Goal: Obtain resource: Download file/media

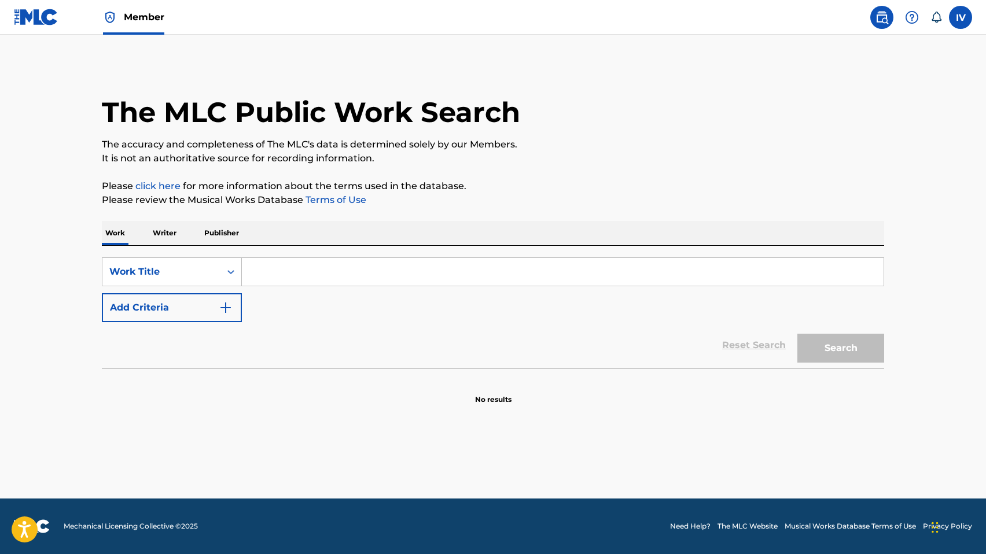
click at [34, 23] on img at bounding box center [36, 17] width 45 height 17
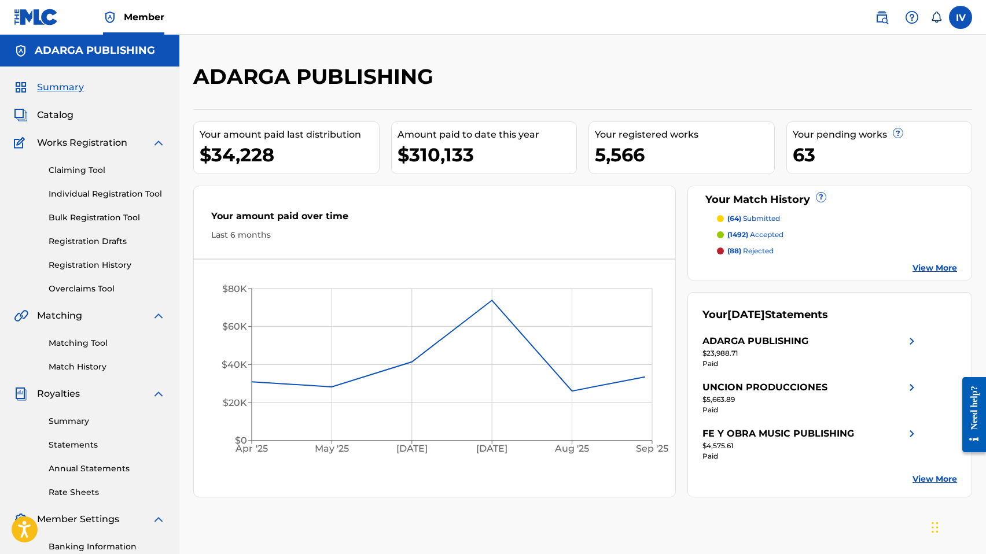
click at [51, 110] on span "Catalog" at bounding box center [55, 115] width 36 height 14
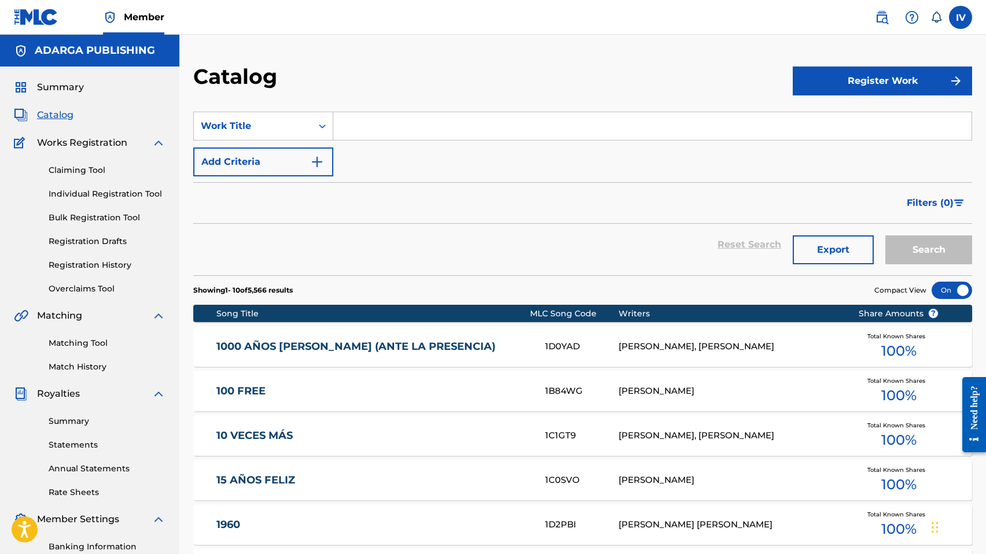
click at [415, 128] on input "Search Form" at bounding box center [652, 126] width 638 height 28
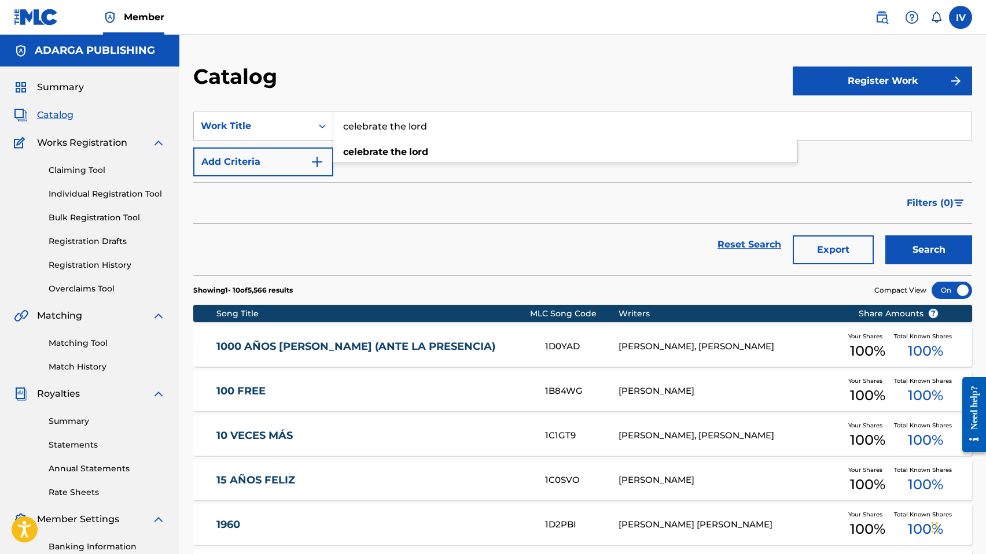
type input "celebrate the lord"
click at [885, 235] on button "Search" at bounding box center [928, 249] width 87 height 29
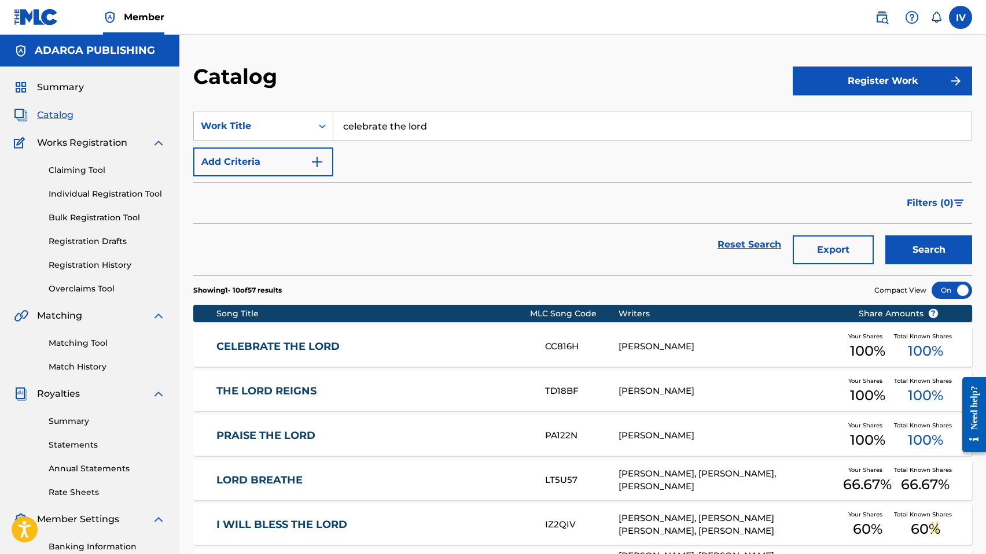
click at [448, 348] on link "CELEBRATE THE LORD" at bounding box center [372, 346] width 312 height 13
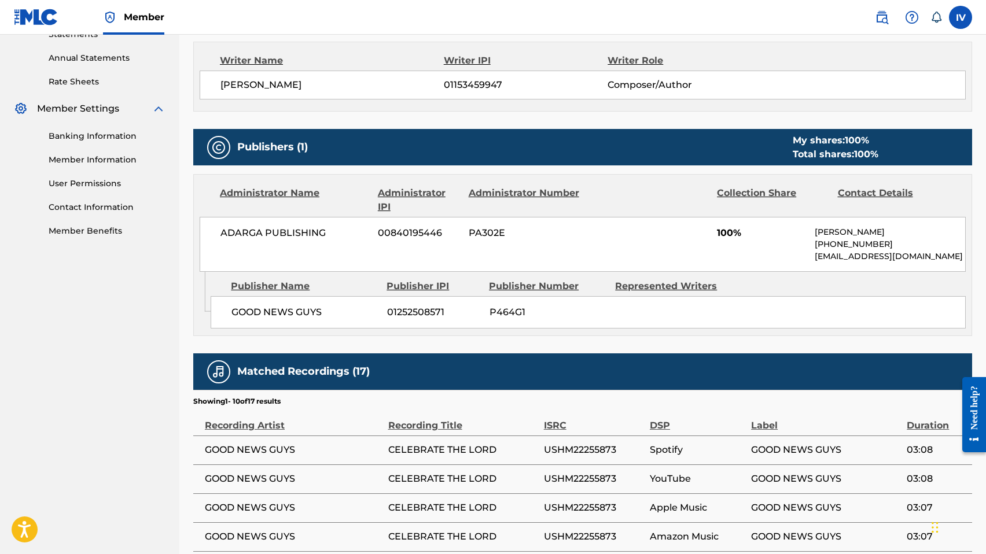
scroll to position [412, 0]
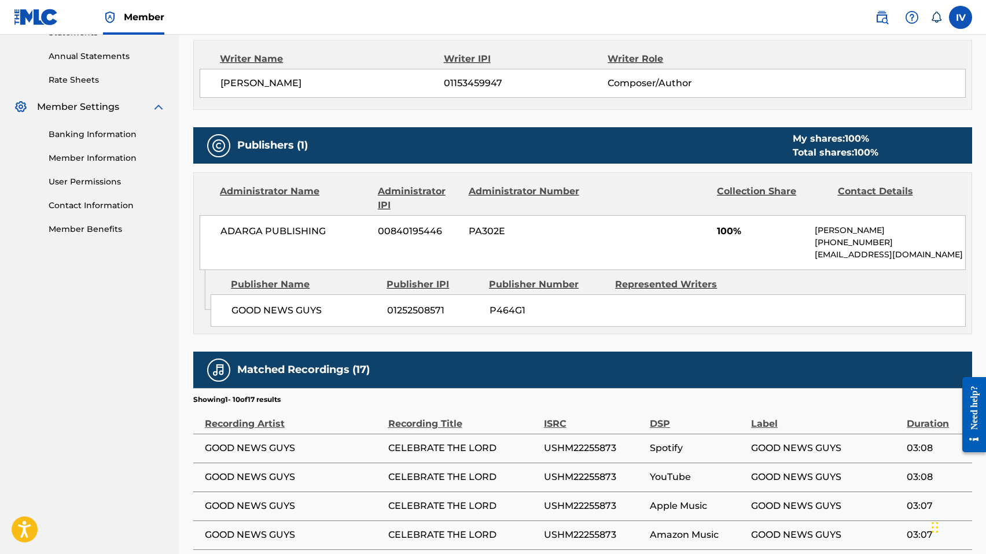
click at [265, 308] on span "GOOD NEWS GUYS" at bounding box center [304, 311] width 147 height 14
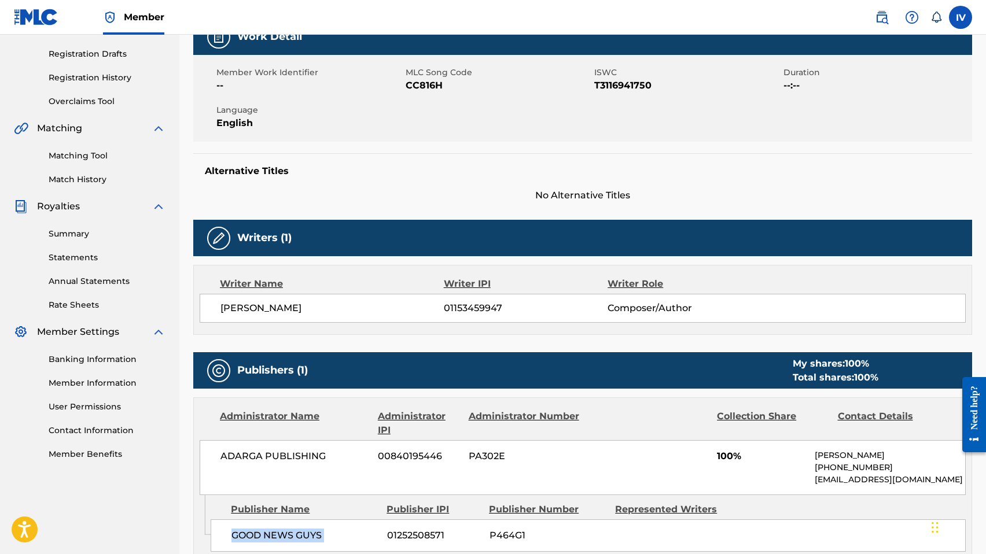
scroll to position [0, 0]
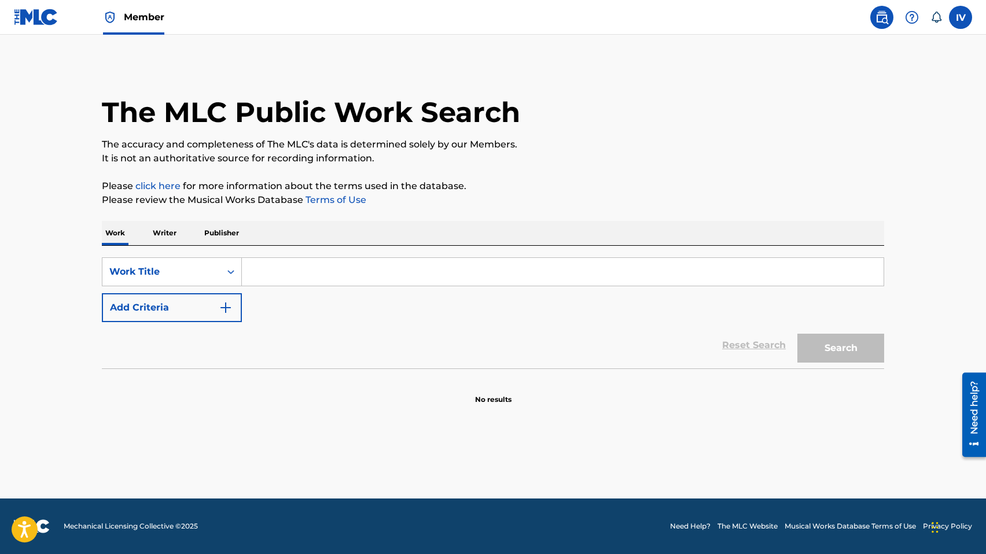
click at [297, 275] on input "Search Form" at bounding box center [562, 272] width 641 height 28
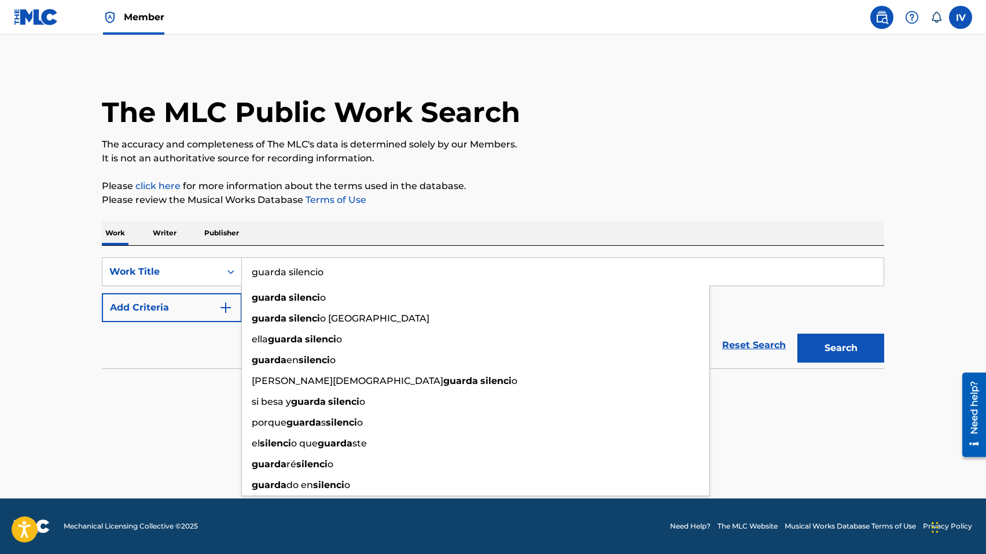
type input "guarda silencio"
click at [797, 334] on button "Search" at bounding box center [840, 348] width 87 height 29
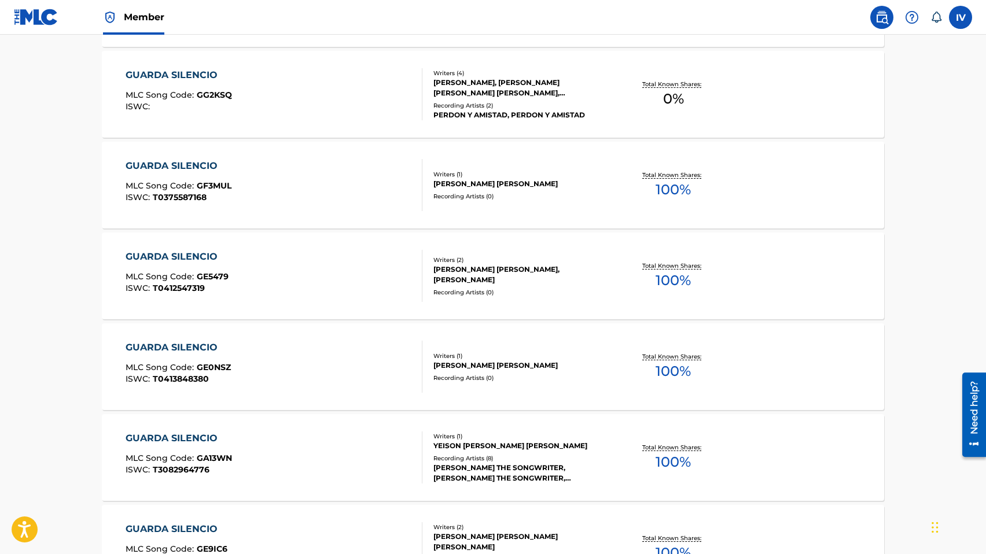
scroll to position [862, 0]
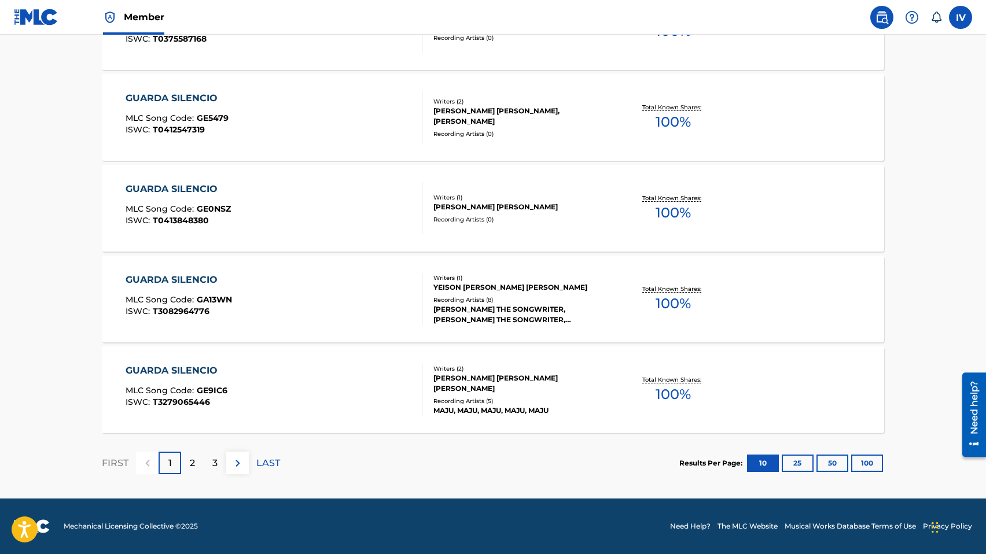
click at [263, 384] on div "GUARDA SILENCIO MLC Song Code : GE9IC6 ISWC : T3279065446" at bounding box center [274, 390] width 297 height 52
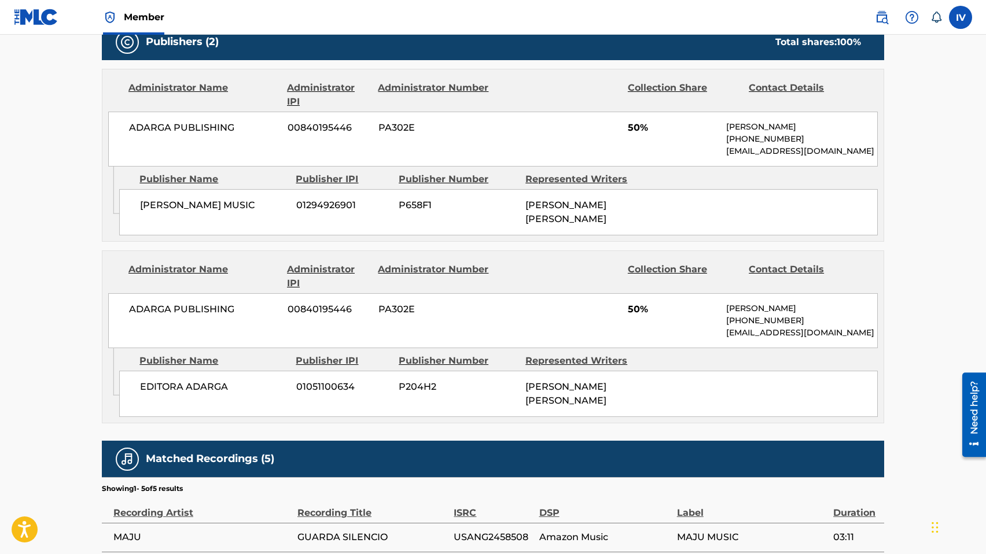
scroll to position [533, 0]
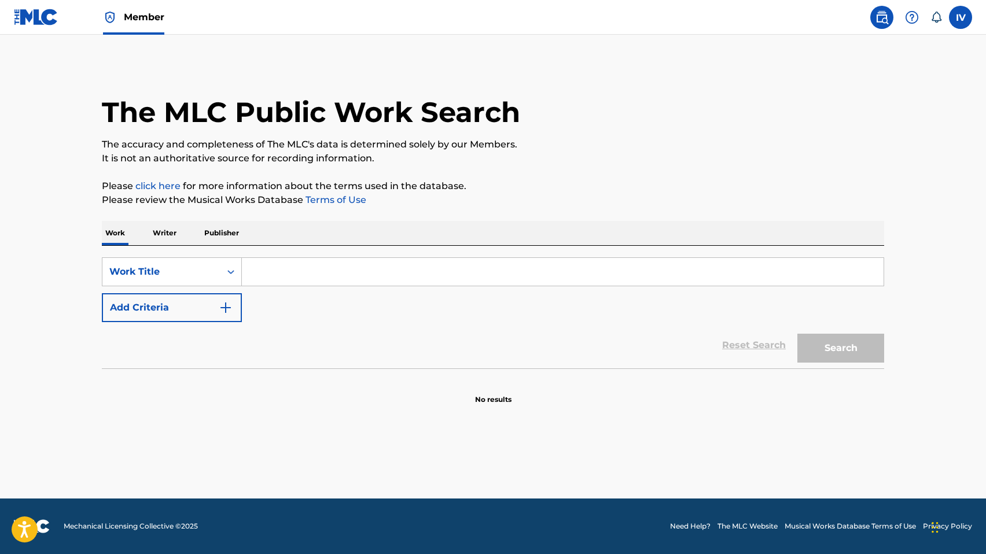
click at [39, 11] on img at bounding box center [36, 17] width 45 height 17
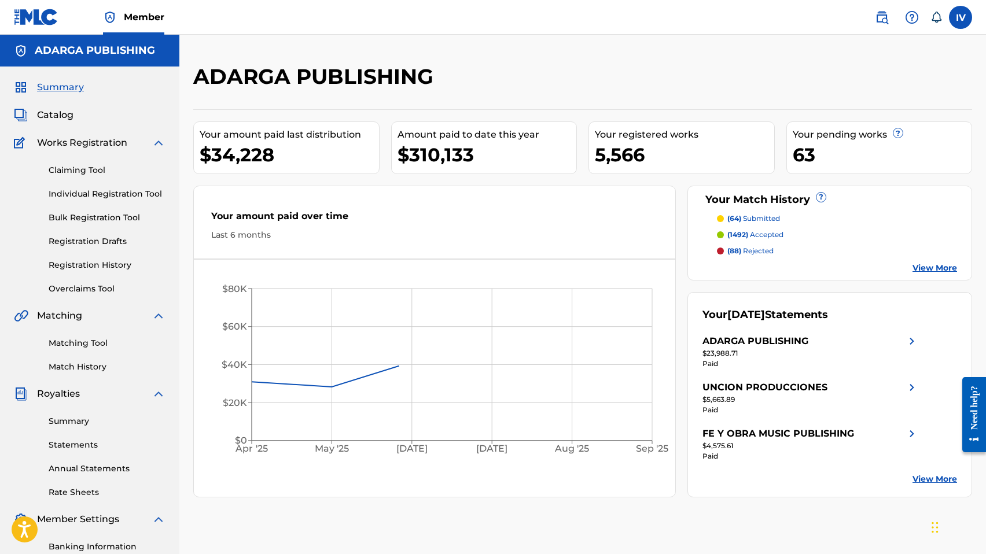
click at [53, 112] on span "Catalog" at bounding box center [55, 115] width 36 height 14
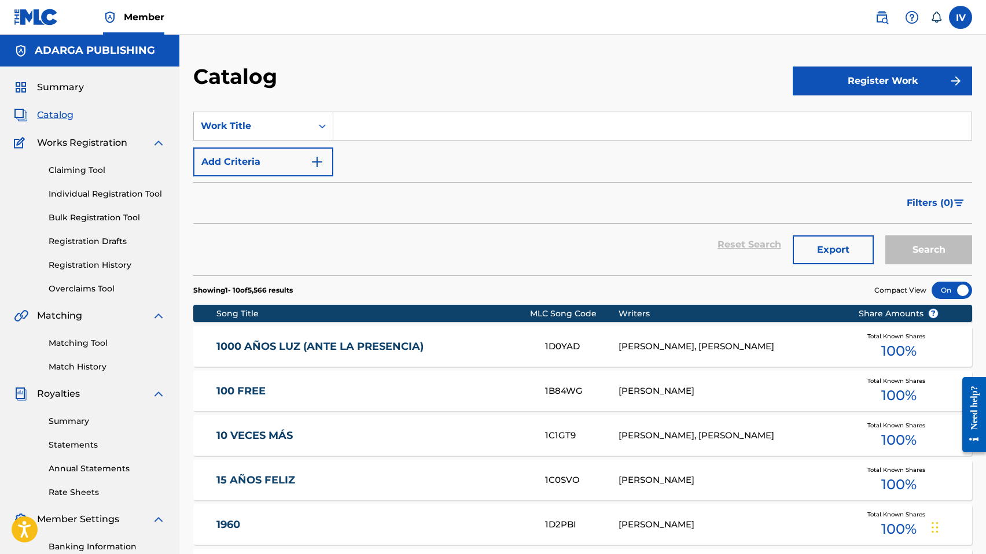
click at [419, 120] on input "Search Form" at bounding box center [652, 126] width 638 height 28
paste input "Veré Tu Poder (Tomás)"
type input "Veré Tu Poder (Tomás)"
click at [885, 235] on button "Search" at bounding box center [928, 249] width 87 height 29
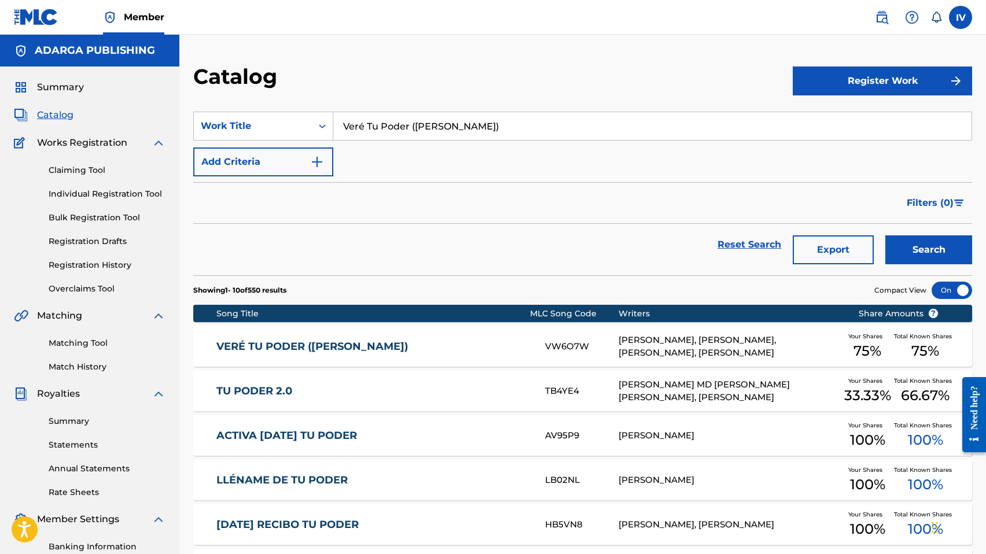
click at [327, 355] on div "VERÉ TU PODER (TOMÁS) VW6O7W ADA BETSABE RUIZ, JOSE A TRAVIESO, FRANCES ZAMORAN…" at bounding box center [582, 346] width 778 height 40
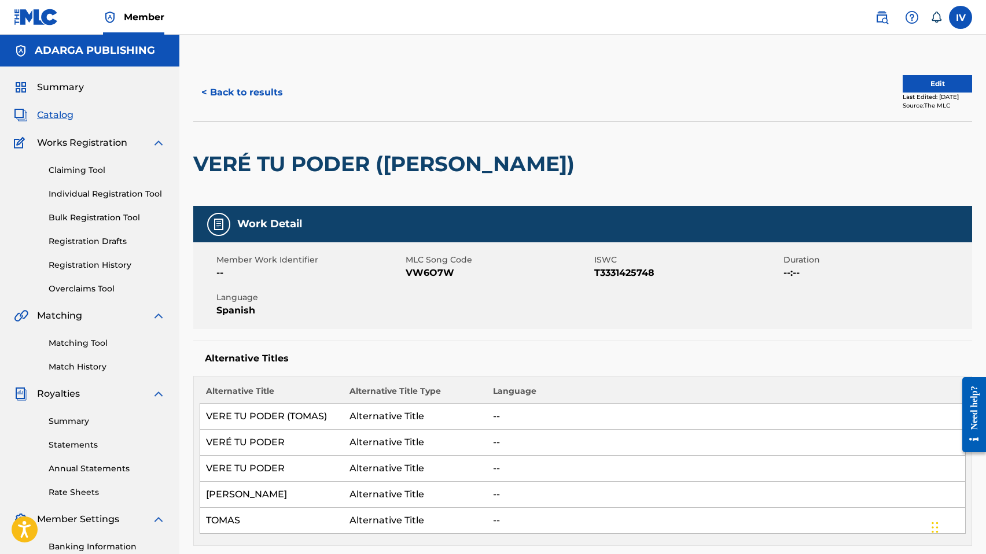
click at [73, 344] on link "Matching Tool" at bounding box center [107, 343] width 117 height 12
click at [928, 82] on button "Edit" at bounding box center [936, 83] width 69 height 17
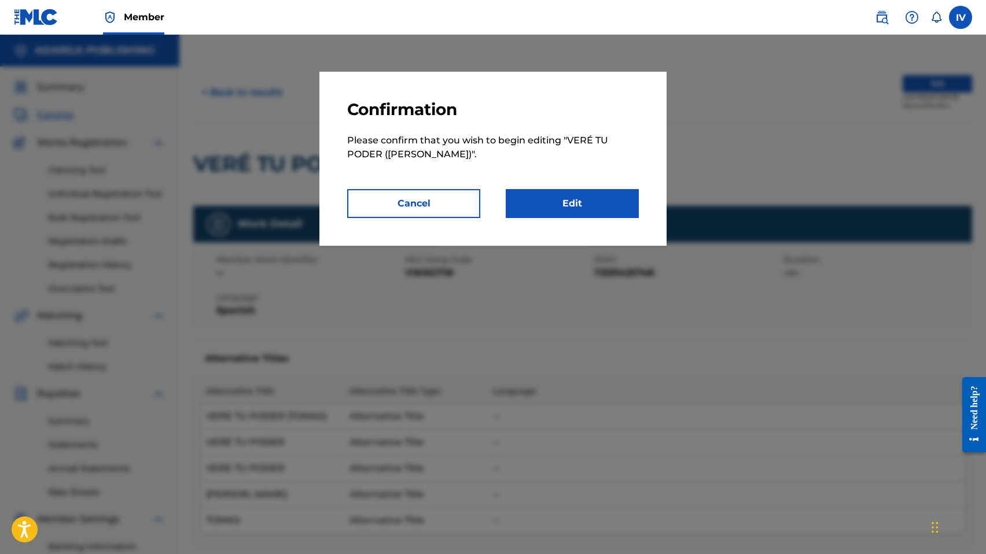
click at [578, 199] on link "Edit" at bounding box center [571, 203] width 133 height 29
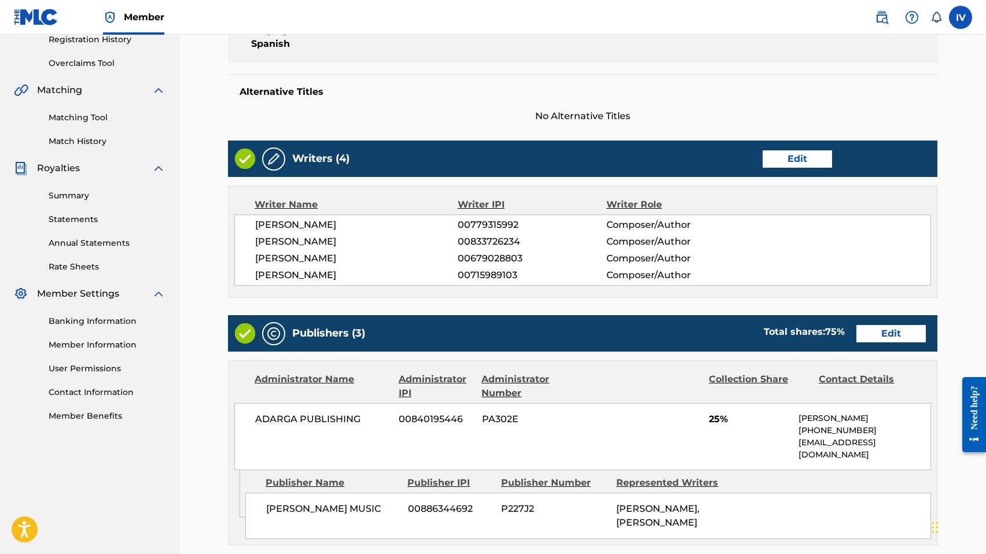
scroll to position [5, 0]
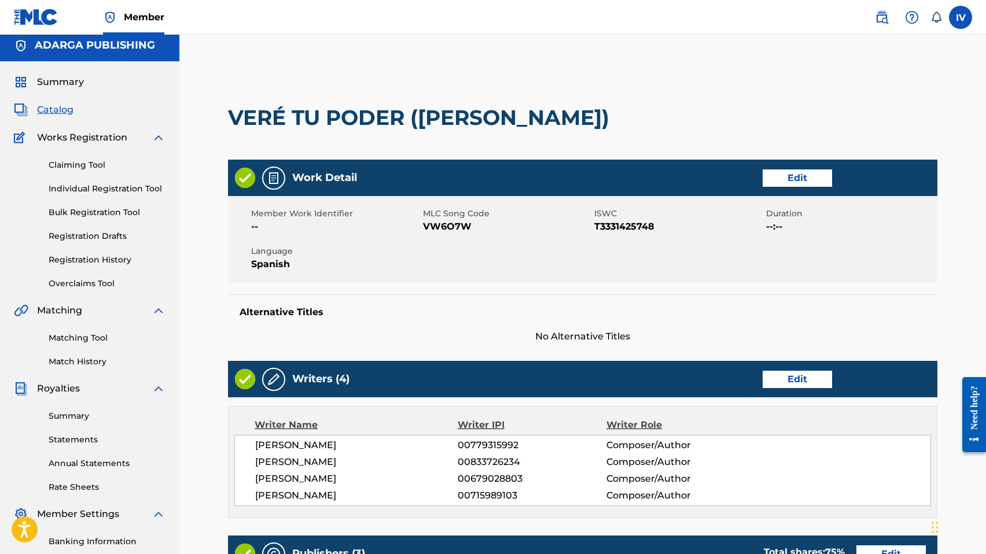
click at [426, 226] on span "VW6O7W" at bounding box center [507, 227] width 169 height 14
copy span "VW6O7W"
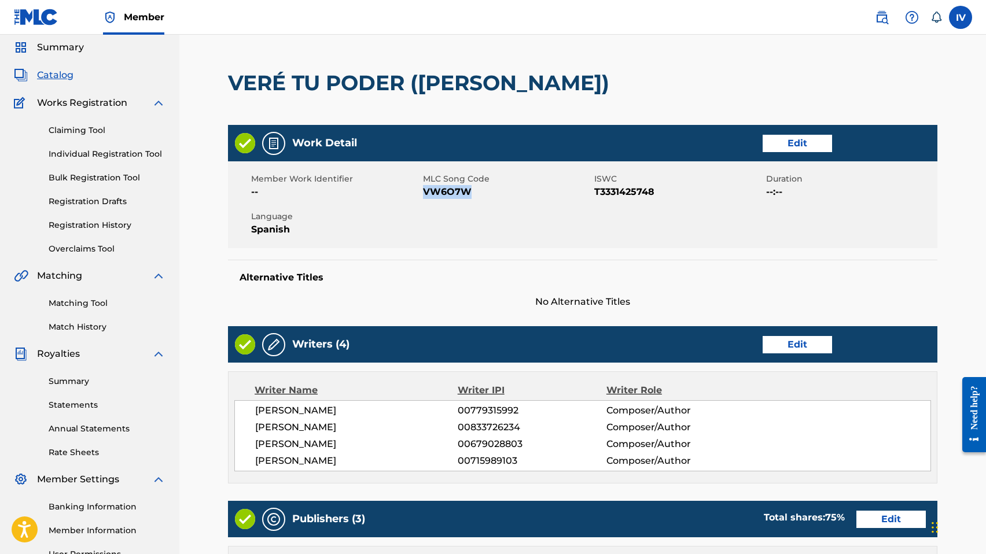
scroll to position [0, 0]
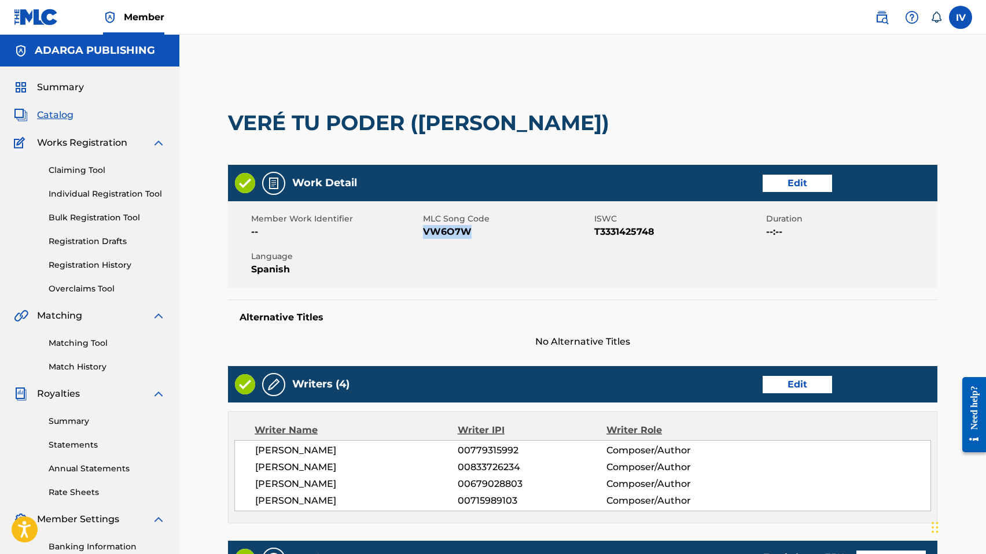
click at [807, 182] on link "Edit" at bounding box center [796, 183] width 69 height 17
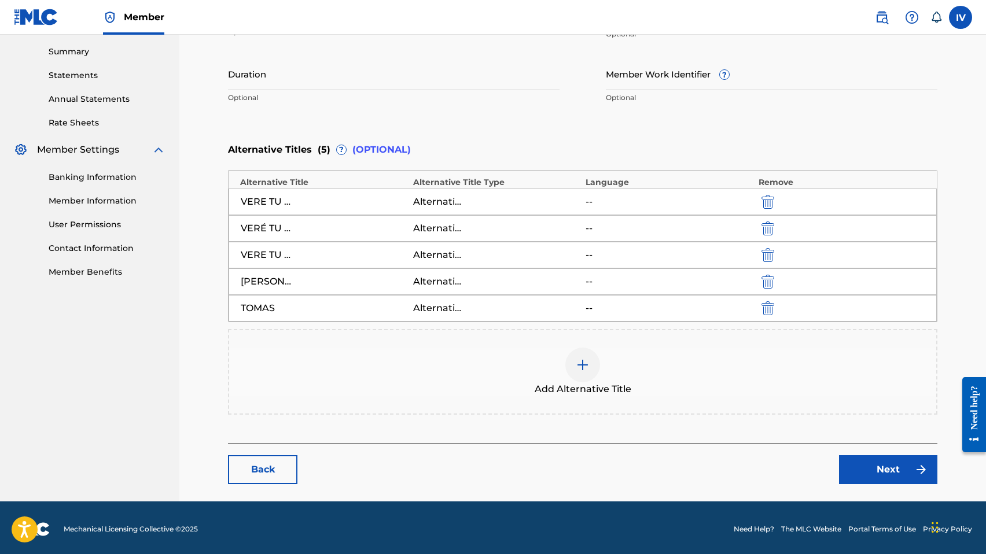
scroll to position [372, 0]
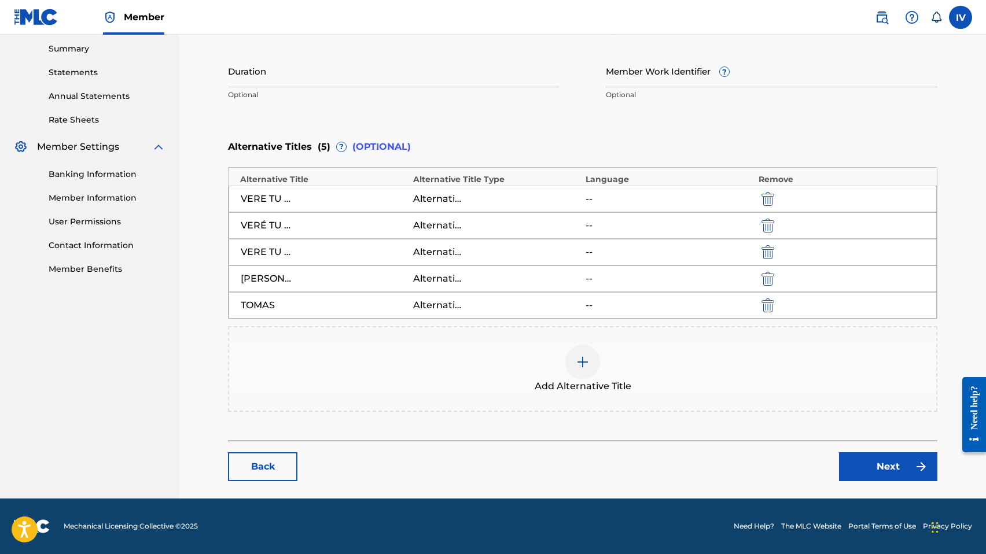
click at [895, 453] on link "Next" at bounding box center [888, 466] width 98 height 29
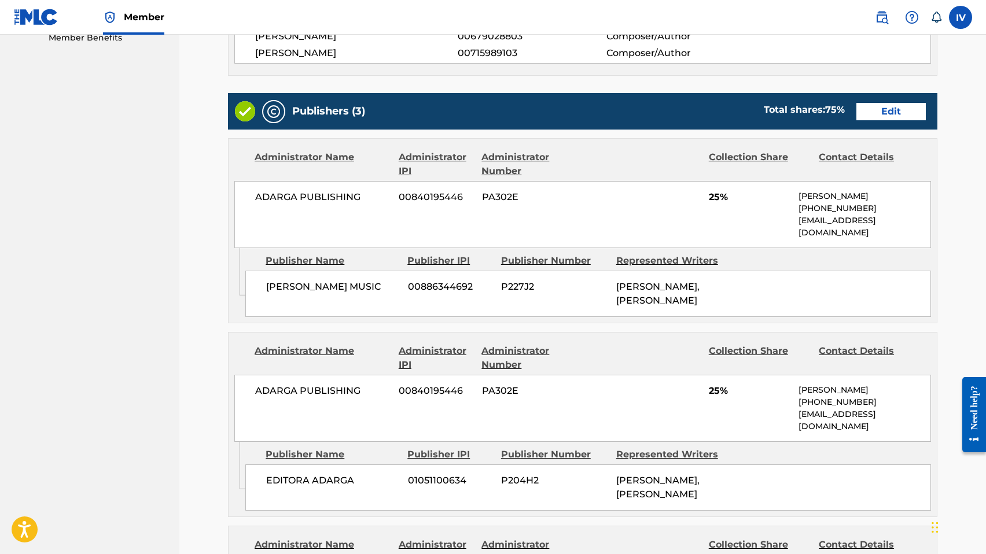
scroll to position [581, 0]
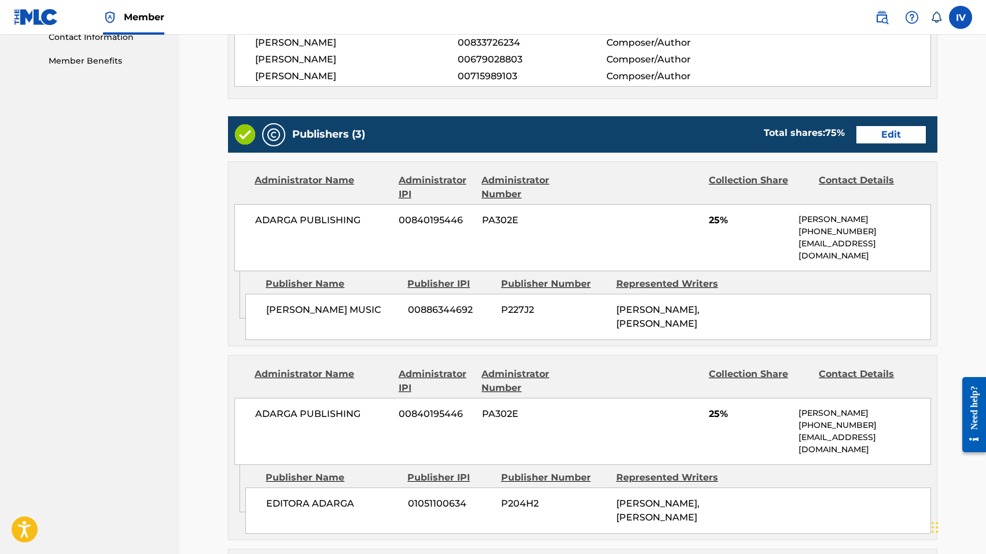
click at [878, 130] on link "Edit" at bounding box center [890, 134] width 69 height 17
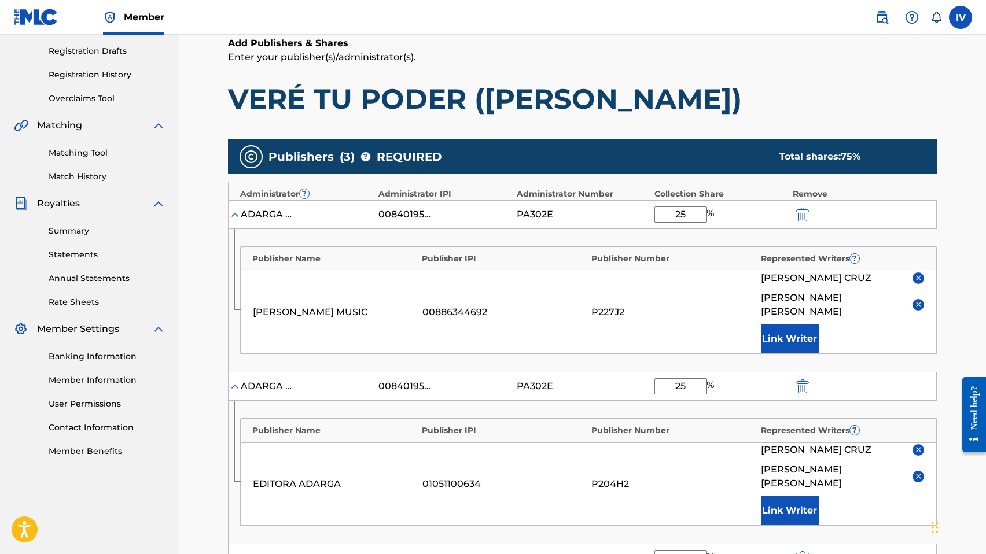
scroll to position [248, 0]
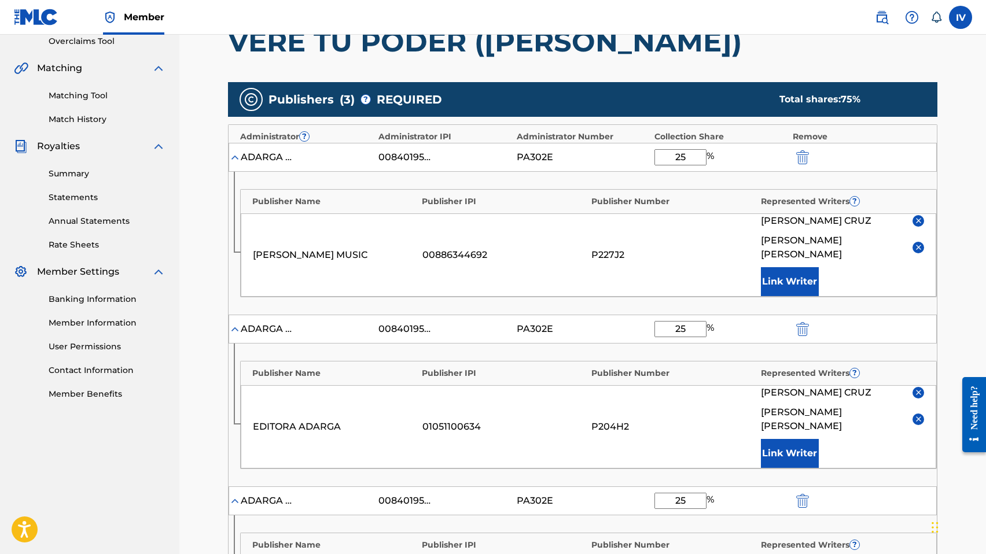
click at [920, 225] on img at bounding box center [918, 220] width 9 height 9
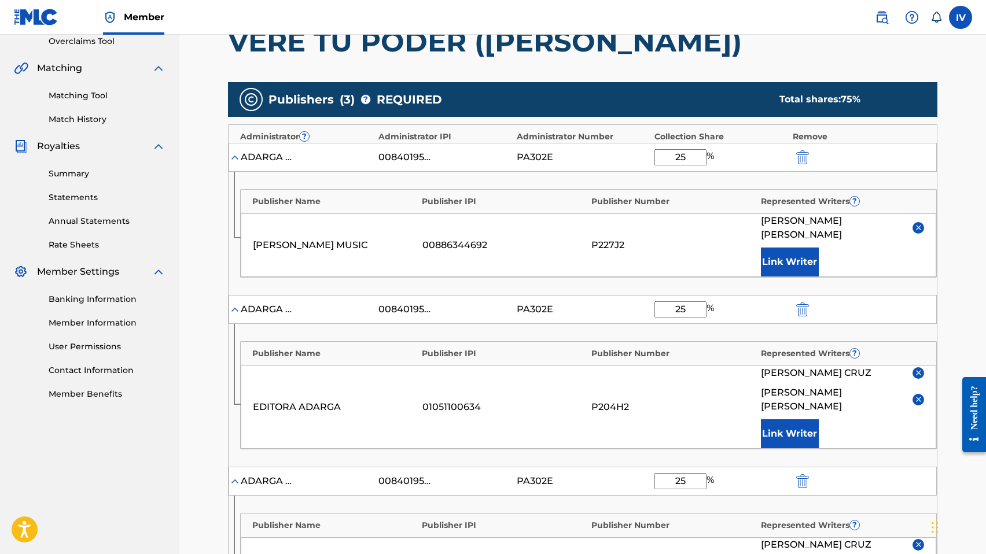
click at [920, 368] on img at bounding box center [918, 372] width 9 height 9
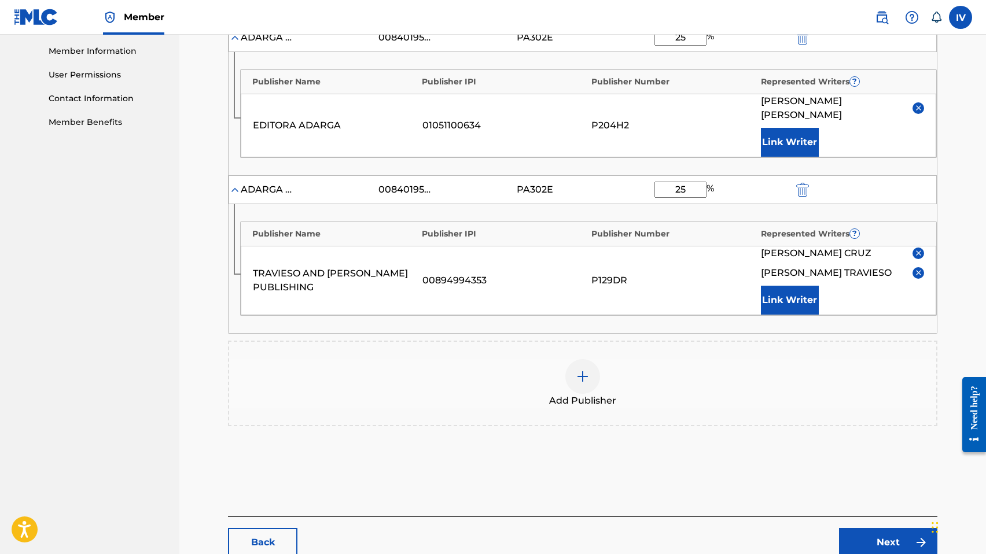
scroll to position [526, 0]
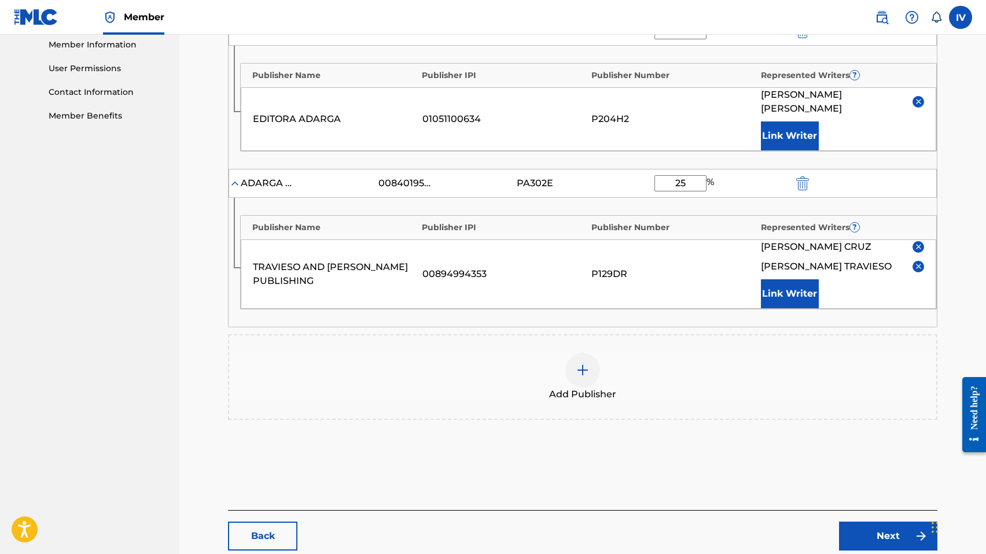
click at [920, 242] on img at bounding box center [918, 246] width 9 height 9
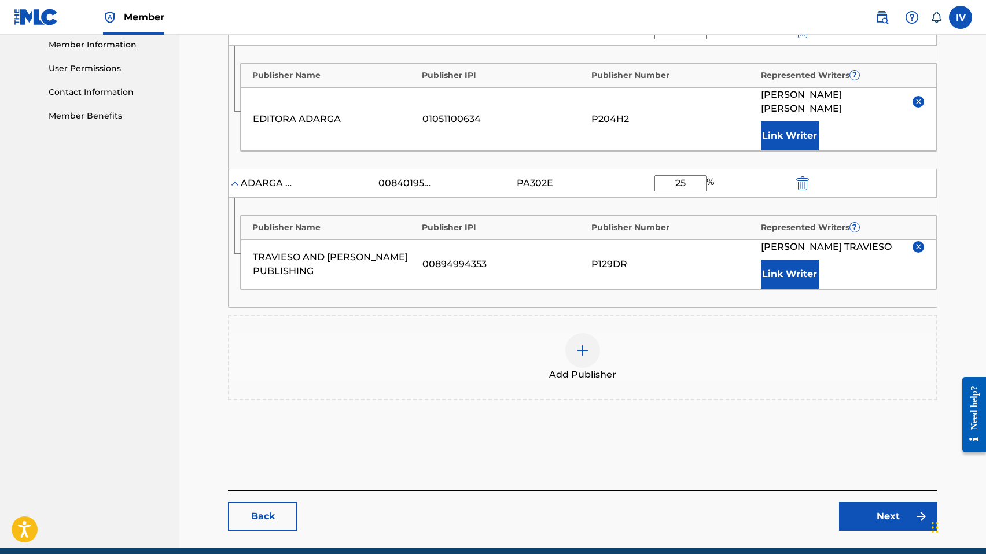
click at [858, 502] on link "Next" at bounding box center [888, 516] width 98 height 29
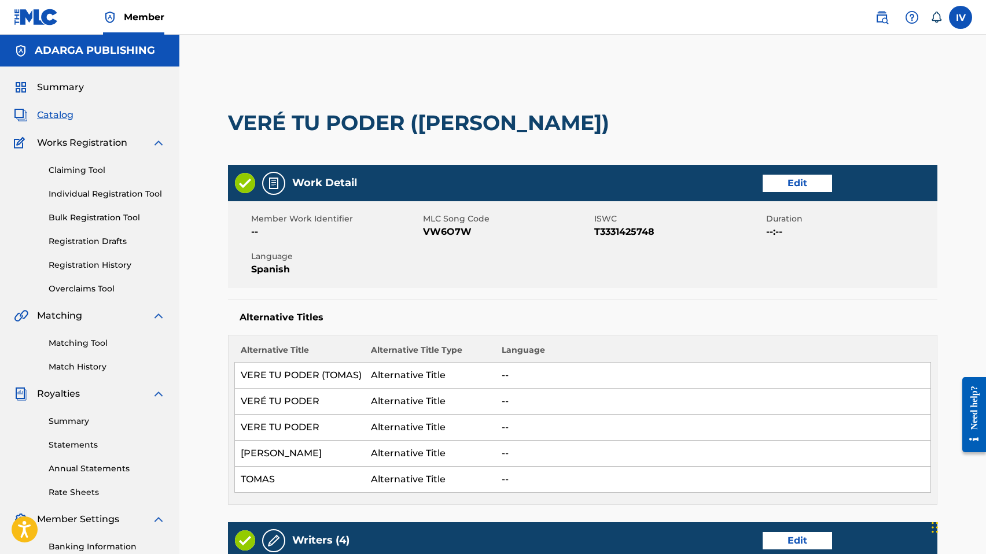
scroll to position [958, 0]
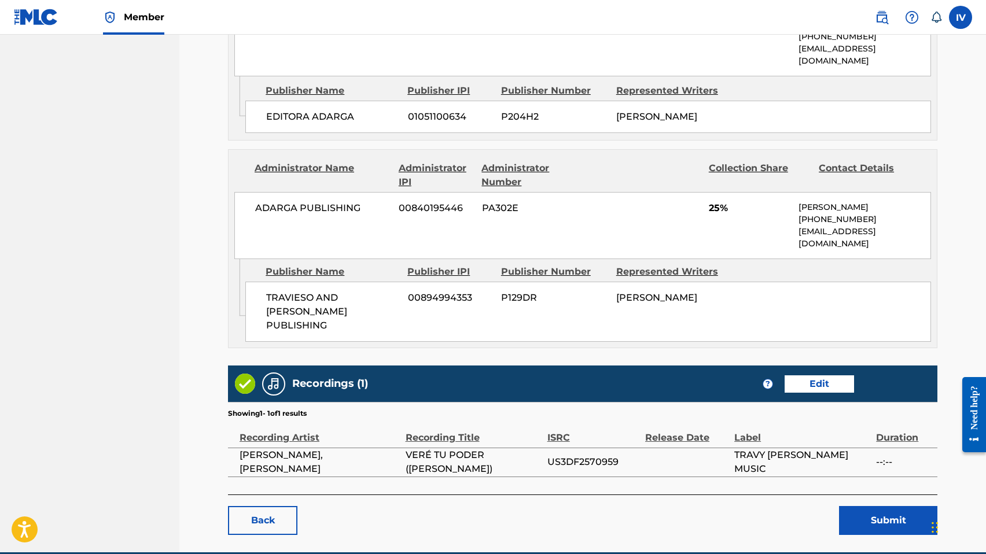
click at [853, 506] on button "Submit" at bounding box center [888, 520] width 98 height 29
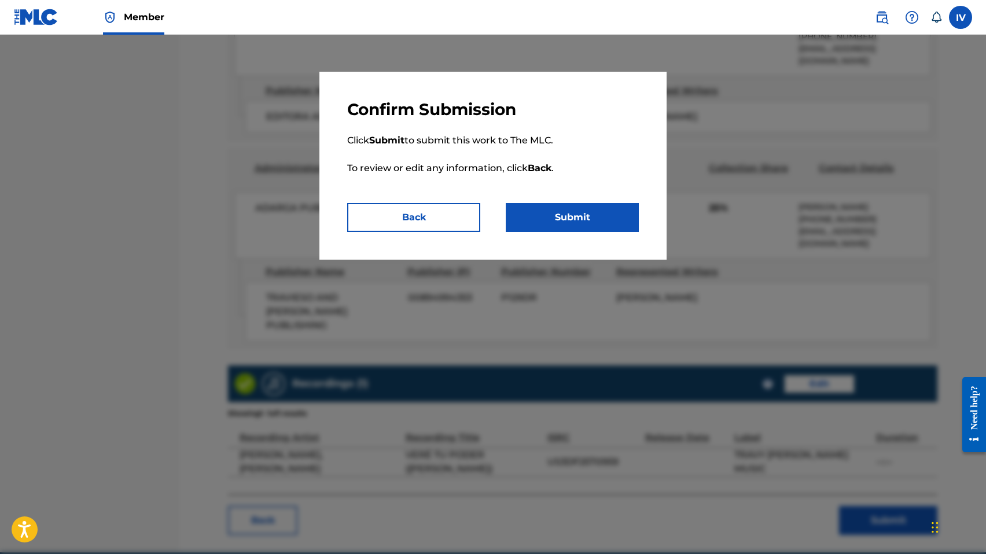
click at [580, 219] on button "Submit" at bounding box center [571, 217] width 133 height 29
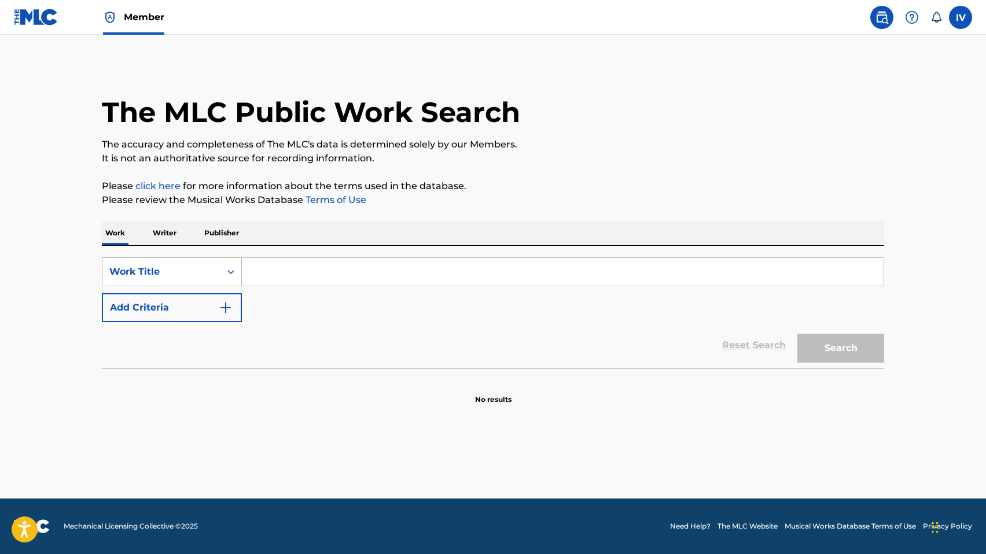
click at [196, 266] on div "Work Title" at bounding box center [161, 272] width 104 height 14
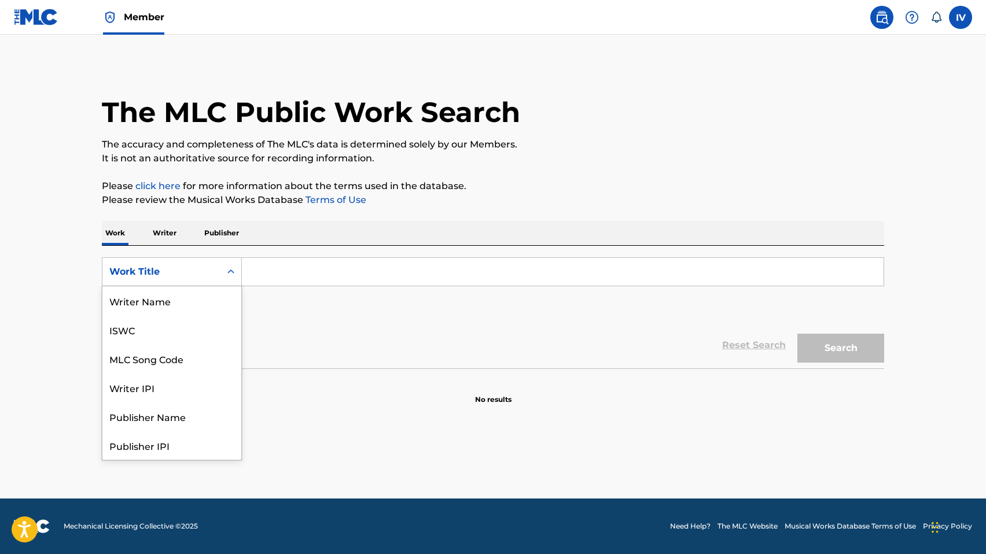
scroll to position [58, 0]
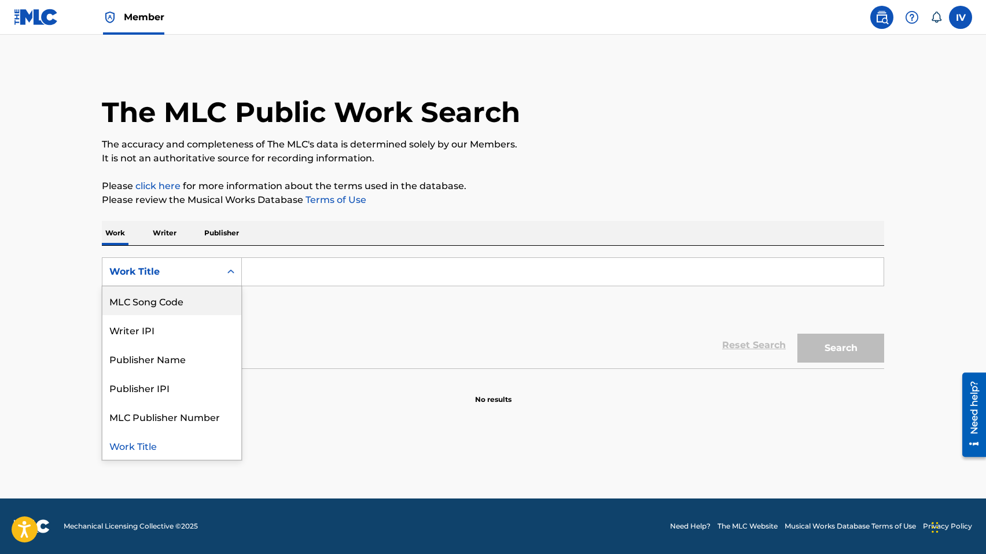
click at [185, 296] on div "MLC Song Code" at bounding box center [171, 300] width 139 height 29
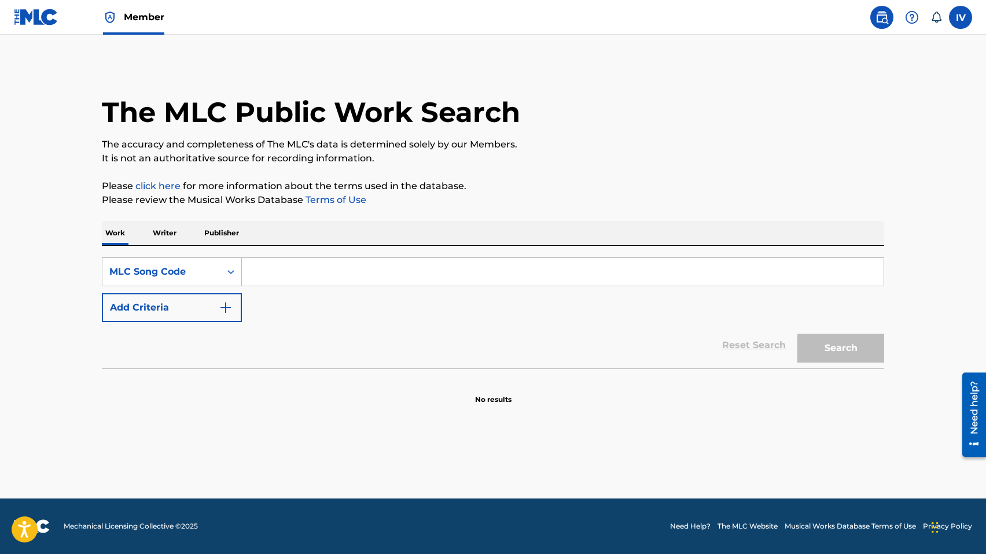
click at [307, 261] on input "Search Form" at bounding box center [562, 272] width 641 height 28
paste input "VW6O7W"
type input "VW6O7W"
click at [797, 334] on button "Search" at bounding box center [840, 348] width 87 height 29
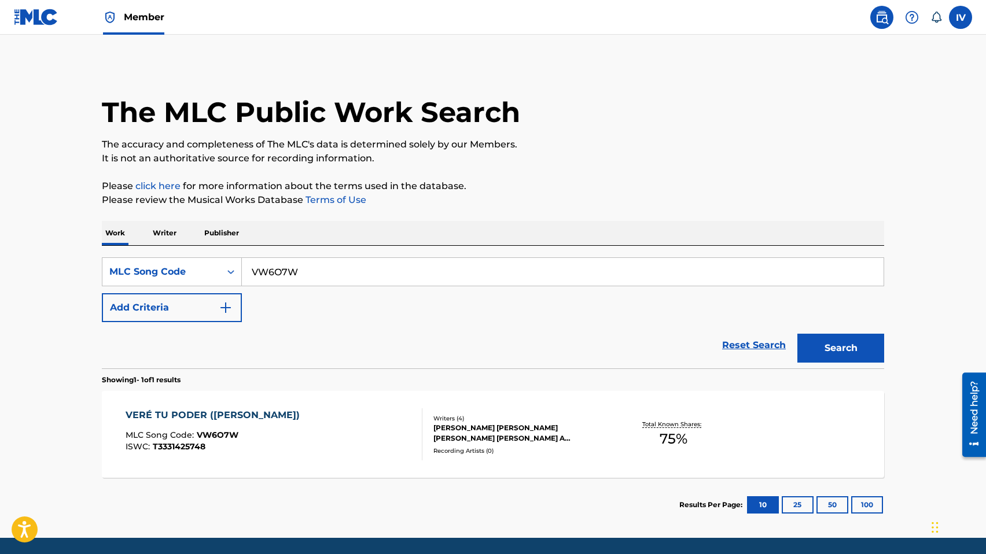
click at [226, 427] on div "VERÉ TU PODER (TOMÁS) MLC Song Code : VW6O7W ISWC : T3331425748" at bounding box center [216, 434] width 180 height 52
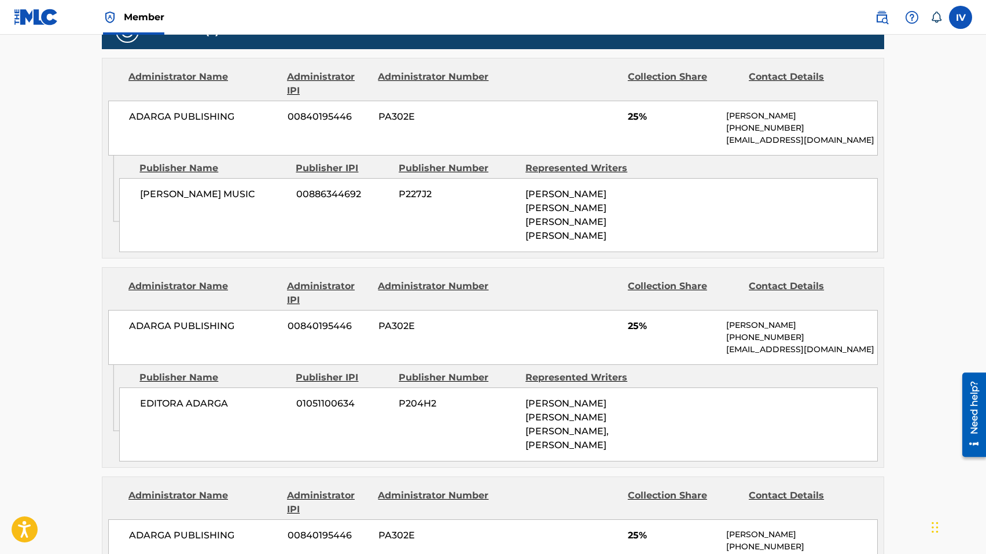
scroll to position [966, 0]
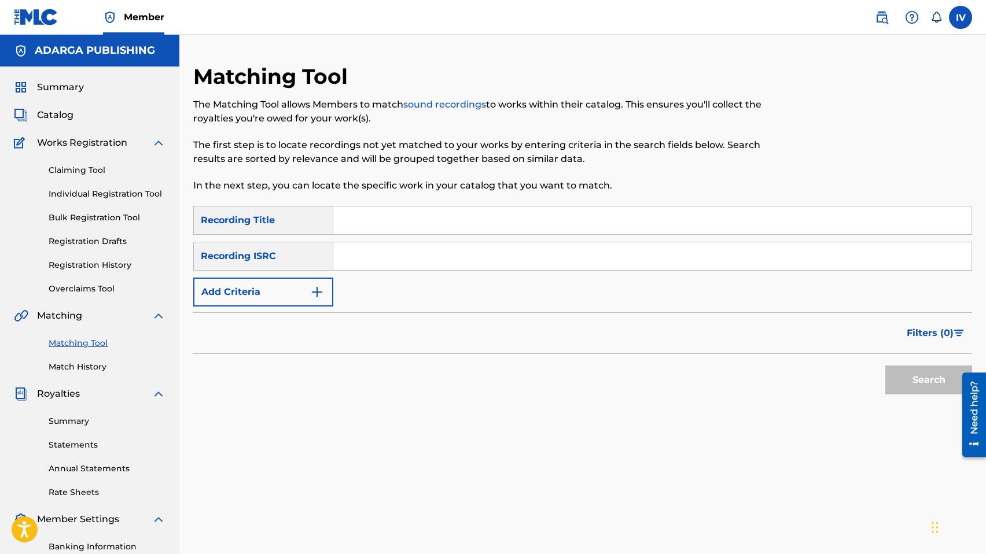
scroll to position [2, 0]
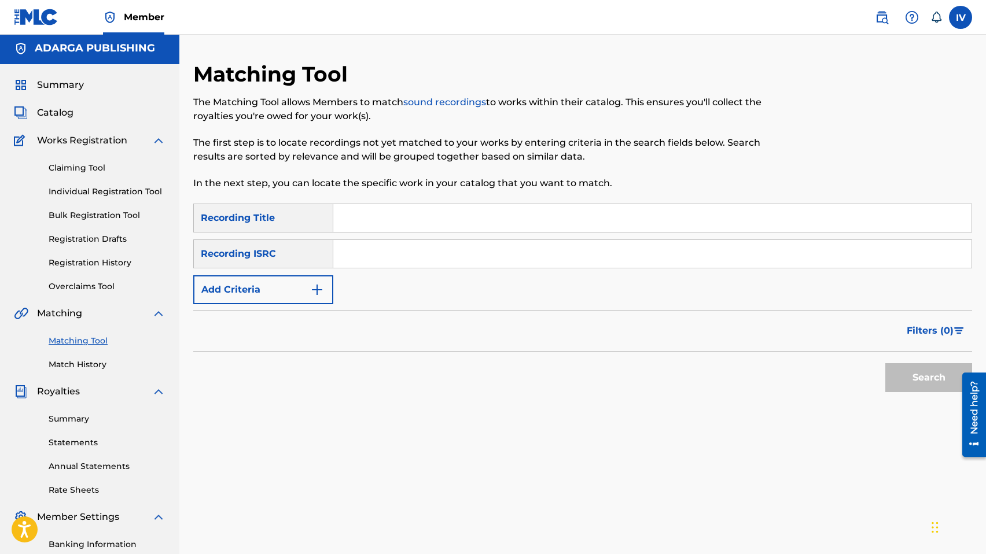
click at [390, 252] on input "Search Form" at bounding box center [652, 254] width 638 height 28
paste input "US3DF2599518"
click at [885, 363] on button "Search" at bounding box center [928, 377] width 87 height 29
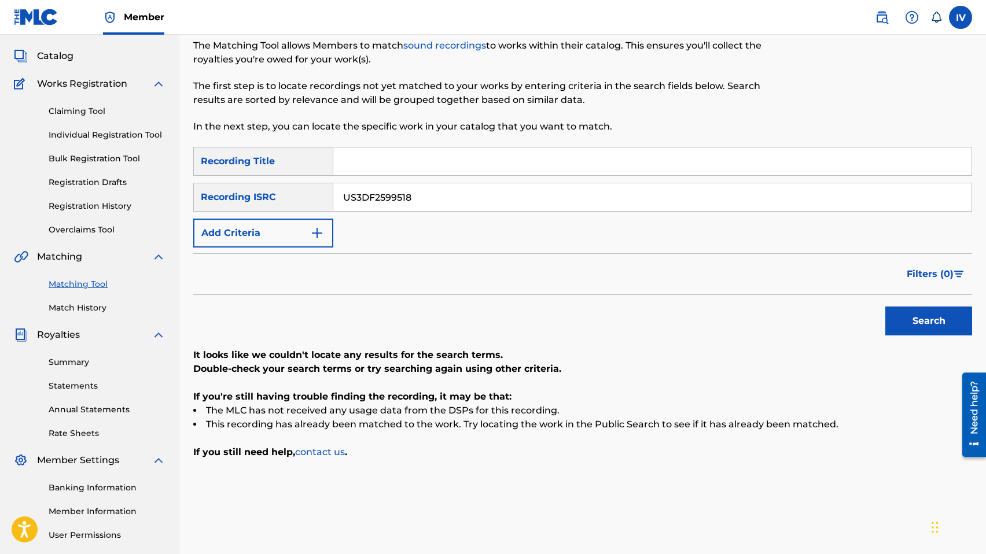
scroll to position [65, 0]
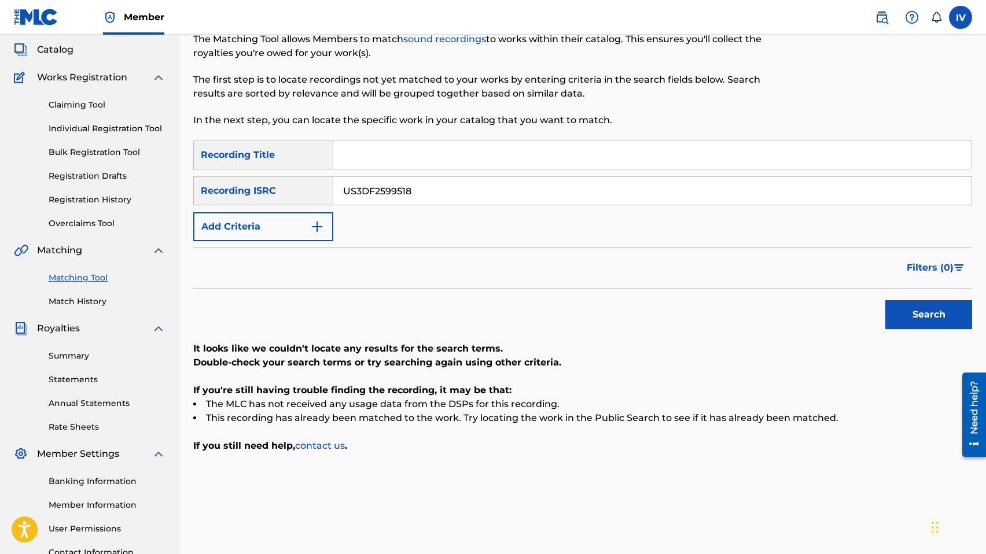
paste input "3719"
click at [885, 300] on button "Search" at bounding box center [928, 314] width 87 height 29
paste input "7095"
type input "US3DF2570959"
click at [885, 300] on button "Search" at bounding box center [928, 314] width 87 height 29
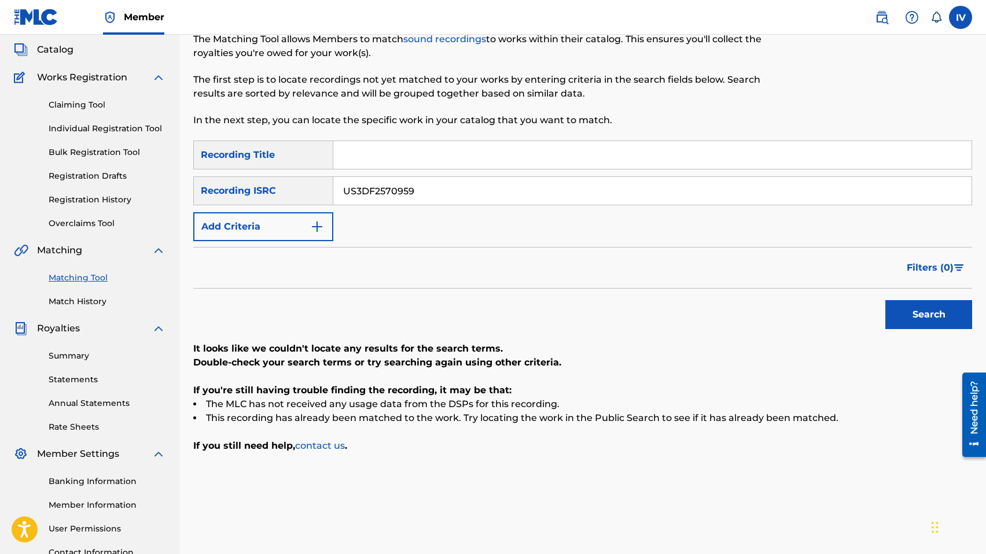
scroll to position [0, 0]
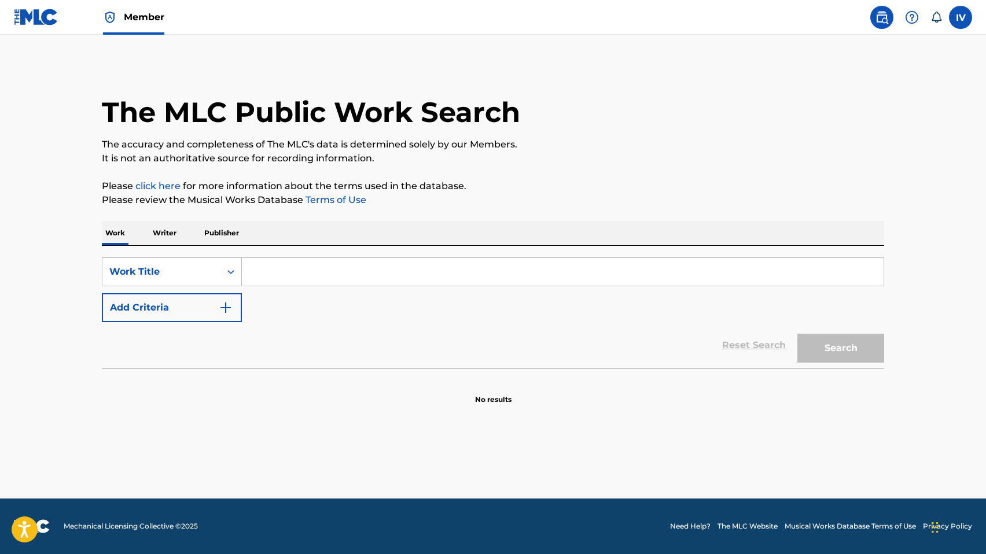
click at [275, 267] on input "Search Form" at bounding box center [562, 272] width 641 height 28
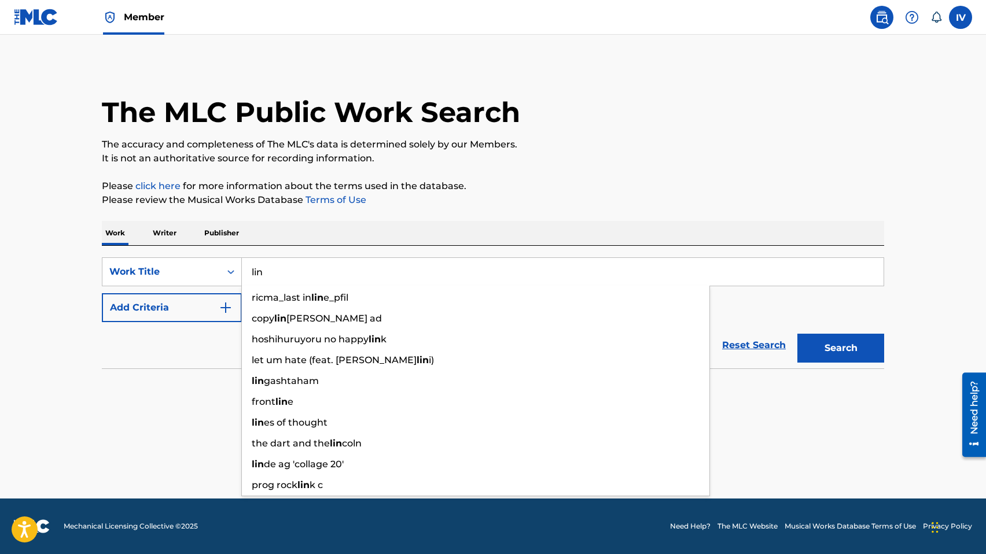
type input "lin"
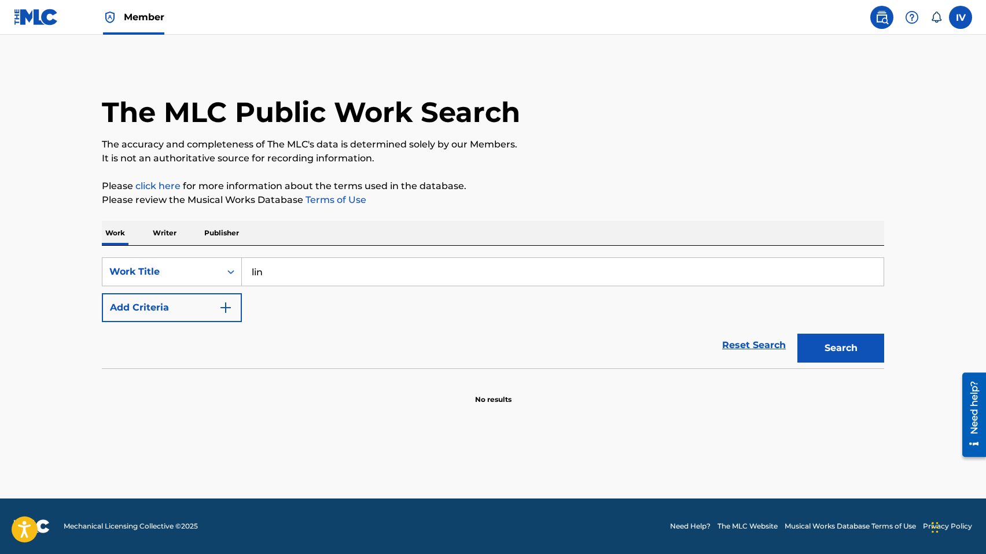
click at [31, 25] on link at bounding box center [36, 17] width 45 height 34
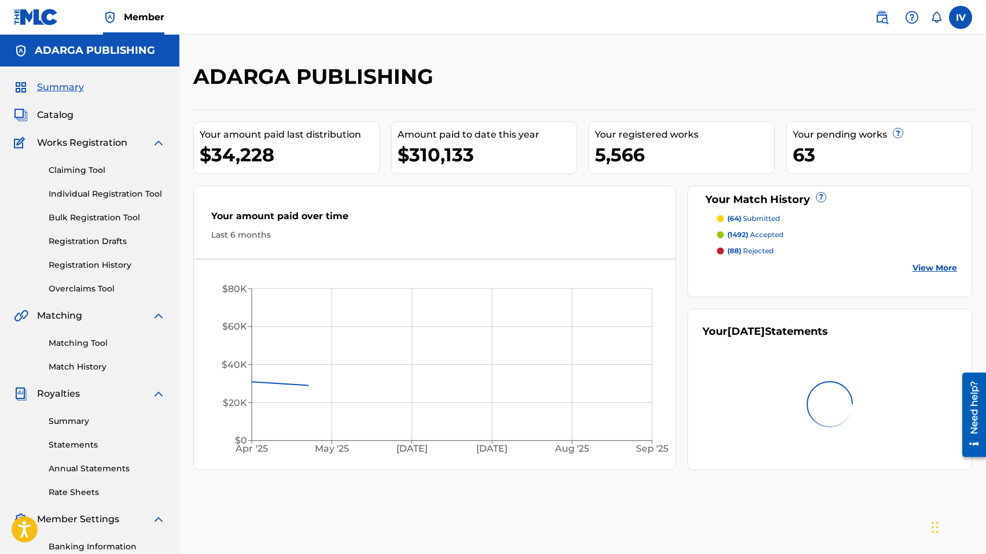
click at [67, 110] on span "Catalog" at bounding box center [55, 115] width 36 height 14
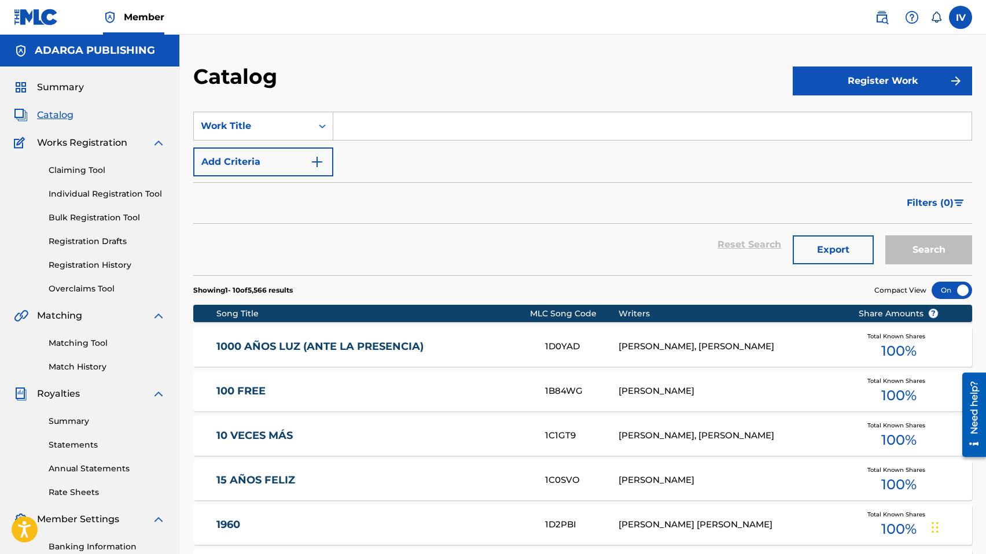
click at [385, 130] on input "Search Form" at bounding box center [652, 126] width 638 height 28
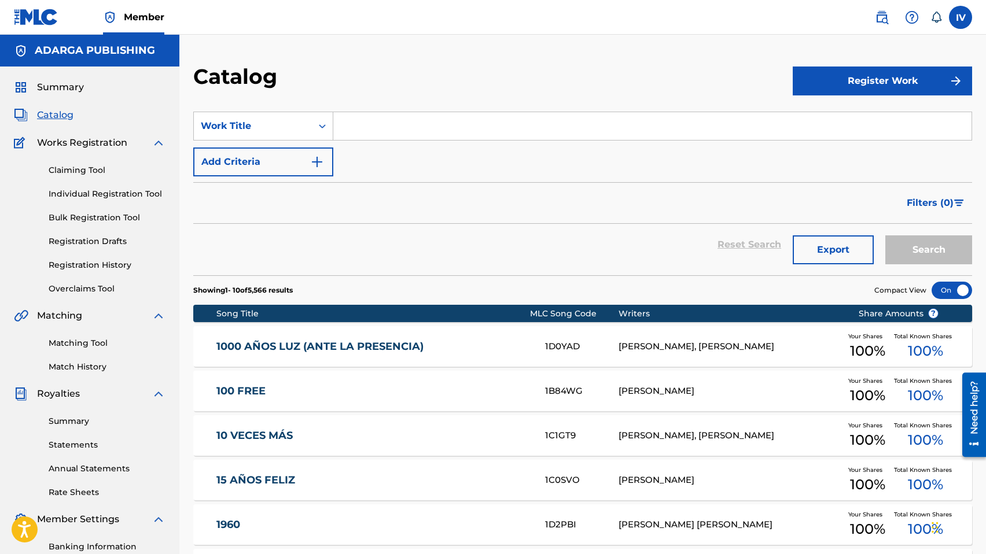
drag, startPoint x: 385, startPoint y: 130, endPoint x: 388, endPoint y: 118, distance: 11.9
click at [385, 127] on input "Search Form" at bounding box center [652, 126] width 638 height 28
type input "milan"
click at [885, 235] on button "Search" at bounding box center [928, 249] width 87 height 29
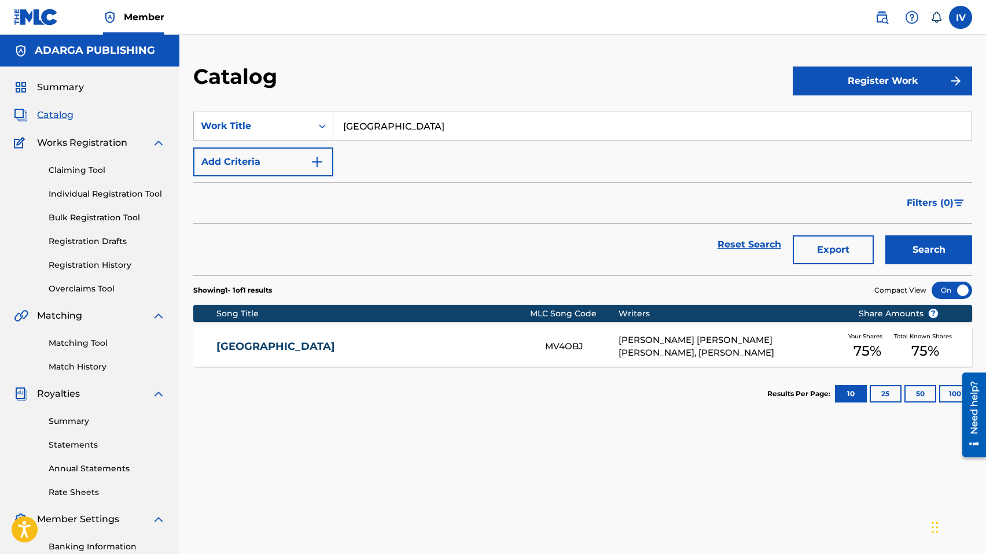
click at [438, 349] on link "MILÁN" at bounding box center [372, 346] width 312 height 13
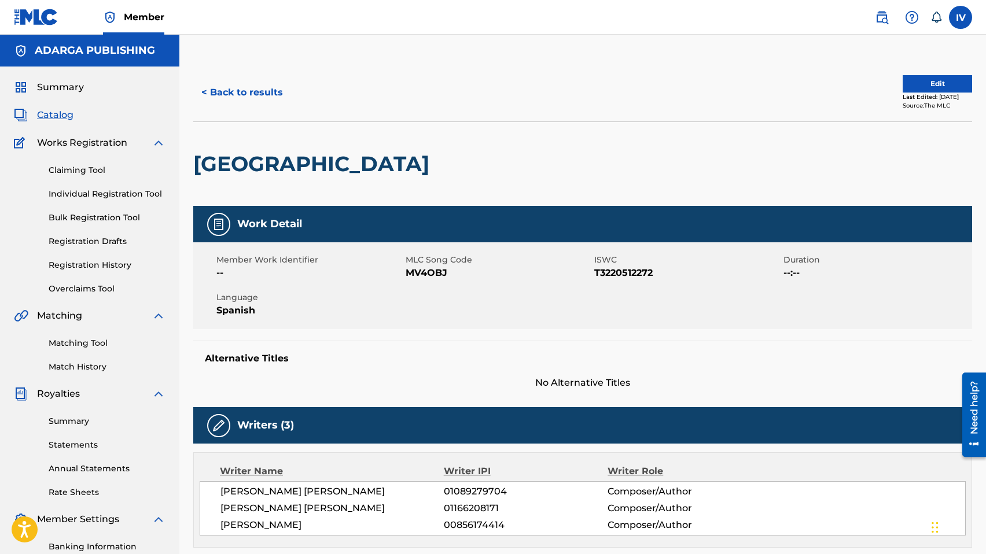
click at [67, 123] on div "Summary Catalog Works Registration Claiming Tool Individual Registration Tool B…" at bounding box center [89, 364] width 179 height 595
click at [46, 120] on span "Catalog" at bounding box center [55, 115] width 36 height 14
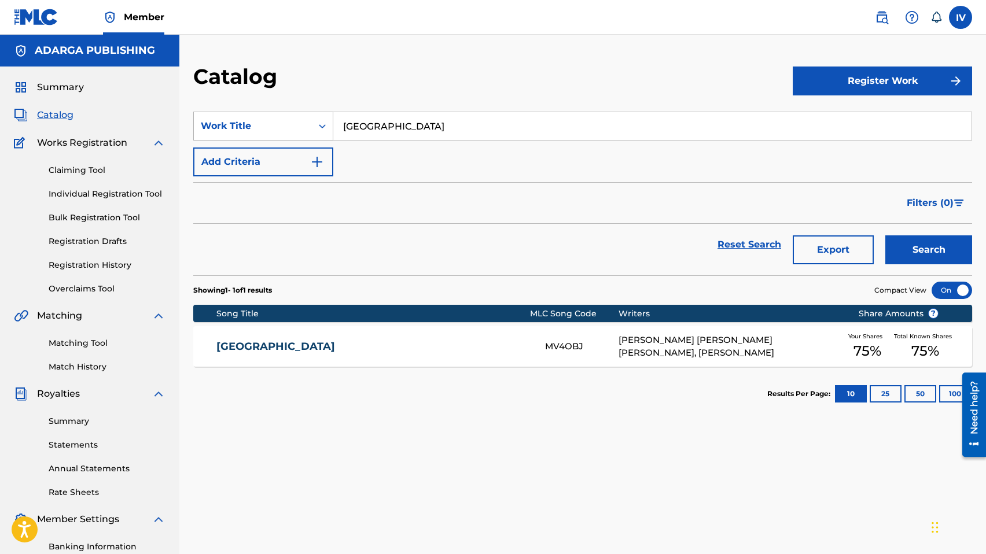
click at [304, 119] on div "Work Title" at bounding box center [253, 126] width 118 height 22
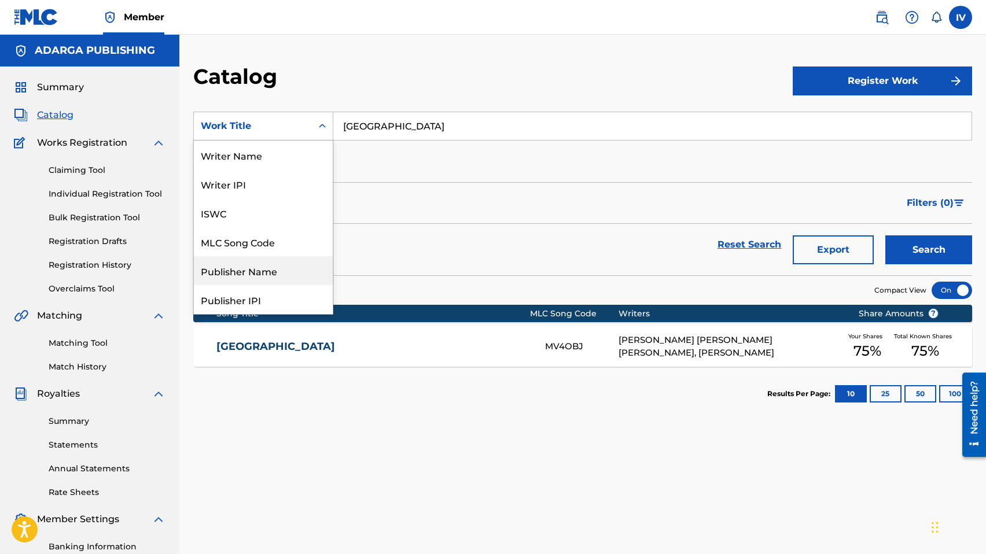
click at [241, 269] on div "Publisher Name" at bounding box center [263, 270] width 139 height 29
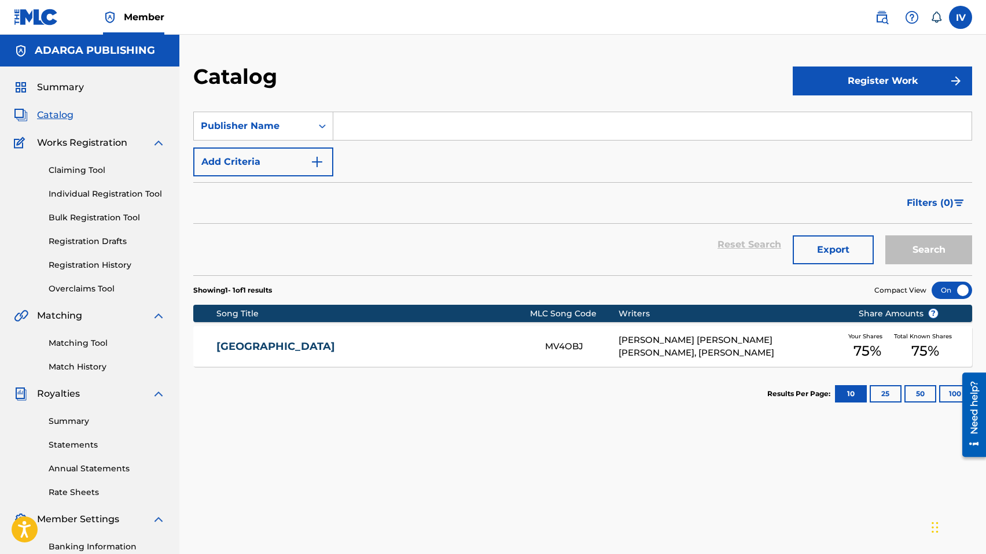
click at [390, 134] on input "Search Form" at bounding box center [652, 126] width 638 height 28
type input "ariel garcia"
click at [885, 235] on button "Search" at bounding box center [928, 249] width 87 height 29
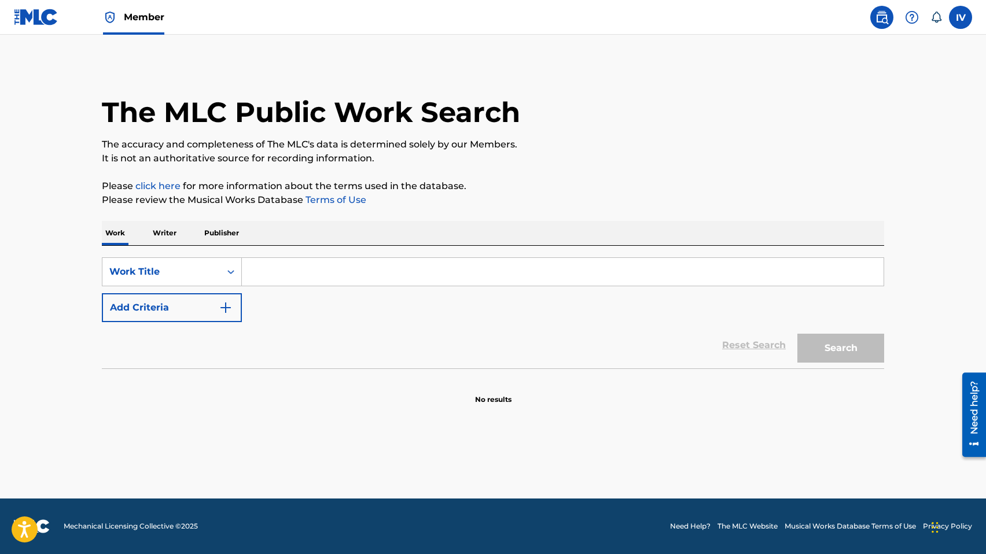
click at [44, 21] on img at bounding box center [36, 17] width 45 height 17
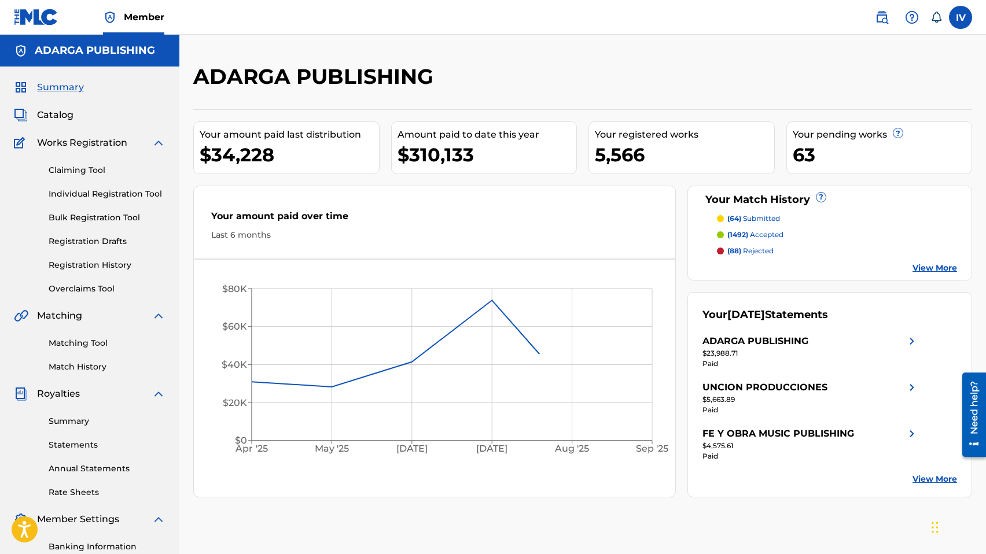
click at [85, 341] on link "Matching Tool" at bounding box center [107, 343] width 117 height 12
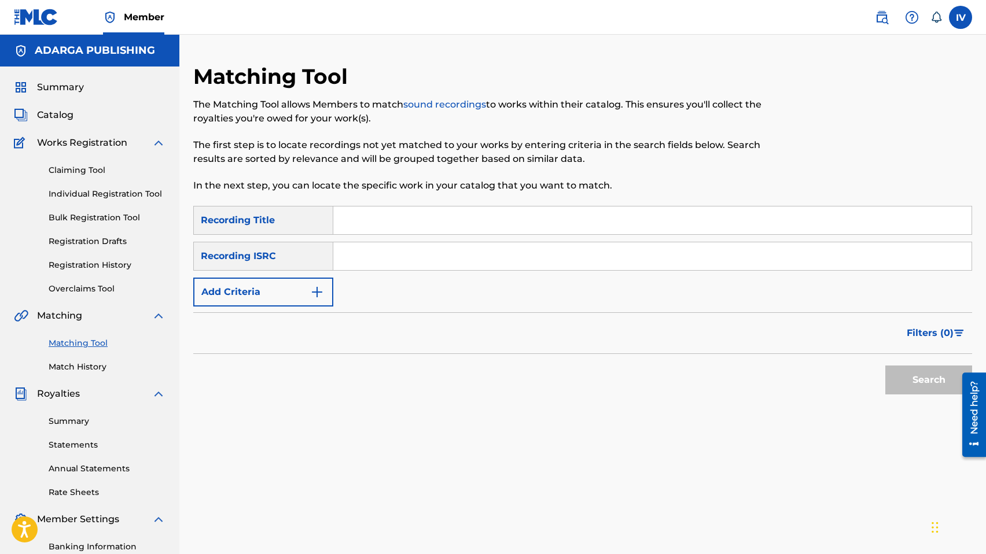
click at [373, 263] on input "Search Form" at bounding box center [652, 256] width 638 height 28
paste input "QM7282461340"
type input "QM7282461340"
click at [885, 366] on button "Search" at bounding box center [928, 380] width 87 height 29
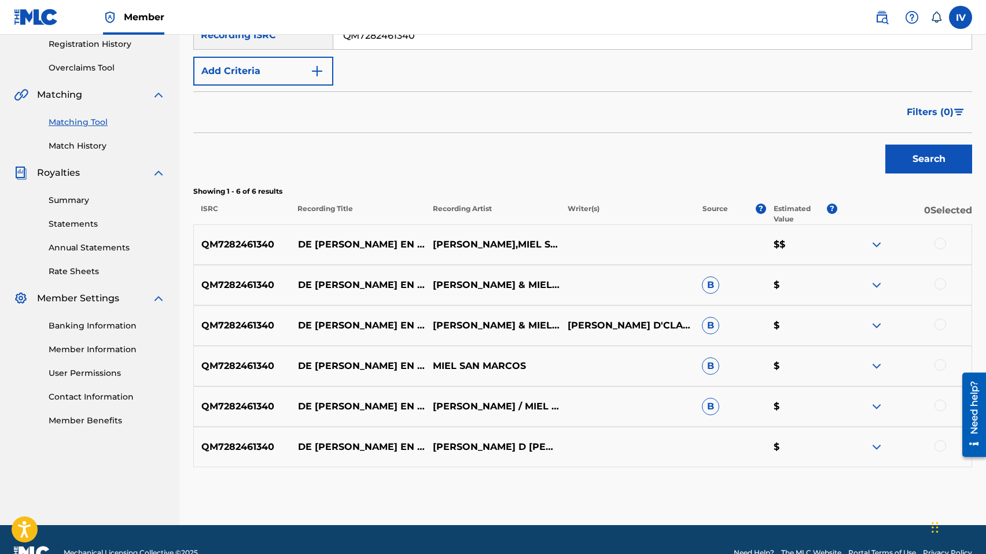
scroll to position [224, 0]
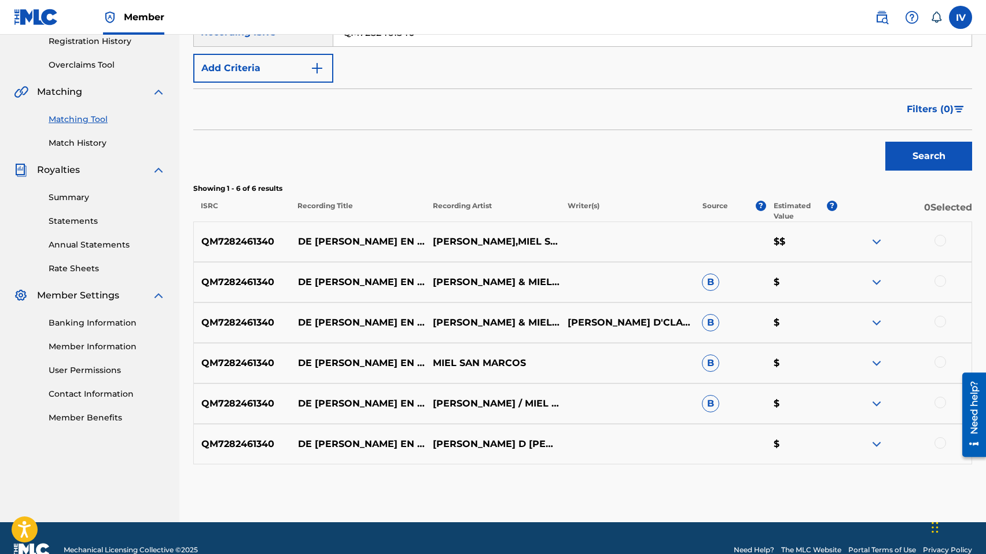
click at [938, 438] on div at bounding box center [940, 443] width 12 height 12
click at [941, 392] on div "QM7282461340 DE [PERSON_NAME] EN [PERSON_NAME] [PERSON_NAME] / MIEL SAN MARCOS …" at bounding box center [582, 403] width 778 height 40
click at [940, 394] on div "QM7282461340 DE [PERSON_NAME] EN [PERSON_NAME] [PERSON_NAME] / MIEL SAN MARCOS …" at bounding box center [582, 403] width 778 height 40
click at [940, 396] on div "QM7282461340 DE [PERSON_NAME] EN [PERSON_NAME] [PERSON_NAME] / MIEL SAN MARCOS …" at bounding box center [582, 403] width 778 height 40
click at [940, 361] on div at bounding box center [940, 362] width 12 height 12
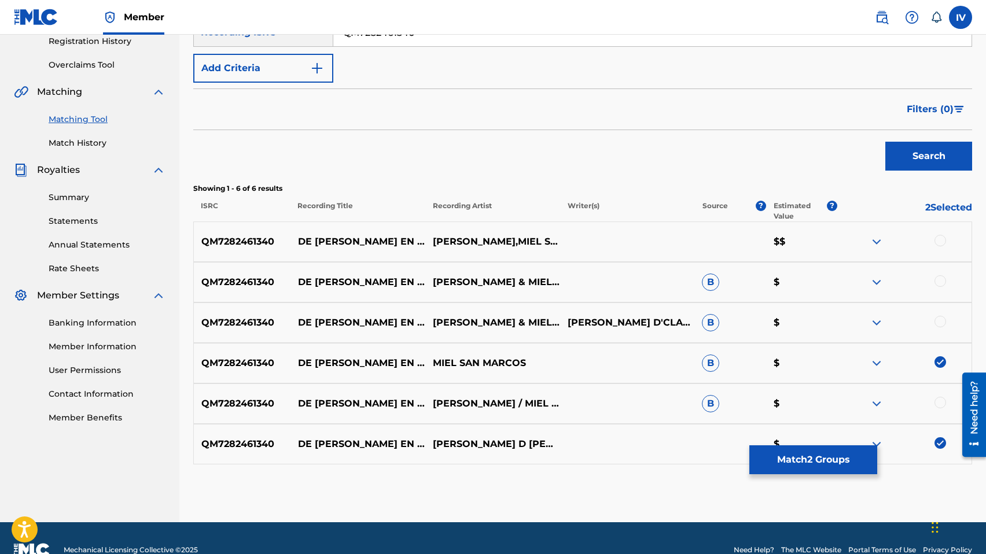
click at [939, 326] on div at bounding box center [940, 322] width 12 height 12
click at [940, 294] on div "QM7282461340 DE [PERSON_NAME] EN [PERSON_NAME] [PERSON_NAME] & MIEL SAN MARCOS …" at bounding box center [582, 282] width 778 height 40
click at [938, 285] on div at bounding box center [940, 281] width 12 height 12
click at [938, 234] on div "QM7282461340 DE [PERSON_NAME] EN [PERSON_NAME] [PERSON_NAME],MIEL SAN MARCOS $$" at bounding box center [582, 242] width 778 height 40
click at [938, 237] on div at bounding box center [940, 241] width 12 height 12
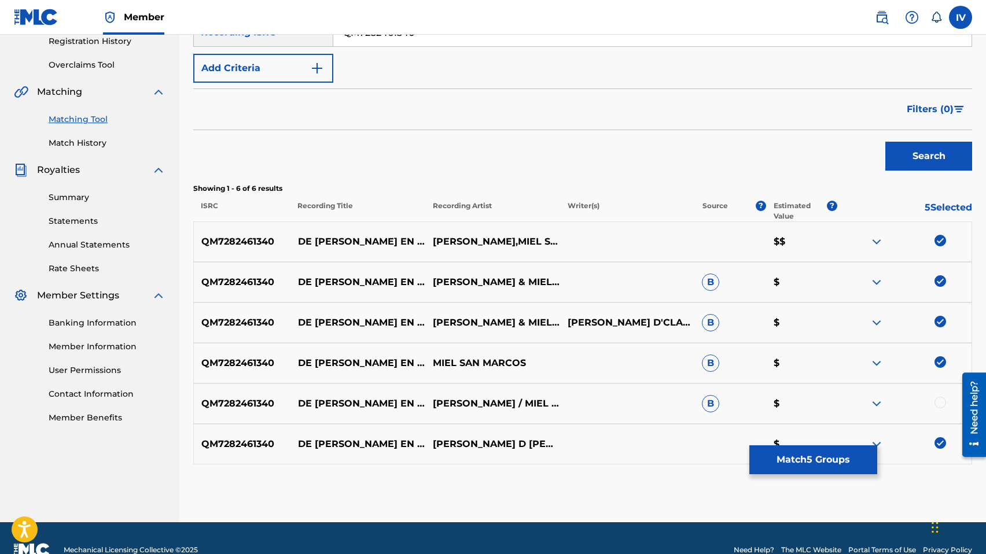
click at [938, 401] on div at bounding box center [940, 403] width 12 height 12
click at [833, 456] on button "Match 6 Groups" at bounding box center [813, 459] width 128 height 29
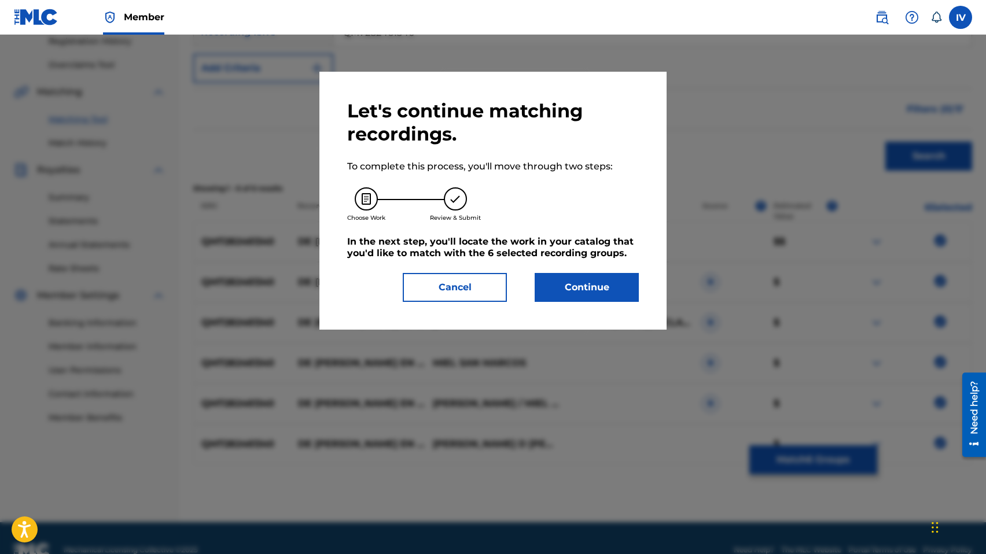
click at [549, 291] on button "Continue" at bounding box center [586, 287] width 104 height 29
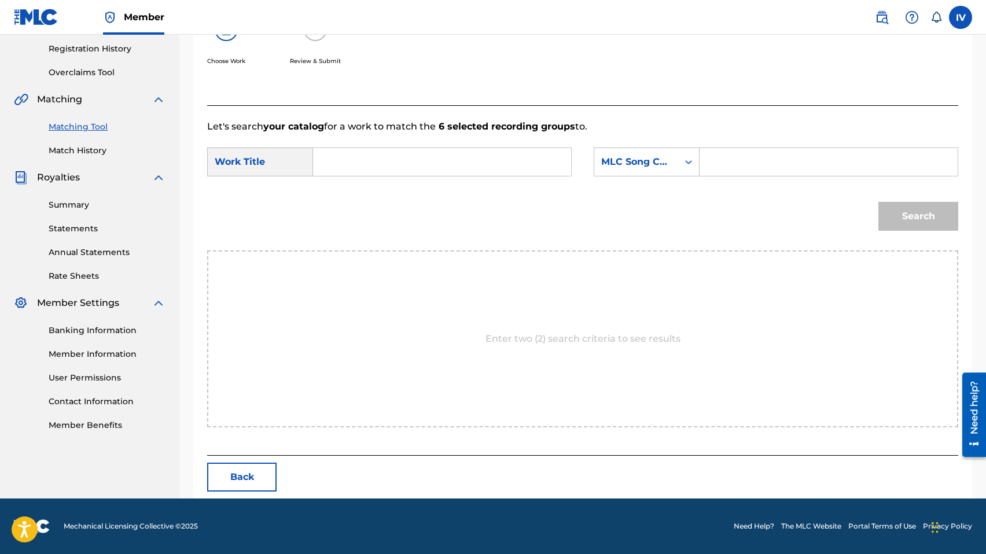
click at [434, 167] on input "Search Form" at bounding box center [442, 162] width 238 height 28
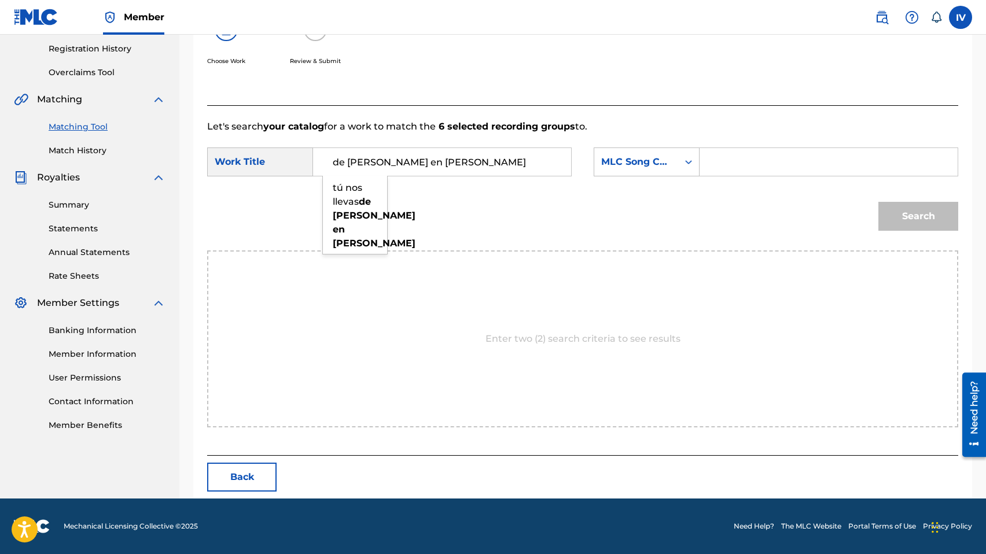
scroll to position [0, 0]
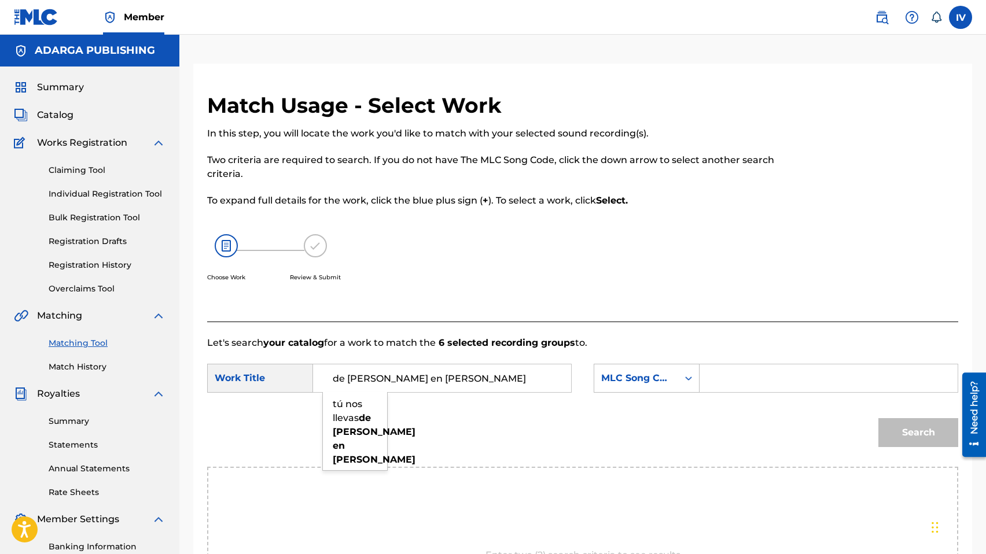
type input "de [PERSON_NAME] en [PERSON_NAME]"
click at [64, 115] on span "Catalog" at bounding box center [55, 115] width 36 height 14
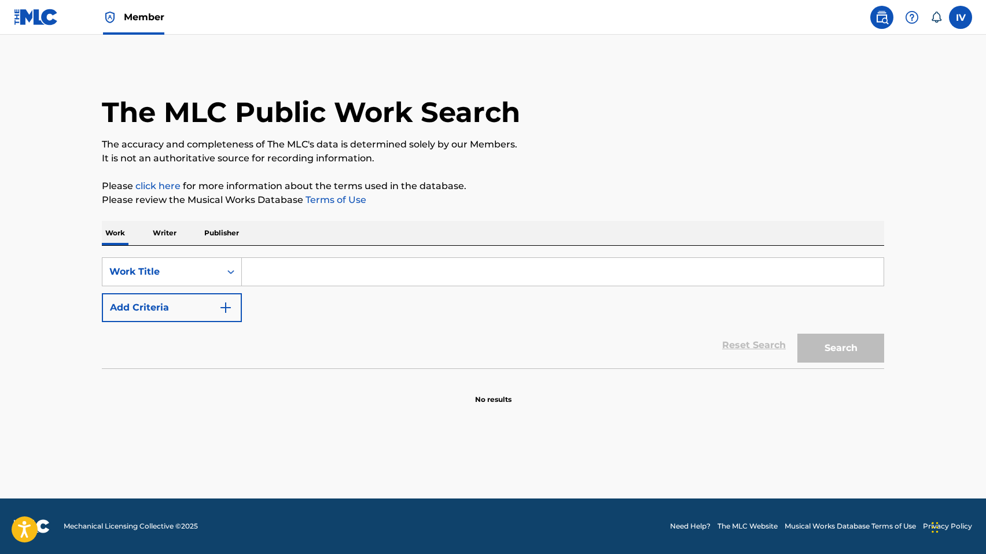
click at [40, 21] on img at bounding box center [36, 17] width 45 height 17
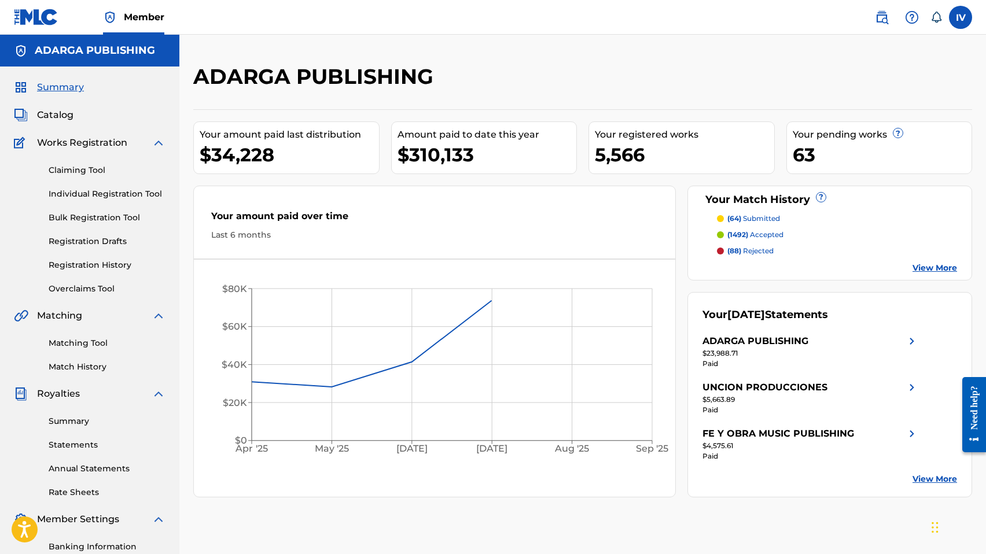
click at [57, 109] on span "Catalog" at bounding box center [55, 115] width 36 height 14
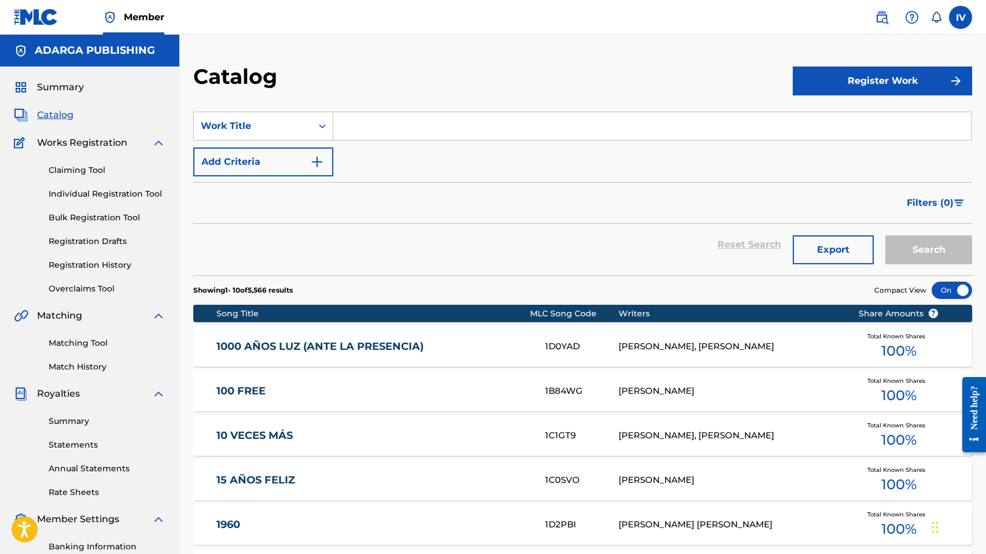
click at [417, 130] on input "Search Form" at bounding box center [652, 126] width 638 height 28
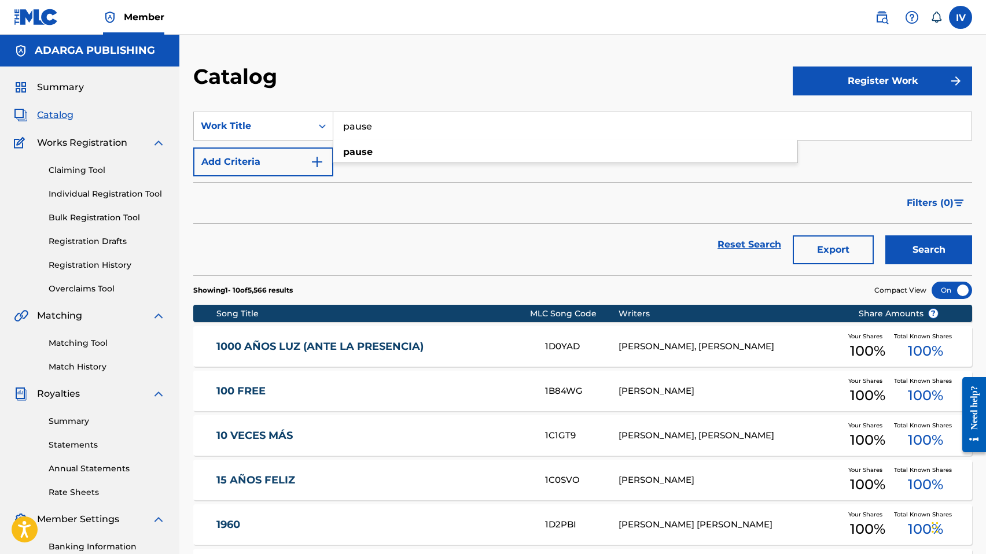
type input "pause"
click at [885, 235] on button "Search" at bounding box center [928, 249] width 87 height 29
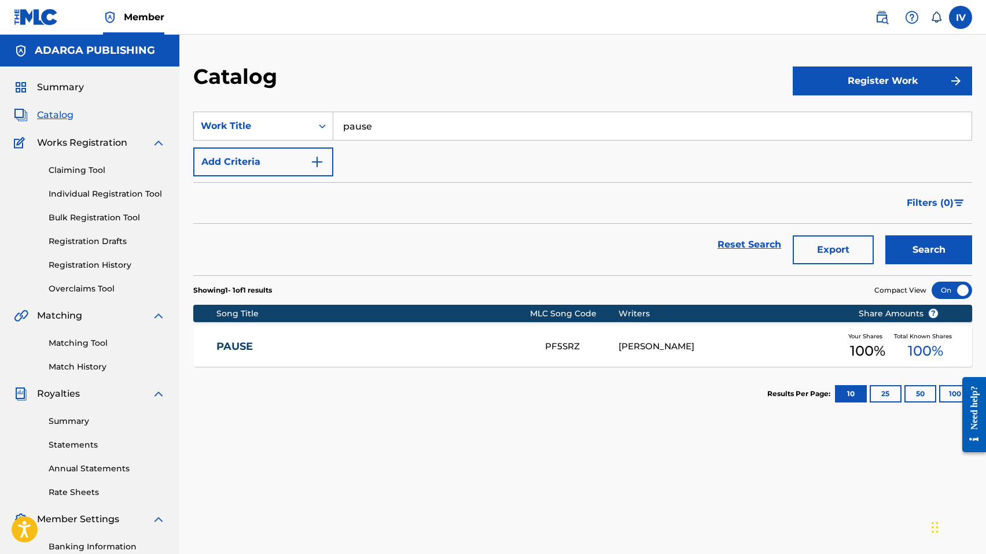
click at [343, 343] on link "PAUSE" at bounding box center [372, 346] width 312 height 13
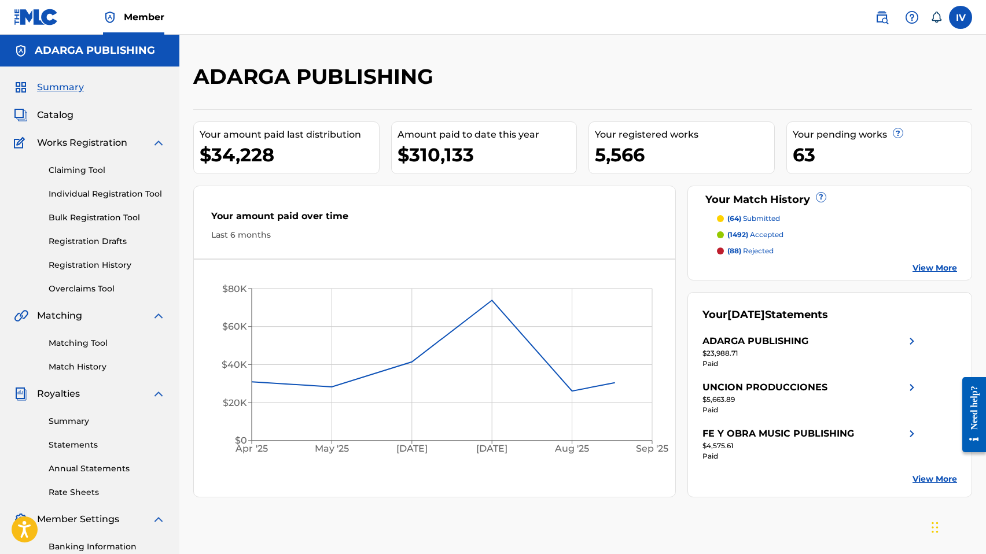
click at [65, 106] on div "Summary Catalog Works Registration Claiming Tool Individual Registration Tool B…" at bounding box center [89, 364] width 179 height 595
click at [63, 109] on span "Catalog" at bounding box center [55, 115] width 36 height 14
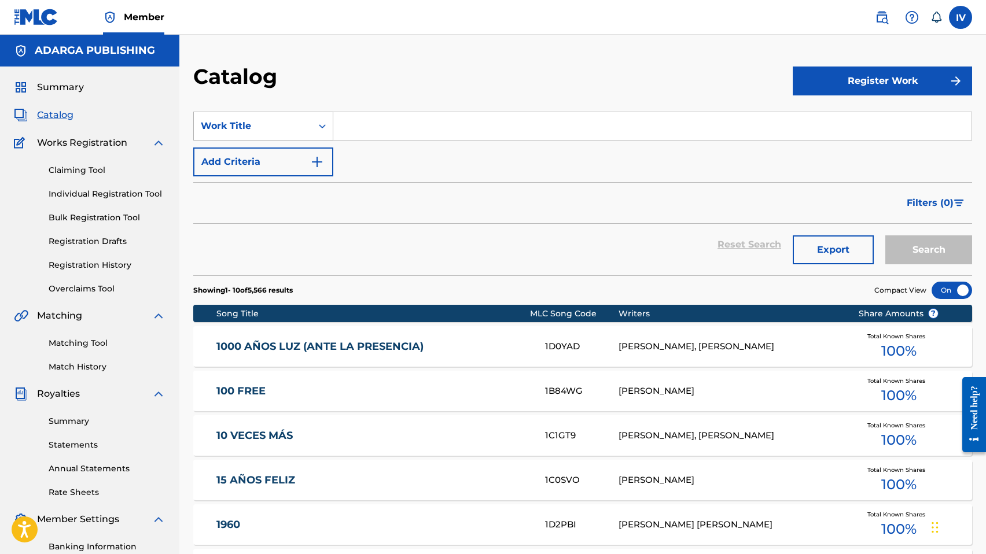
click at [261, 120] on div "Work Title" at bounding box center [253, 126] width 104 height 14
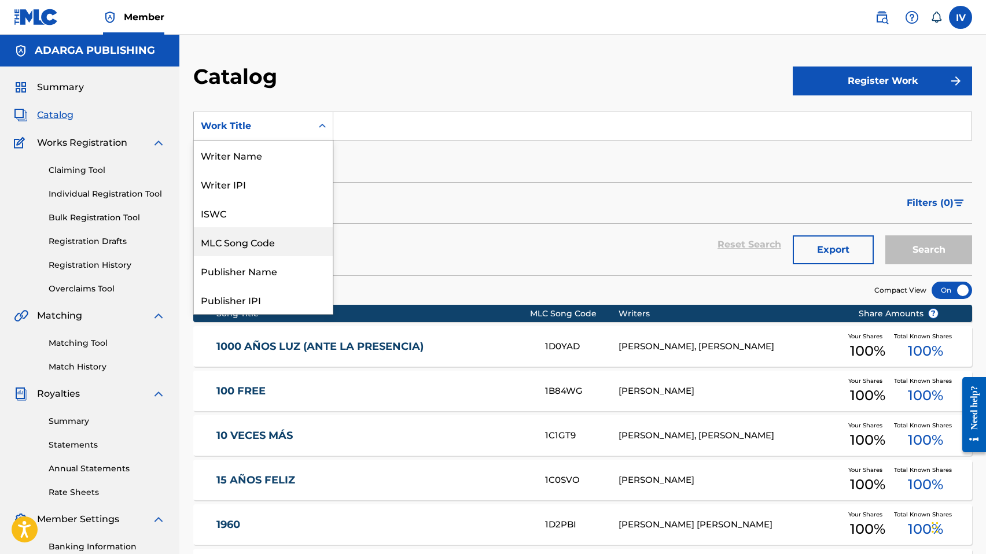
click at [260, 237] on div "MLC Song Code" at bounding box center [263, 241] width 139 height 29
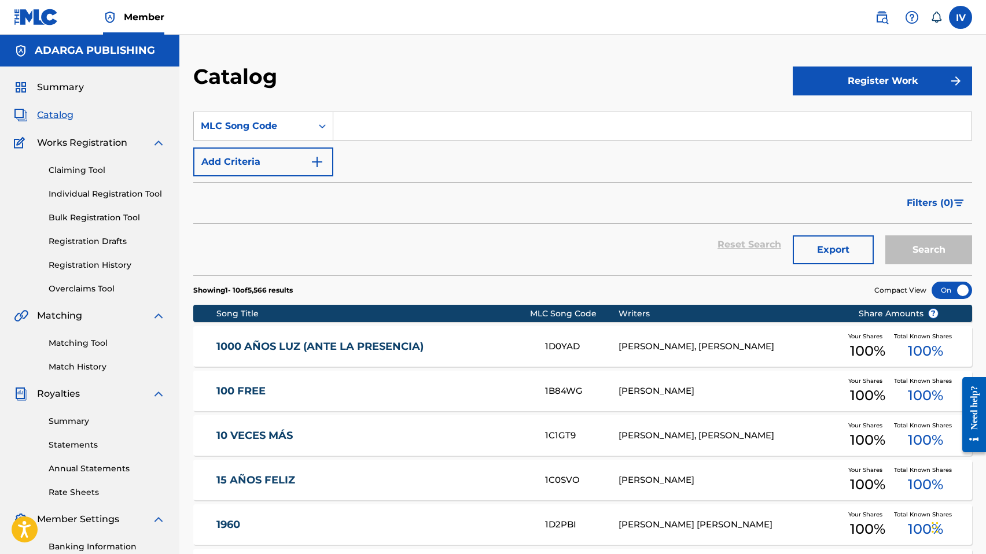
click at [400, 104] on section "SearchWithCriteria19525064-ddba-4a97-897f-e9a1ff187e3c MLC Song Code Add Criter…" at bounding box center [582, 187] width 778 height 178
click at [391, 115] on input "Search Form" at bounding box center [652, 126] width 638 height 28
paste input "GF305Z"
type input "GF305Z"
click at [885, 235] on button "Search" at bounding box center [928, 249] width 87 height 29
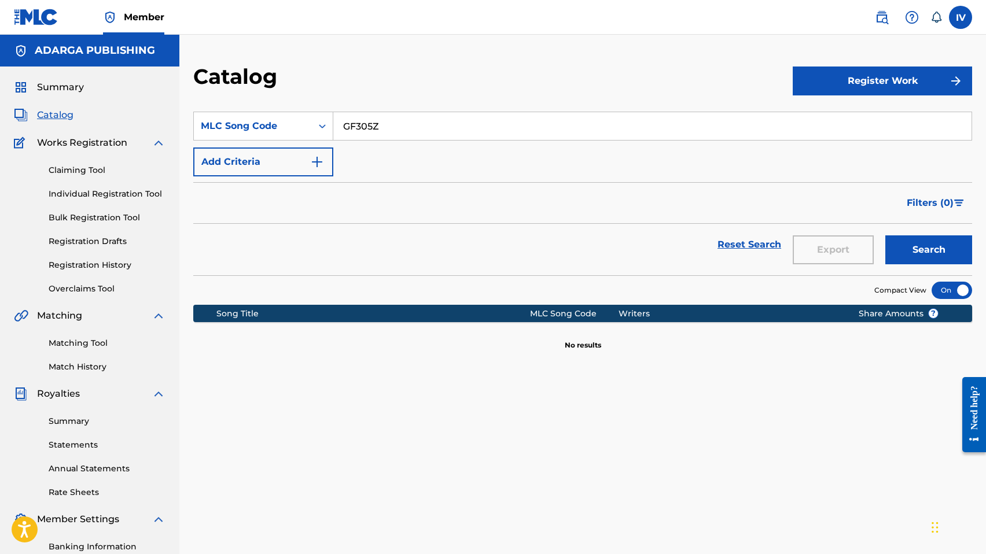
click at [92, 167] on link "Claiming Tool" at bounding box center [107, 170] width 117 height 12
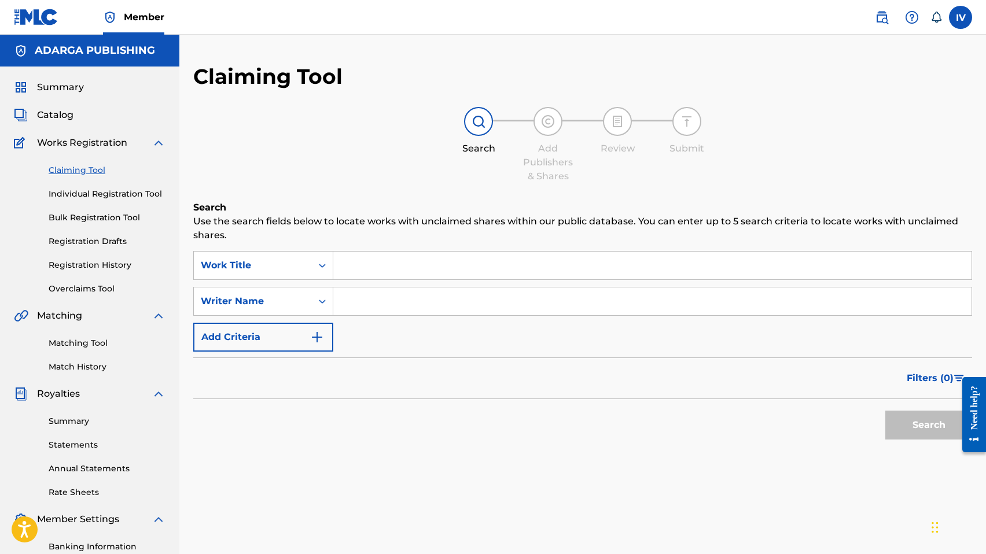
click at [378, 272] on input "Search Form" at bounding box center [652, 266] width 638 height 28
paste input "GF305Z"
type input "GF305Z"
click at [885, 411] on button "Search" at bounding box center [928, 425] width 87 height 29
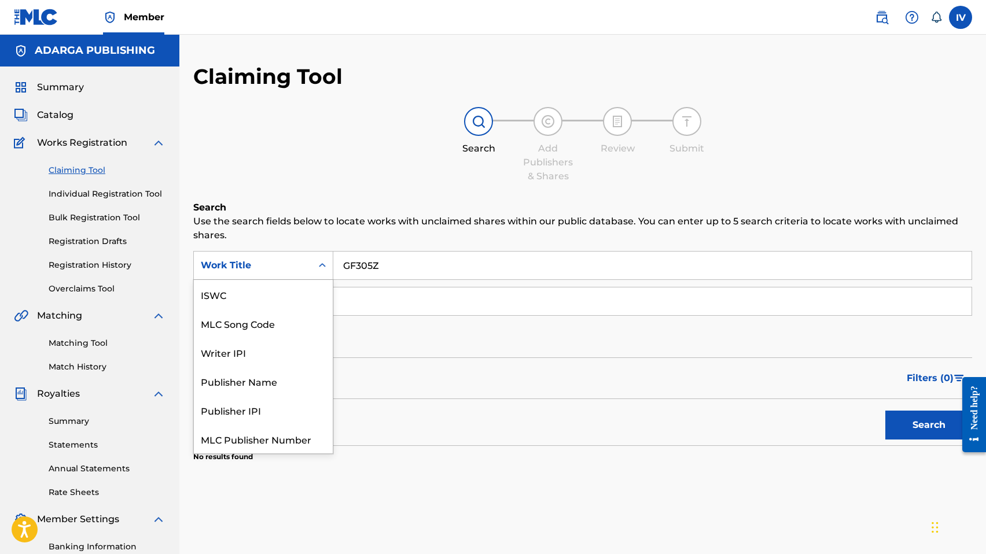
click at [324, 264] on icon "Search Form" at bounding box center [322, 266] width 12 height 12
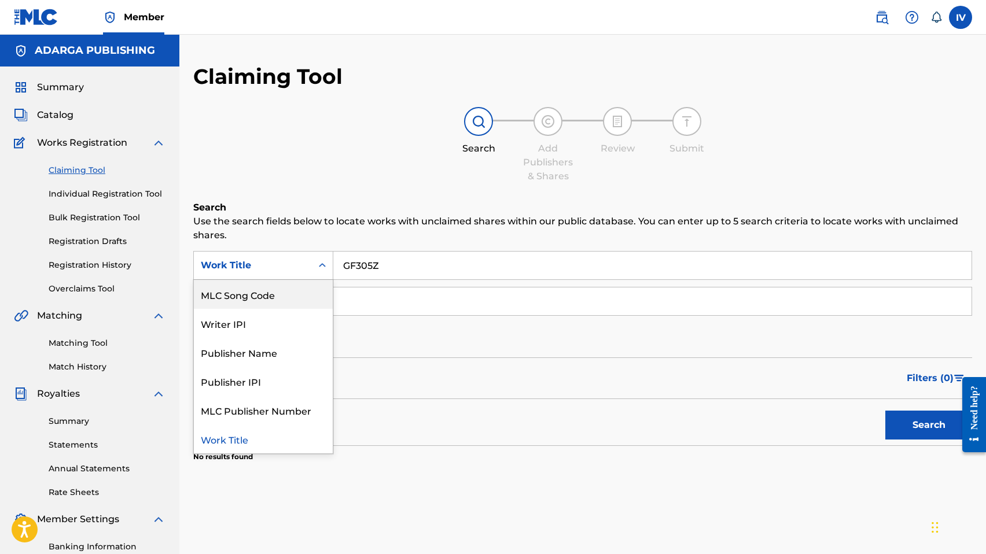
click at [292, 288] on div "MLC Song Code" at bounding box center [263, 294] width 139 height 29
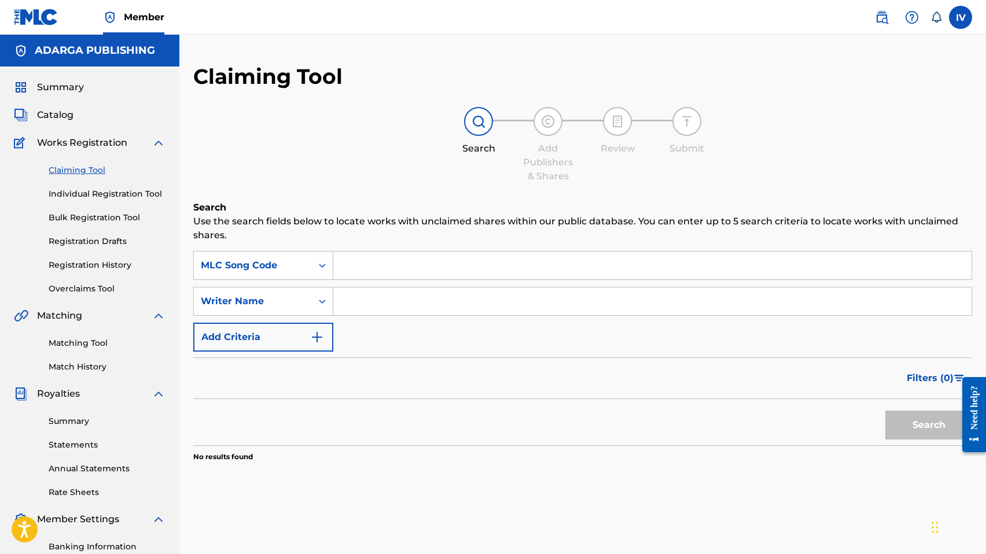
click at [392, 252] on input "Search Form" at bounding box center [652, 266] width 638 height 28
paste input "GF305Z"
type input "GF305Z"
click at [885, 411] on button "Search" at bounding box center [928, 425] width 87 height 29
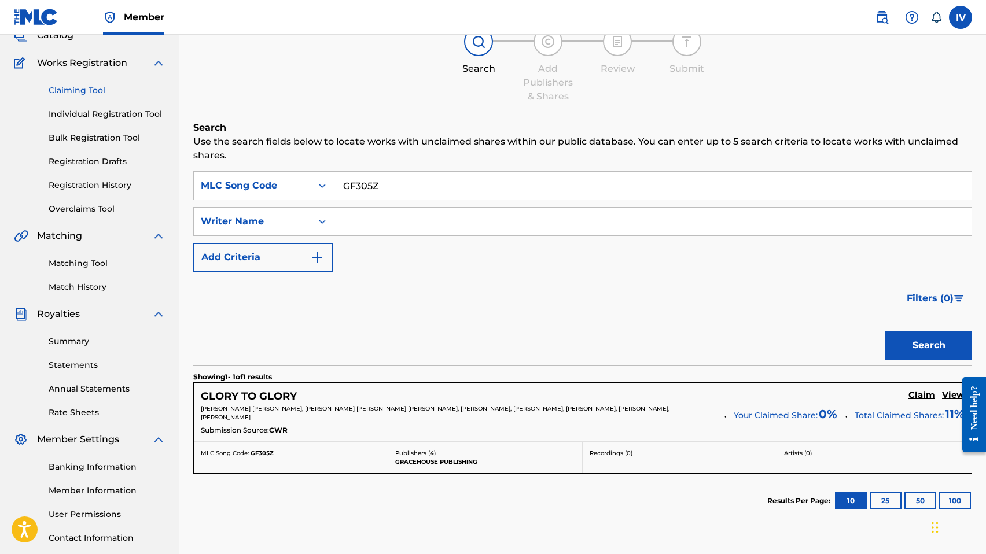
scroll to position [104, 0]
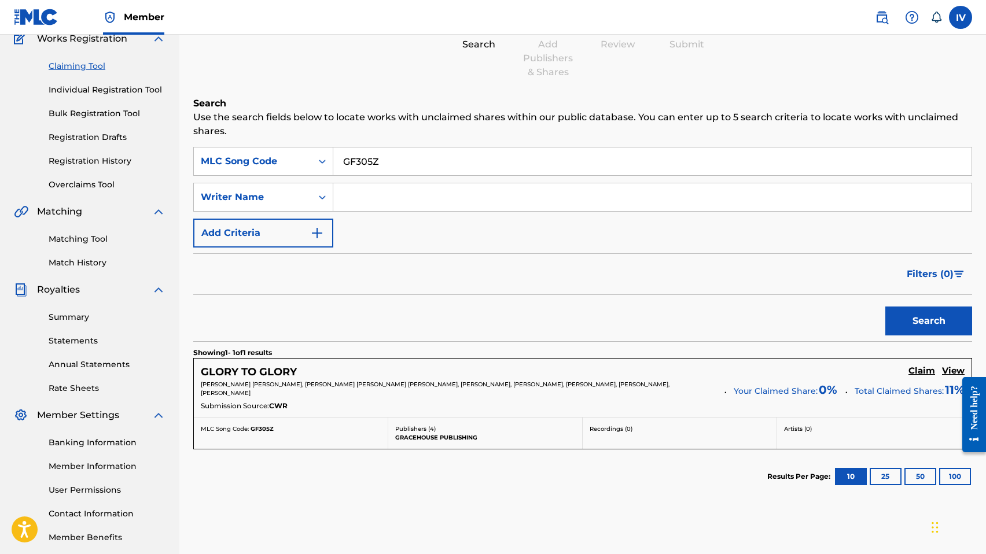
click at [915, 371] on h5 "Claim" at bounding box center [921, 371] width 27 height 11
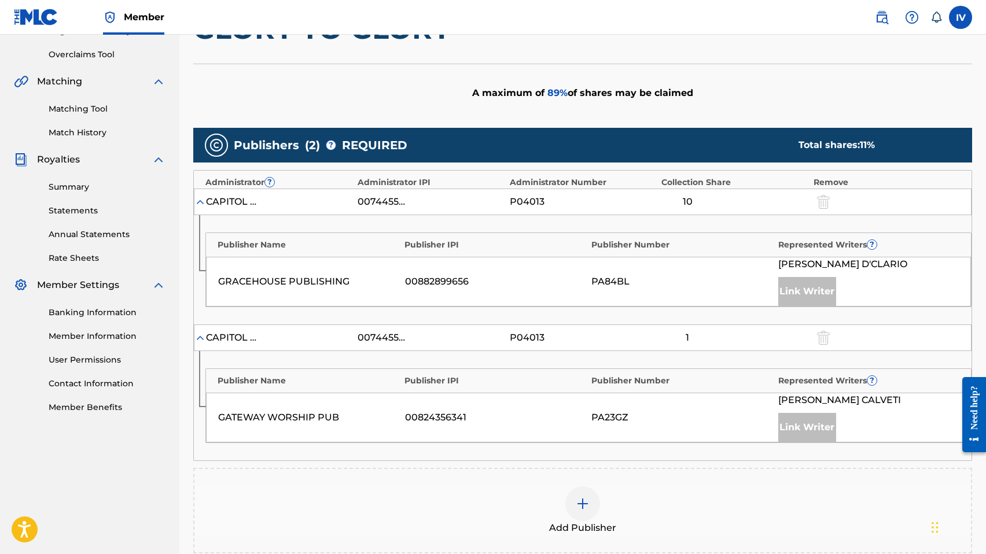
scroll to position [420, 0]
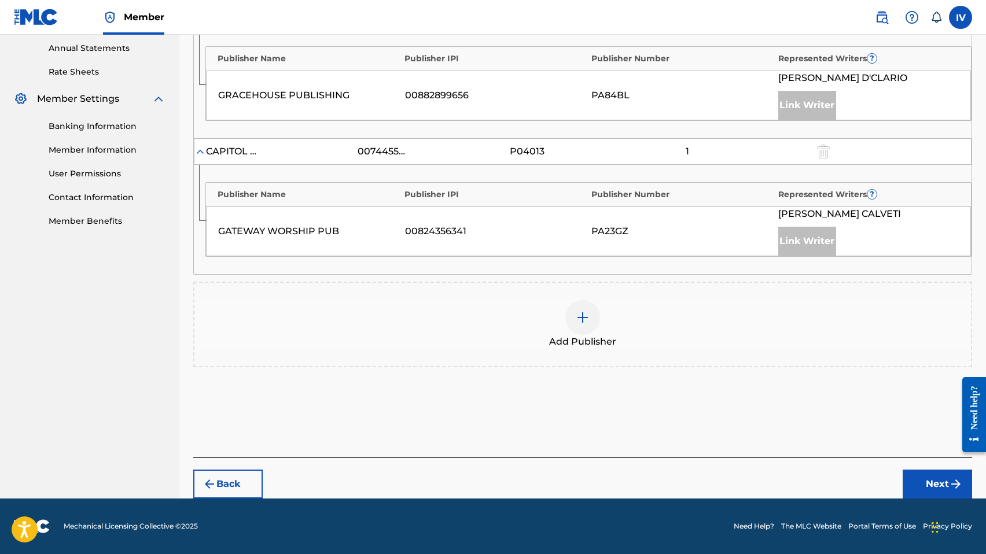
click at [633, 326] on div "Add Publisher" at bounding box center [582, 324] width 776 height 49
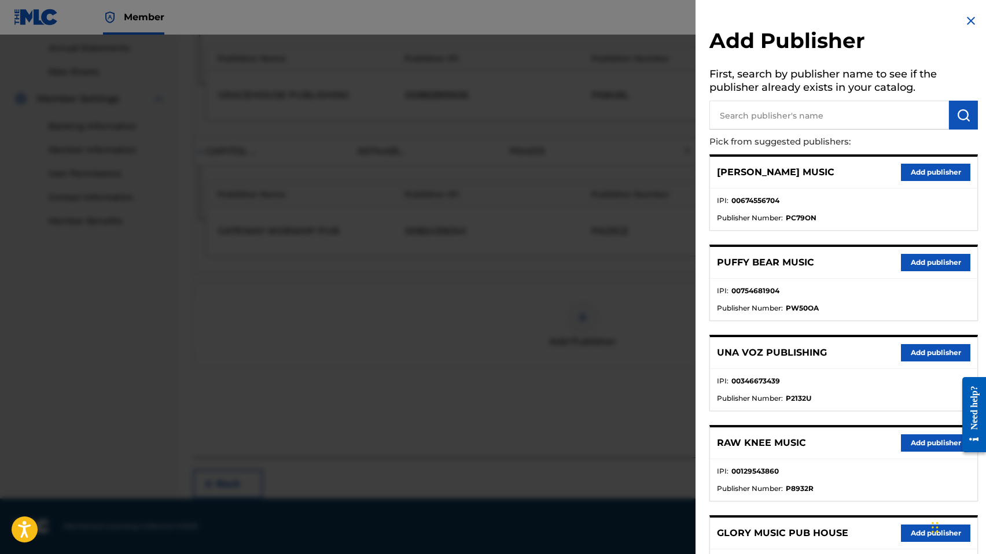
click at [783, 112] on input "text" at bounding box center [828, 115] width 239 height 29
type input "gracia"
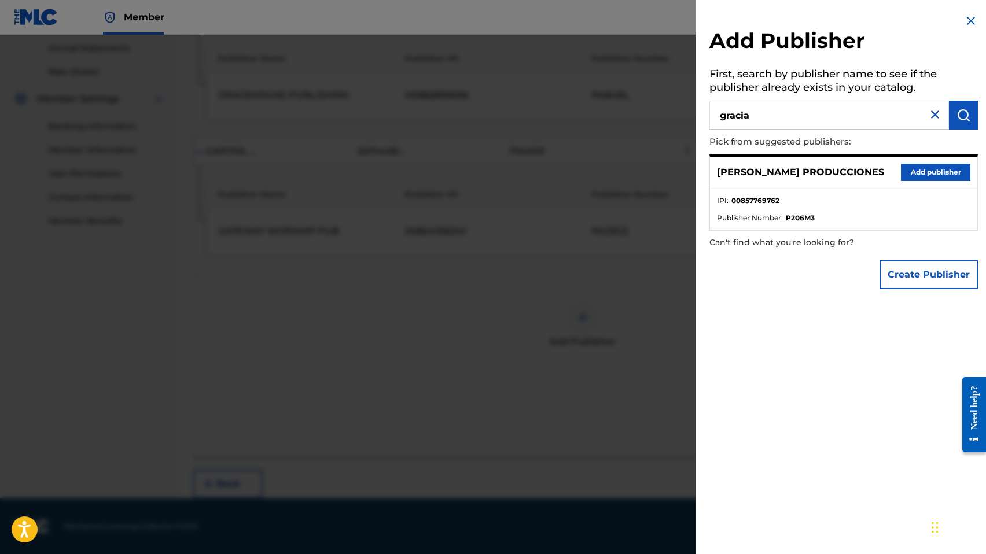
click at [914, 169] on button "Add publisher" at bounding box center [934, 172] width 69 height 17
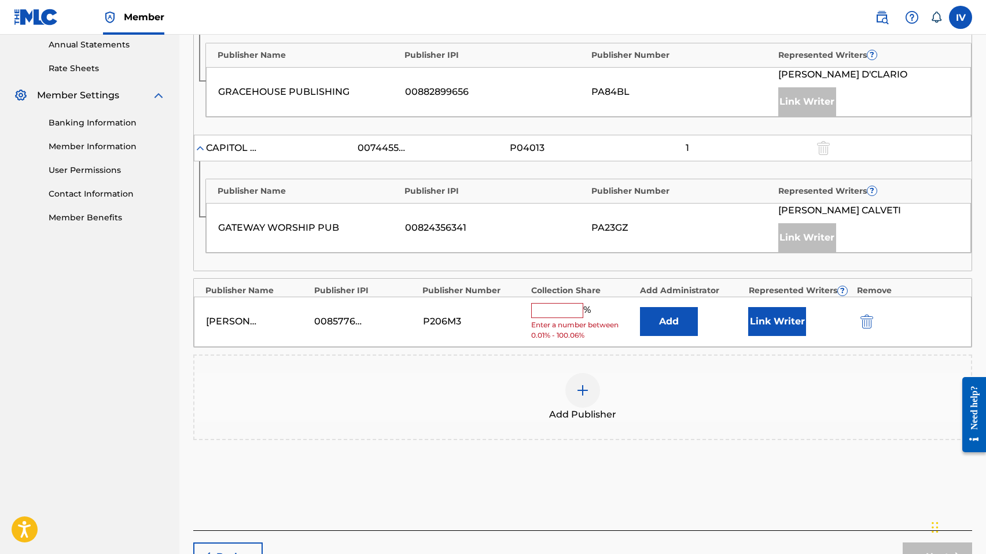
scroll to position [497, 0]
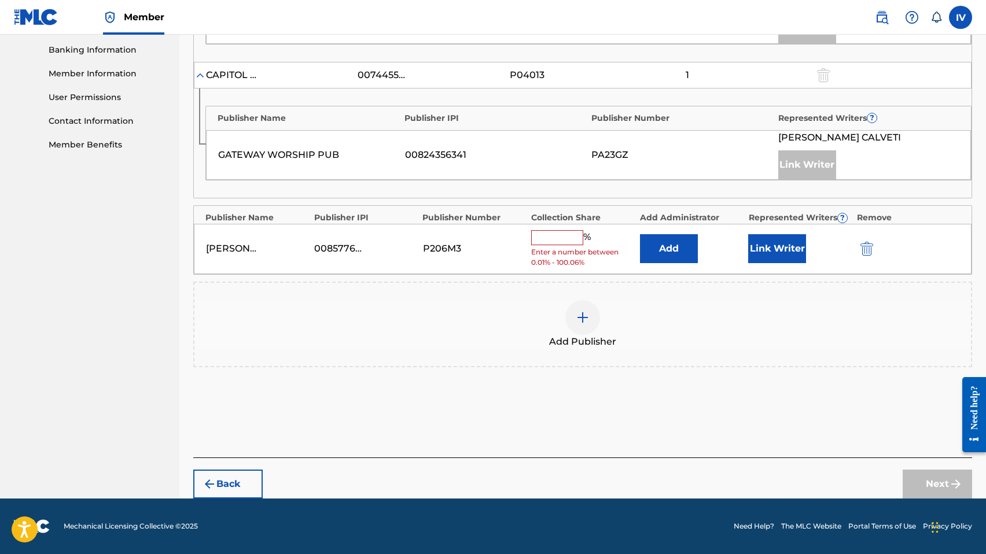
click at [662, 246] on button "Add" at bounding box center [669, 248] width 58 height 29
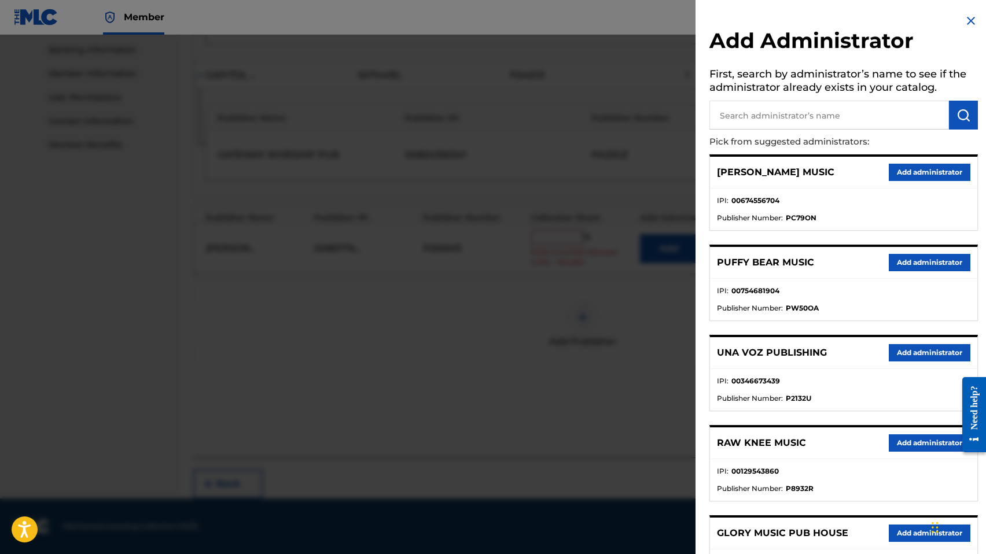
click at [773, 121] on input "text" at bounding box center [828, 115] width 239 height 29
type input "adarga"
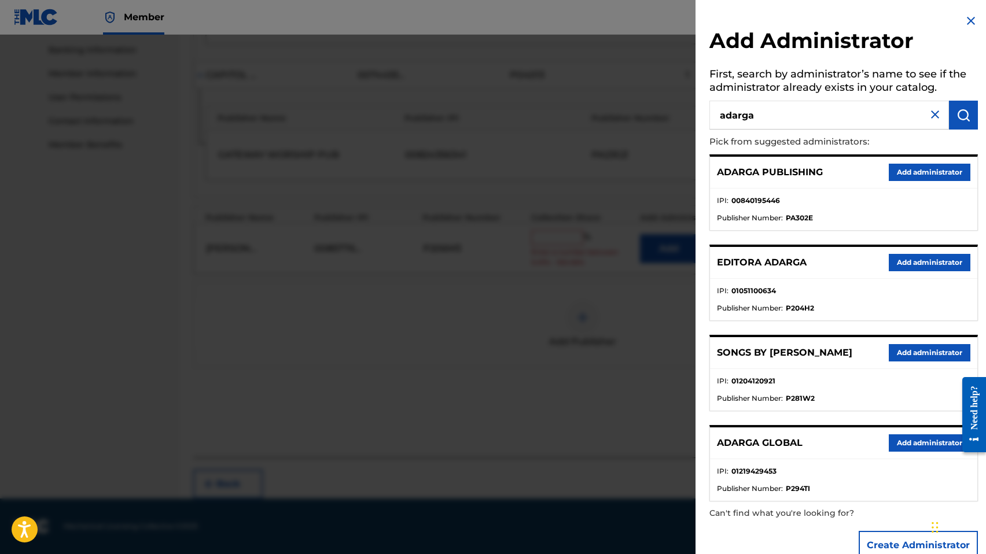
click at [917, 168] on button "Add administrator" at bounding box center [929, 172] width 82 height 17
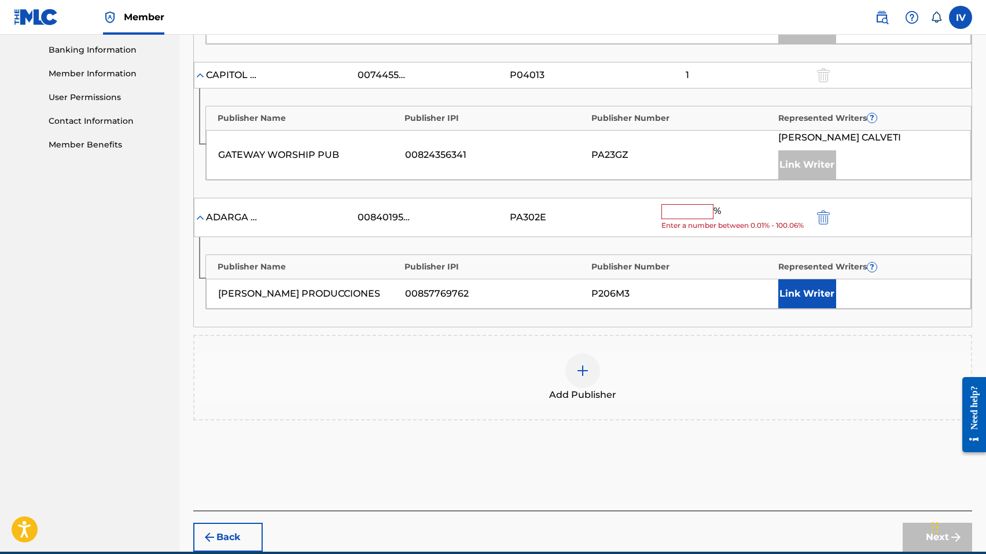
click at [693, 210] on input "text" at bounding box center [687, 211] width 52 height 15
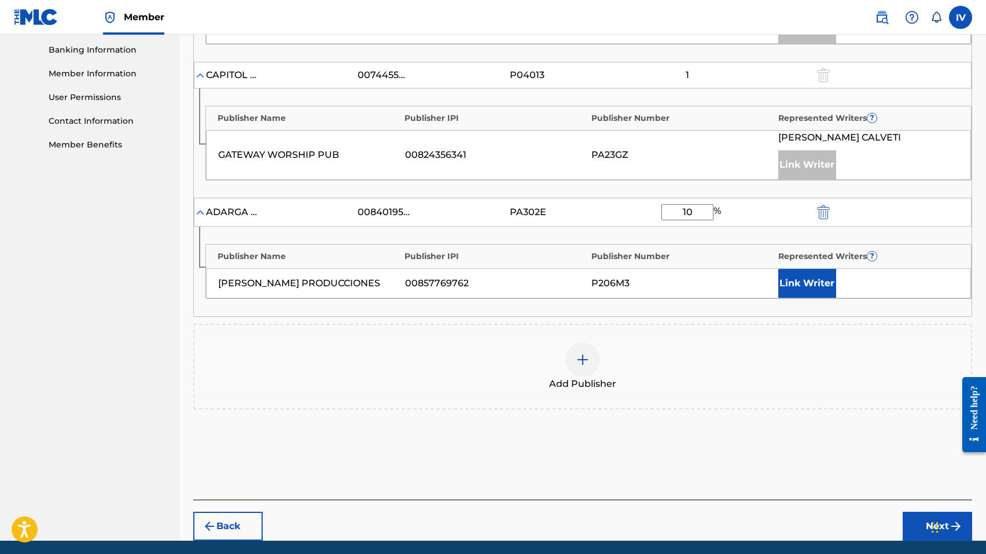
type input "10"
click at [802, 283] on button "Link Writer" at bounding box center [807, 283] width 58 height 29
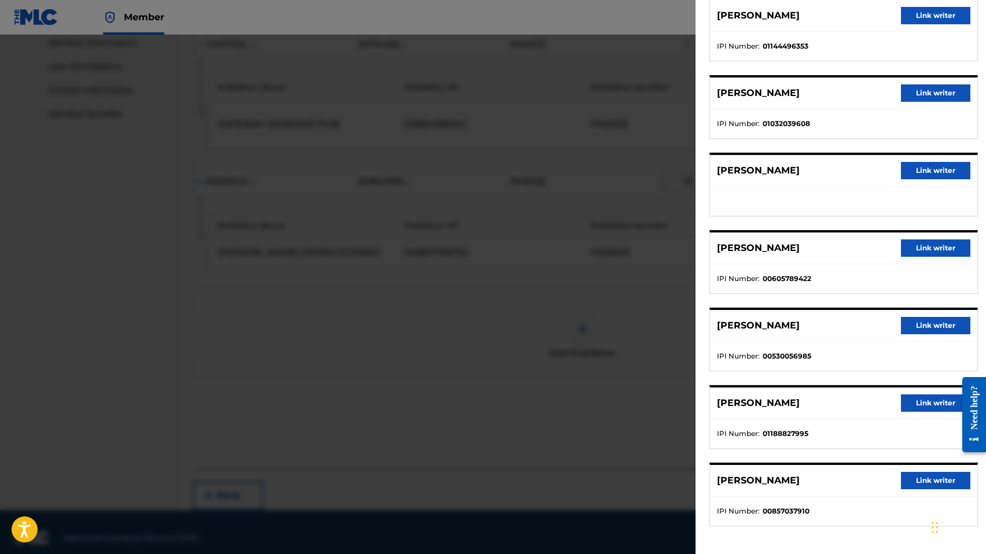
scroll to position [539, 0]
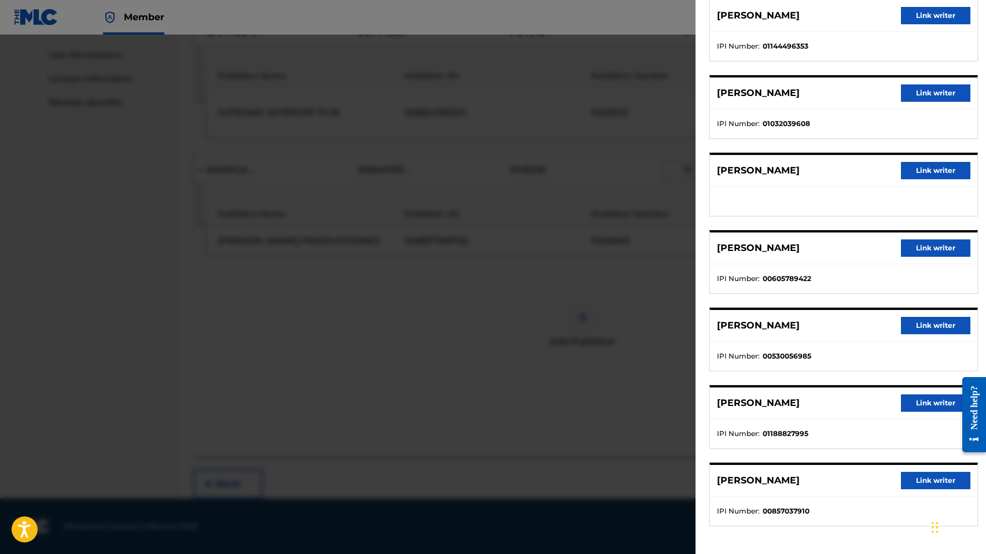
click at [925, 407] on button "Link writer" at bounding box center [934, 402] width 69 height 17
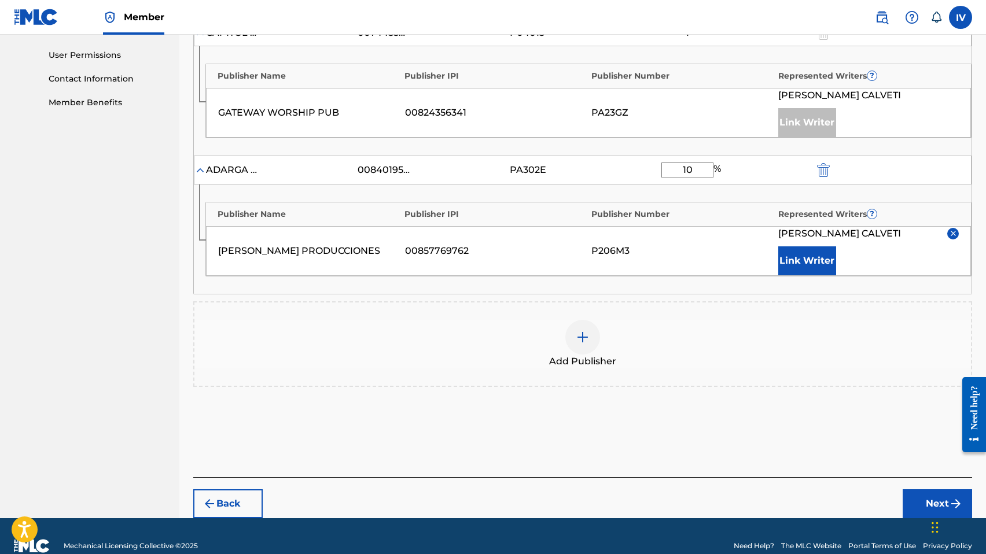
click at [914, 495] on button "Next" at bounding box center [936, 503] width 69 height 29
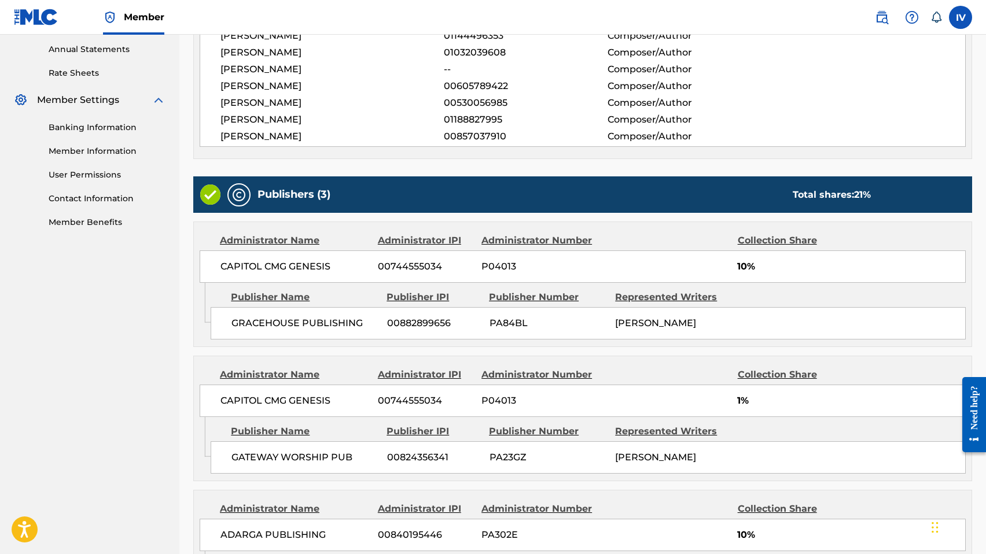
scroll to position [592, 0]
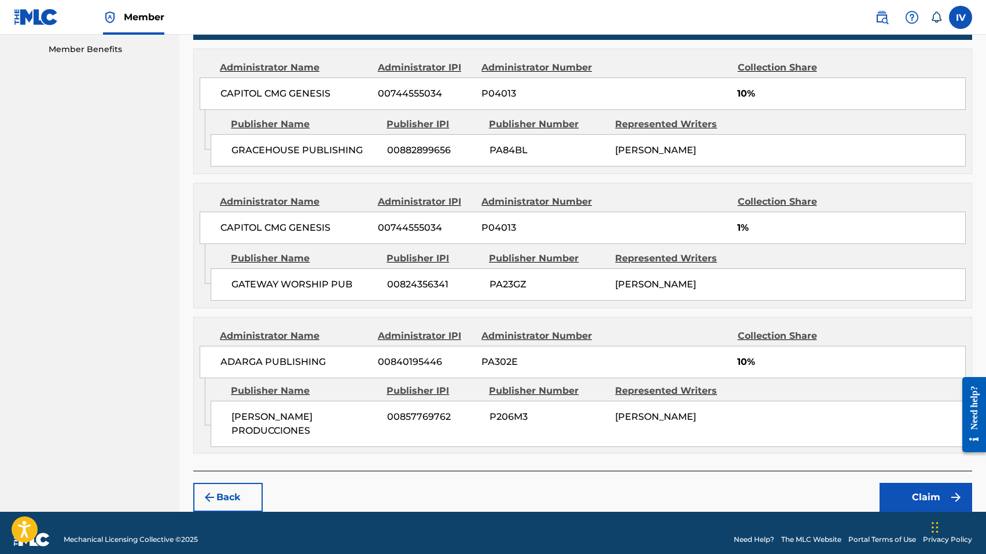
click at [892, 483] on button "Claim" at bounding box center [925, 497] width 93 height 29
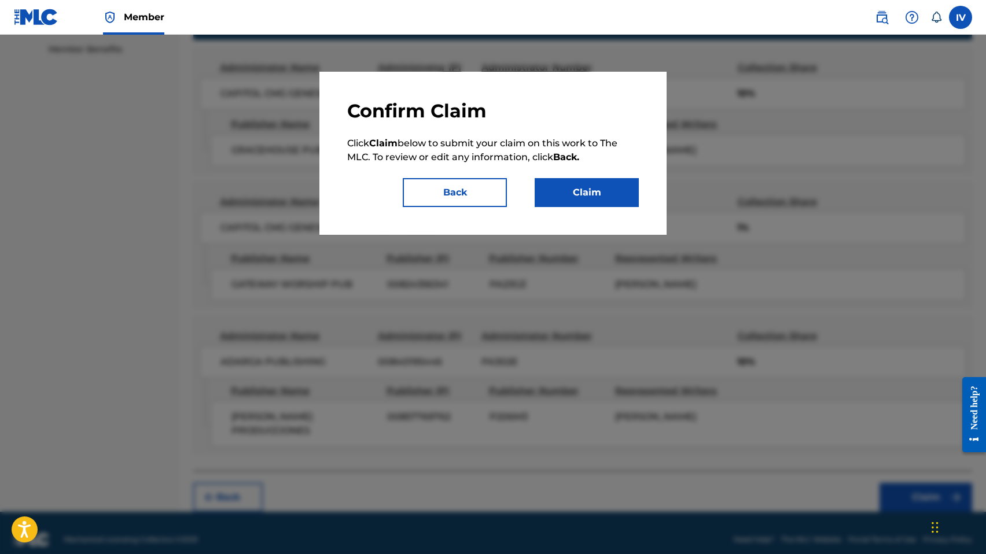
click at [622, 193] on button "Claim" at bounding box center [586, 192] width 104 height 29
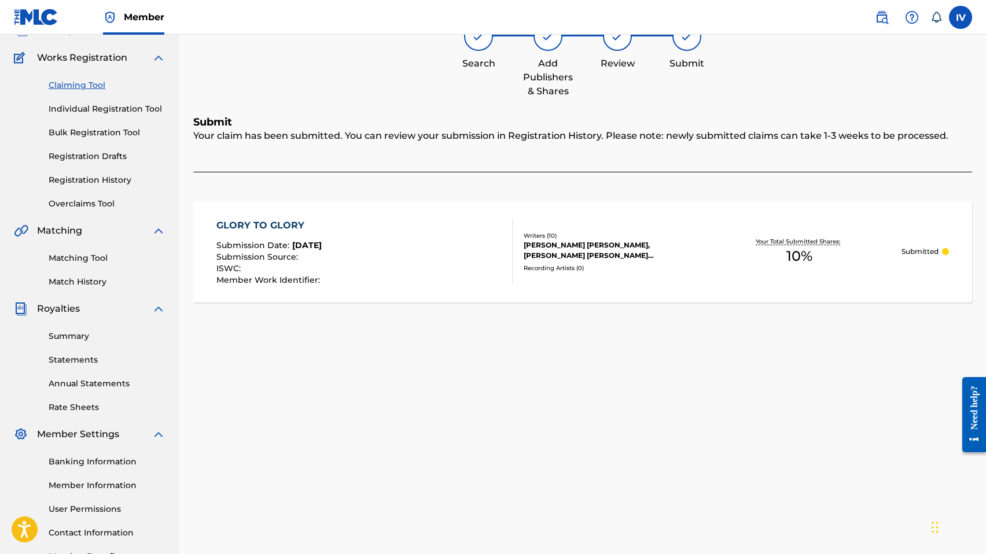
scroll to position [58, 0]
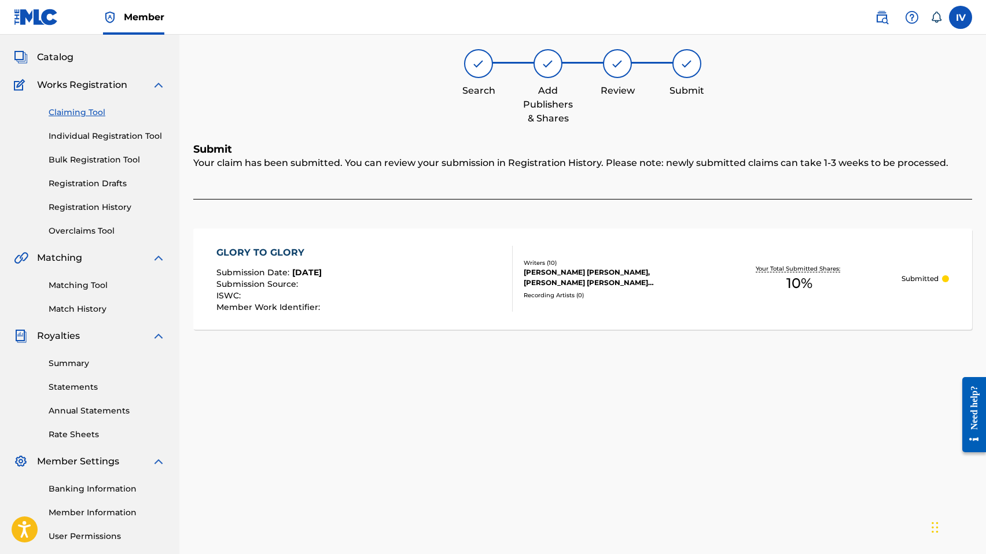
click at [78, 119] on div "Claiming Tool Individual Registration Tool Bulk Registration Tool Registration …" at bounding box center [90, 164] width 152 height 145
click at [77, 112] on link "Claiming Tool" at bounding box center [107, 112] width 117 height 12
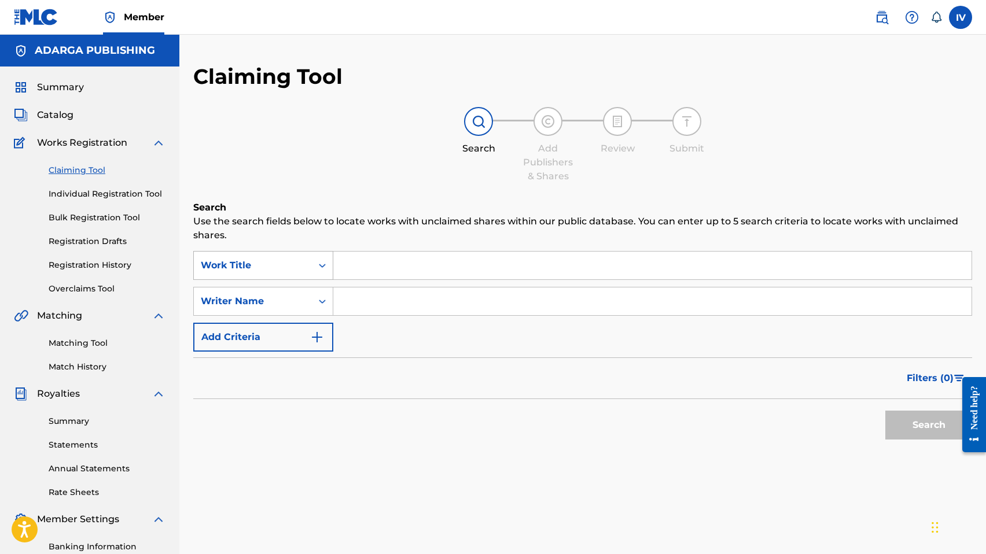
click at [279, 276] on div "Work Title" at bounding box center [263, 265] width 140 height 29
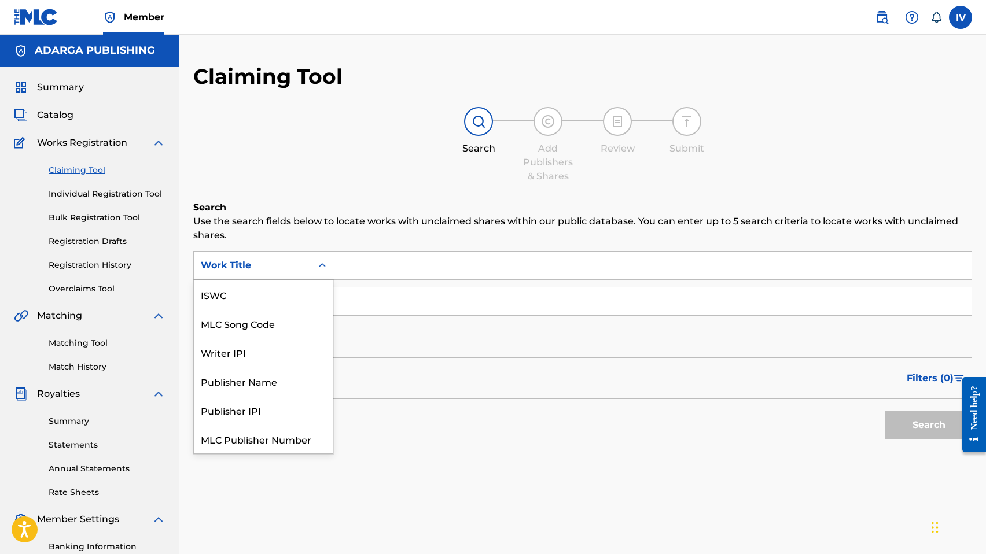
scroll to position [29, 0]
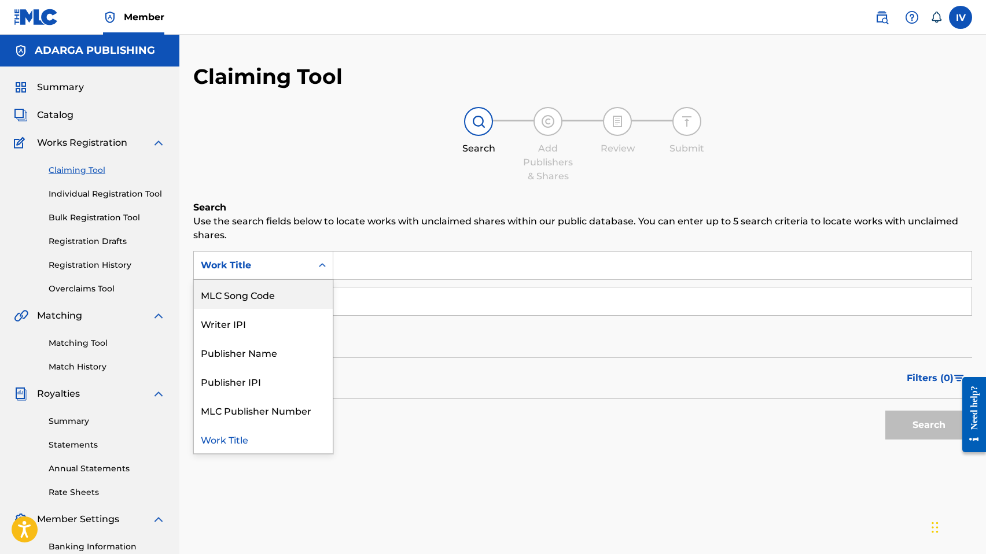
click at [276, 294] on div "MLC Song Code" at bounding box center [263, 294] width 139 height 29
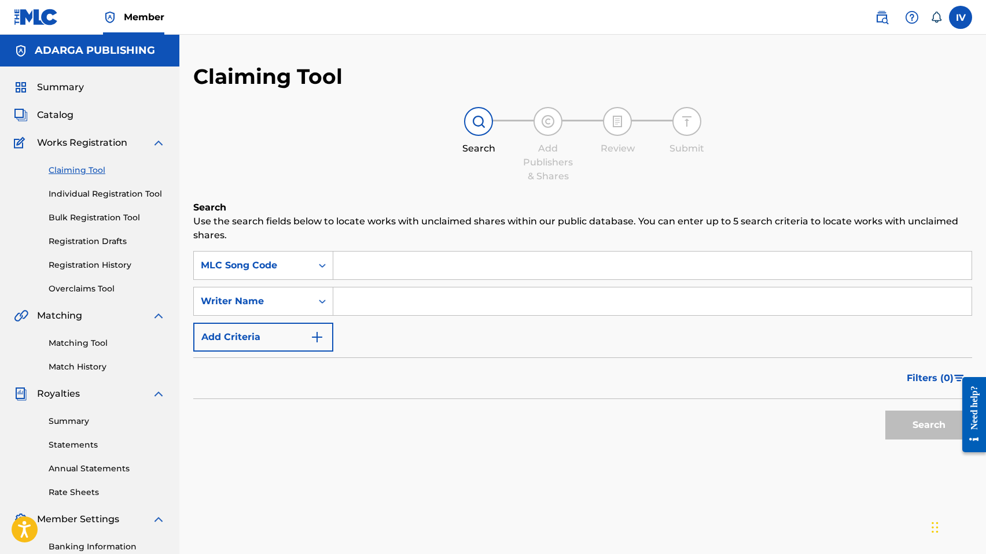
click at [402, 261] on input "Search Form" at bounding box center [652, 266] width 638 height 28
paste input "FA0MNM"
type input "FA0MNM"
click at [885, 411] on button "Search" at bounding box center [928, 425] width 87 height 29
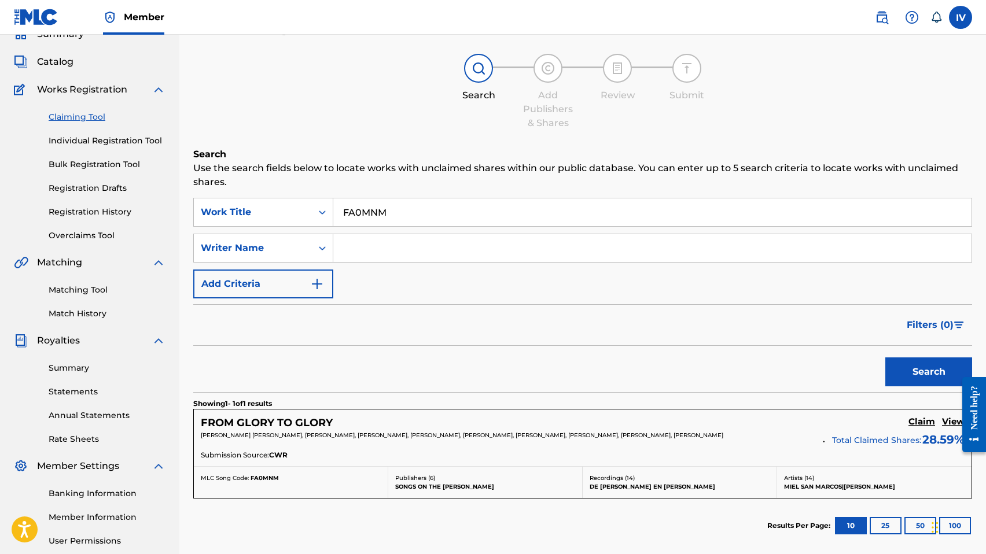
scroll to position [167, 0]
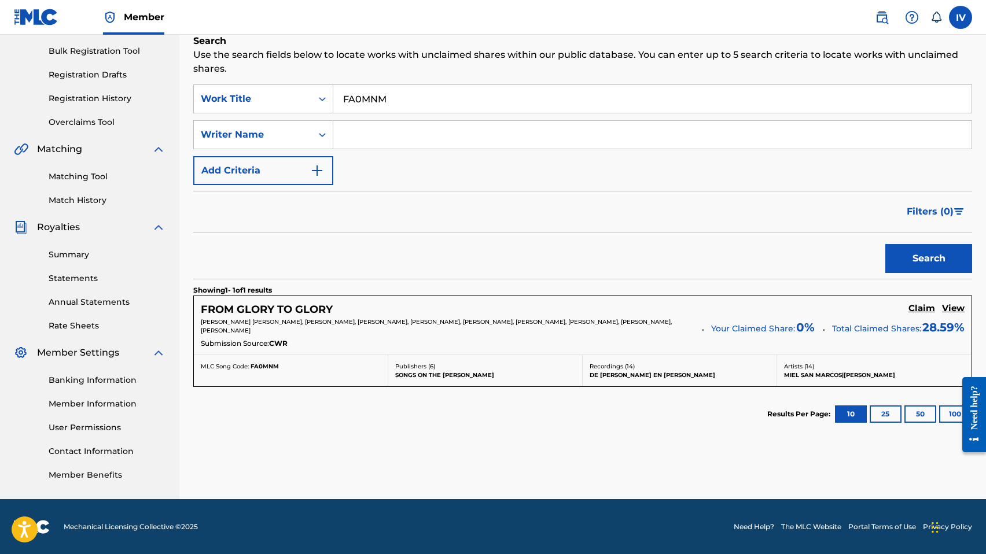
click at [918, 307] on h5 "Claim" at bounding box center [921, 308] width 27 height 11
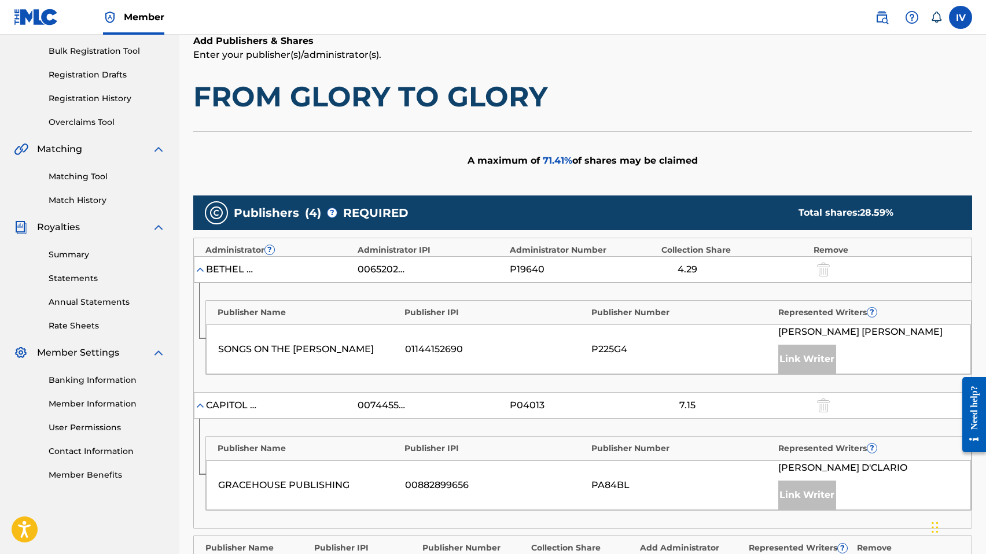
scroll to position [569, 0]
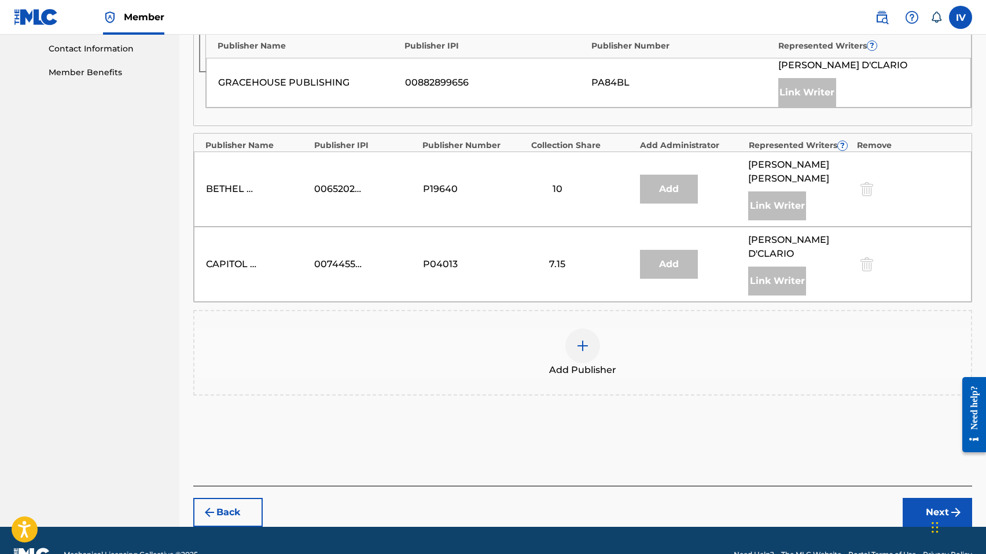
click at [774, 356] on div "Add Publisher" at bounding box center [582, 353] width 778 height 86
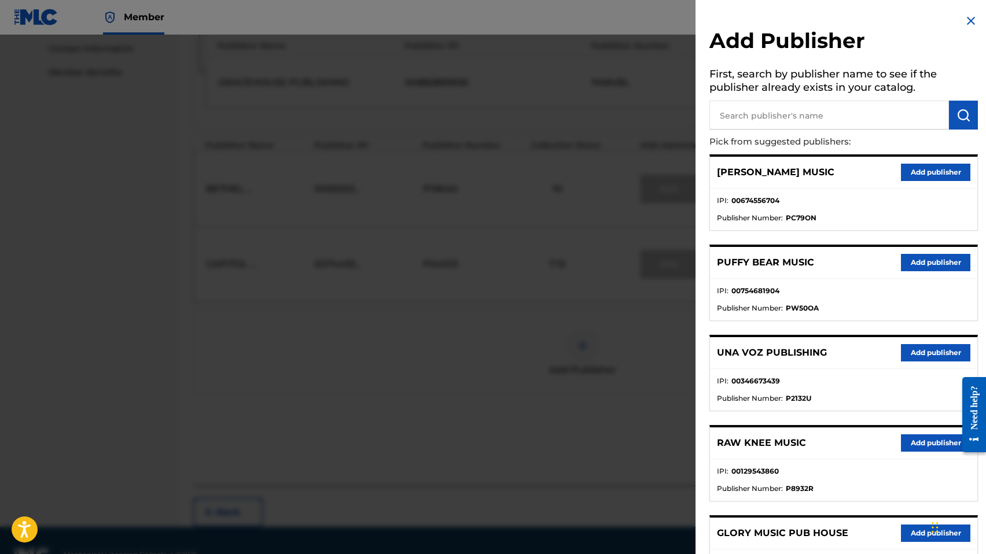
click at [828, 114] on input "text" at bounding box center [828, 115] width 239 height 29
type input "gracia"
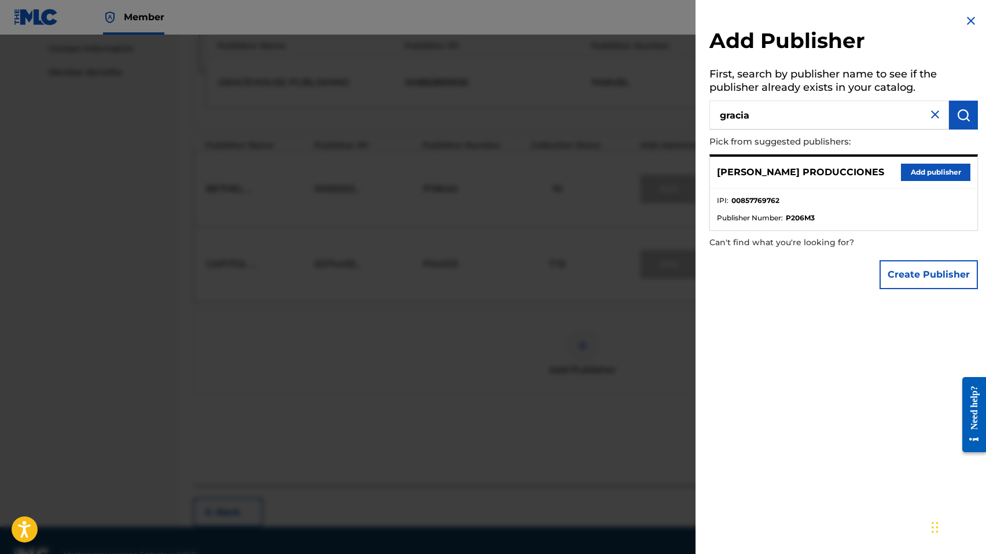
click at [948, 171] on button "Add publisher" at bounding box center [934, 172] width 69 height 17
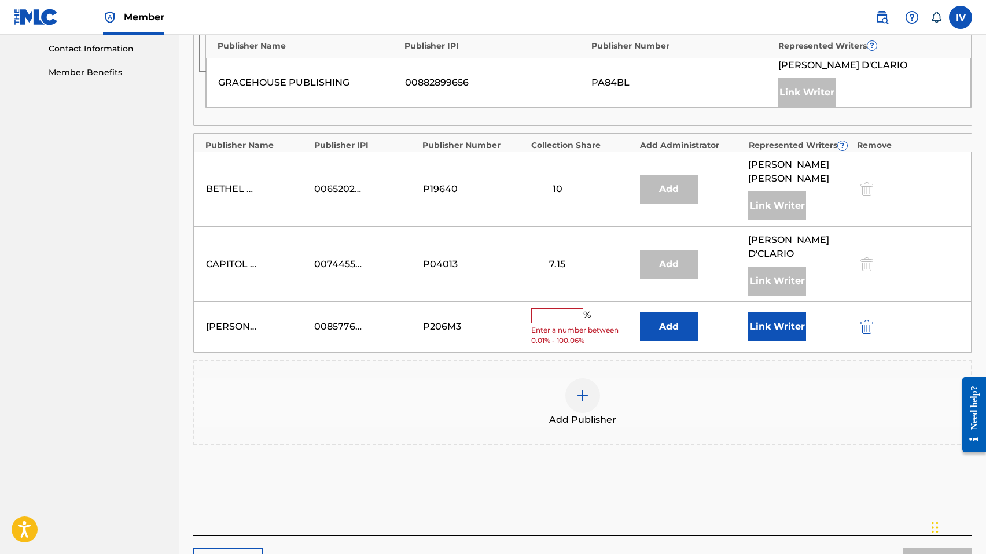
click at [686, 312] on button "Add" at bounding box center [669, 326] width 58 height 29
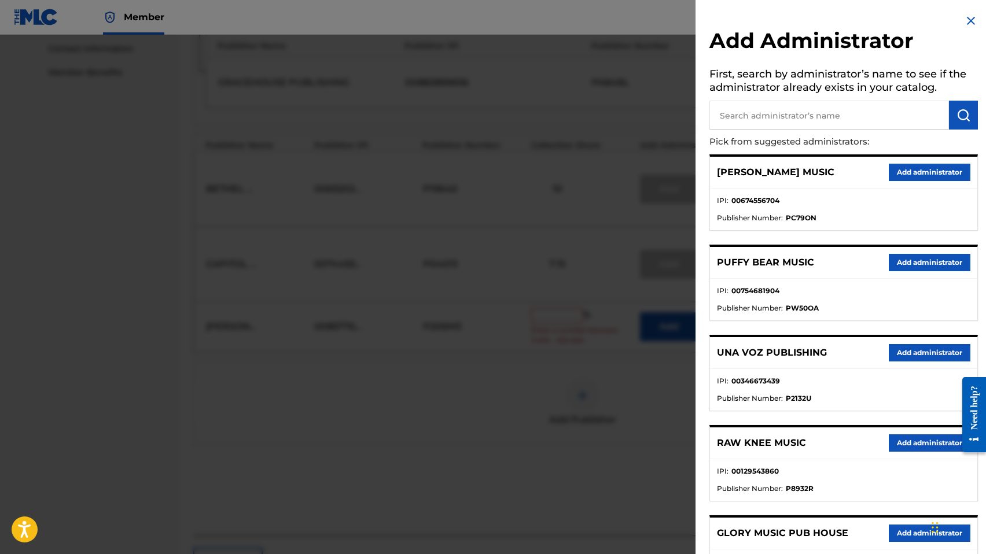
click at [783, 122] on input "text" at bounding box center [828, 115] width 239 height 29
type input "adarga"
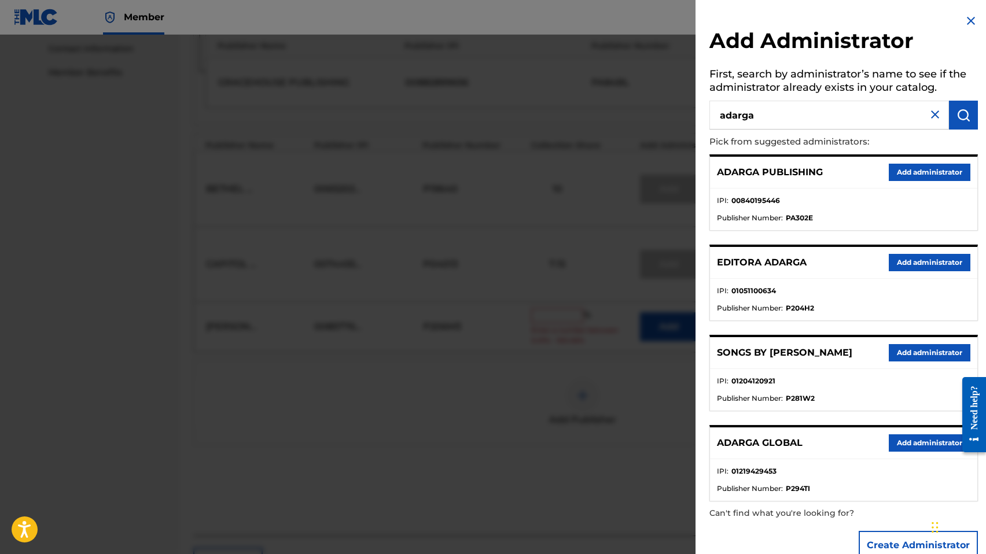
click at [915, 170] on button "Add administrator" at bounding box center [929, 172] width 82 height 17
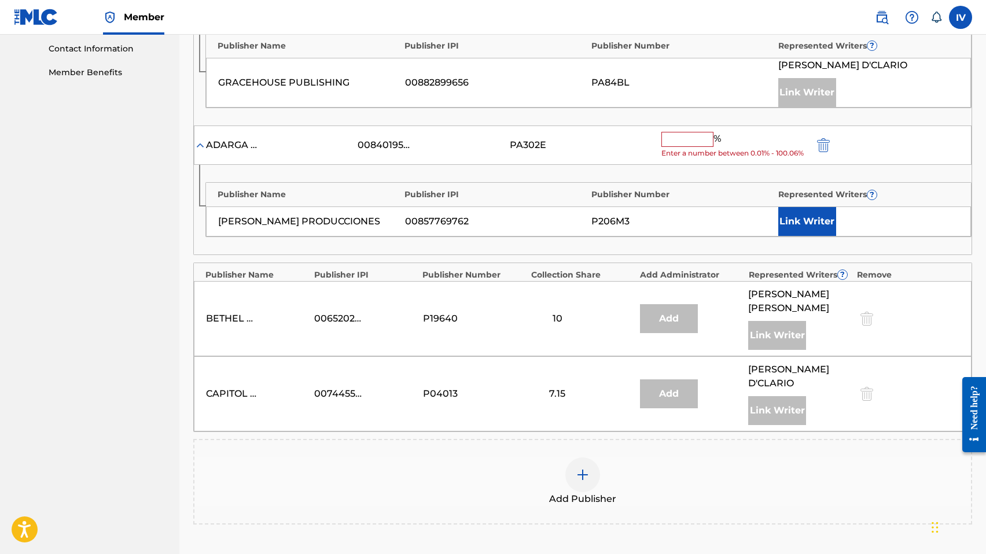
click at [677, 139] on input "text" at bounding box center [687, 139] width 52 height 15
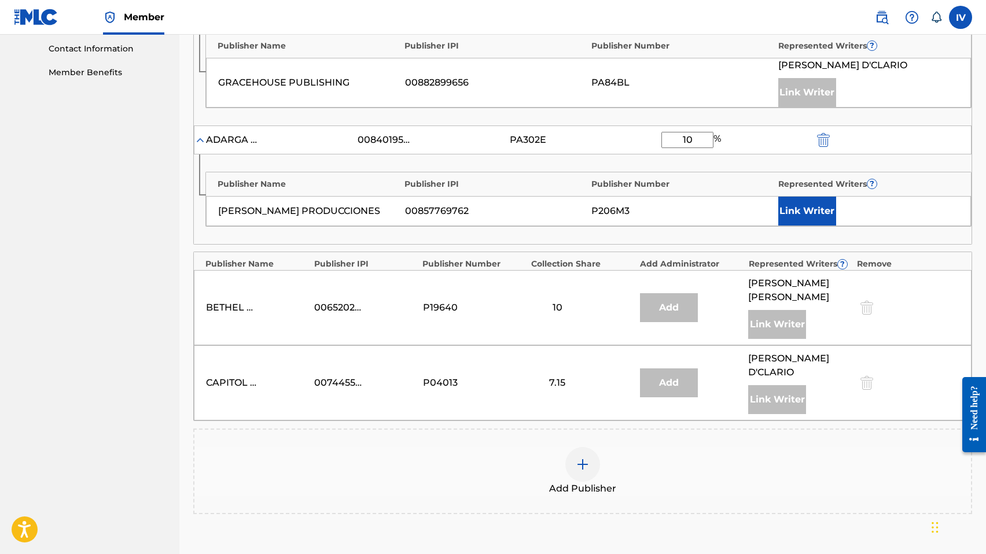
type input "10"
click at [809, 211] on button "Link Writer" at bounding box center [807, 211] width 58 height 29
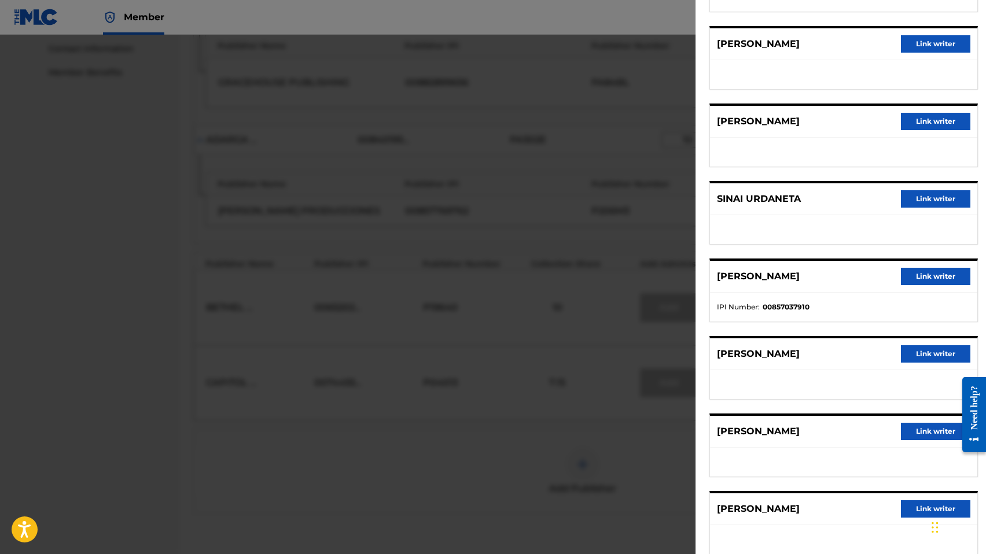
scroll to position [196, 0]
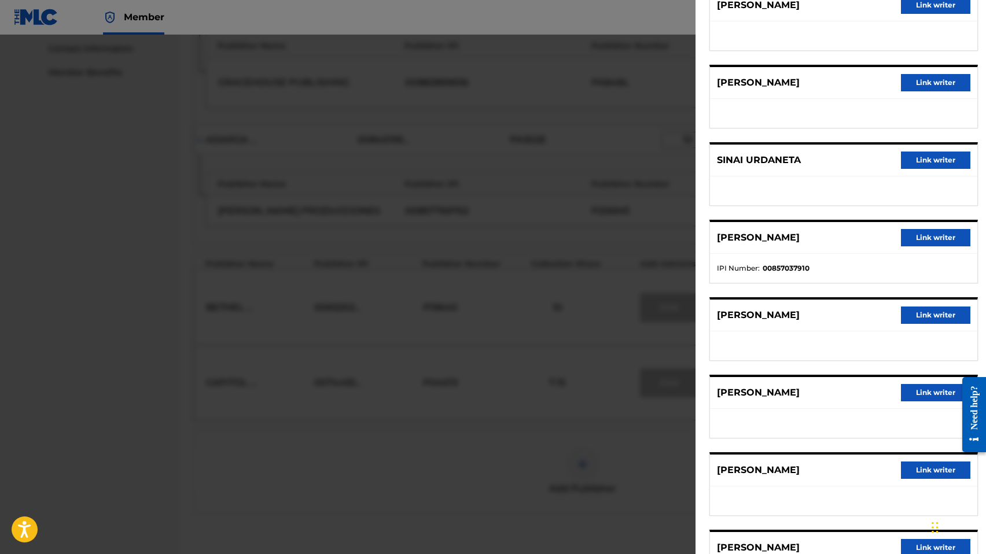
click at [922, 313] on button "Link writer" at bounding box center [934, 315] width 69 height 17
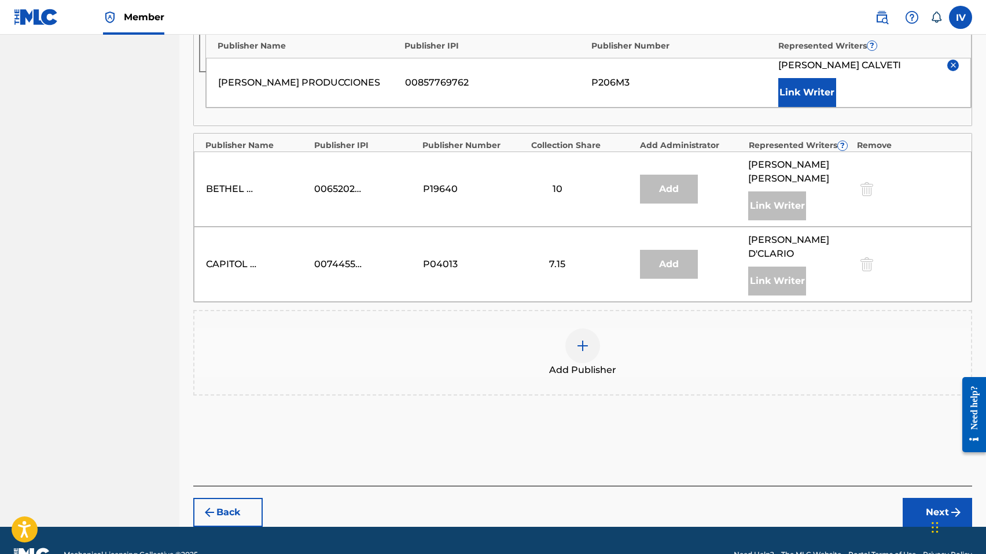
click at [928, 498] on button "Next" at bounding box center [936, 512] width 69 height 29
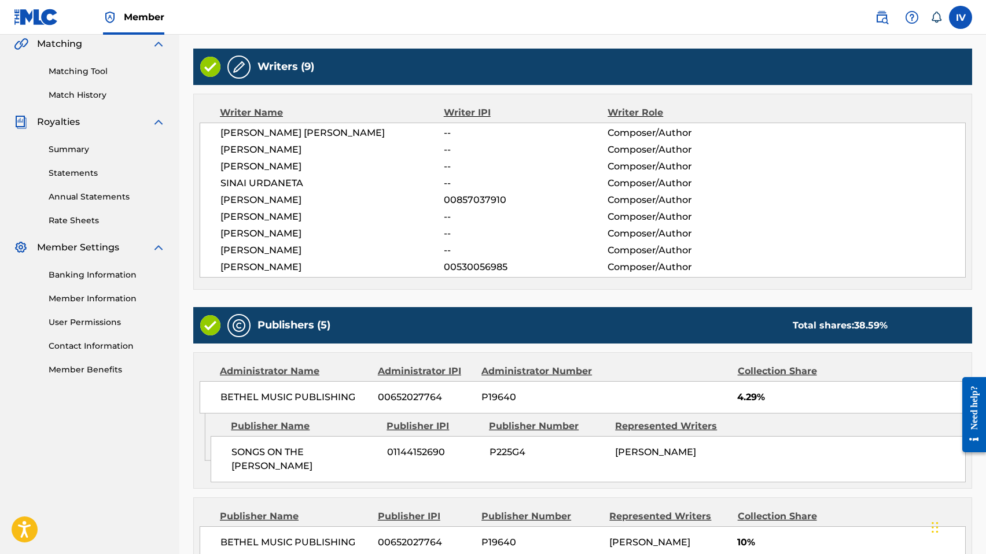
scroll to position [739, 0]
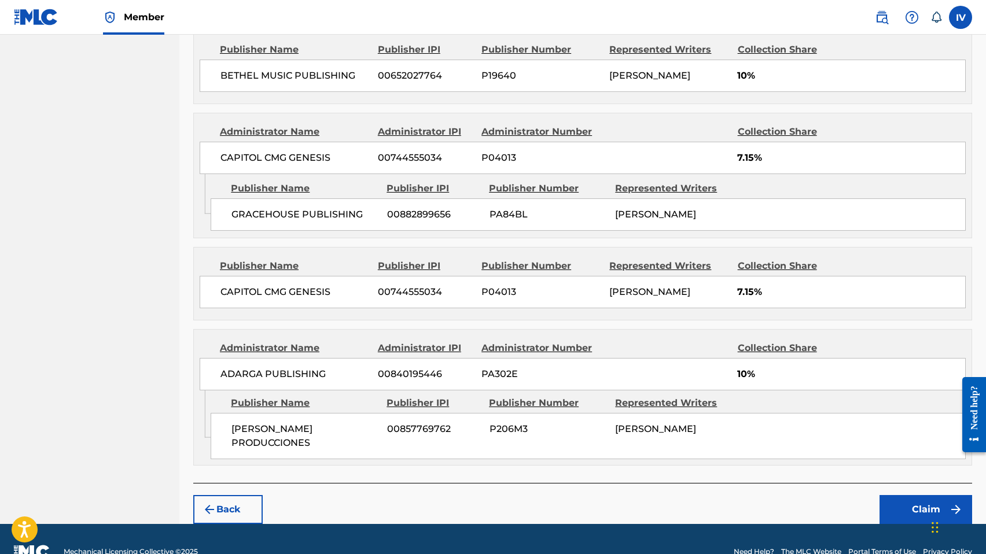
click at [898, 495] on button "Claim" at bounding box center [925, 509] width 93 height 29
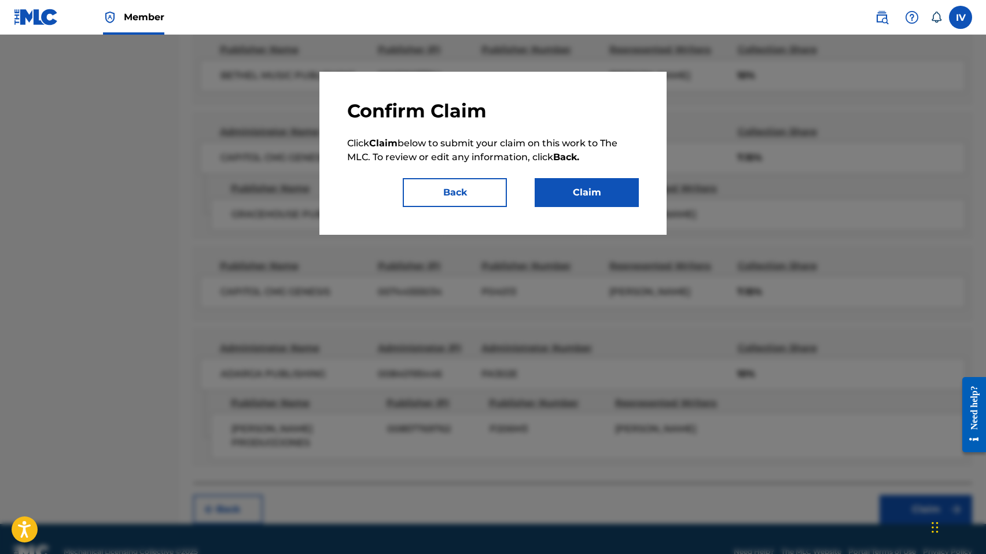
click at [588, 201] on button "Claim" at bounding box center [586, 192] width 104 height 29
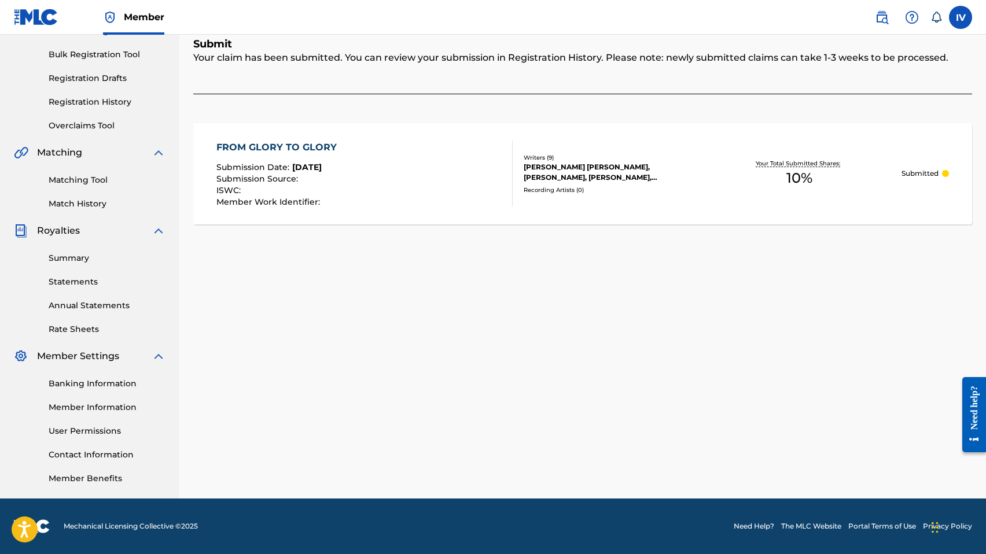
scroll to position [0, 0]
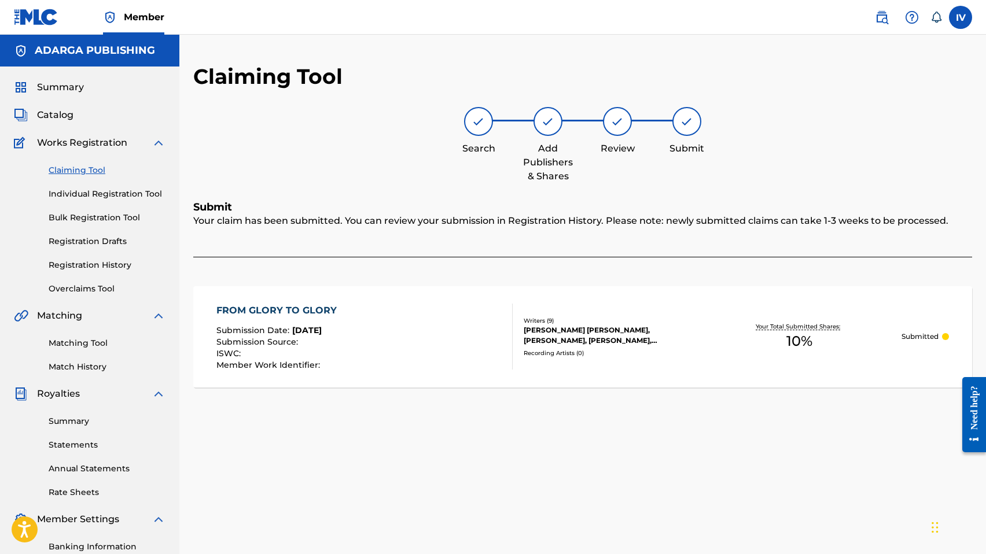
click at [85, 171] on link "Claiming Tool" at bounding box center [107, 170] width 117 height 12
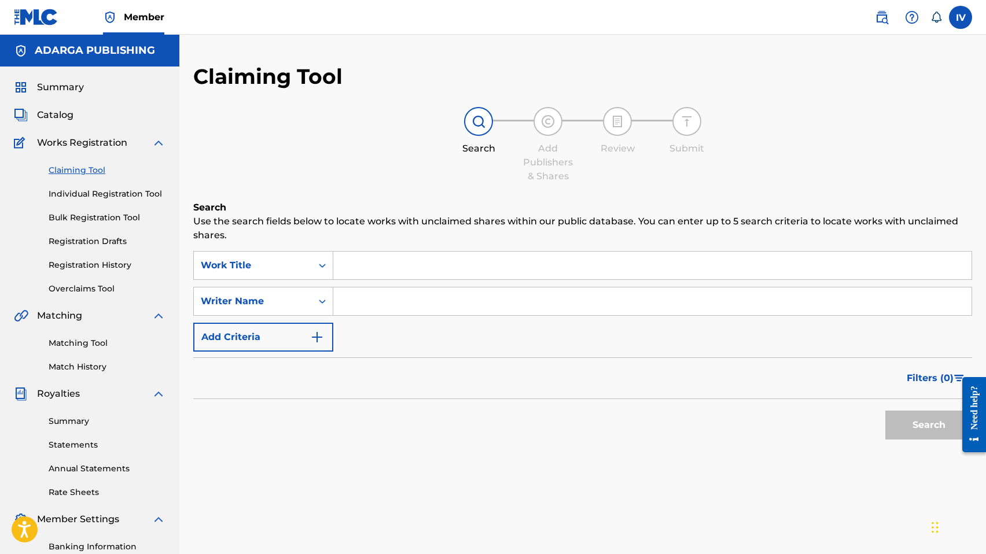
click at [391, 268] on input "Search Form" at bounding box center [652, 266] width 638 height 28
paste input "Romance De Fe"
click at [885, 411] on button "Search" at bounding box center [928, 425] width 87 height 29
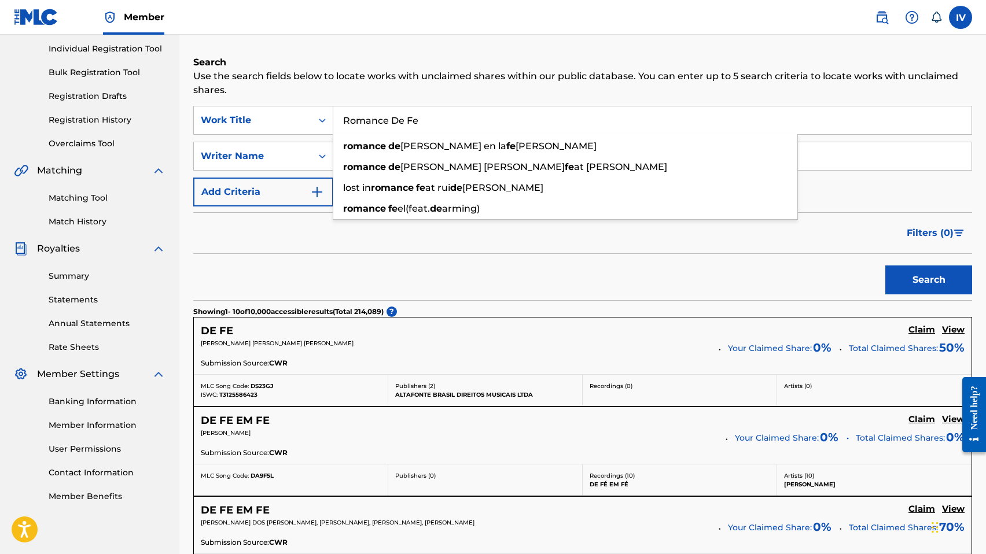
scroll to position [149, 0]
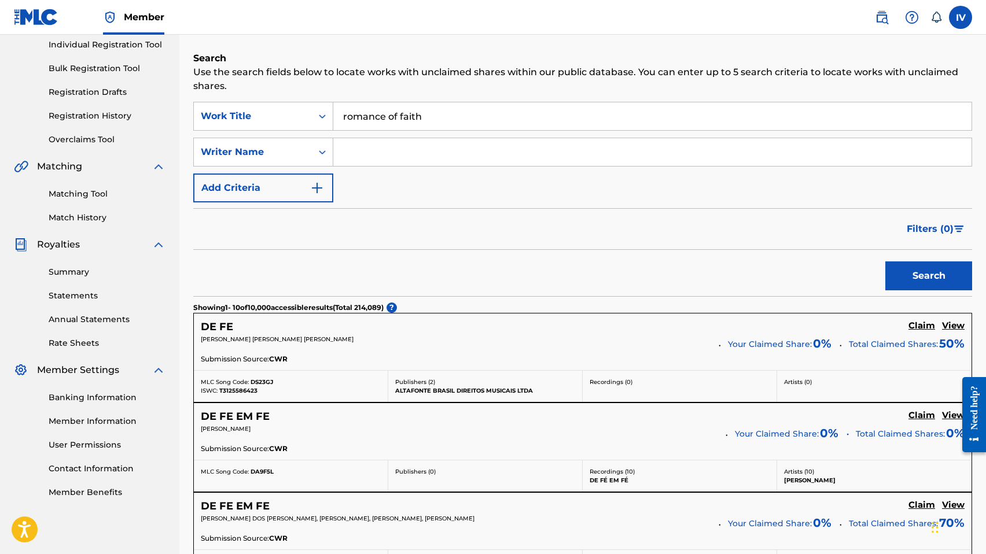
type input "romance of faith"
click at [885, 261] on button "Search" at bounding box center [928, 275] width 87 height 29
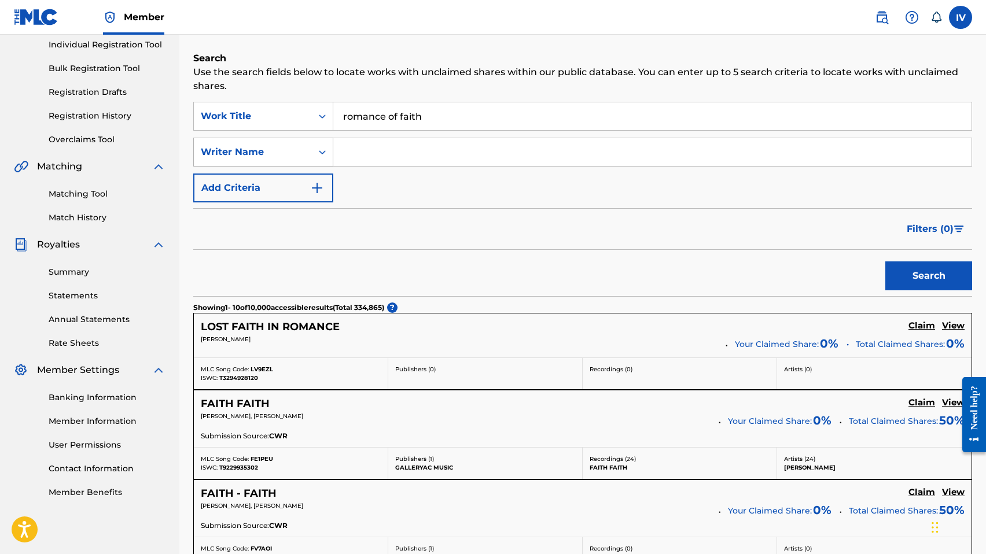
click at [304, 147] on div "Writer Name" at bounding box center [253, 152] width 104 height 14
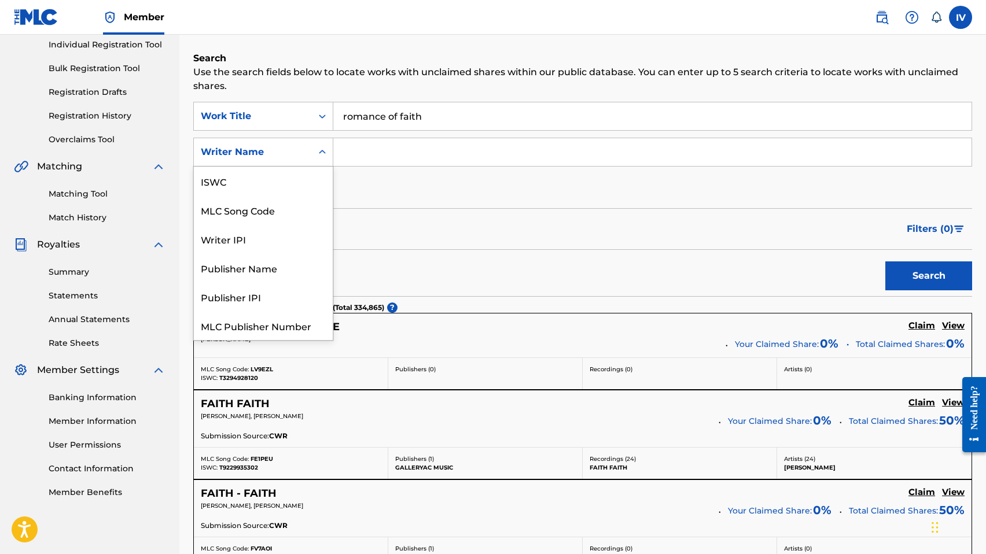
scroll to position [29, 0]
click at [392, 154] on input "Search Form" at bounding box center [652, 152] width 638 height 28
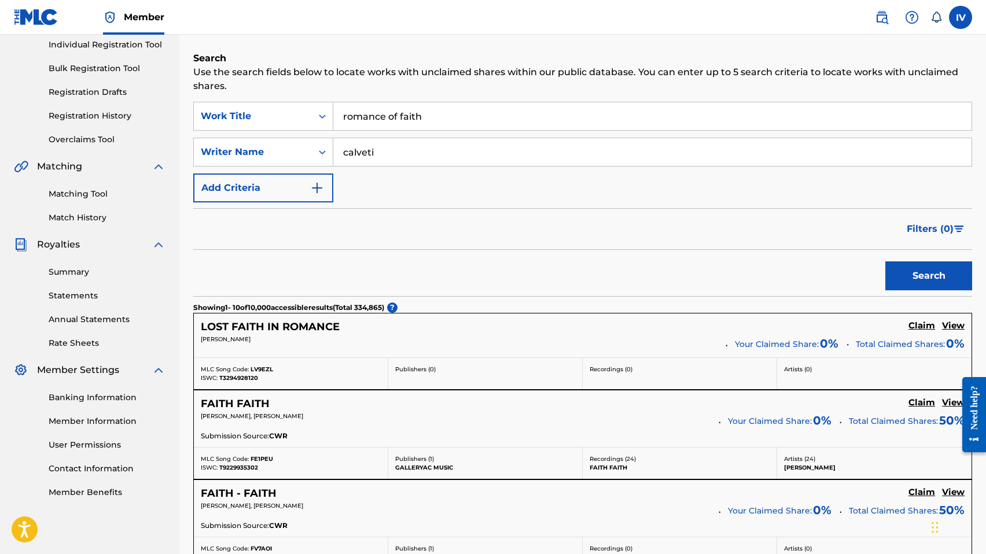
type input "calveti"
click at [885, 261] on button "Search" at bounding box center [928, 275] width 87 height 29
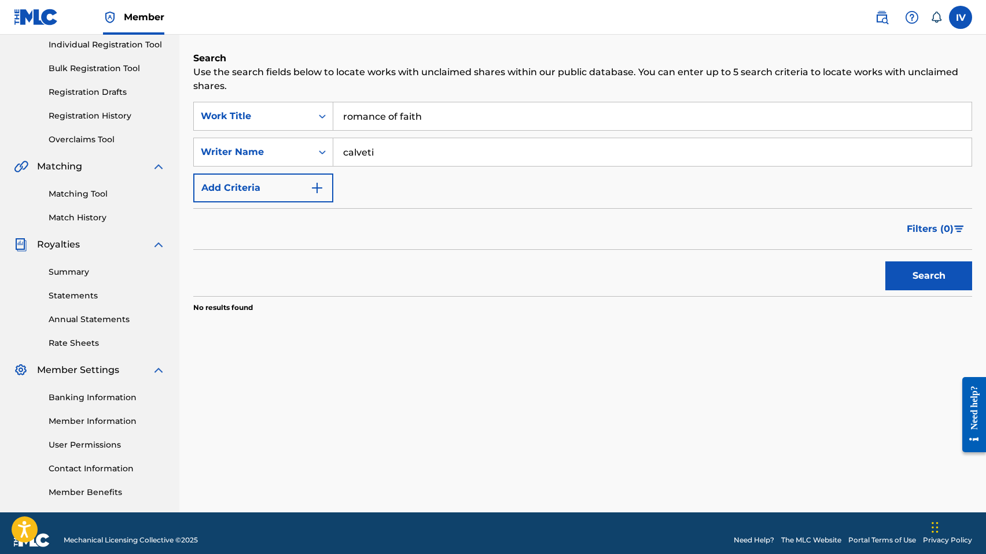
click at [383, 119] on input "romance of faith" at bounding box center [652, 116] width 638 height 28
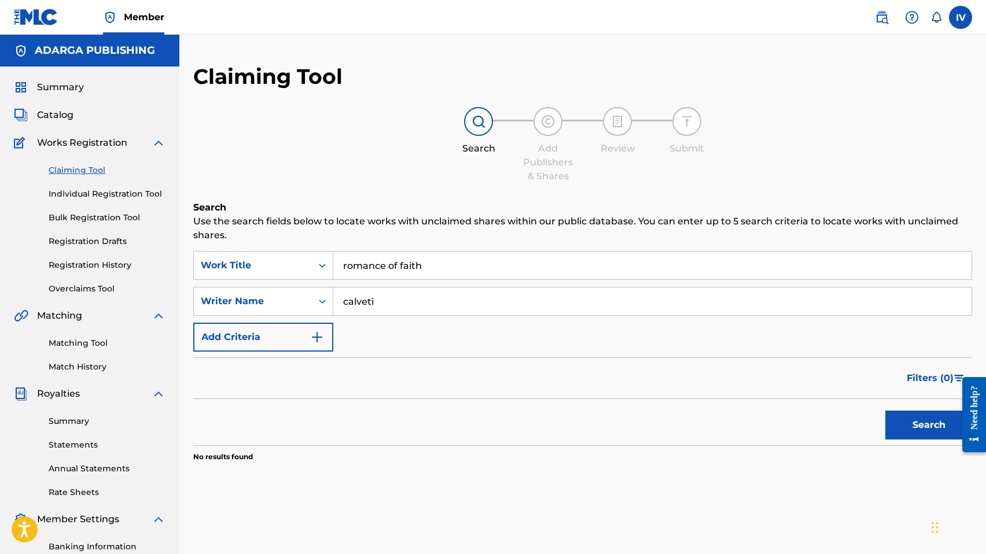
click at [46, 105] on div "Summary Catalog Works Registration Claiming Tool Individual Registration Tool B…" at bounding box center [89, 364] width 179 height 595
click at [49, 115] on span "Catalog" at bounding box center [55, 115] width 36 height 14
click at [399, 267] on input "romance of faith" at bounding box center [652, 266] width 638 height 28
type input "ruge"
click at [885, 411] on button "Search" at bounding box center [928, 425] width 87 height 29
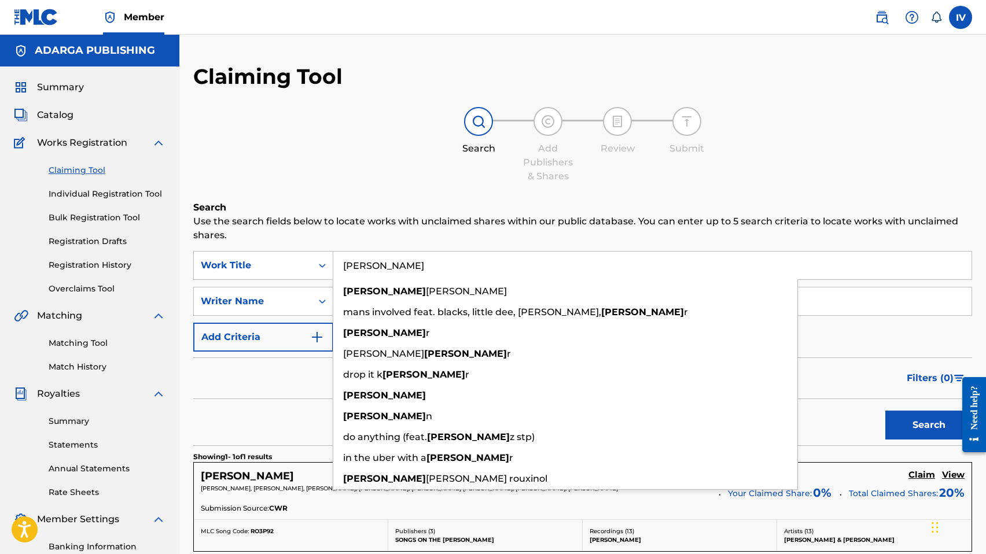
click at [386, 190] on div "Claiming Tool Search Add Publishers & Shares Review Submit Search Use the searc…" at bounding box center [582, 364] width 778 height 600
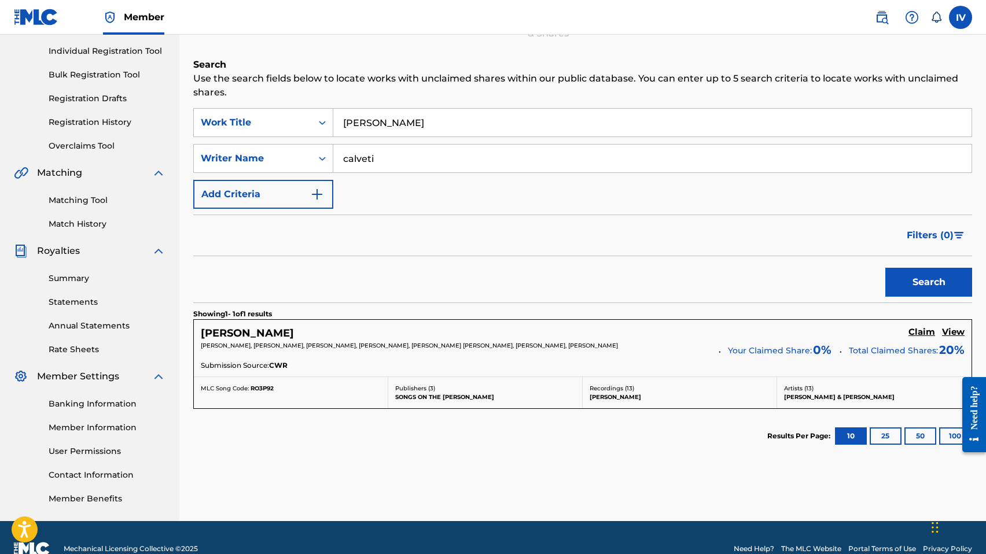
scroll to position [165, 0]
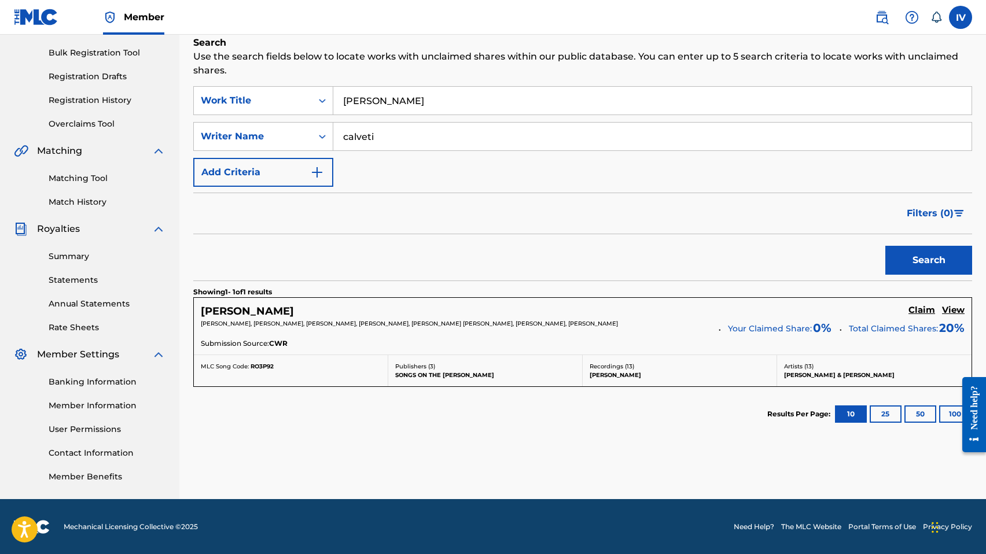
click at [924, 311] on h5 "Claim" at bounding box center [921, 310] width 27 height 11
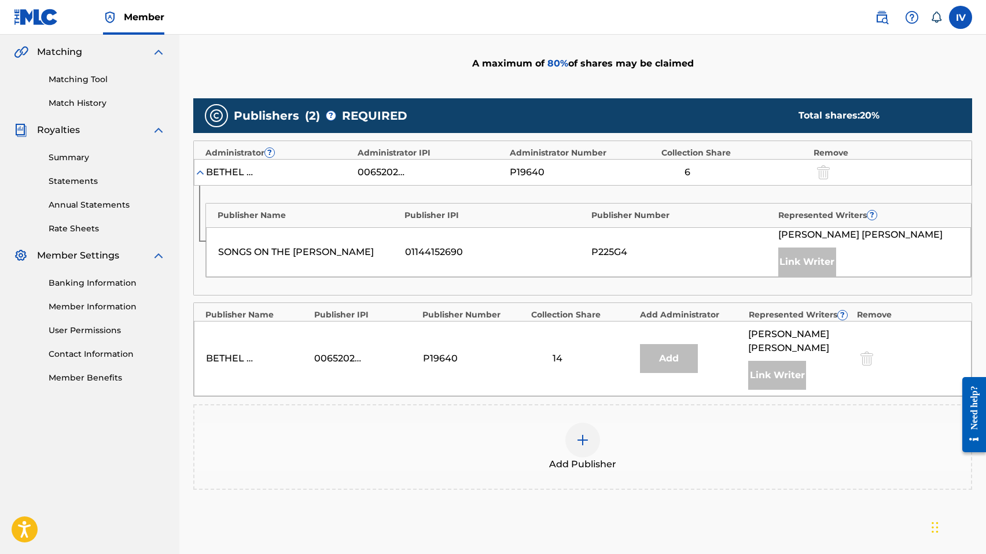
scroll to position [275, 0]
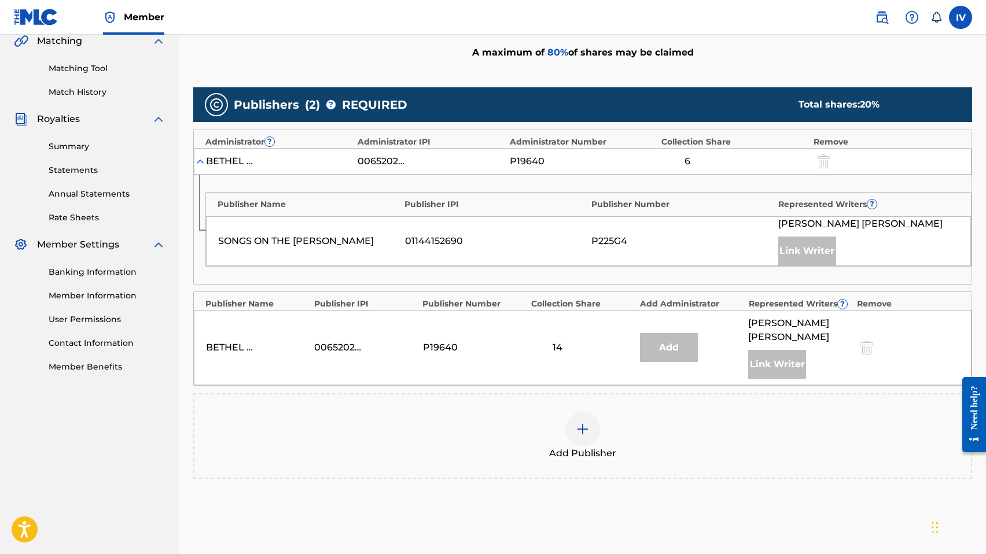
click at [530, 427] on div "Add Publisher" at bounding box center [582, 436] width 776 height 49
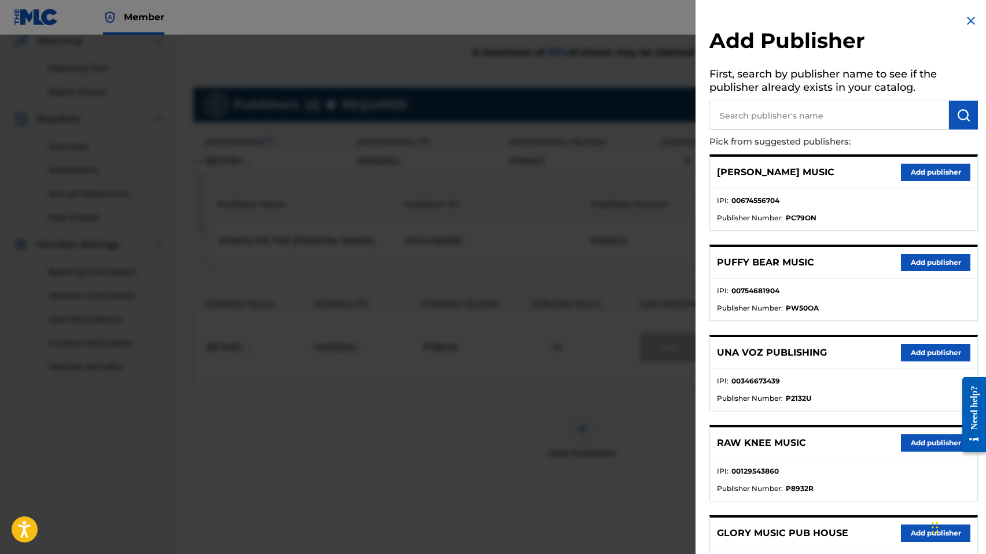
click at [739, 117] on input "text" at bounding box center [828, 115] width 239 height 29
type input "gracia"
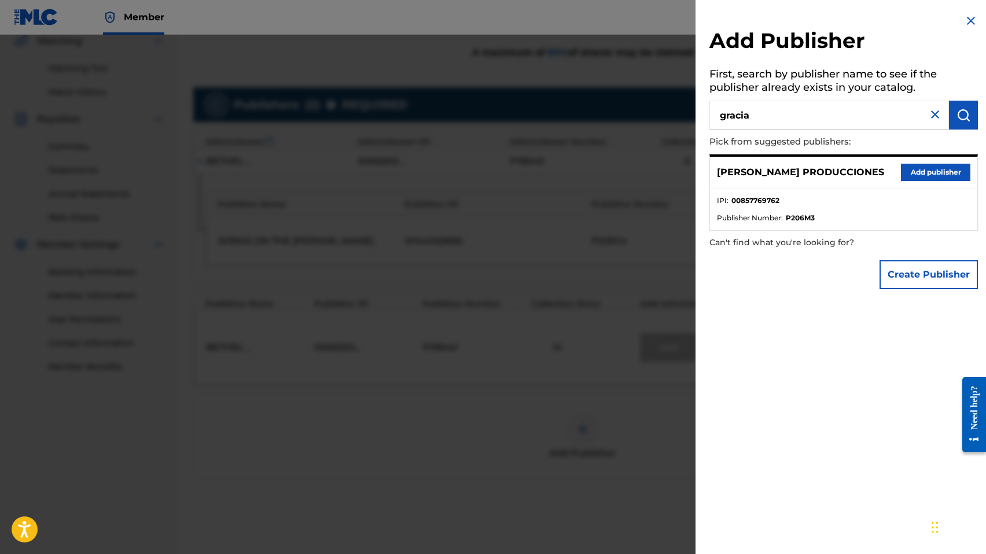
click at [918, 167] on button "Add publisher" at bounding box center [934, 172] width 69 height 17
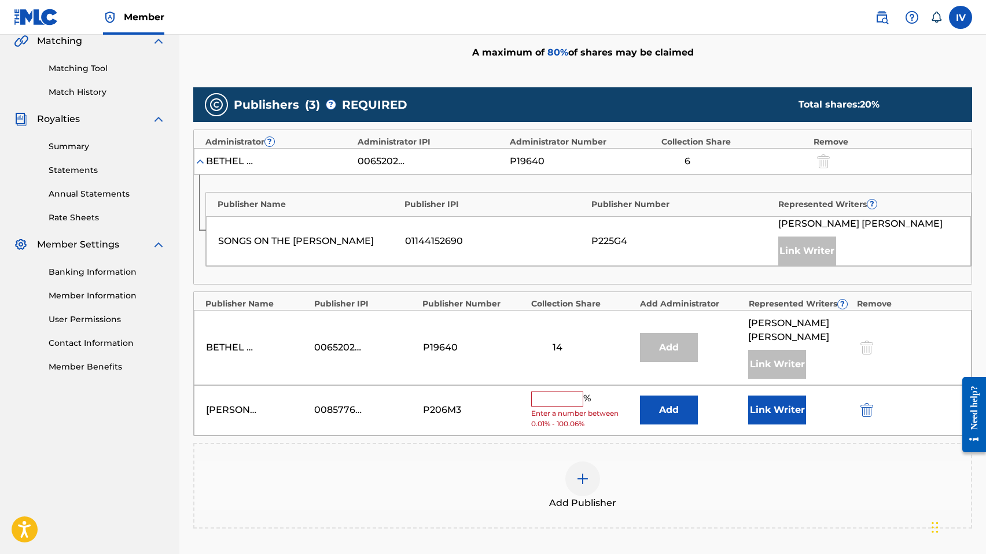
click at [675, 396] on button "Add" at bounding box center [669, 410] width 58 height 29
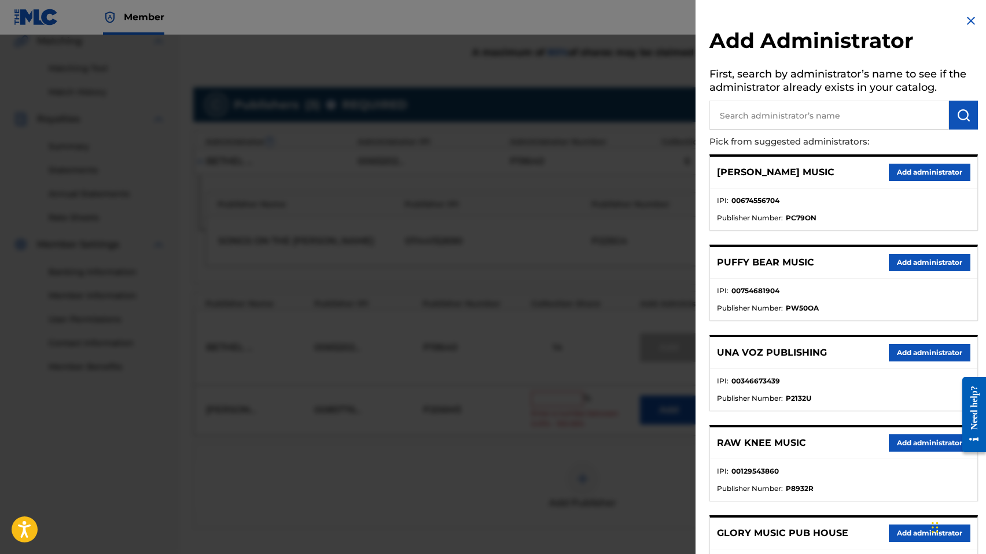
click at [801, 119] on input "text" at bounding box center [828, 115] width 239 height 29
type input "adarga"
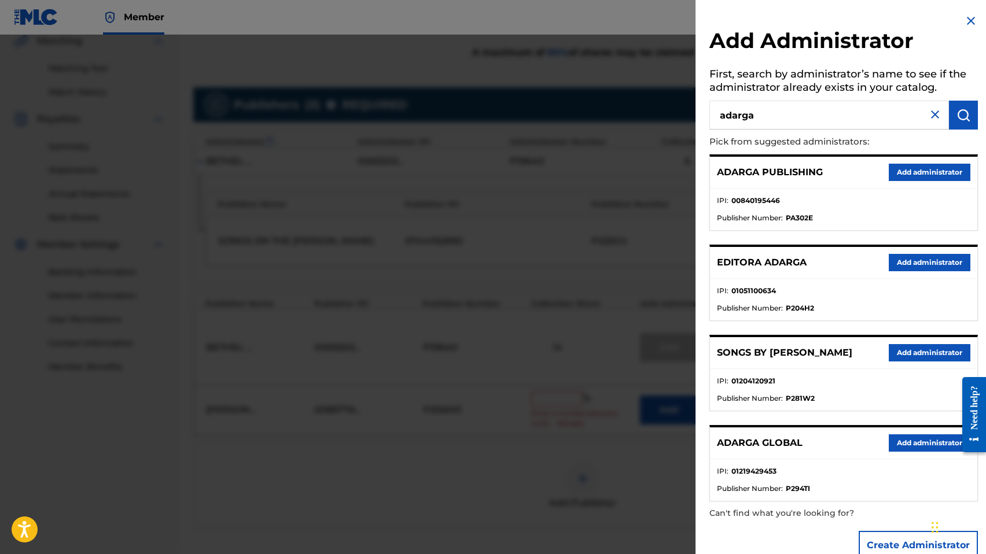
click at [941, 168] on button "Add administrator" at bounding box center [929, 172] width 82 height 17
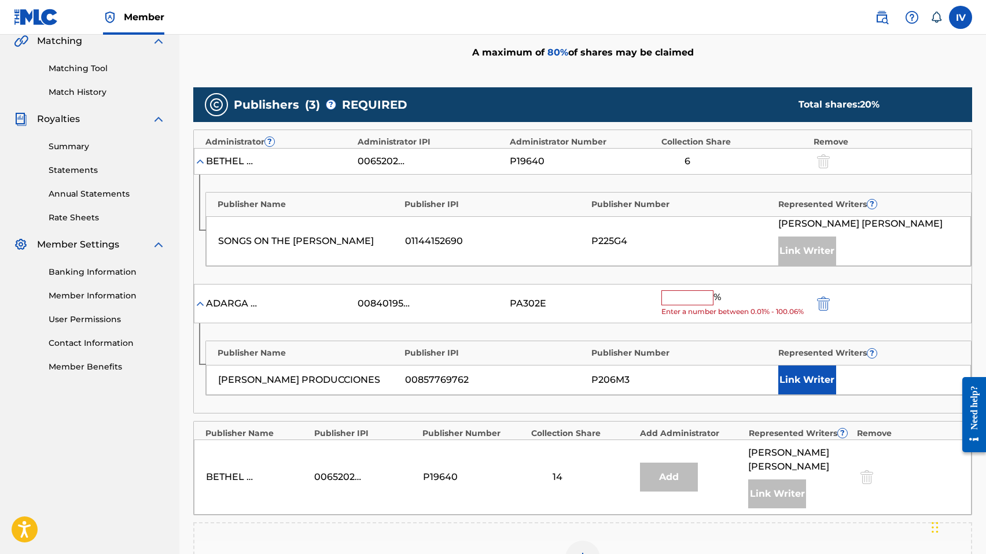
click at [698, 299] on input "text" at bounding box center [687, 297] width 52 height 15
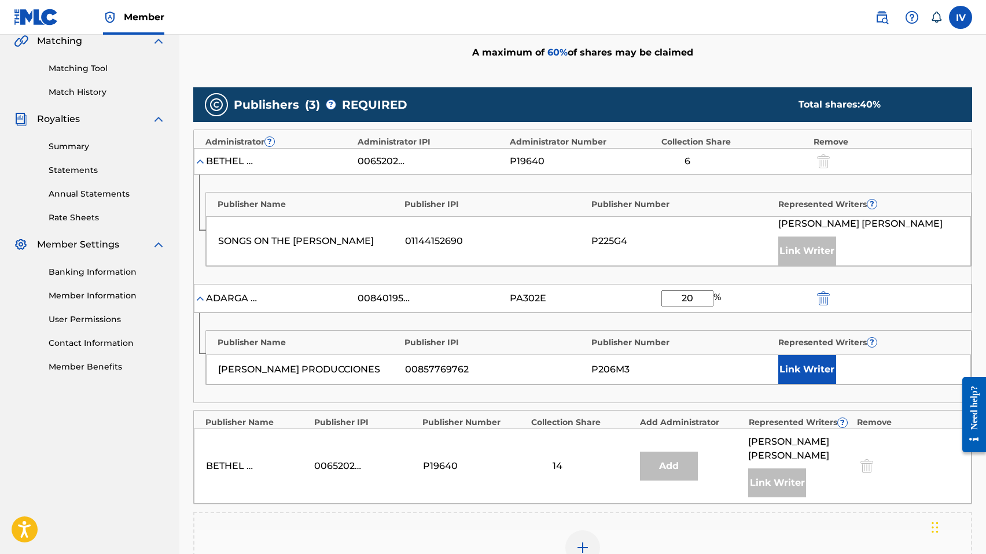
type input "20"
click at [820, 365] on button "Link Writer" at bounding box center [807, 369] width 58 height 29
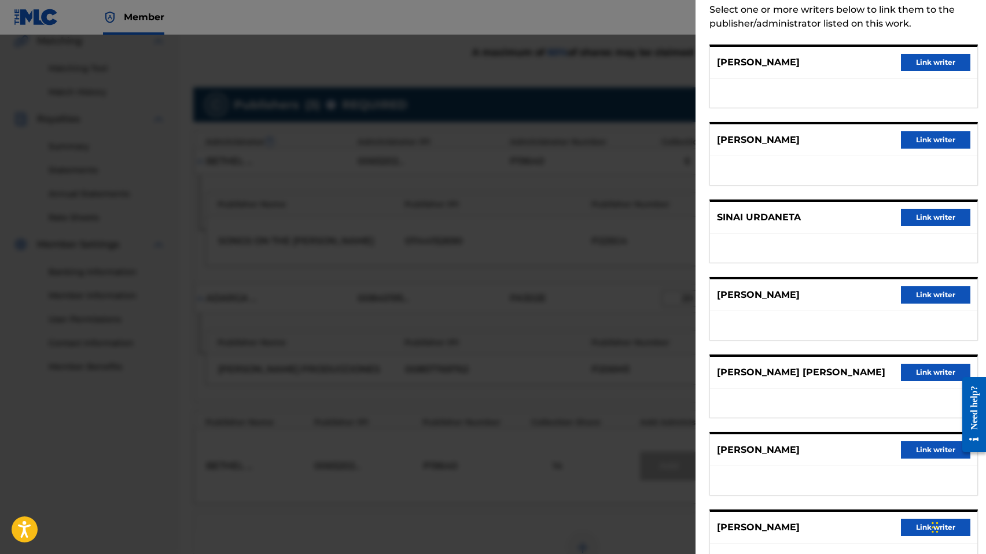
scroll to position [108, 0]
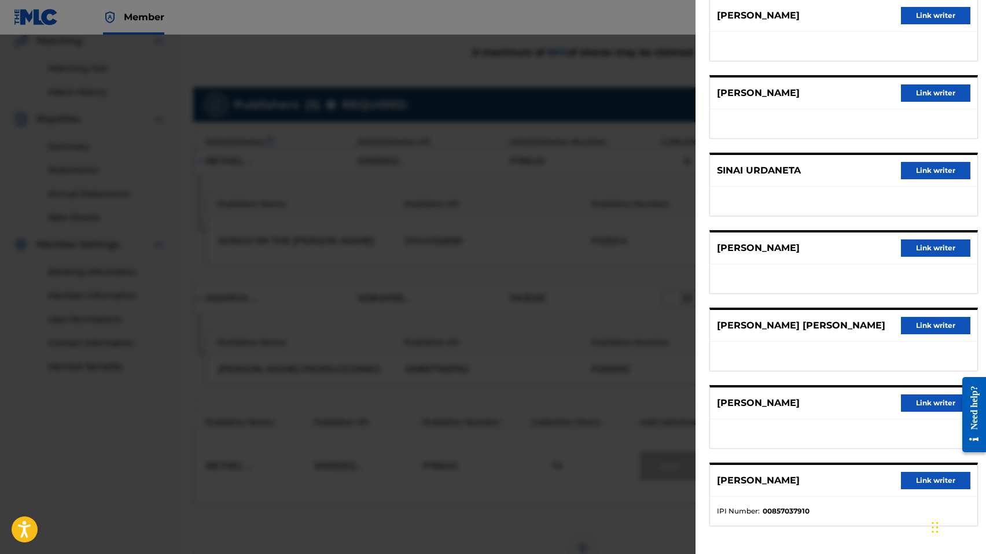
click at [922, 403] on button "Link writer" at bounding box center [934, 402] width 69 height 17
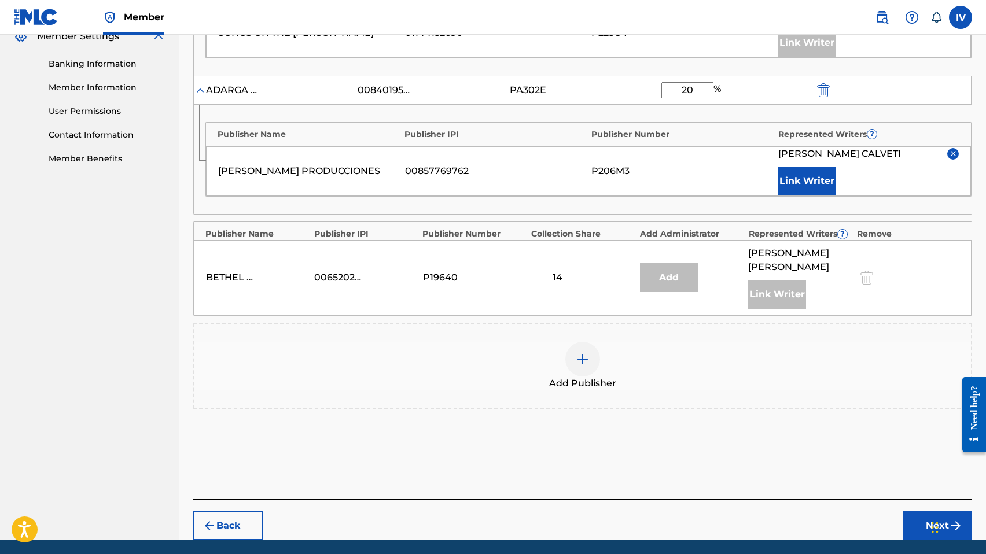
click at [924, 511] on button "Next" at bounding box center [936, 525] width 69 height 29
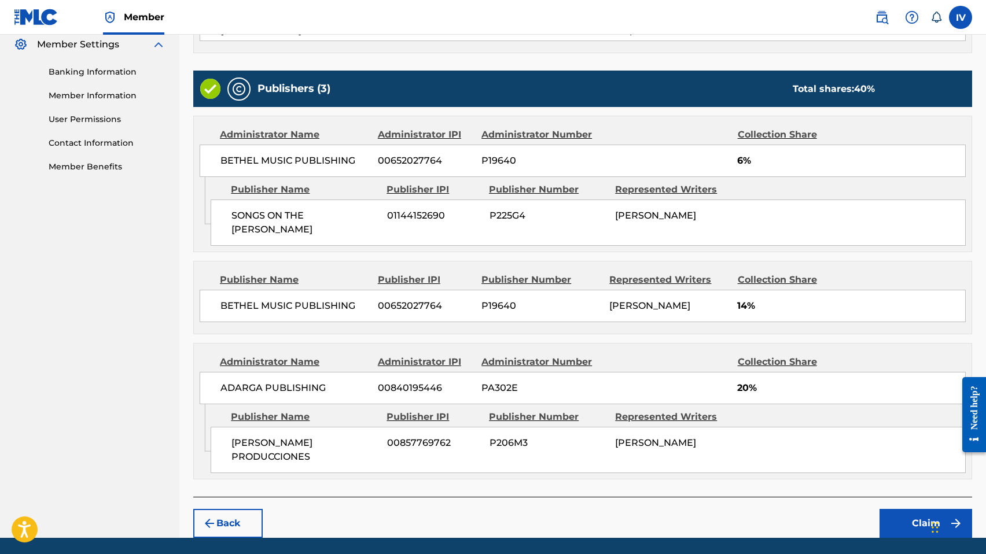
scroll to position [490, 0]
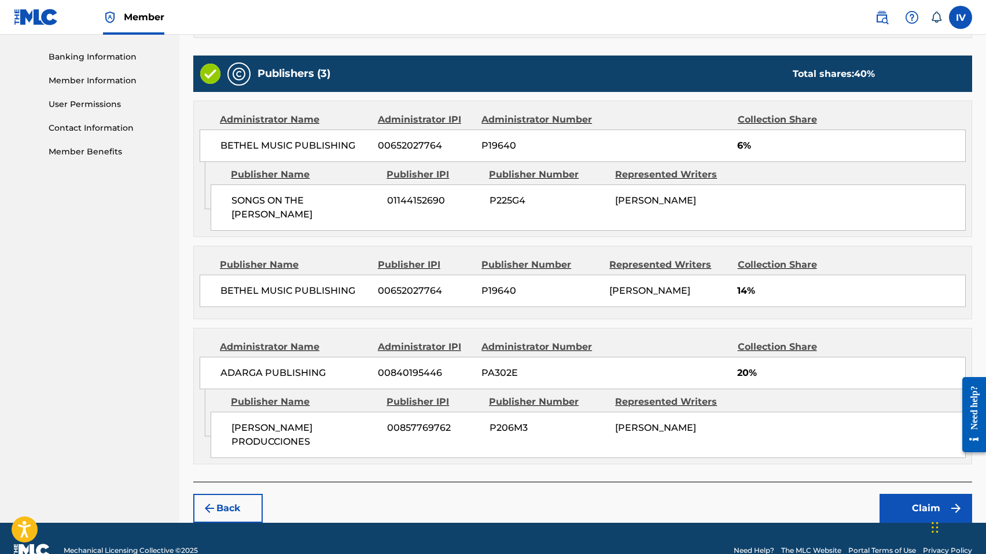
click at [903, 494] on button "Claim" at bounding box center [925, 508] width 93 height 29
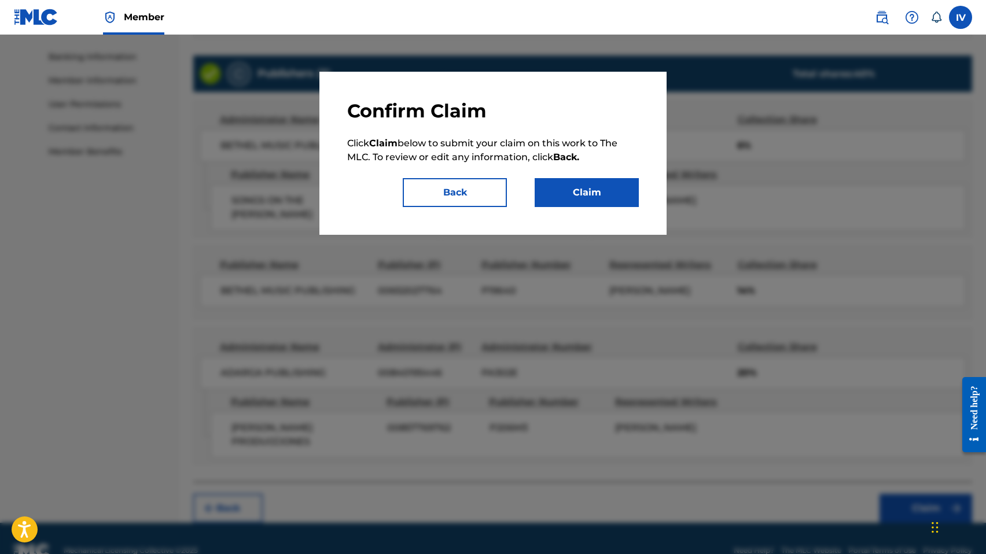
click at [565, 208] on div "Confirm Claim Click Claim below to submit your claim on this work to The MLC. T…" at bounding box center [492, 153] width 347 height 163
click at [560, 204] on button "Claim" at bounding box center [586, 192] width 104 height 29
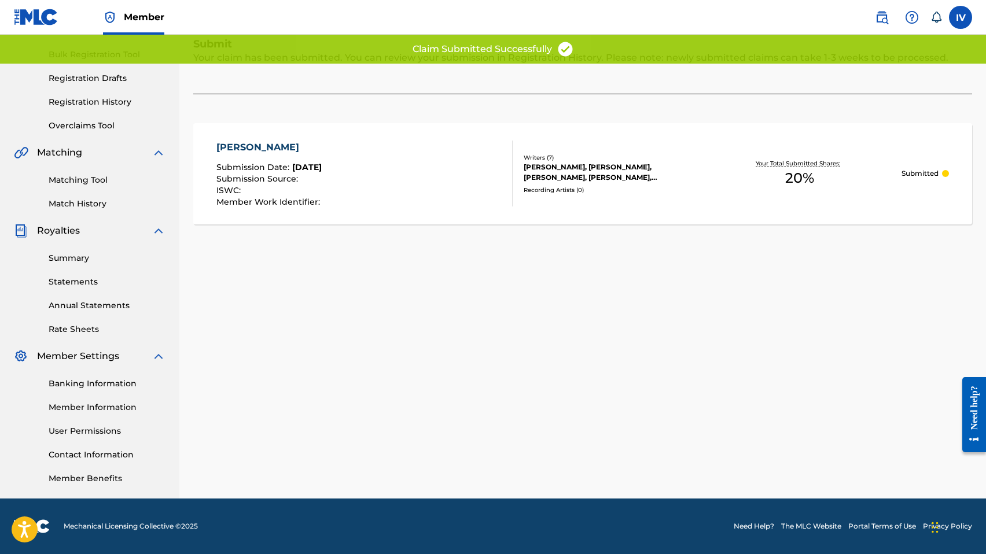
scroll to position [0, 0]
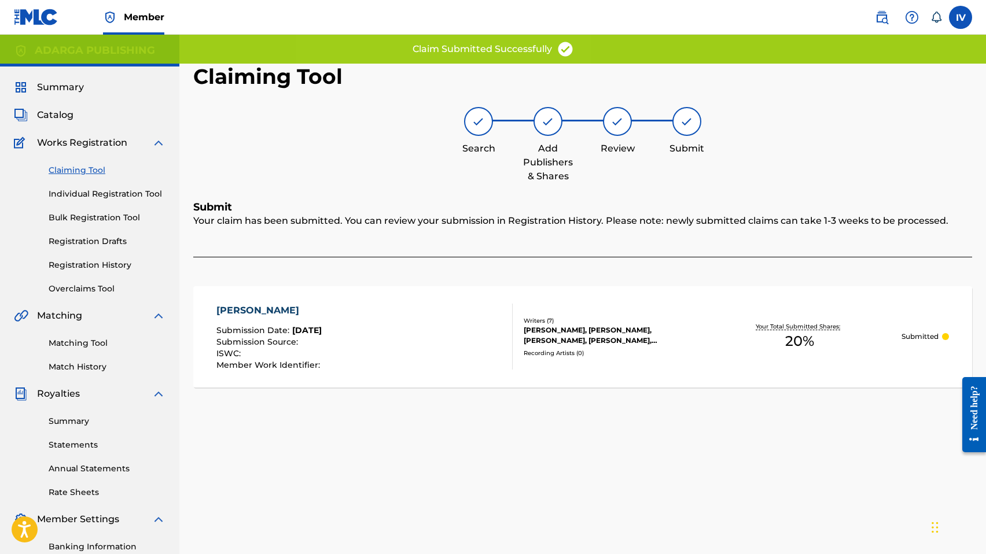
click at [76, 171] on link "Claiming Tool" at bounding box center [107, 170] width 117 height 12
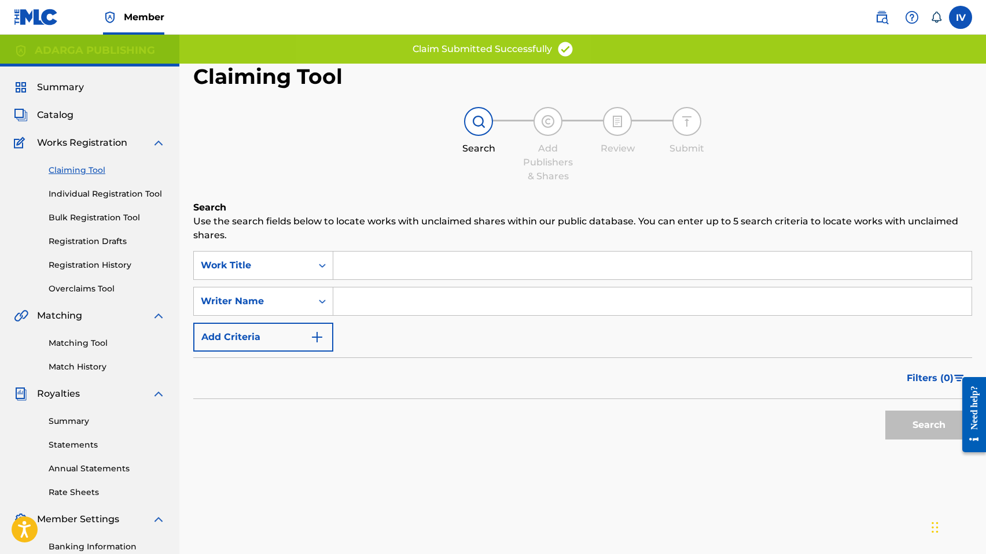
click at [392, 268] on input "Search Form" at bounding box center [652, 266] width 638 height 28
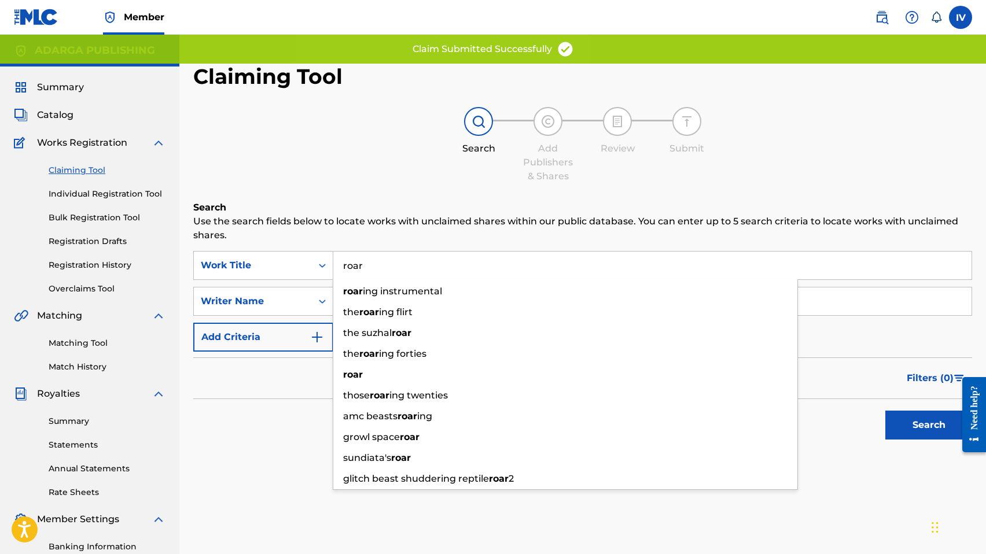
type input "roar"
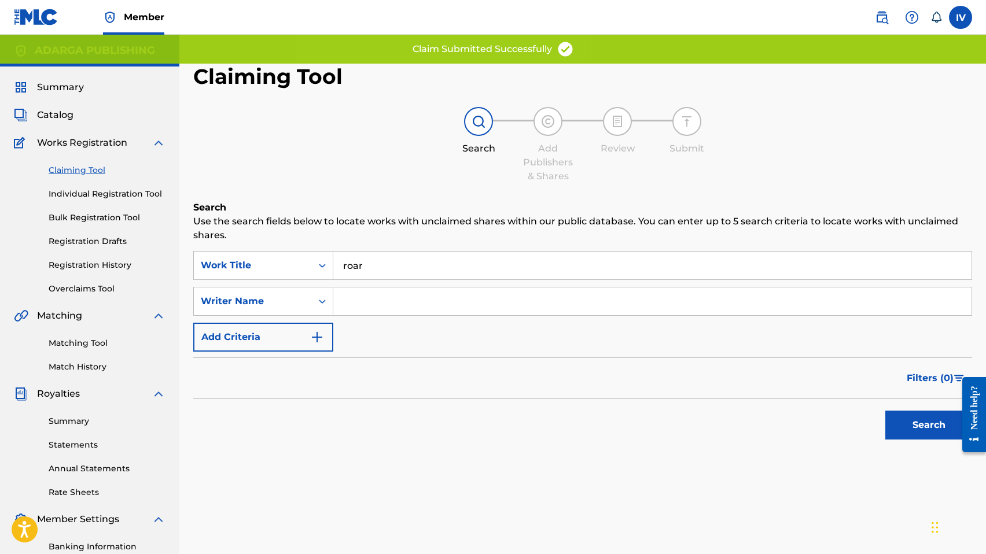
click at [319, 208] on h6 "Search" at bounding box center [582, 208] width 778 height 14
click at [396, 312] on input "Search Form" at bounding box center [652, 301] width 638 height 28
type input "calveti"
click at [885, 411] on button "Search" at bounding box center [928, 425] width 87 height 29
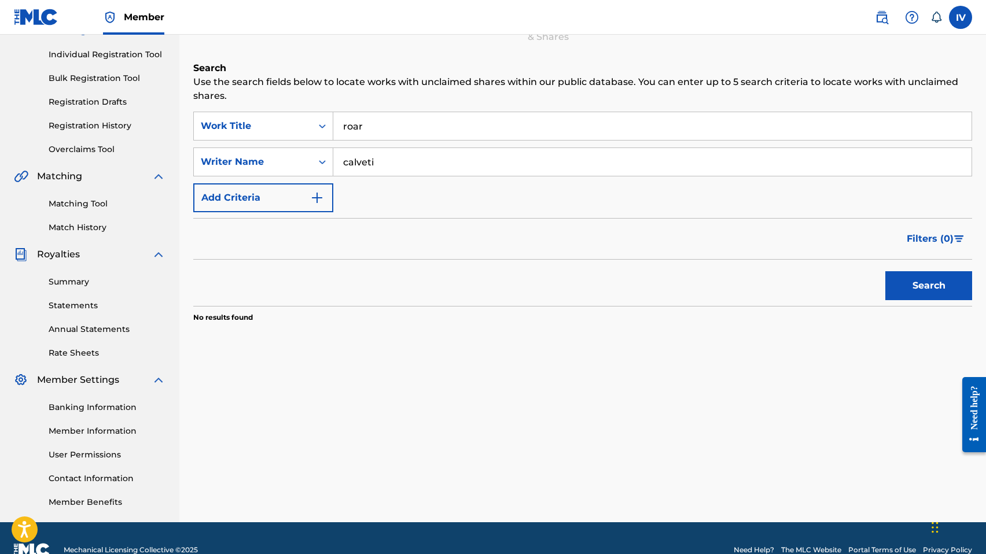
scroll to position [158, 0]
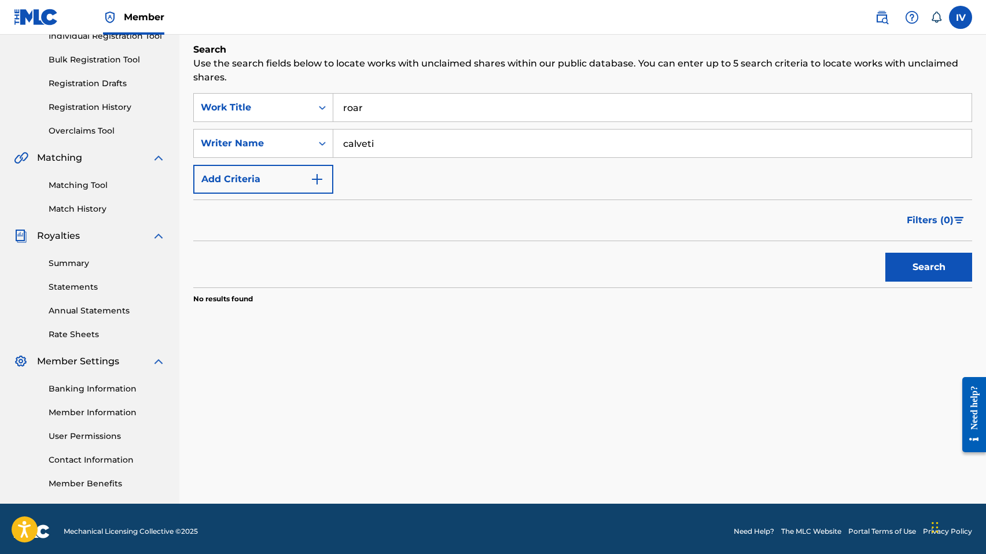
click at [403, 110] on input "roar" at bounding box center [652, 108] width 638 height 28
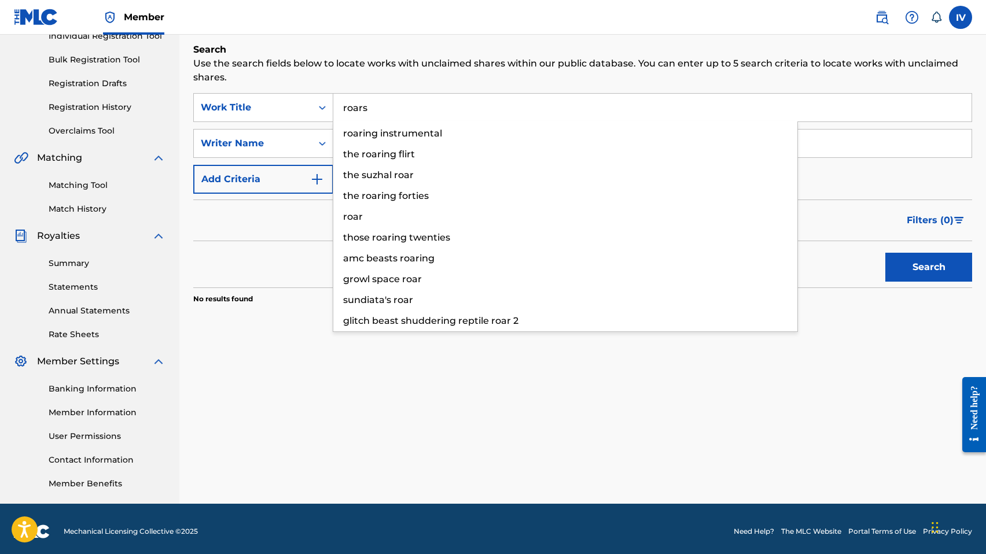
click at [885, 253] on button "Search" at bounding box center [928, 267] width 87 height 29
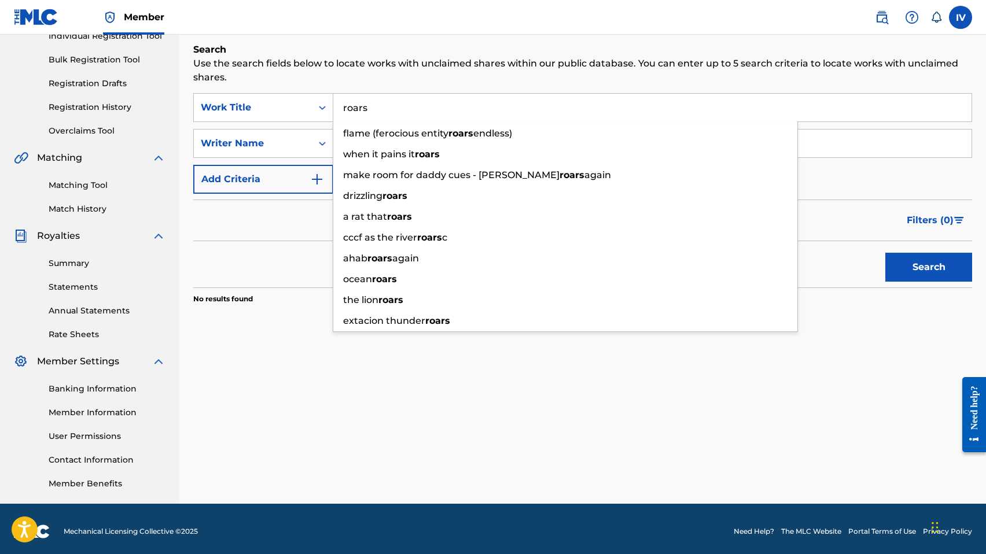
click at [363, 62] on p "Use the search fields below to locate works with unclaimed shares within our pu…" at bounding box center [582, 71] width 778 height 28
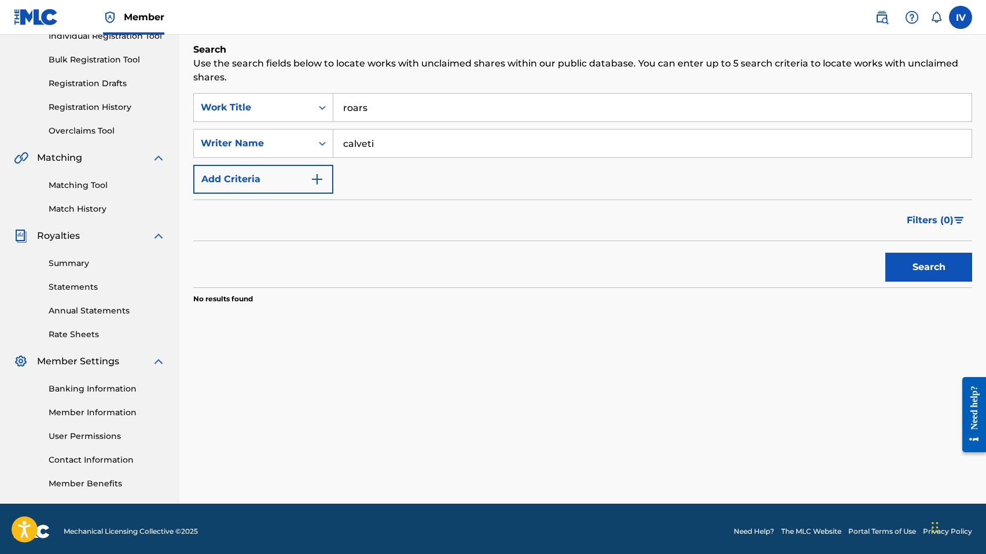
click at [389, 108] on input "roars" at bounding box center [652, 108] width 638 height 28
type input "ruge"
click at [885, 253] on button "Search" at bounding box center [928, 267] width 87 height 29
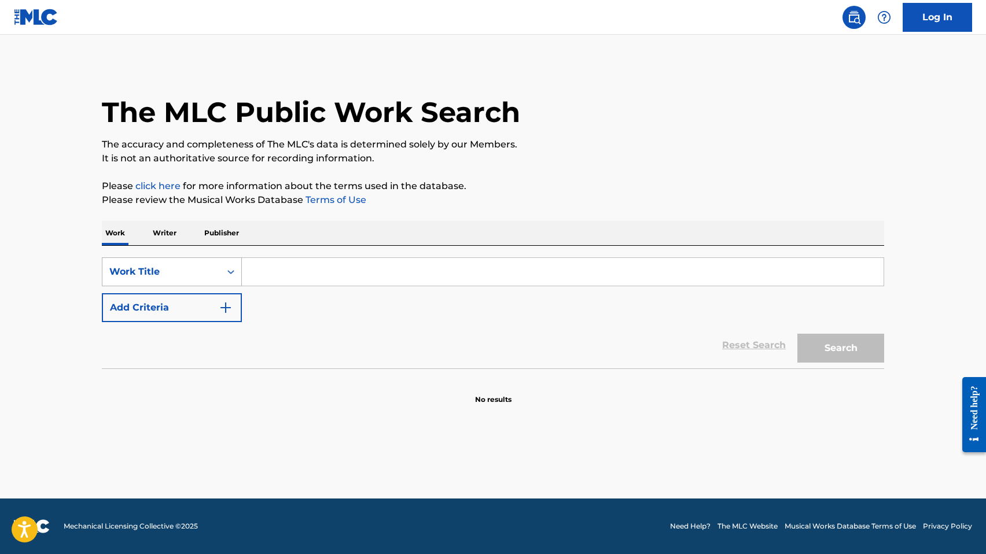
click at [118, 285] on div "Work Title" at bounding box center [172, 271] width 140 height 29
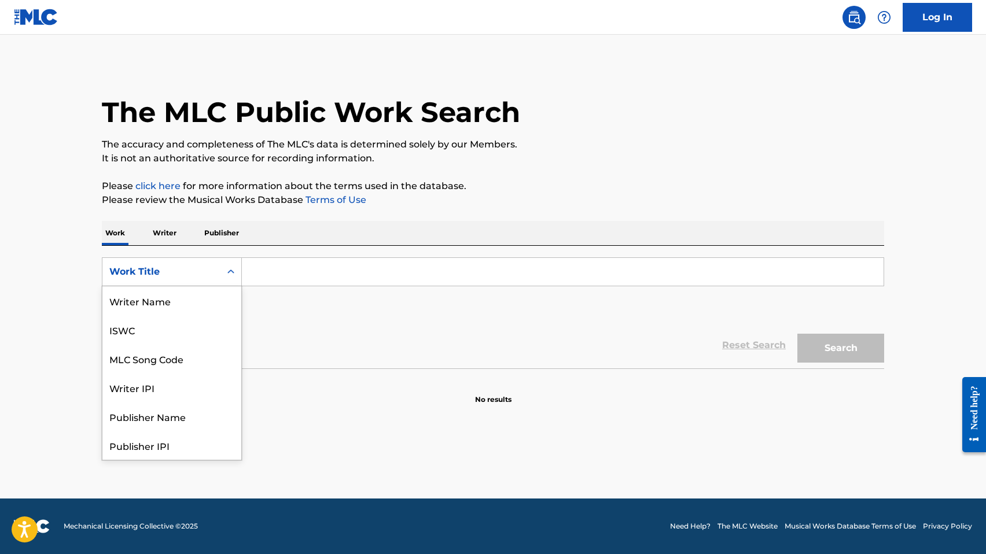
scroll to position [58, 0]
click at [145, 306] on div "MLC Song Code" at bounding box center [171, 300] width 139 height 29
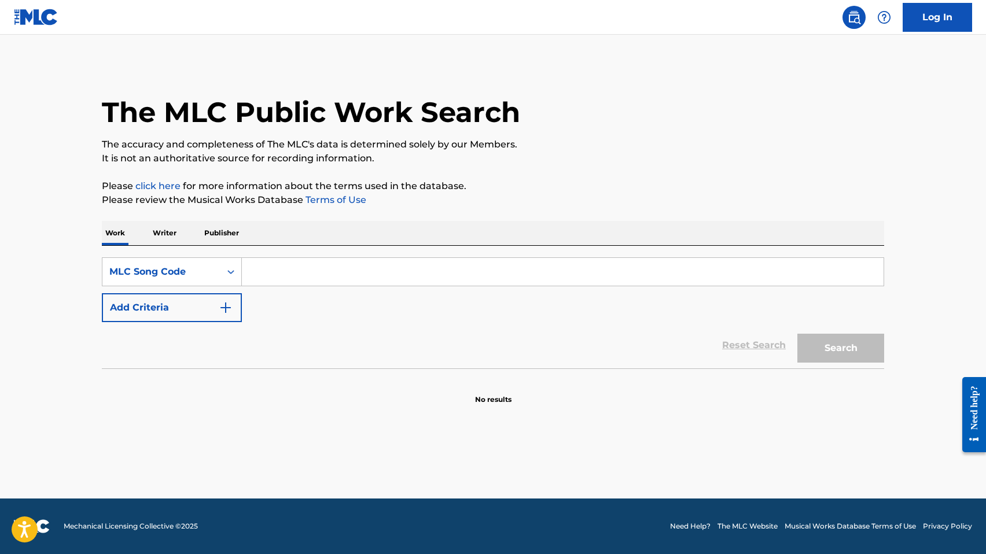
click at [306, 265] on input "Search Form" at bounding box center [562, 272] width 641 height 28
paste input "GF305Z"
type input "GF305Z"
click at [797, 334] on button "Search" at bounding box center [840, 348] width 87 height 29
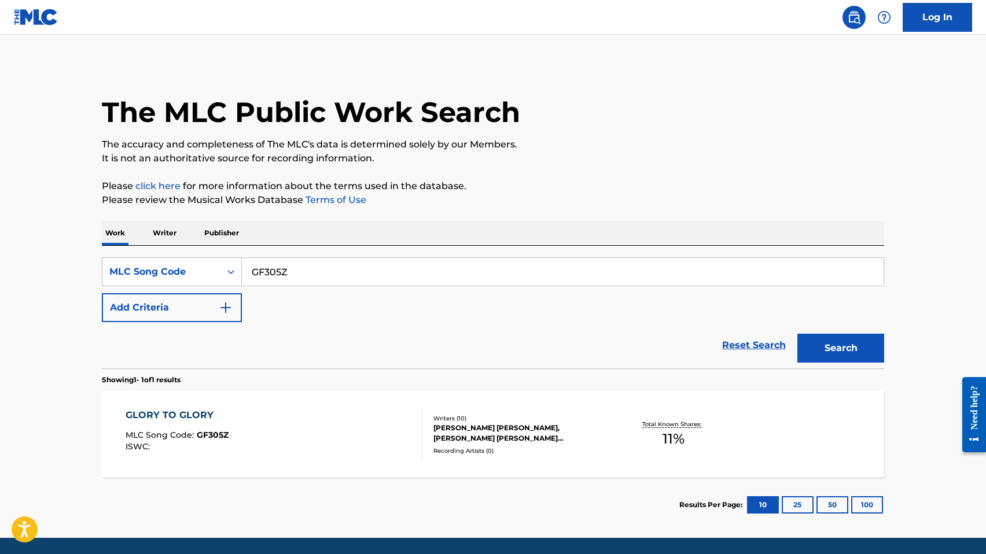
click at [287, 444] on div "GLORY TO GLORY MLC Song Code : GF305Z ISWC :" at bounding box center [274, 434] width 297 height 52
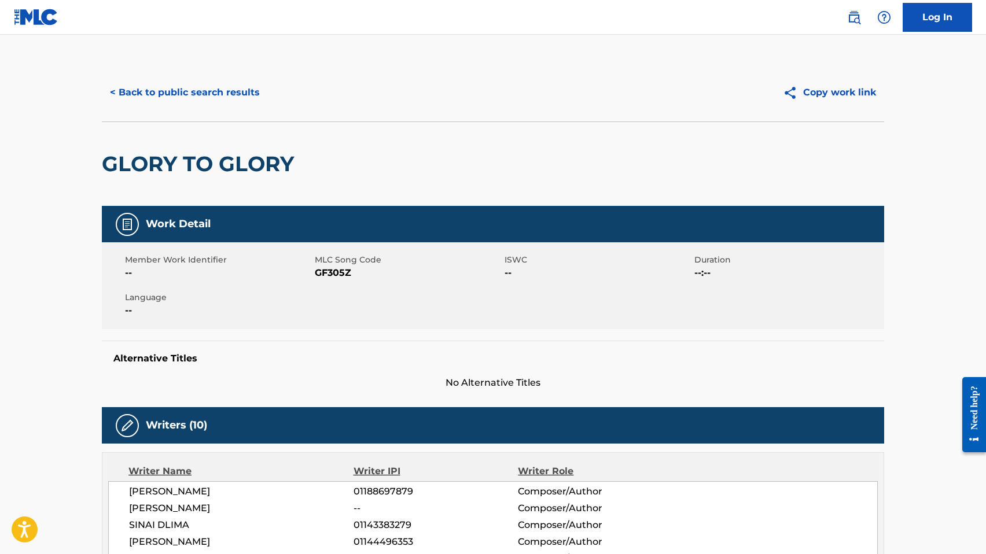
click at [845, 13] on link at bounding box center [853, 17] width 23 height 23
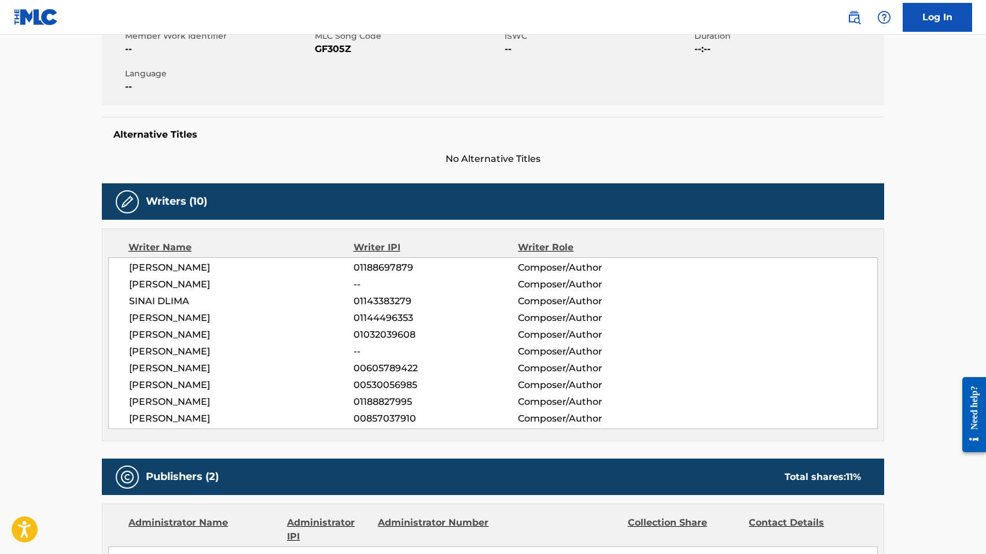
scroll to position [233, 0]
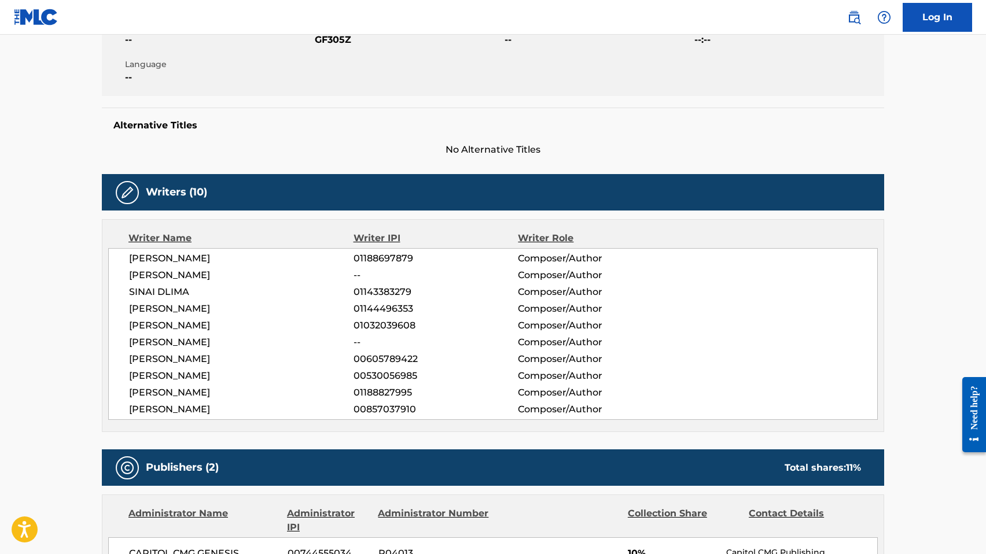
click at [174, 359] on span "AARON ROBERTSON" at bounding box center [241, 359] width 224 height 14
copy div "AARON ROBERTSON"
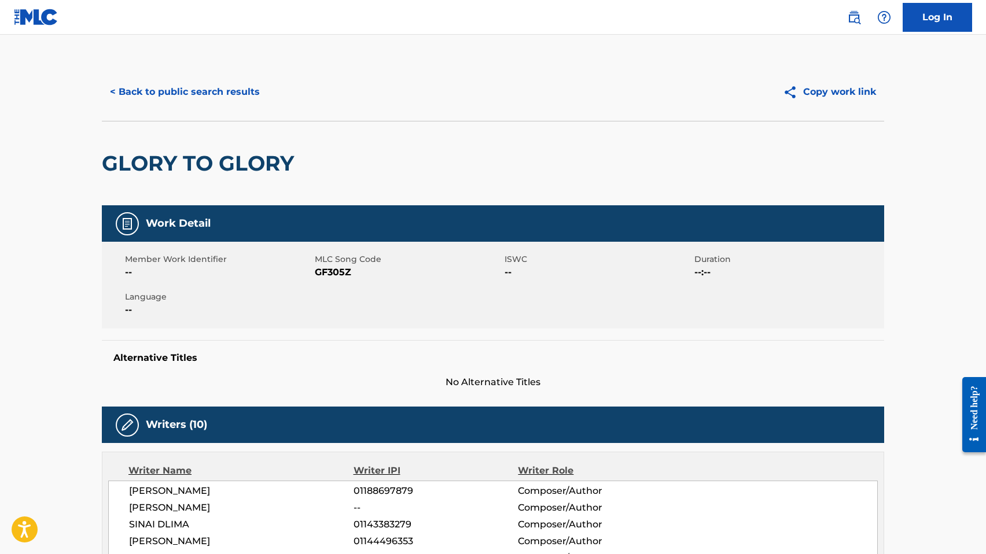
scroll to position [0, 0]
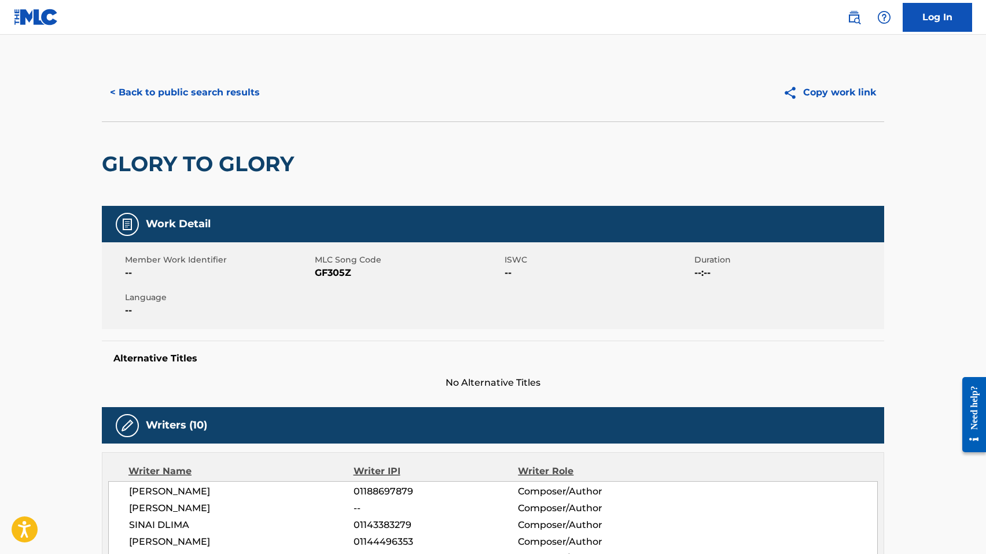
click at [329, 266] on span "GF305Z" at bounding box center [408, 273] width 187 height 14
copy span "GF305Z"
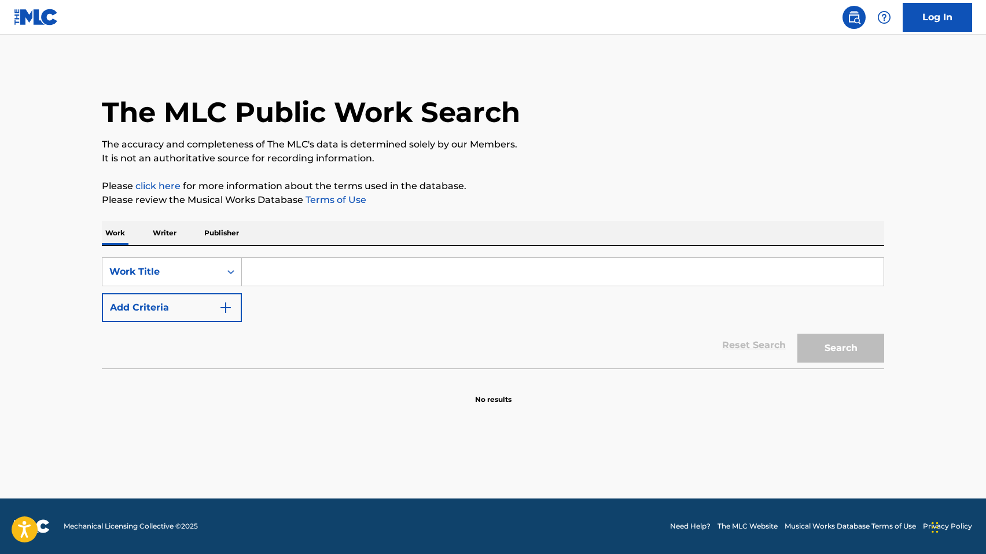
click at [314, 278] on input "Search Form" at bounding box center [562, 272] width 641 height 28
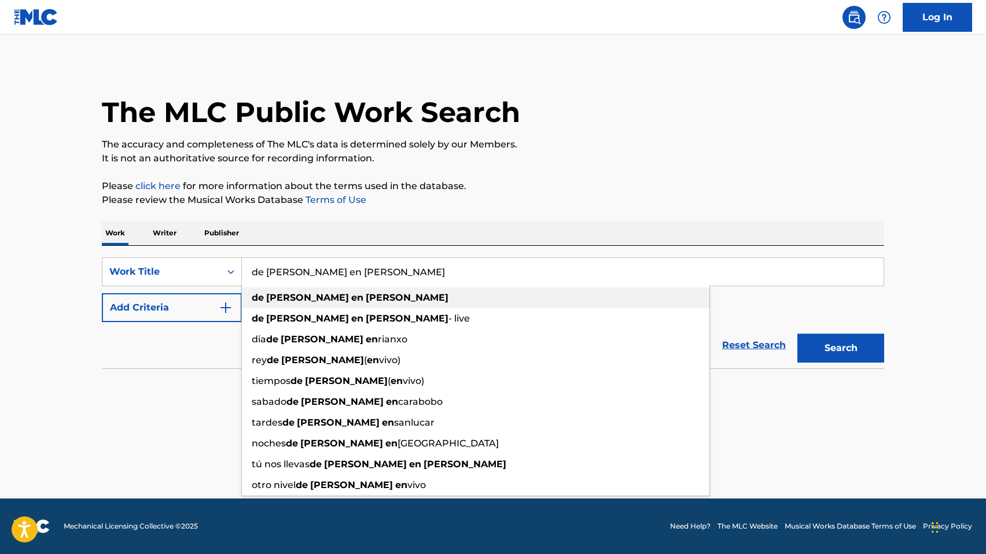
type input "de [PERSON_NAME] en [PERSON_NAME]"
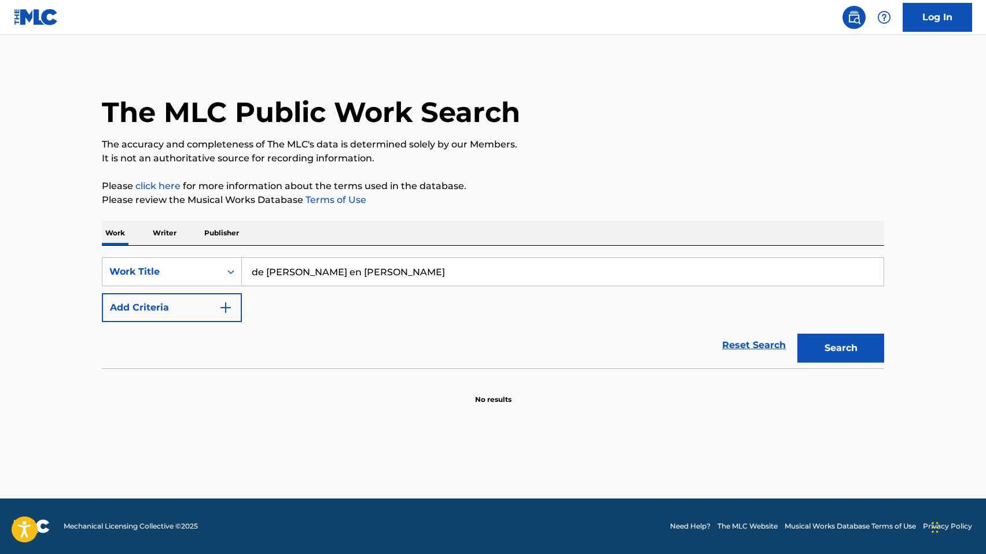
click at [196, 308] on button "Add Criteria" at bounding box center [172, 307] width 140 height 29
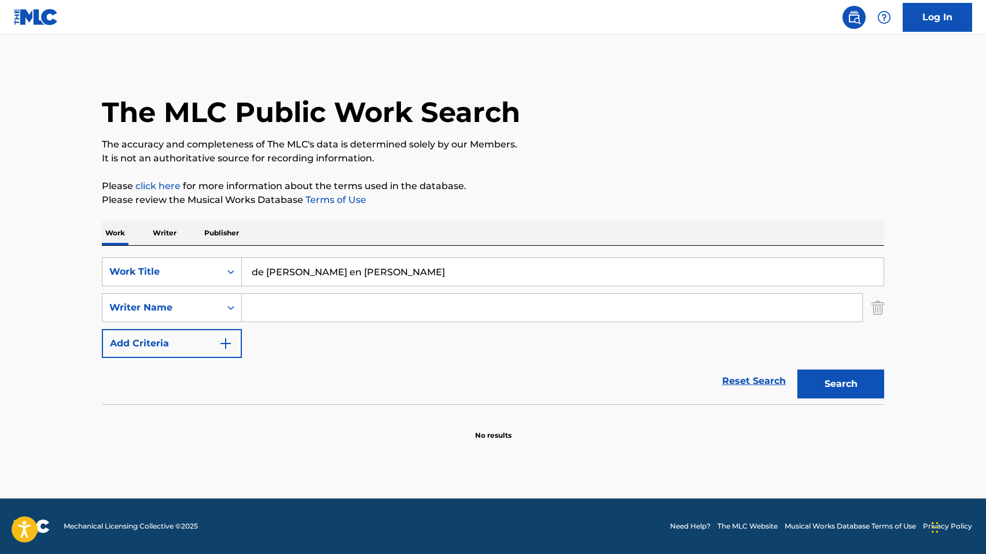
click at [397, 309] on input "Search Form" at bounding box center [552, 308] width 620 height 28
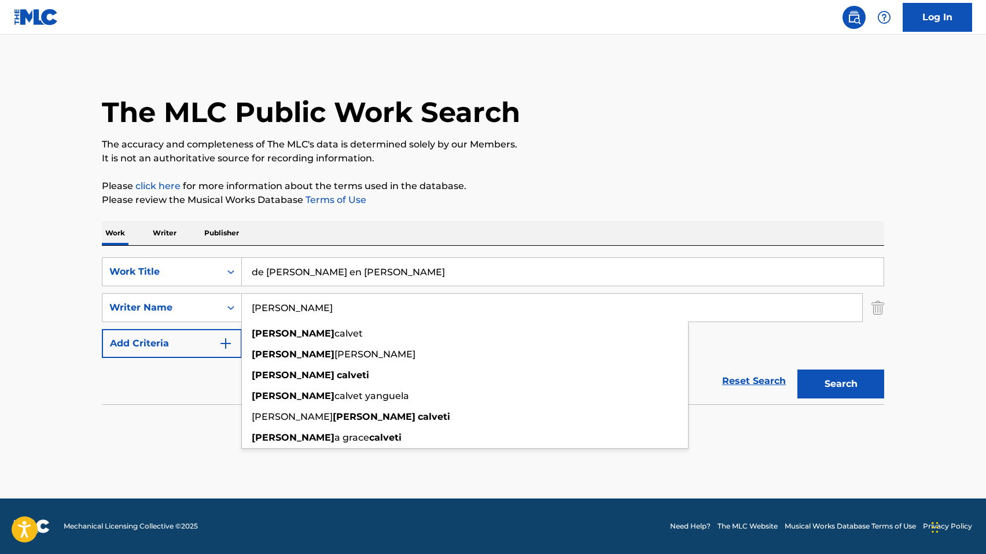
click at [797, 370] on button "Search" at bounding box center [840, 384] width 87 height 29
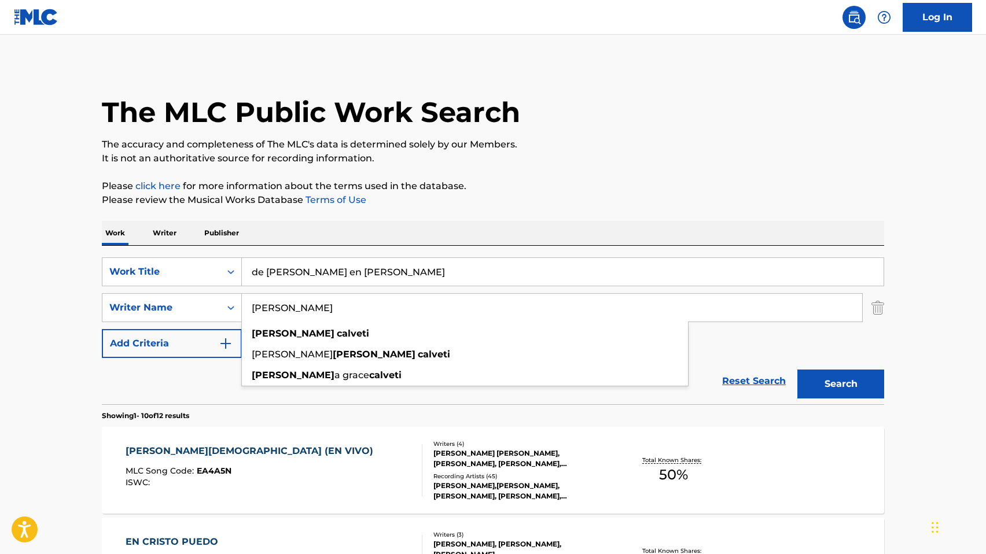
paste input "[PERSON_NAME]"
click at [797, 370] on button "Search" at bounding box center [840, 384] width 87 height 29
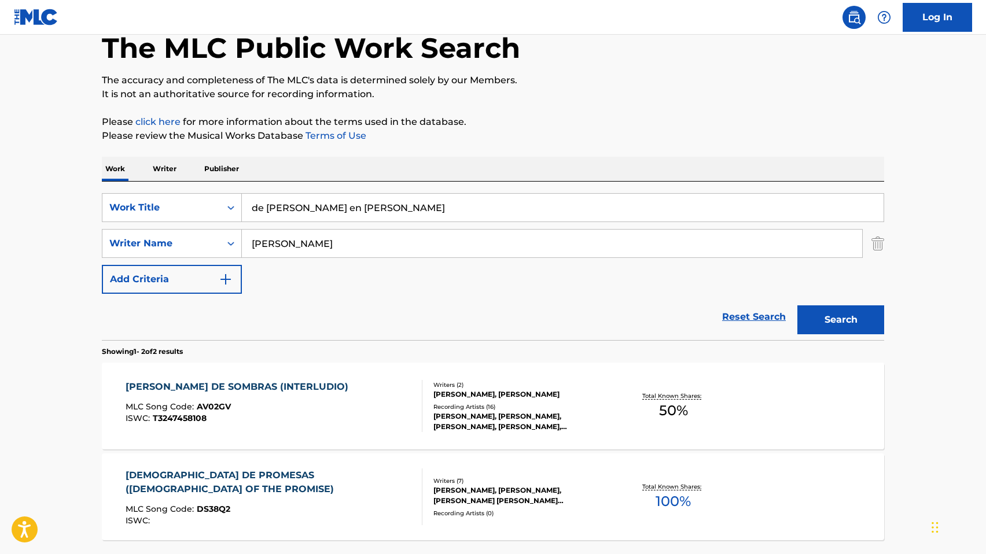
scroll to position [166, 0]
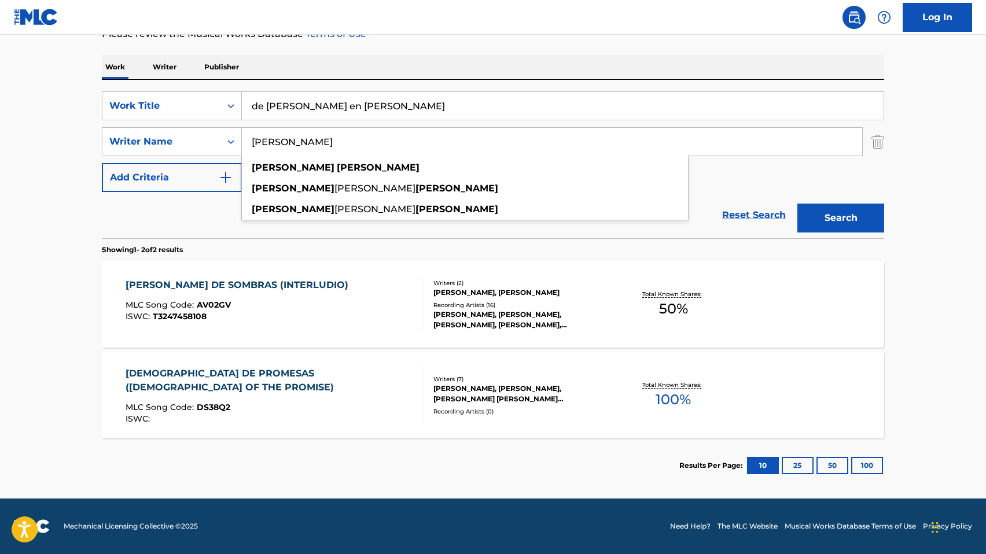
paste input "[PERSON_NAME]"
type input "AARON ROBERTSON"
click at [797, 204] on button "Search" at bounding box center [840, 218] width 87 height 29
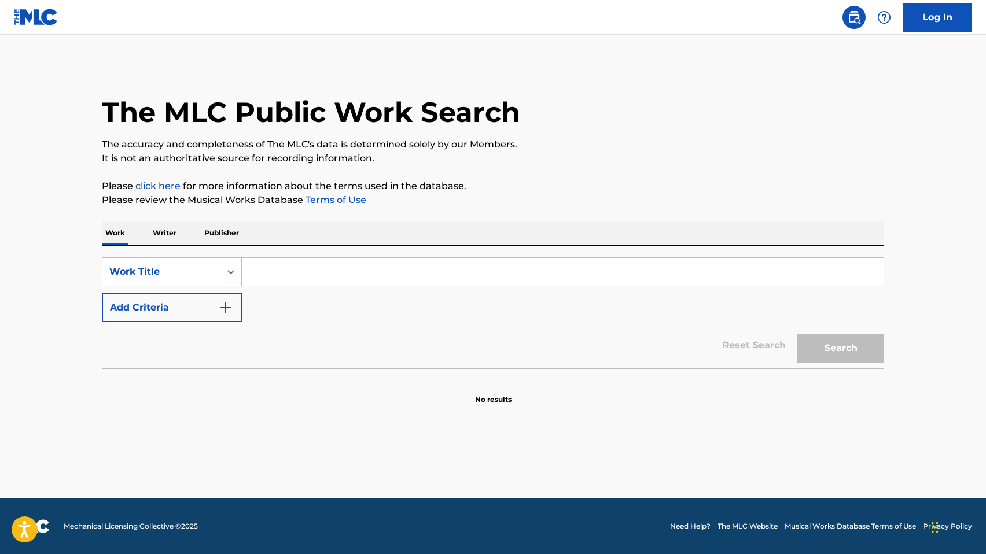
click at [316, 271] on input "Search Form" at bounding box center [562, 272] width 641 height 28
paste input "De Gloria En Gloria"
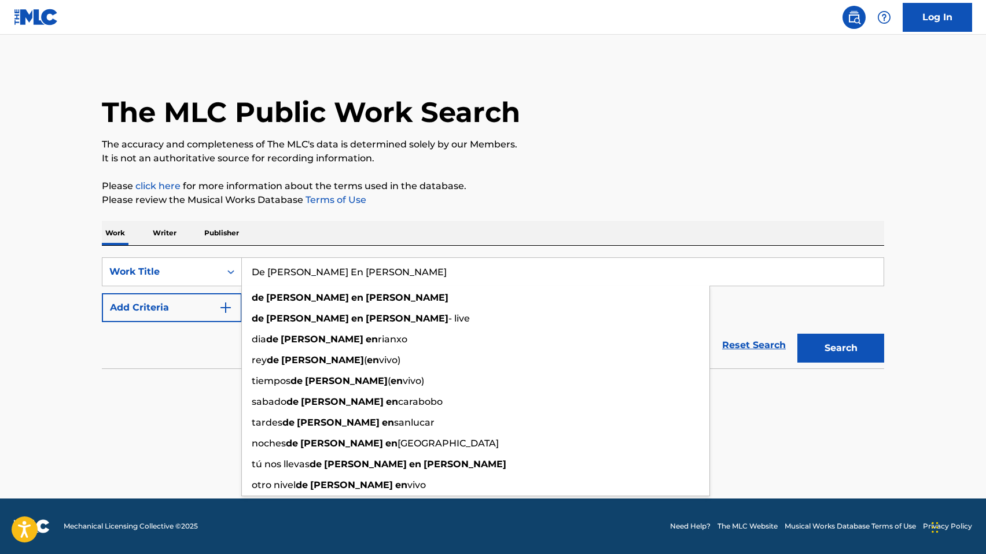
paste input "From Glory To Glory"
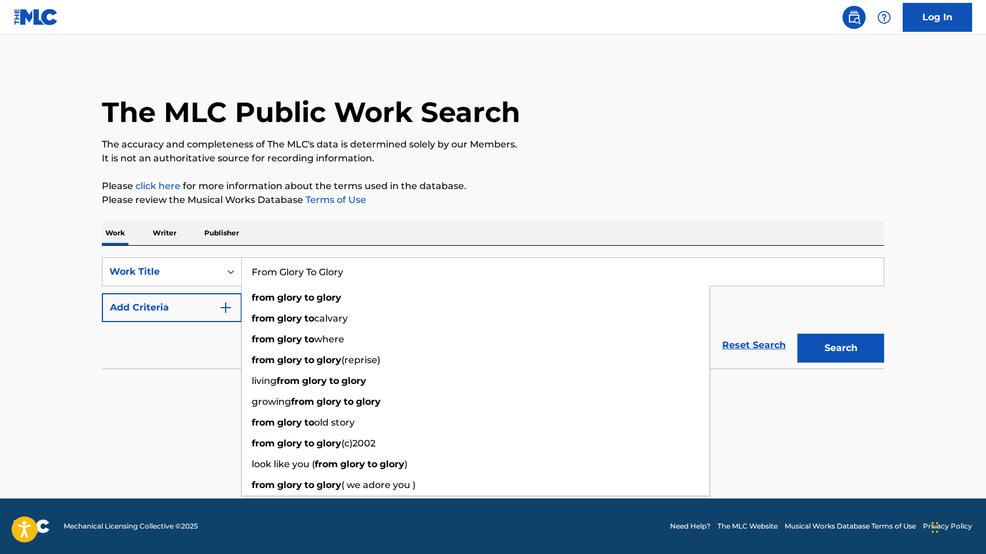
type input "From Glory To Glory"
click at [180, 326] on div "Reset Search Search" at bounding box center [493, 345] width 782 height 46
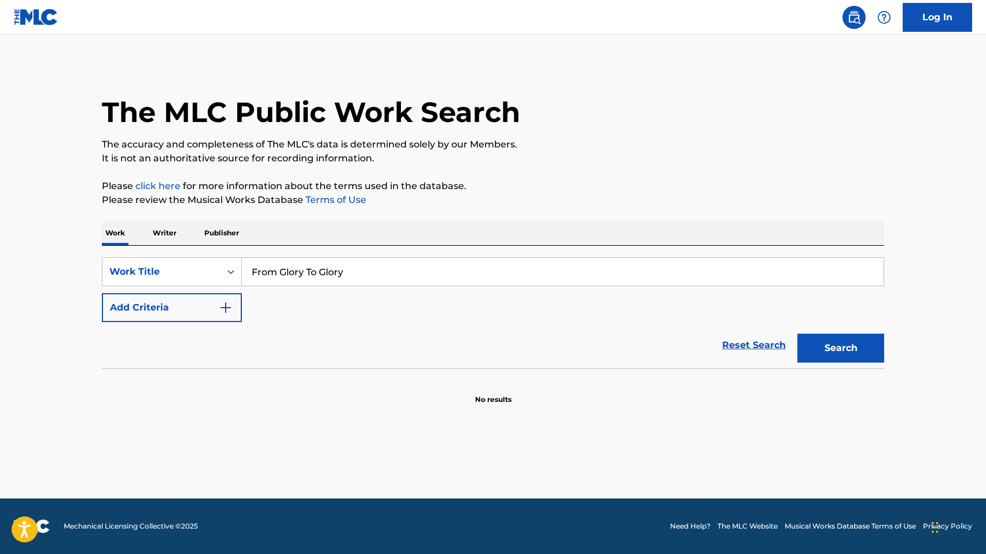
click at [180, 311] on button "Add Criteria" at bounding box center [172, 307] width 140 height 29
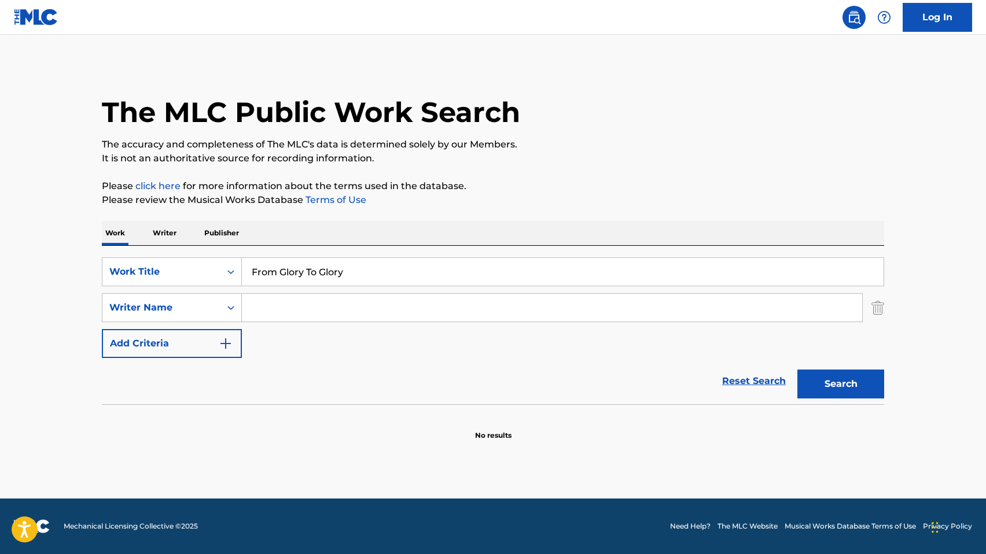
click at [271, 301] on input "Search Form" at bounding box center [552, 308] width 620 height 28
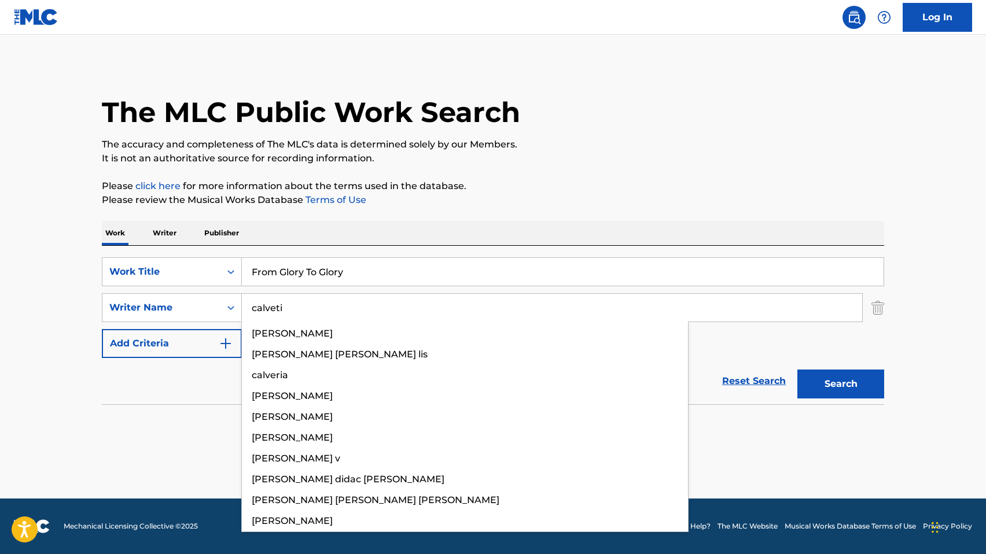
type input "calveti"
click at [797, 370] on button "Search" at bounding box center [840, 384] width 87 height 29
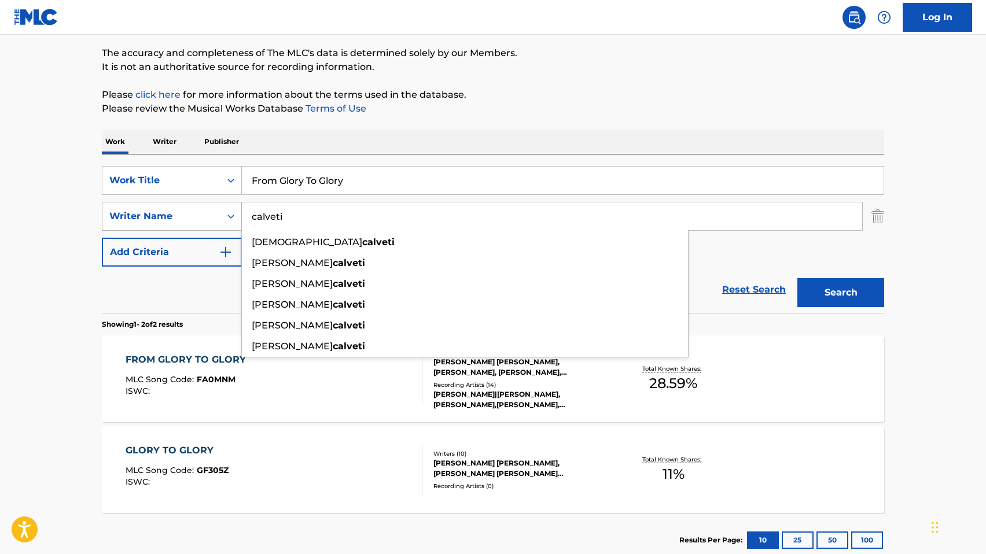
scroll to position [123, 0]
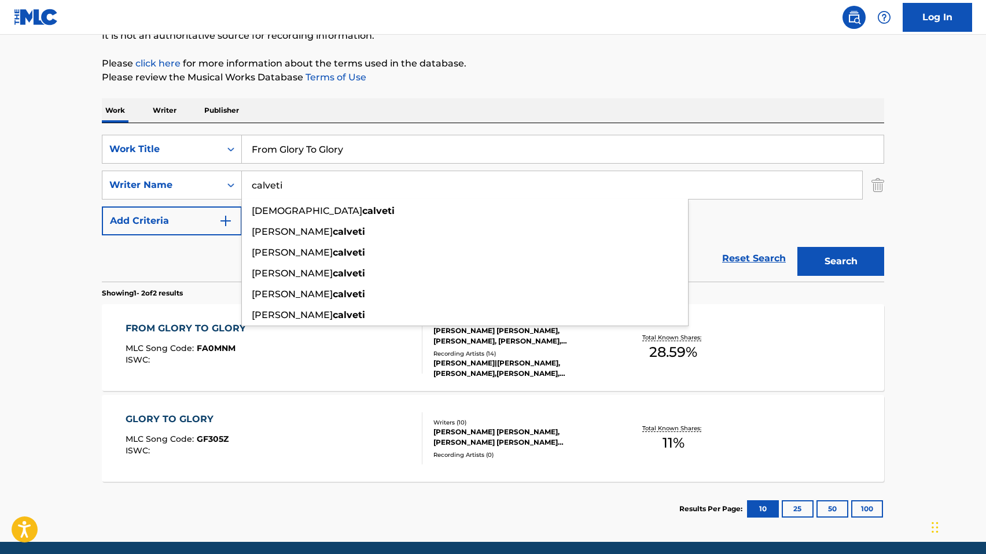
click at [113, 356] on div "FROM GLORY TO GLORY MLC Song Code : FA0MNM ISWC : Writers ( 9 ) AARON MATTHEW R…" at bounding box center [493, 347] width 782 height 87
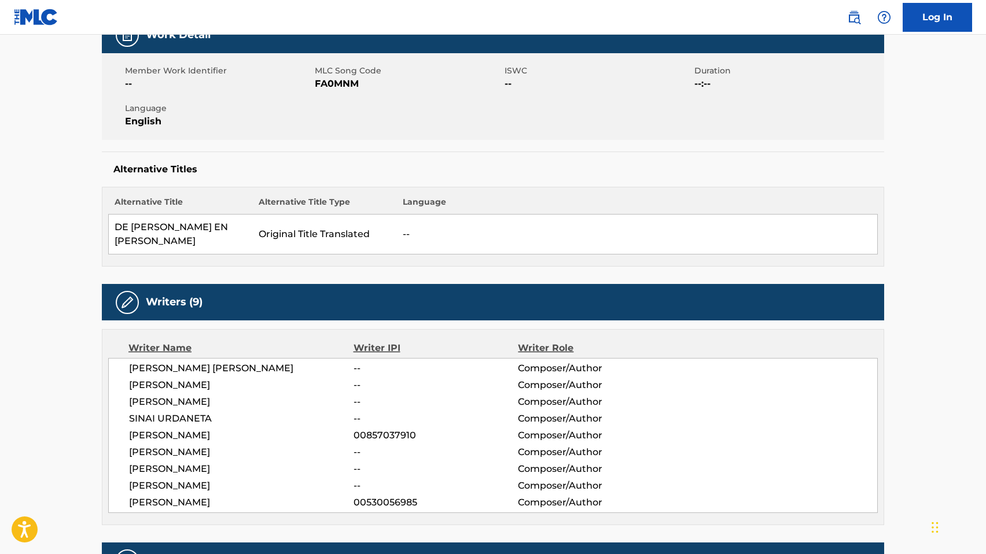
scroll to position [12, 0]
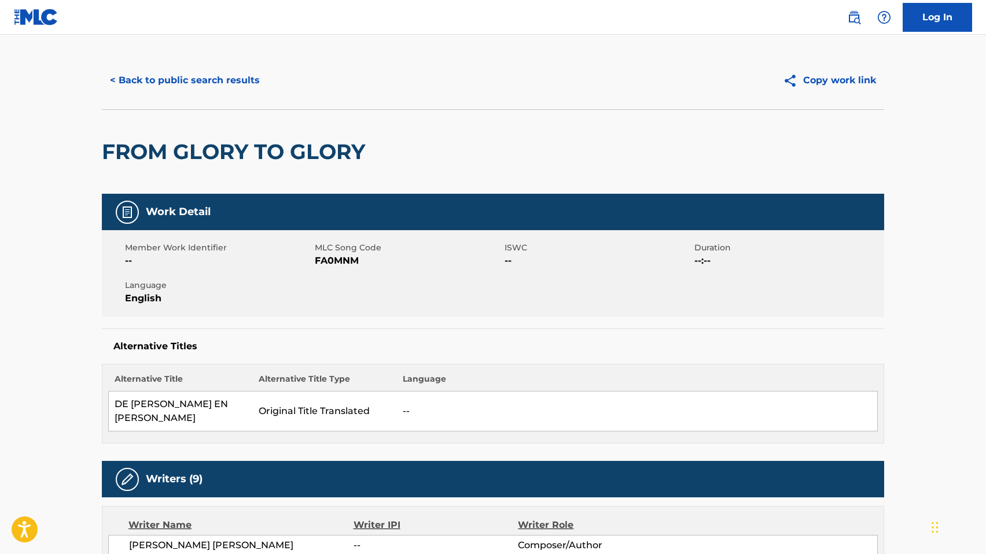
click at [146, 96] on div "< Back to public search results Copy work link" at bounding box center [493, 80] width 782 height 58
click at [143, 75] on button "< Back to public search results" at bounding box center [185, 80] width 166 height 29
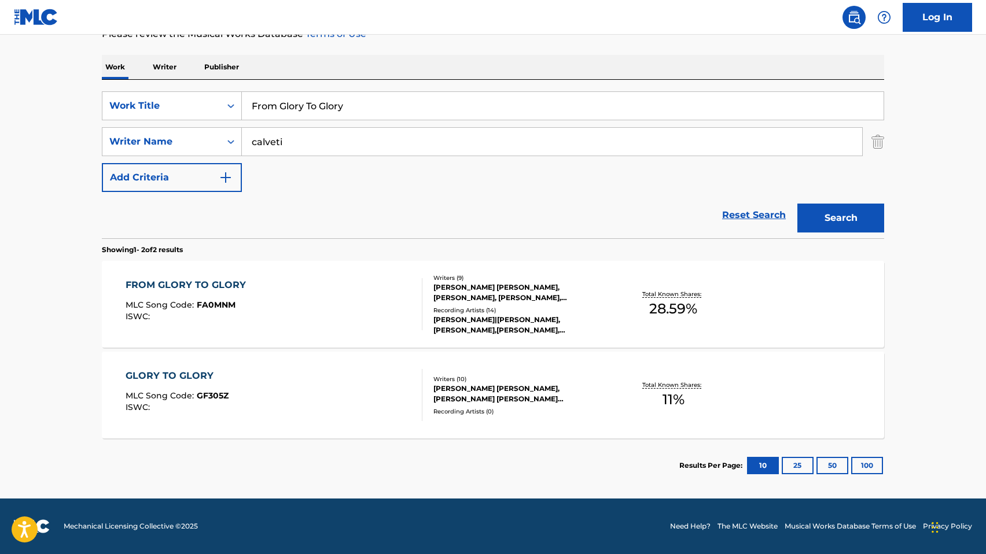
click at [198, 271] on div "FROM GLORY TO GLORY MLC Song Code : FA0MNM ISWC : Writers ( 9 ) AARON MATTHEW R…" at bounding box center [493, 304] width 782 height 87
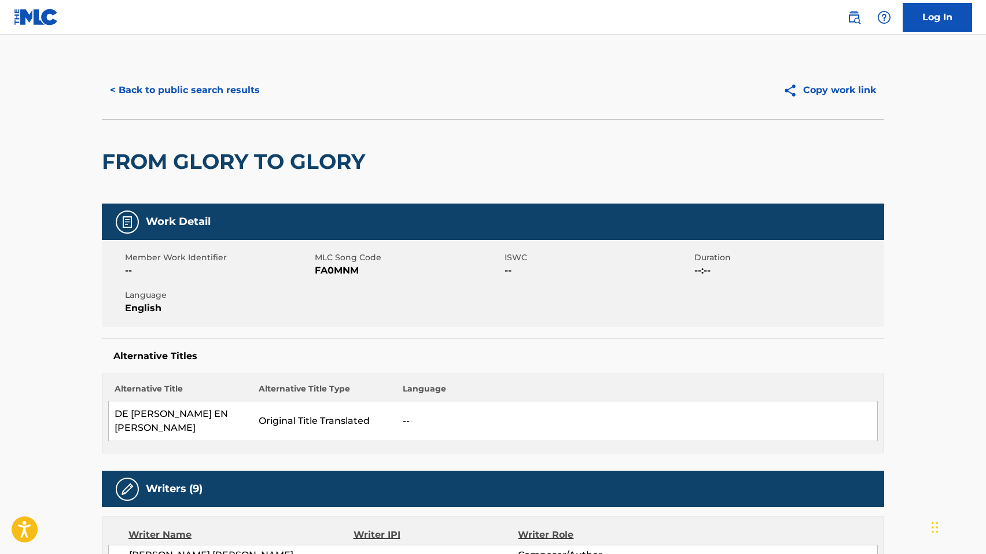
scroll to position [3, 0]
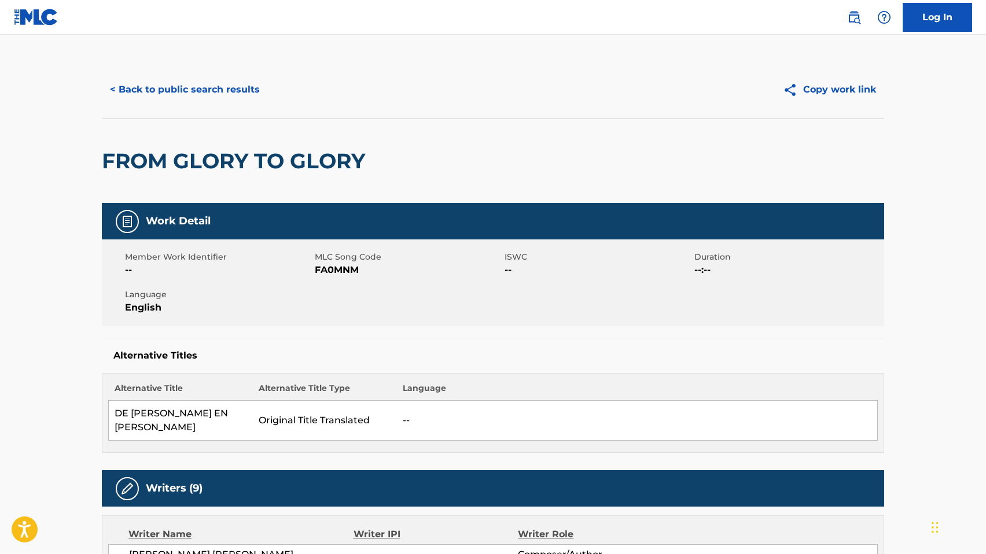
click at [331, 268] on span "FA0MNM" at bounding box center [408, 270] width 187 height 14
copy span "FA0MNM"
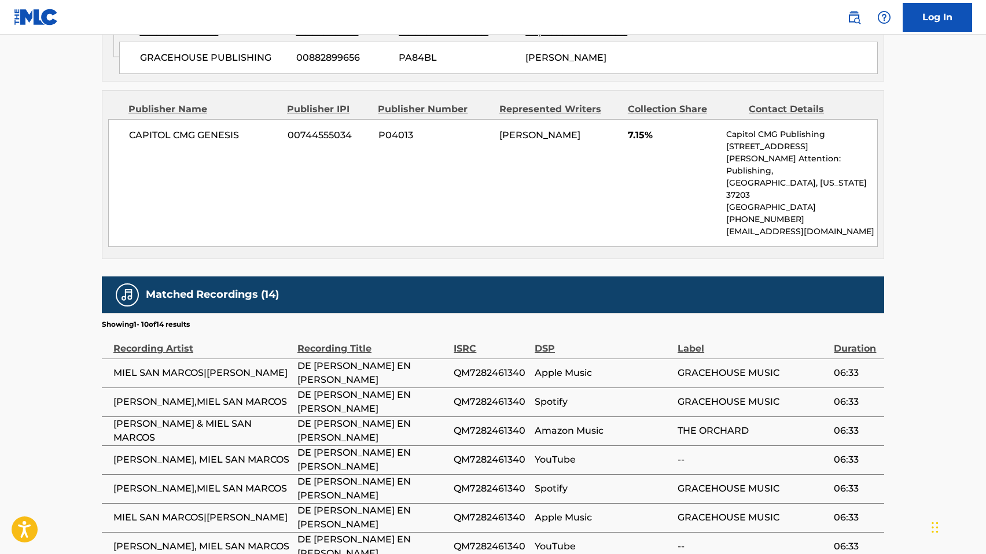
scroll to position [1376, 0]
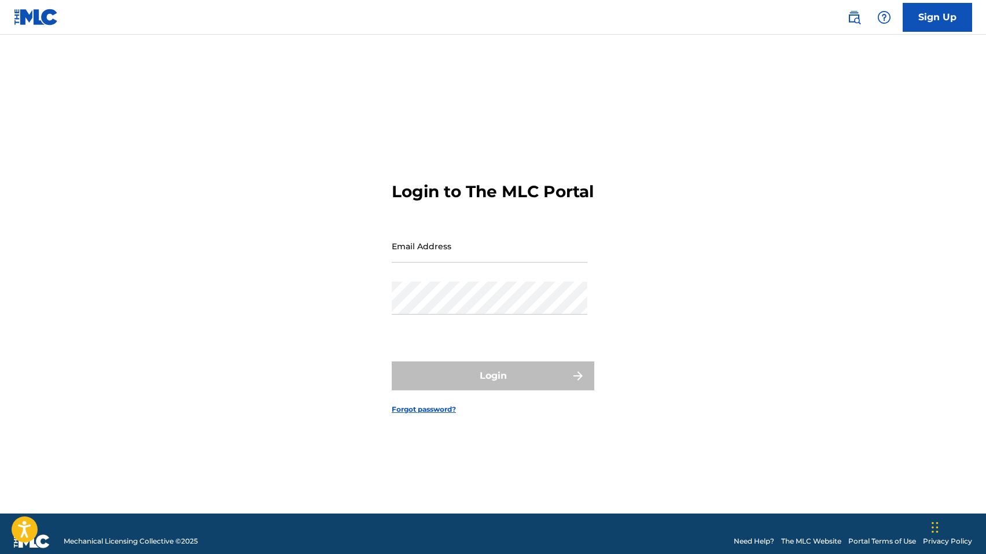
type input "[EMAIL_ADDRESS][DOMAIN_NAME]"
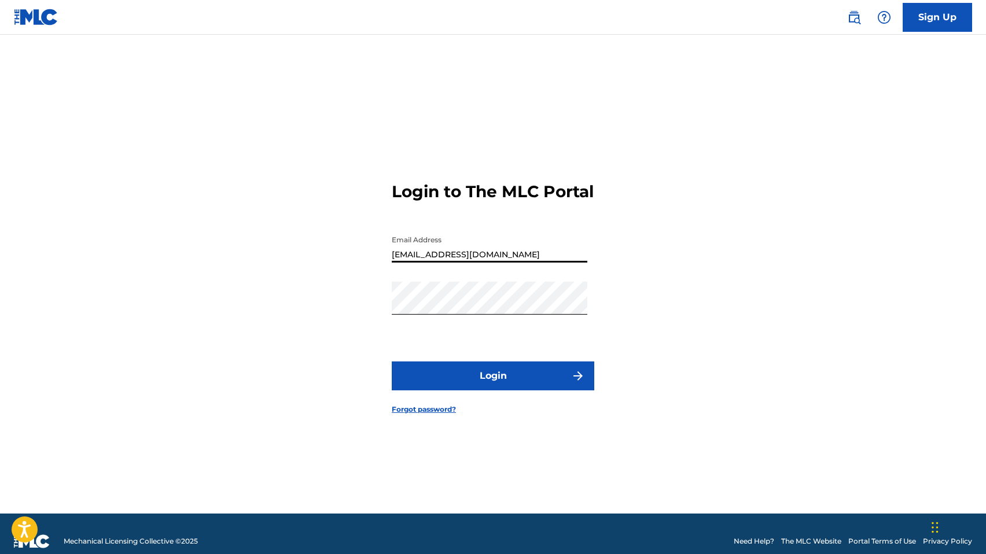
click at [451, 384] on button "Login" at bounding box center [493, 375] width 202 height 29
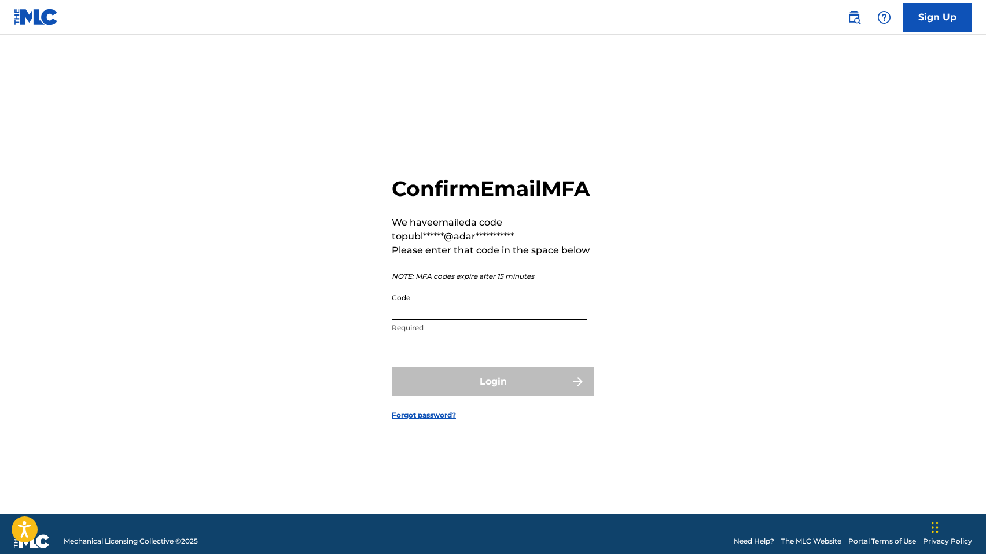
click at [472, 320] on input "Code" at bounding box center [489, 303] width 195 height 33
paste input "023437"
type input "023437"
click at [392, 367] on button "Login" at bounding box center [493, 381] width 202 height 29
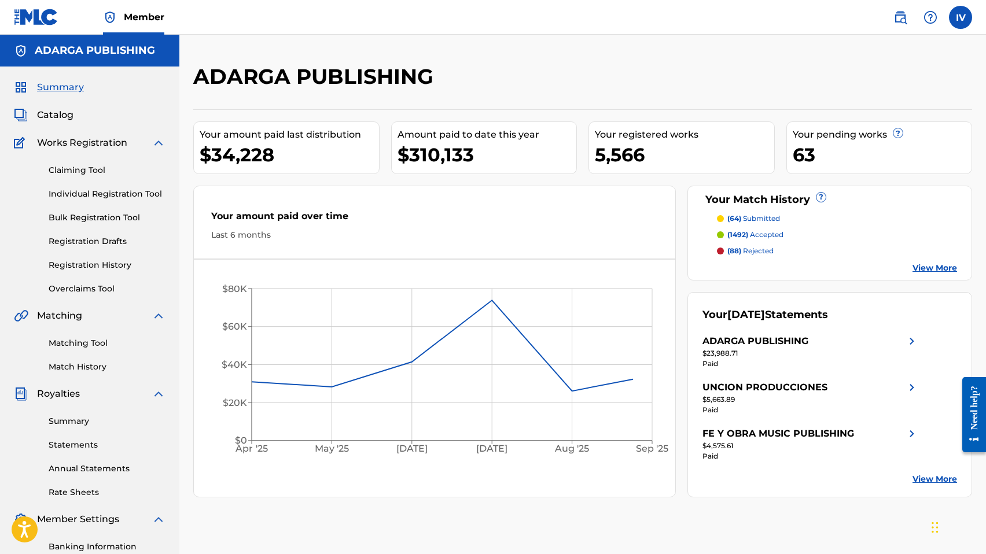
click at [46, 115] on span "Catalog" at bounding box center [55, 115] width 36 height 14
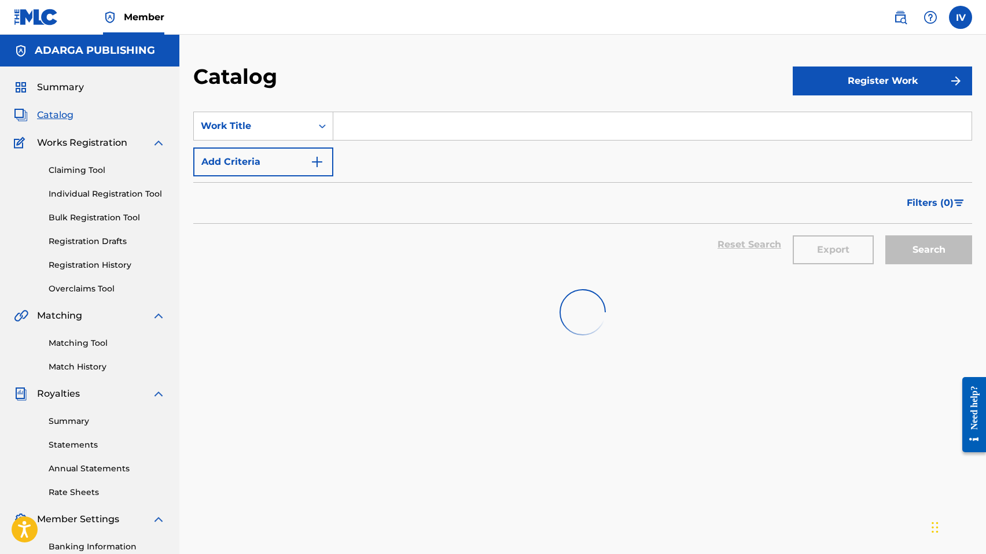
click at [368, 128] on input "Search Form" at bounding box center [652, 126] width 638 height 28
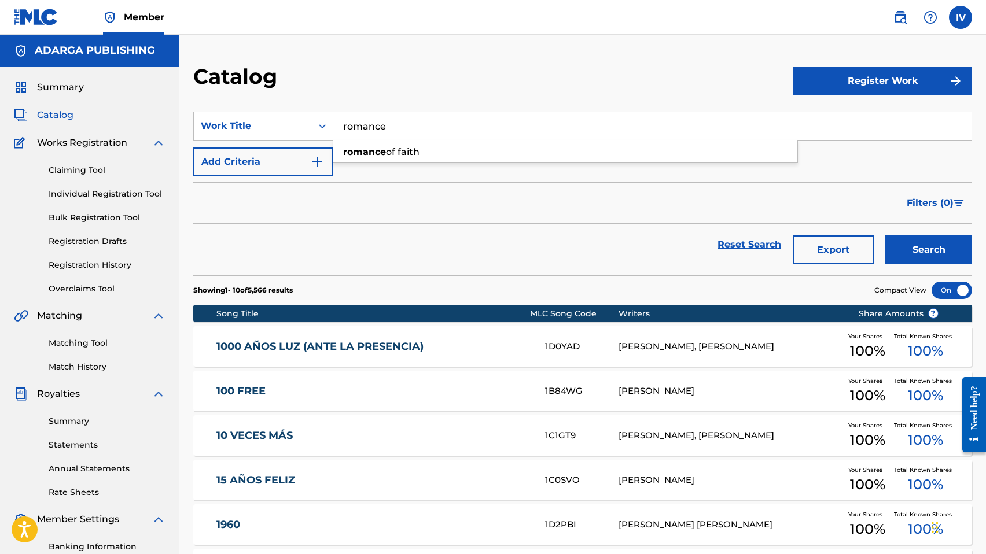
type input "romance"
click at [885, 235] on button "Search" at bounding box center [928, 249] width 87 height 29
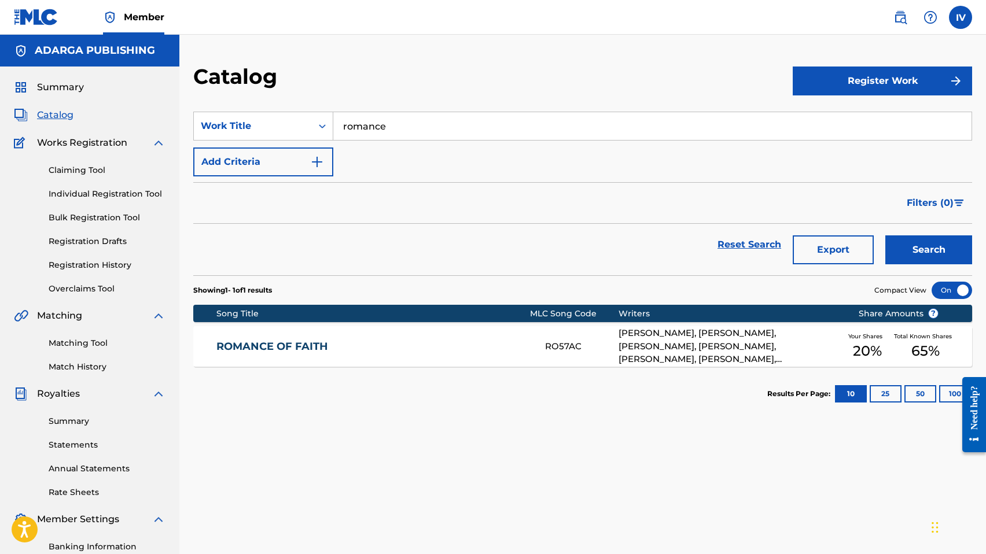
click at [365, 334] on div "ROMANCE OF FAITH RO57AC [PERSON_NAME], [PERSON_NAME], [PERSON_NAME], [PERSON_NA…" at bounding box center [582, 346] width 778 height 40
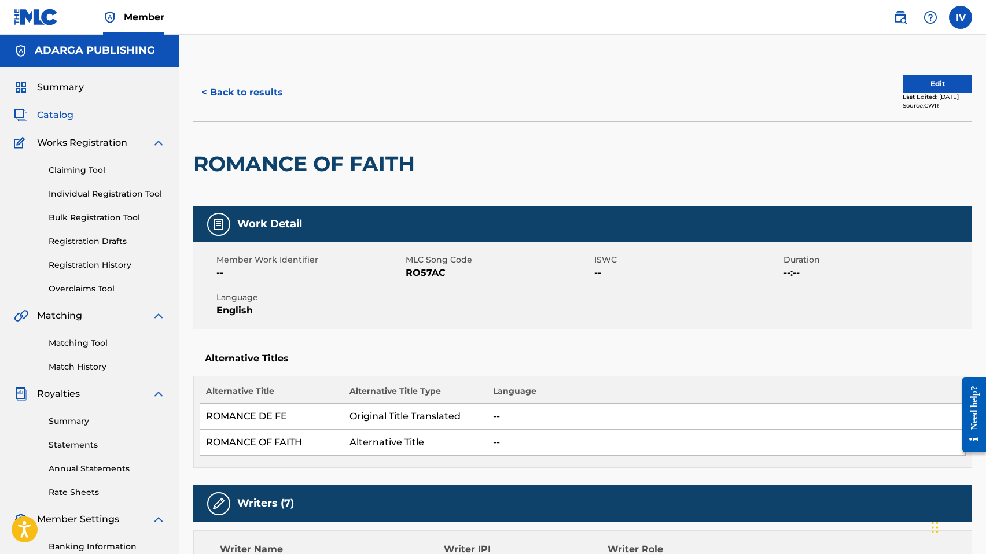
click at [83, 343] on link "Matching Tool" at bounding box center [107, 343] width 117 height 12
click at [263, 108] on div "< Back to results Edit Last Edited: [DATE] Source: CWR" at bounding box center [582, 93] width 778 height 58
click at [256, 99] on button "< Back to results" at bounding box center [242, 92] width 98 height 29
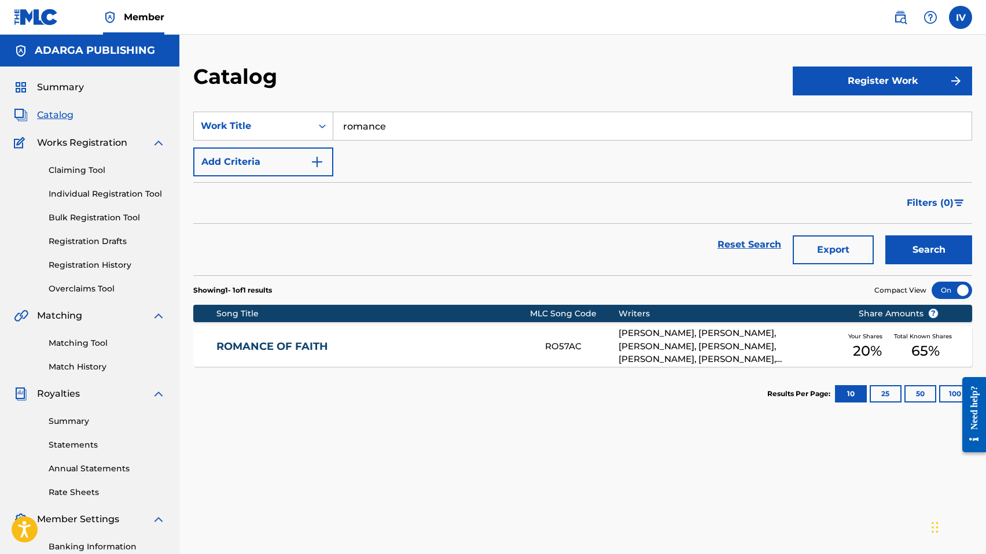
click at [384, 131] on input "romance" at bounding box center [652, 126] width 638 height 28
click at [885, 235] on button "Search" at bounding box center [928, 249] width 87 height 29
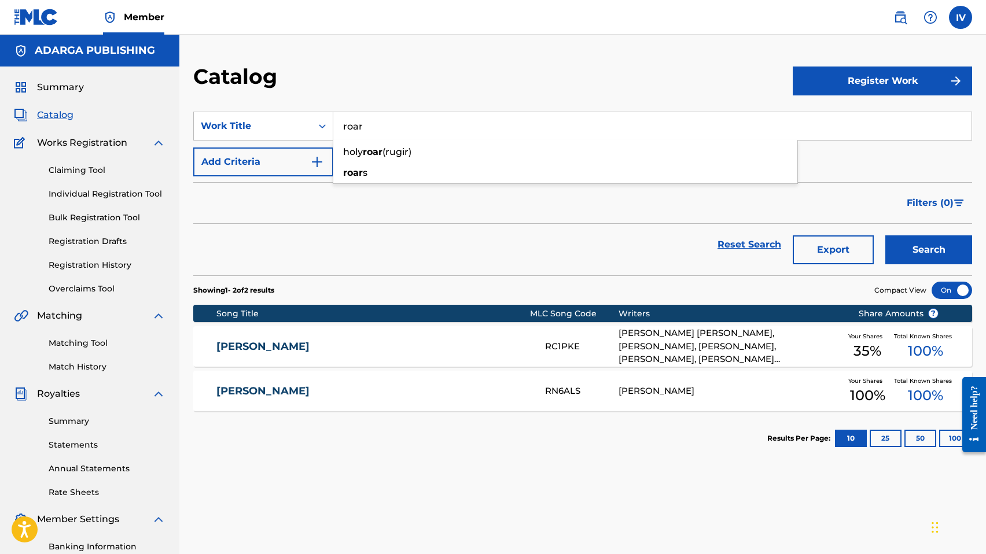
type input "roar"
click at [885, 235] on button "Search" at bounding box center [928, 249] width 87 height 29
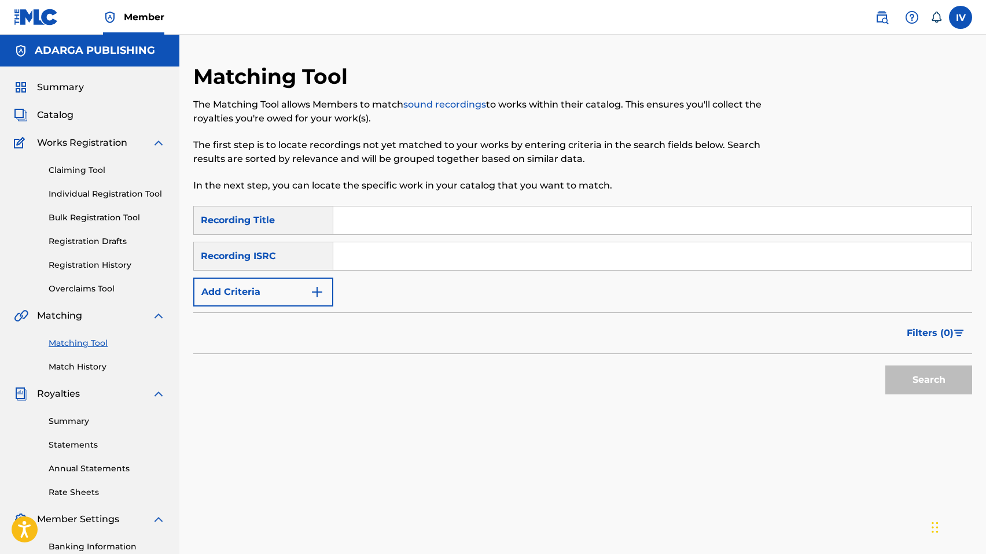
click at [366, 253] on input "Search Form" at bounding box center [652, 256] width 638 height 28
paste input "QM7282461343"
type input "QM7282461343"
click at [885, 366] on button "Search" at bounding box center [928, 380] width 87 height 29
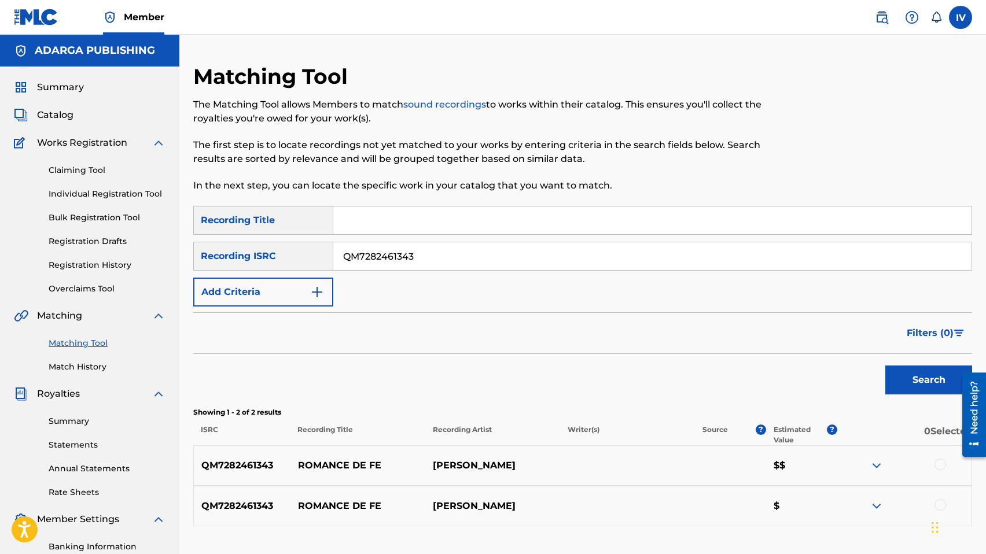
scroll to position [163, 0]
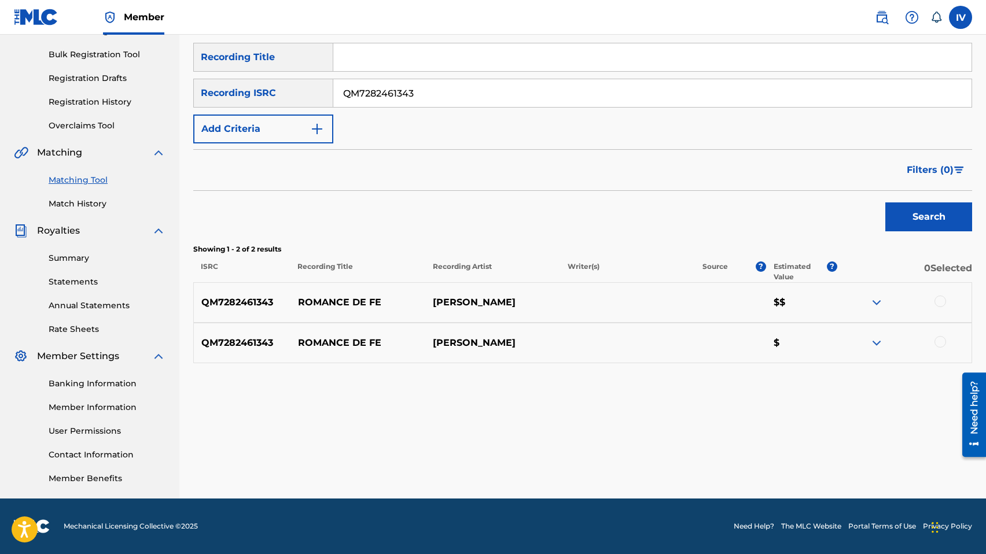
click at [936, 296] on div at bounding box center [940, 302] width 12 height 12
click at [941, 339] on div at bounding box center [940, 342] width 12 height 12
click at [826, 461] on button "Match 2 Groups" at bounding box center [813, 459] width 128 height 29
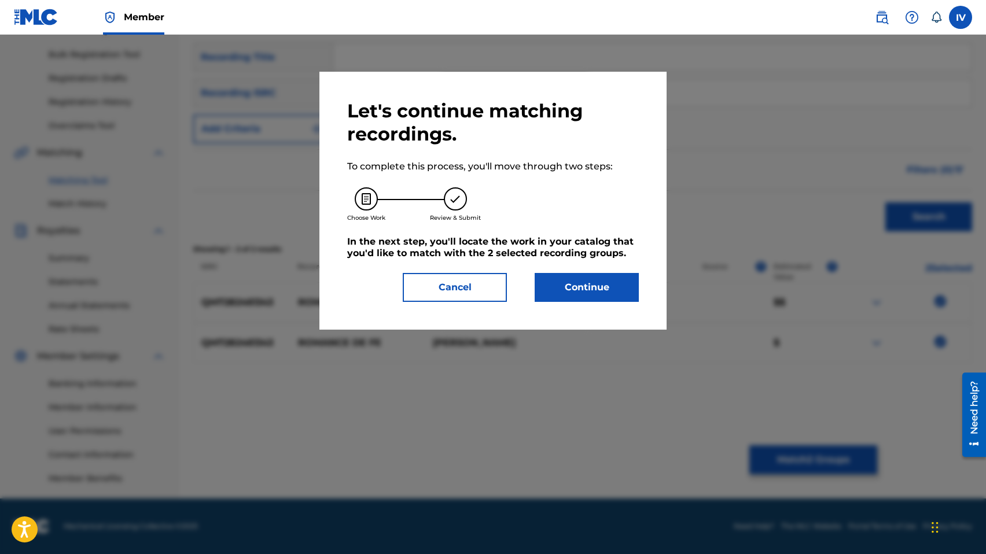
click at [572, 291] on button "Continue" at bounding box center [586, 287] width 104 height 29
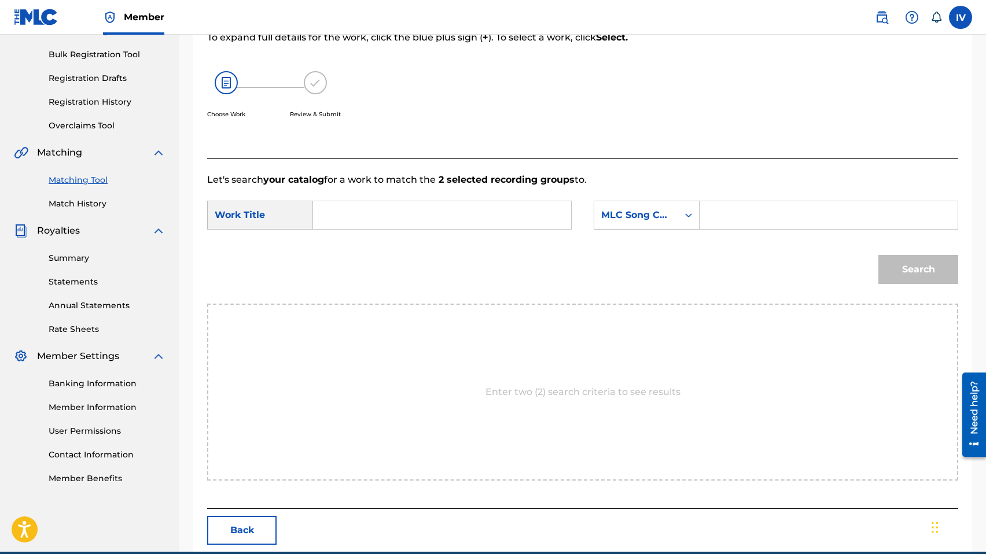
click at [488, 219] on input "Search Form" at bounding box center [442, 215] width 238 height 28
click at [354, 248] on div "romance of faith" at bounding box center [355, 248] width 64 height 35
type input "romance of faith"
click at [622, 218] on div "MLC Song Code" at bounding box center [636, 215] width 70 height 14
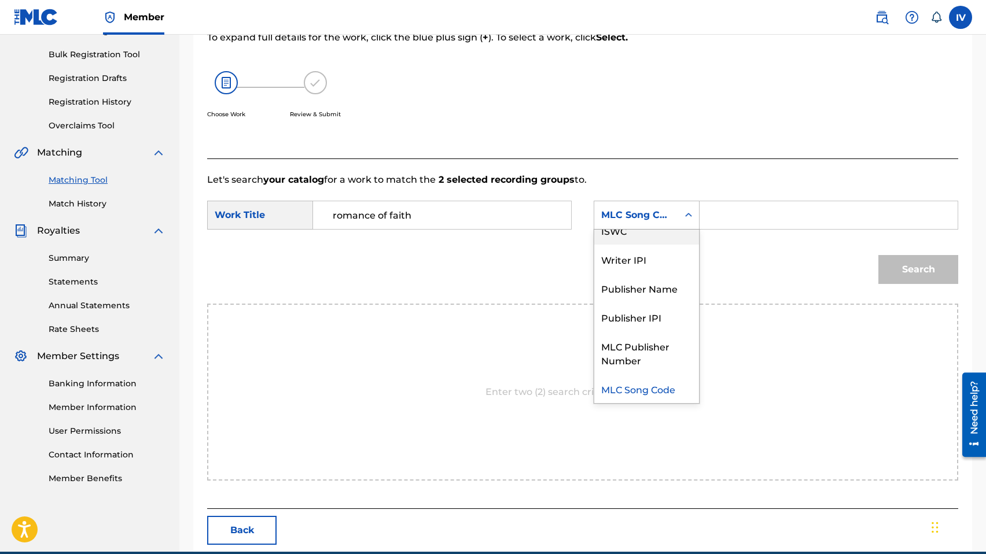
scroll to position [0, 0]
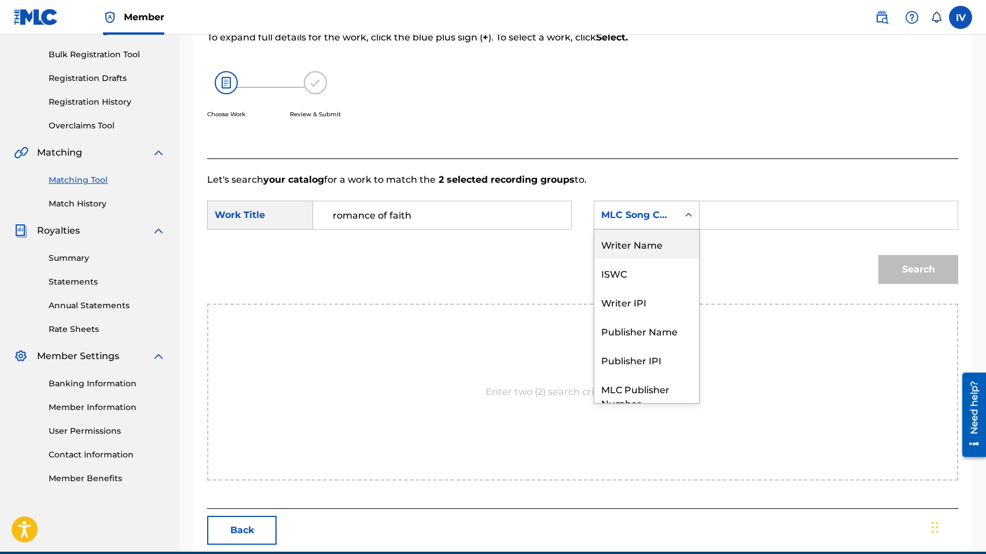
click at [630, 239] on div "Writer Name" at bounding box center [646, 244] width 105 height 29
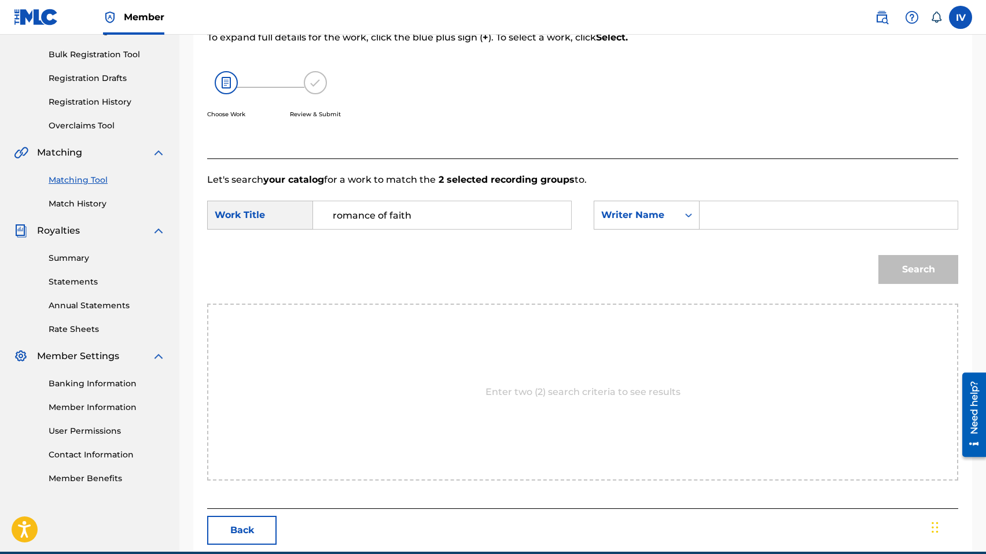
click at [729, 217] on input "Search Form" at bounding box center [828, 215] width 238 height 28
click at [878, 255] on button "Search" at bounding box center [918, 269] width 80 height 29
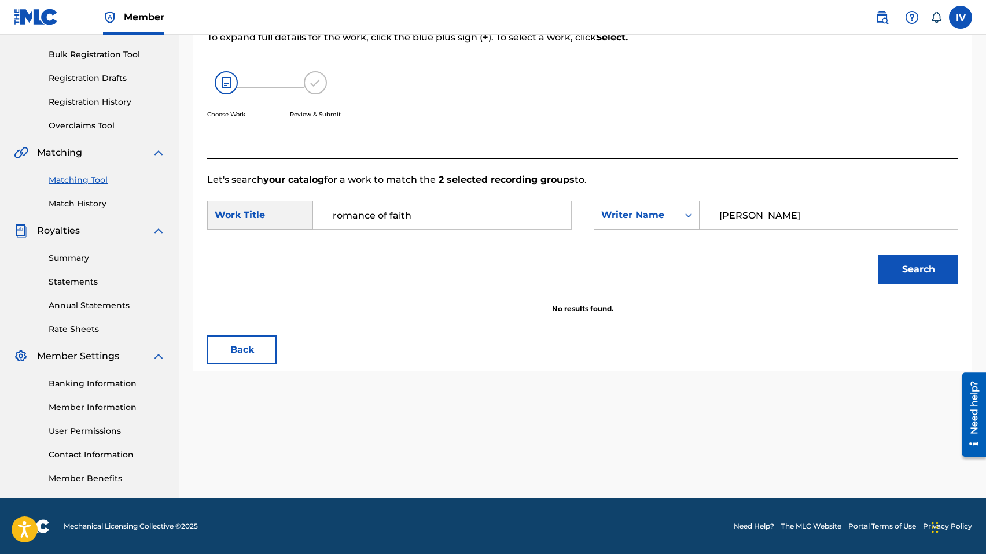
type input "daniel"
click at [878, 255] on button "Search" at bounding box center [918, 269] width 80 height 29
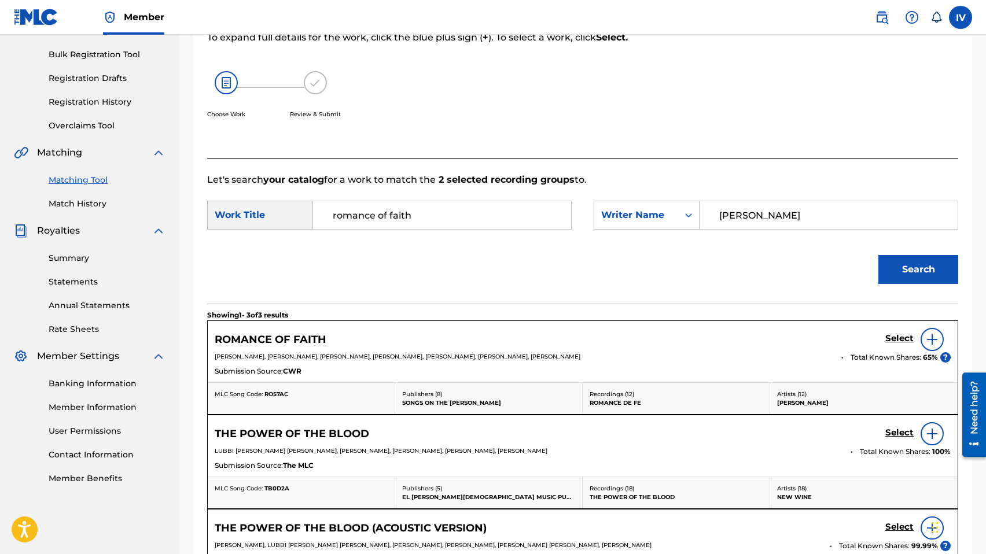
click at [896, 338] on h5 "Select" at bounding box center [899, 338] width 28 height 11
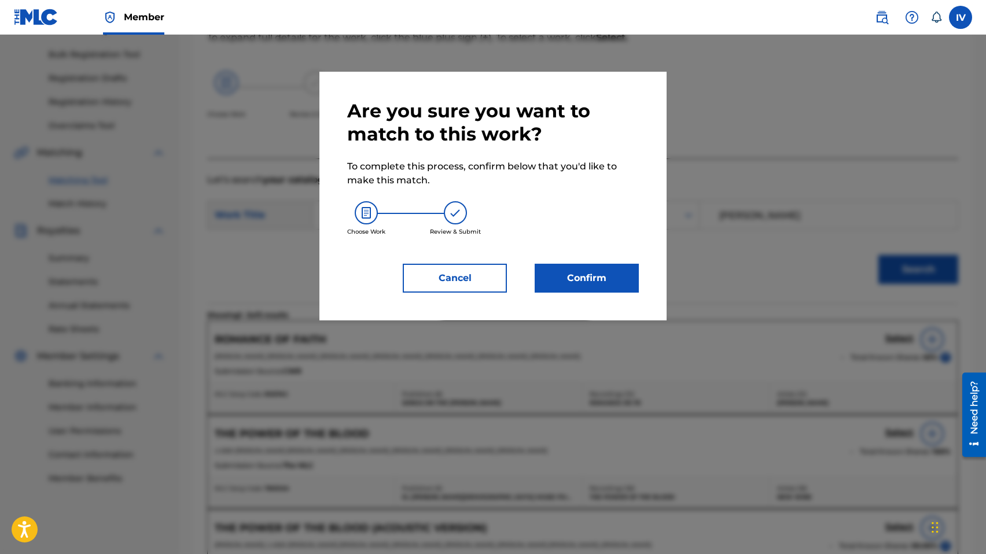
click at [605, 287] on button "Confirm" at bounding box center [586, 278] width 104 height 29
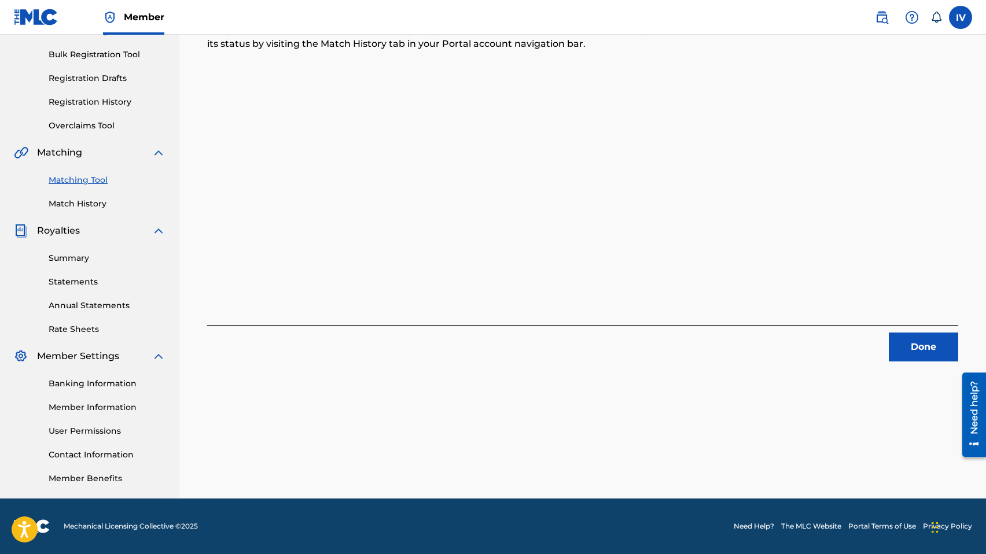
click at [917, 353] on button "Done" at bounding box center [922, 347] width 69 height 29
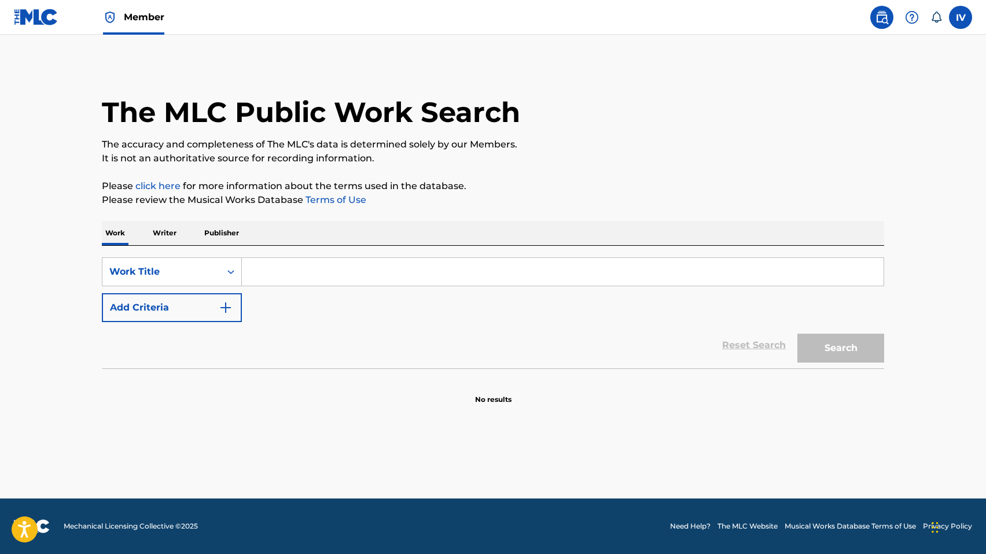
click at [48, 20] on img at bounding box center [36, 17] width 45 height 17
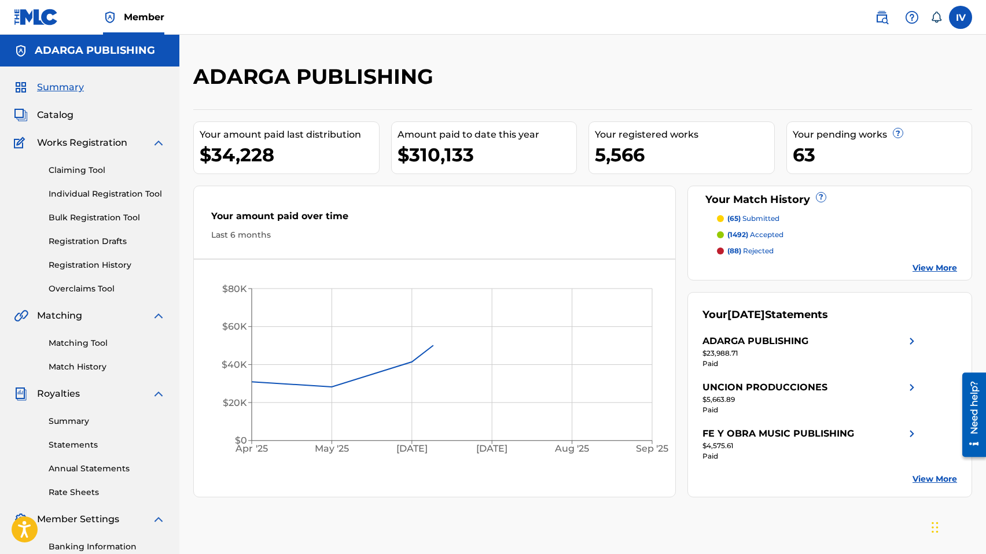
click at [101, 370] on link "Match History" at bounding box center [107, 367] width 117 height 12
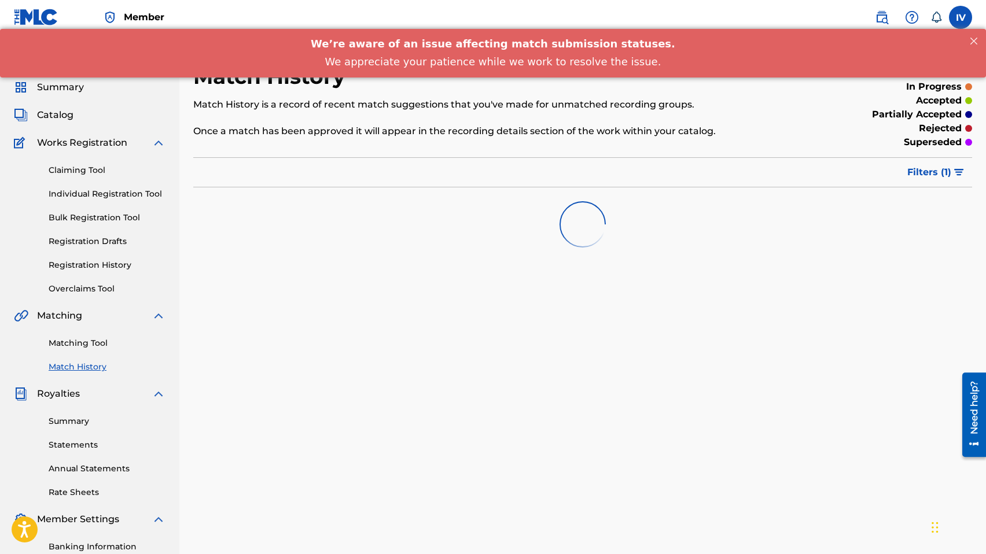
click at [101, 264] on link "Registration History" at bounding box center [107, 265] width 117 height 12
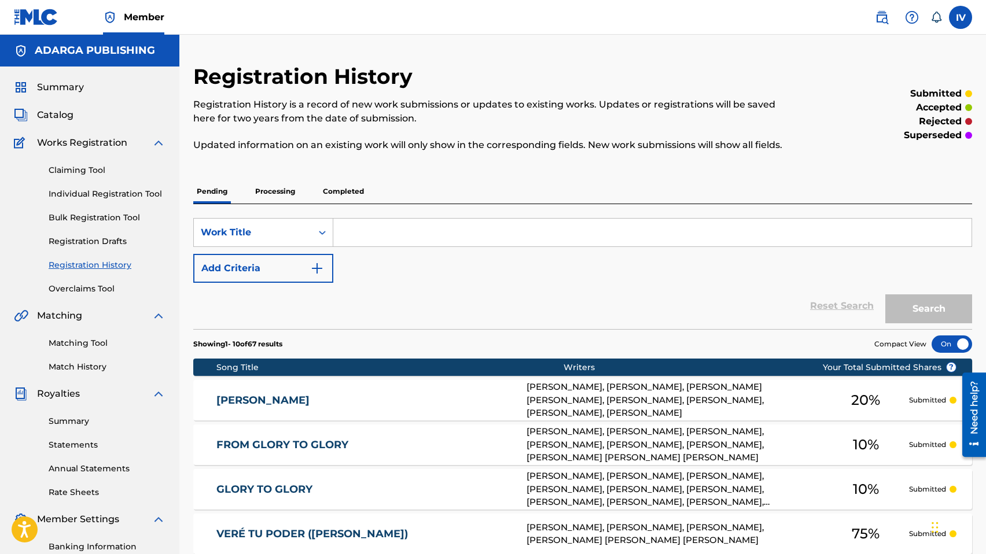
click at [876, 12] on img at bounding box center [881, 17] width 14 height 14
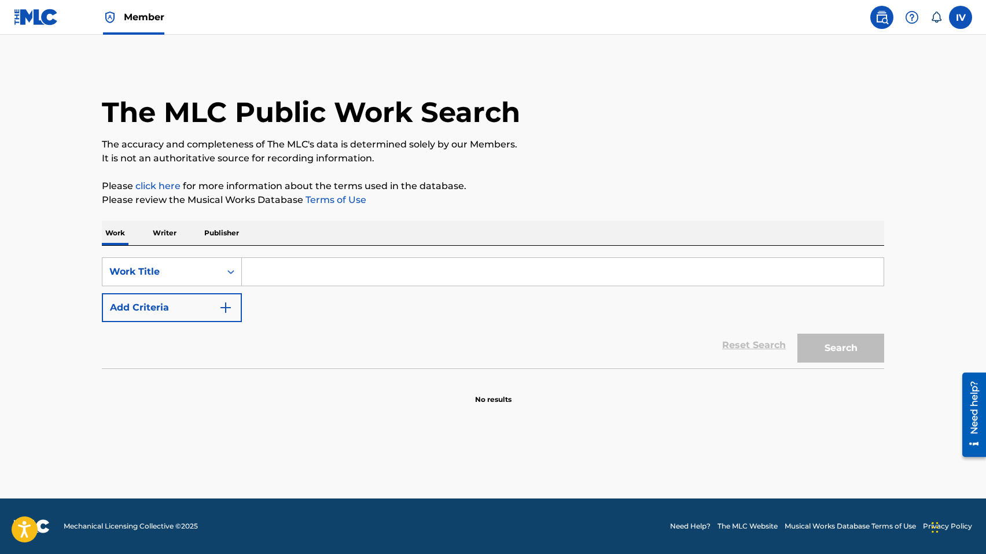
click at [364, 252] on div "SearchWithCriteriaa7673001-c95d-453f-8180-fb82ca63ac73 Work Title Add Criteria …" at bounding box center [493, 307] width 782 height 123
click at [350, 269] on input "Search Form" at bounding box center [562, 272] width 641 height 28
click at [194, 302] on button "Add Criteria" at bounding box center [172, 307] width 140 height 29
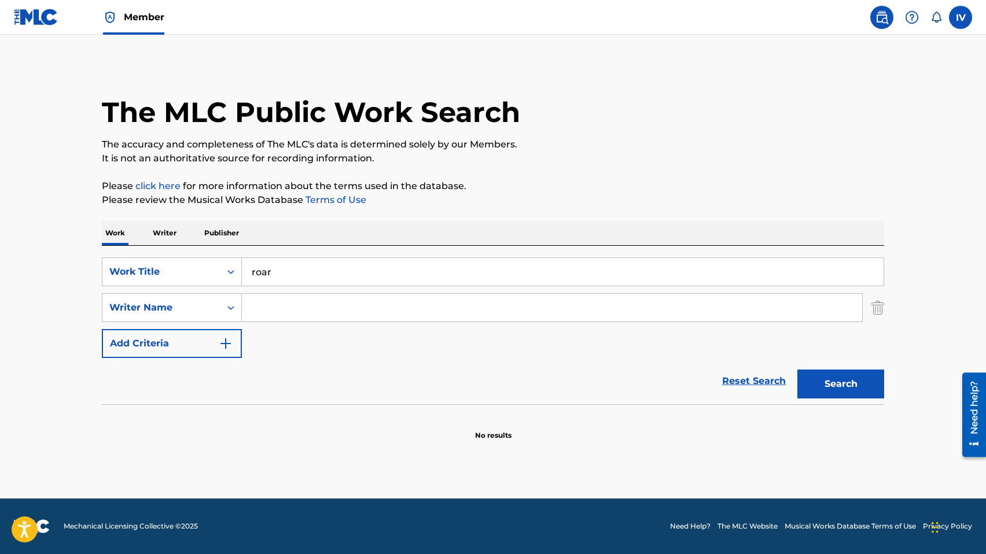
click at [287, 275] on input "roar" at bounding box center [562, 272] width 641 height 28
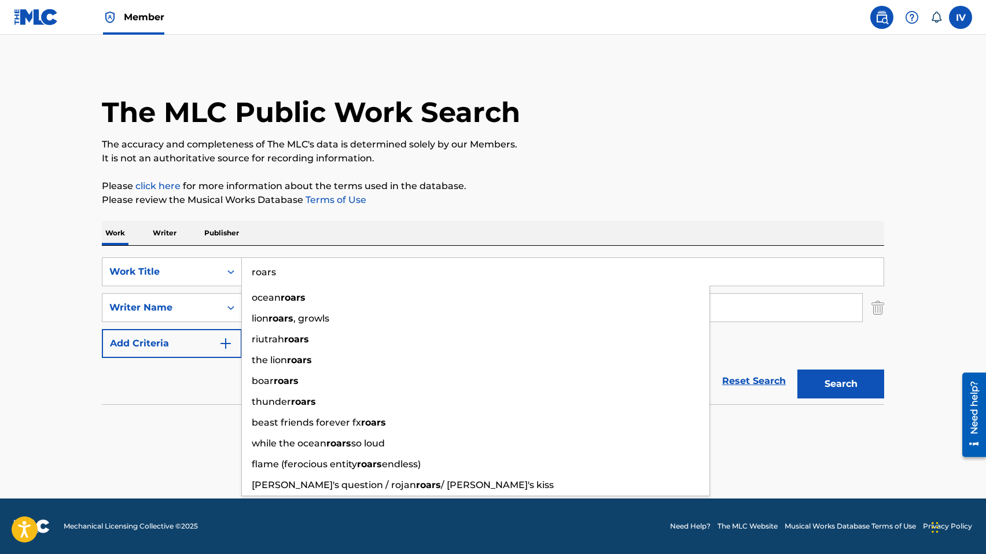
type input "roars"
click at [260, 206] on p "Please review the Musical Works Database Terms of Use" at bounding box center [493, 200] width 782 height 14
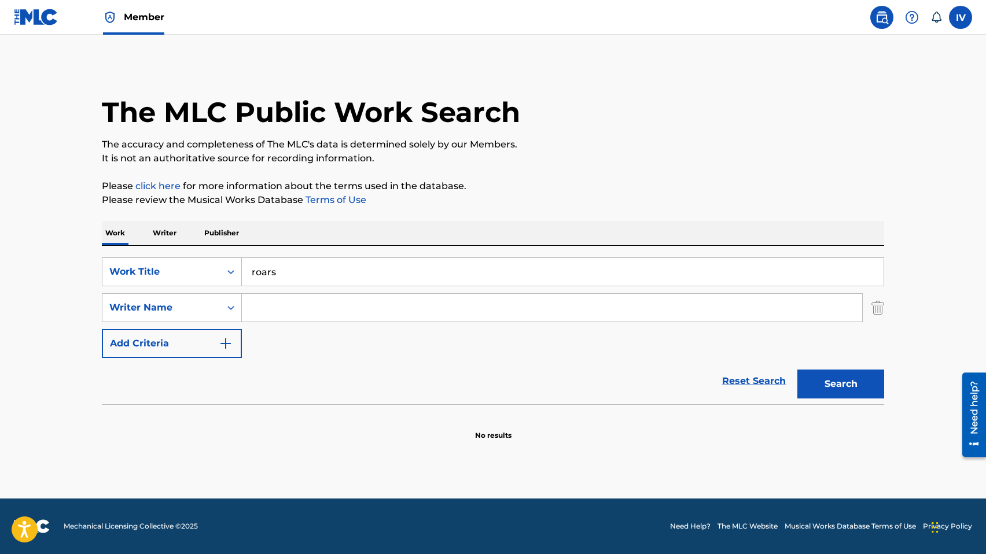
click at [272, 302] on input "Search Form" at bounding box center [552, 308] width 620 height 28
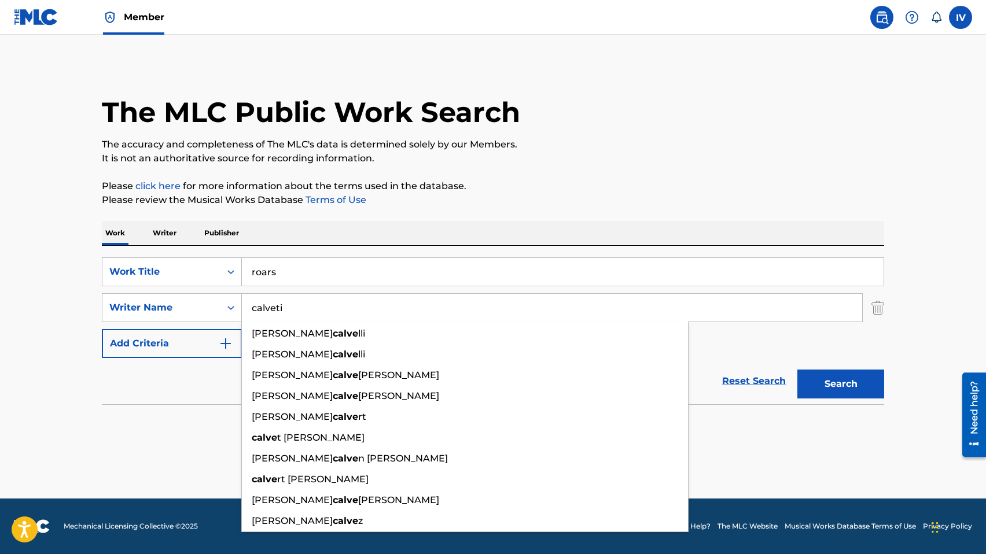
type input "calveti"
click at [797, 370] on button "Search" at bounding box center [840, 384] width 87 height 29
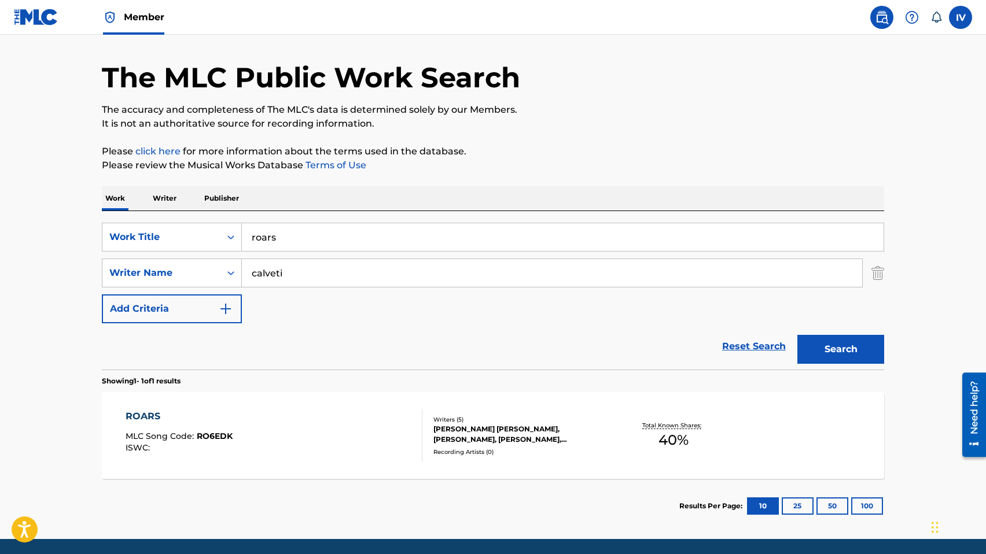
scroll to position [75, 0]
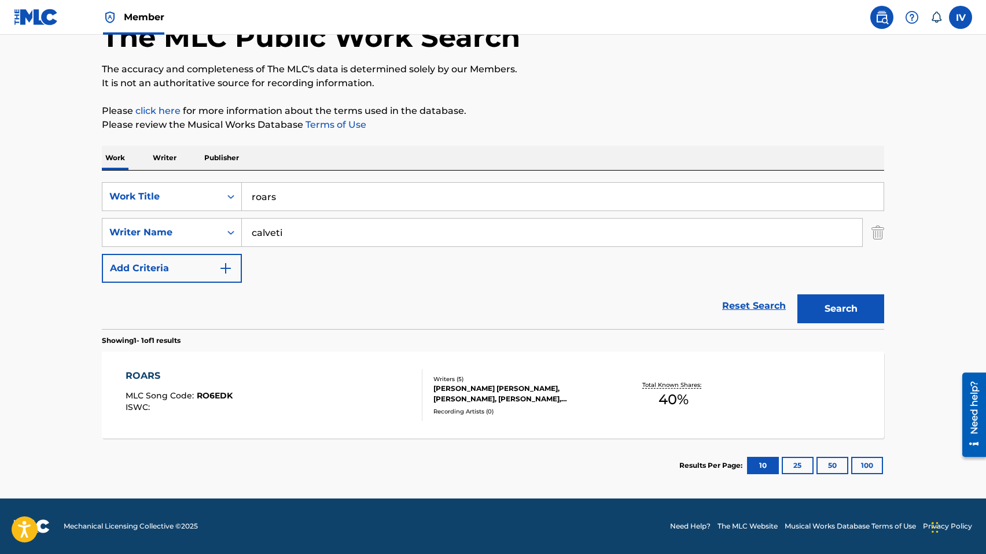
click at [265, 370] on div "ROARS MLC Song Code : RO6EDK ISWC :" at bounding box center [274, 395] width 297 height 52
click at [351, 201] on input "roars" at bounding box center [562, 197] width 641 height 28
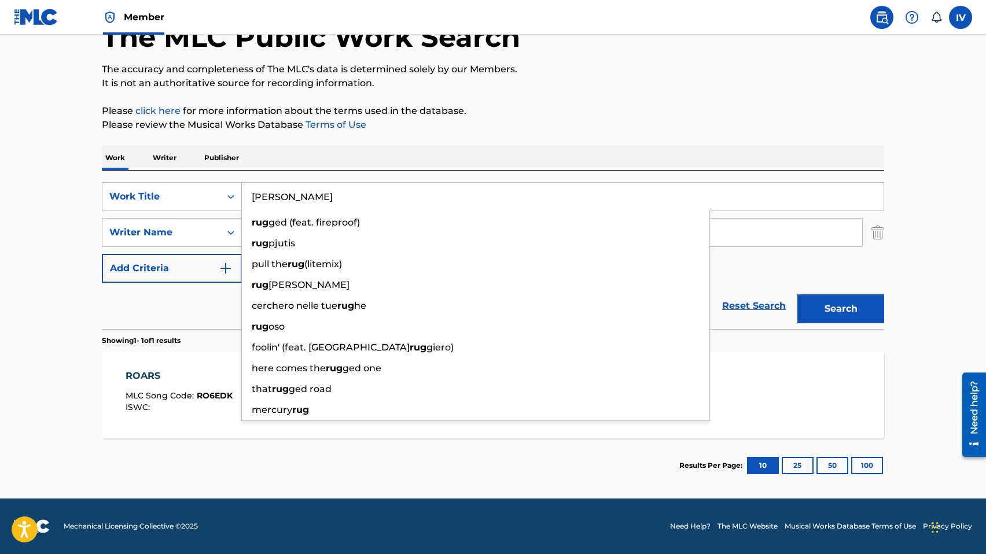
type input "[PERSON_NAME]"
click at [797, 294] on button "Search" at bounding box center [840, 308] width 87 height 29
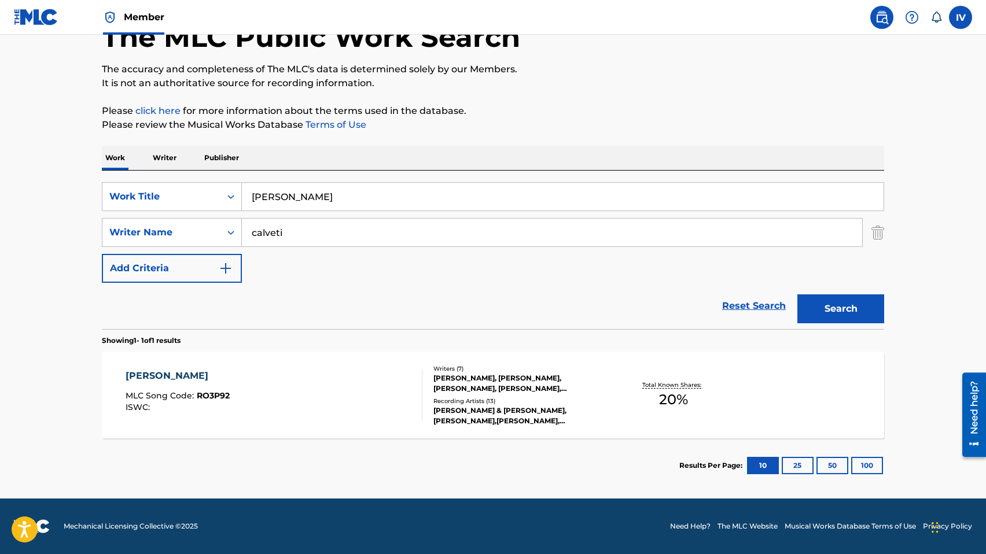
click at [231, 377] on div "[PERSON_NAME] MLC Song Code : RO3P92 ISWC :" at bounding box center [274, 395] width 297 height 52
click at [34, 24] on img at bounding box center [36, 17] width 45 height 17
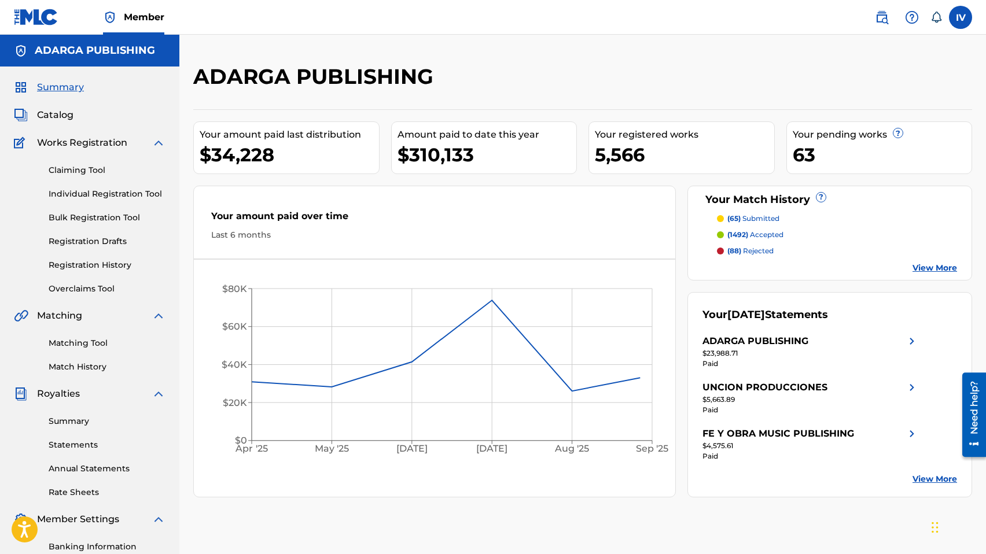
click at [91, 263] on link "Registration History" at bounding box center [107, 265] width 117 height 12
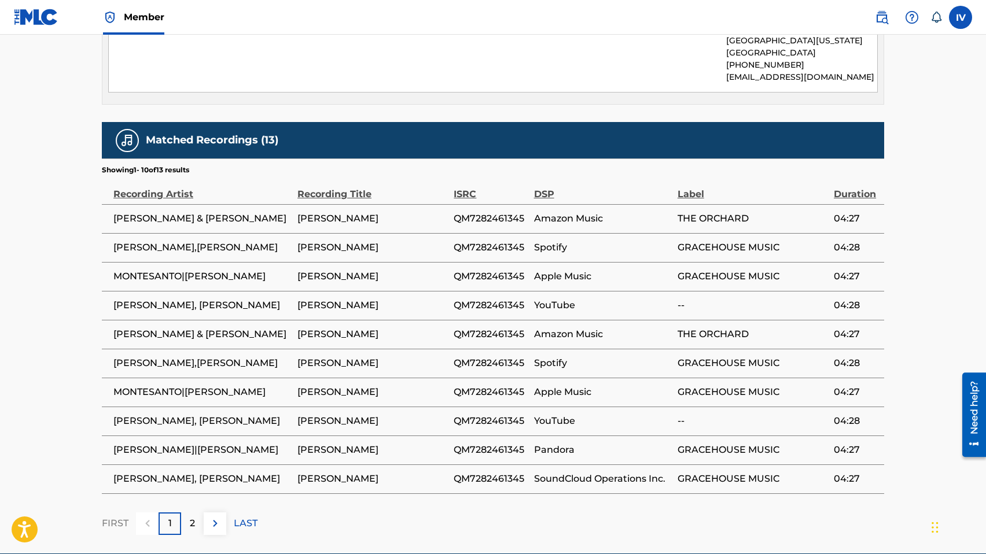
scroll to position [989, 0]
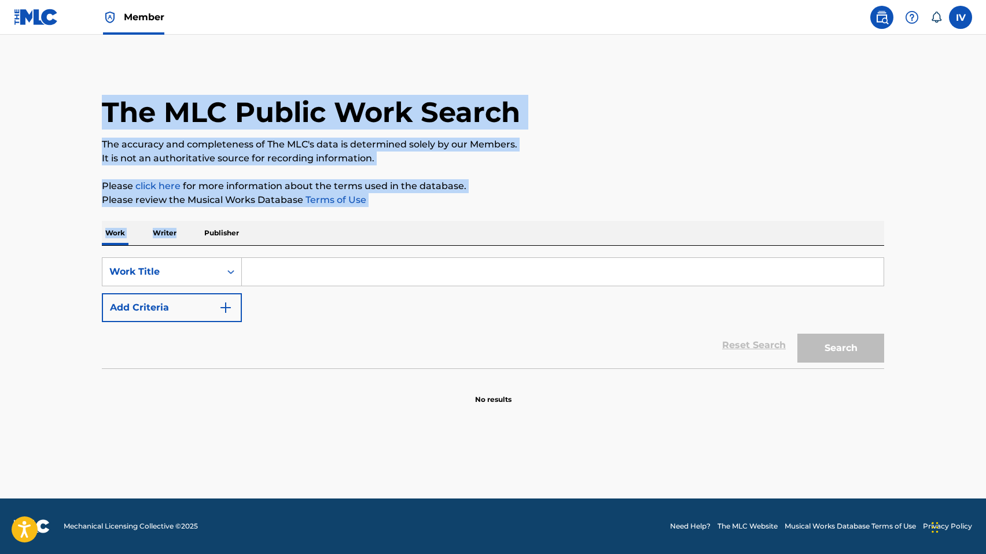
drag, startPoint x: 170, startPoint y: 242, endPoint x: 107, endPoint y: 73, distance: 179.7
click at [107, 73] on div "The MLC Public Work Search The accuracy and completeness of The MLC's data is d…" at bounding box center [493, 234] width 810 height 341
click at [48, 19] on img at bounding box center [36, 17] width 45 height 17
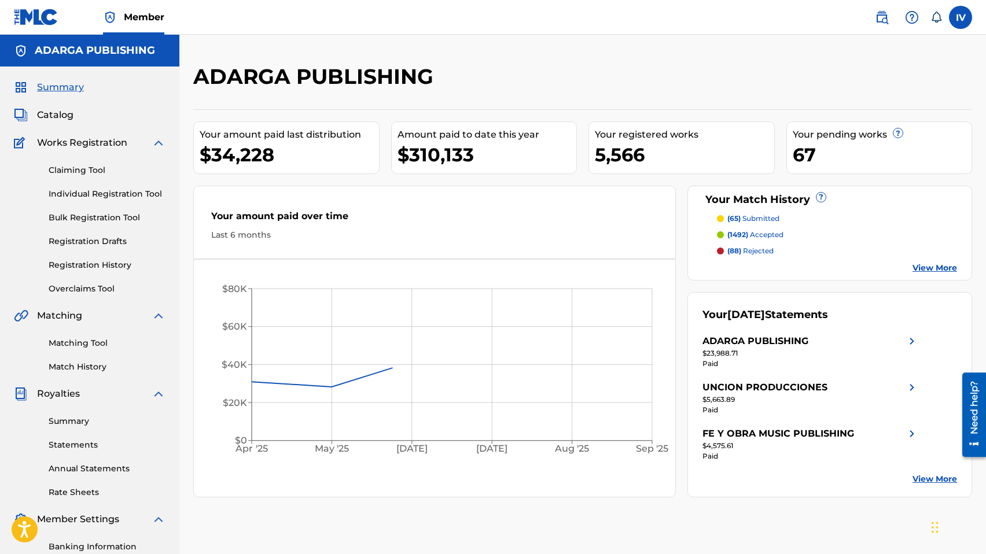
click at [54, 115] on span "Catalog" at bounding box center [55, 115] width 36 height 14
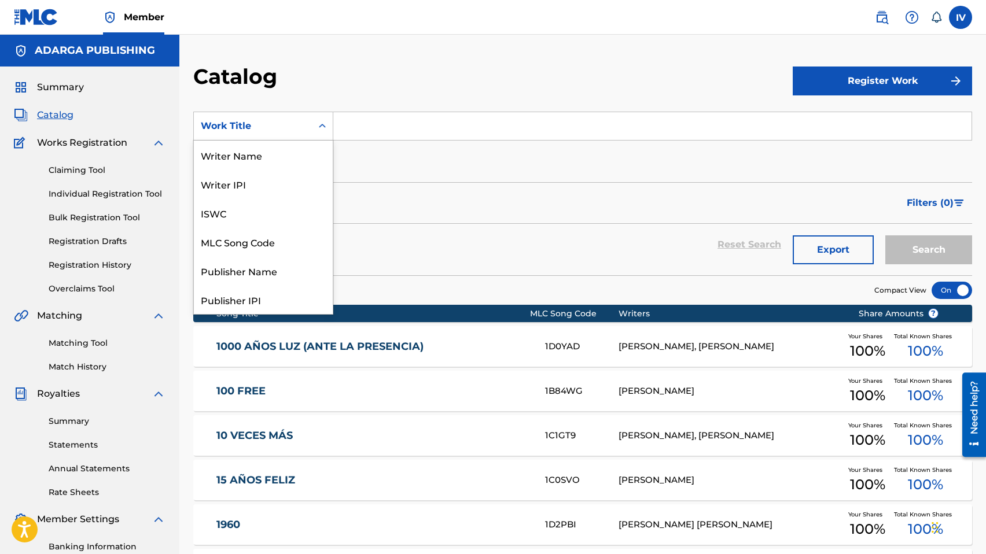
click at [259, 124] on div "Work Title" at bounding box center [253, 126] width 104 height 14
click at [254, 157] on div "Writer Name" at bounding box center [263, 155] width 139 height 29
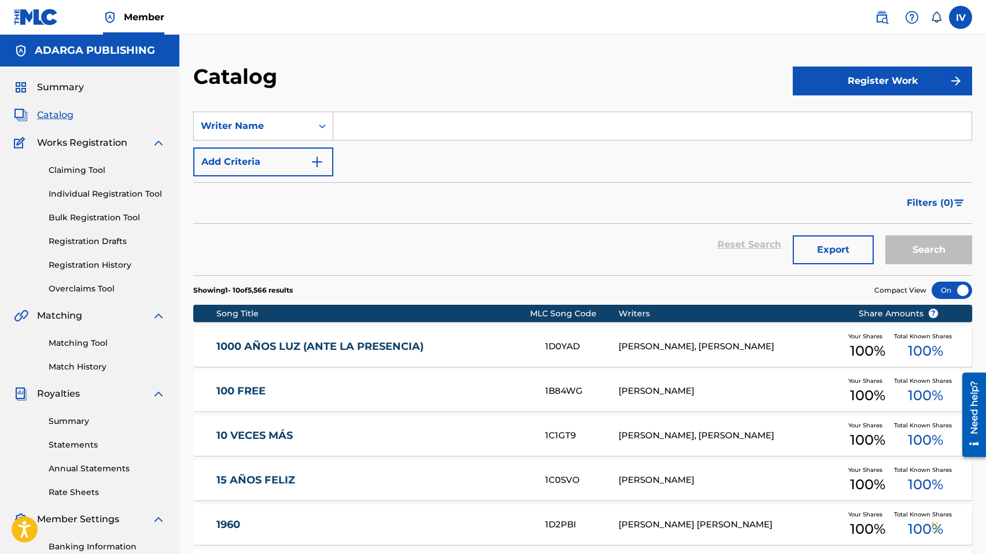
click at [367, 132] on input "Search Form" at bounding box center [652, 126] width 638 height 28
type input "[PERSON_NAME]"
click at [885, 235] on button "Search" at bounding box center [928, 249] width 87 height 29
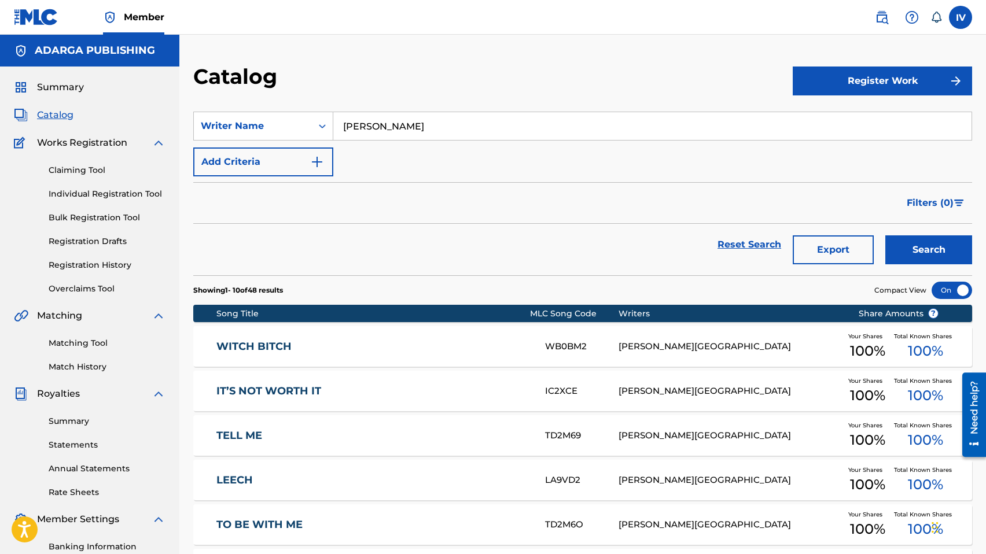
scroll to position [329, 0]
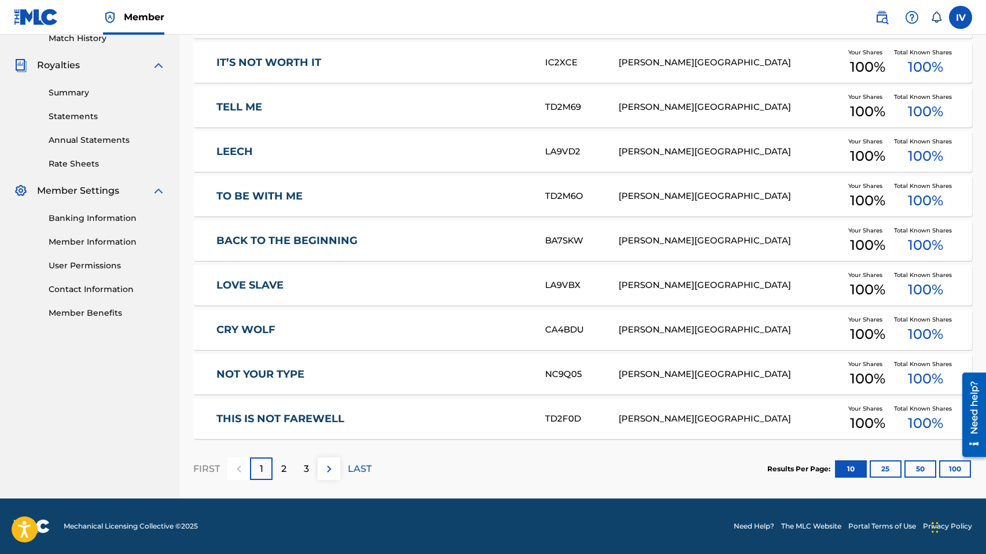
click at [958, 466] on button "100" at bounding box center [955, 468] width 32 height 17
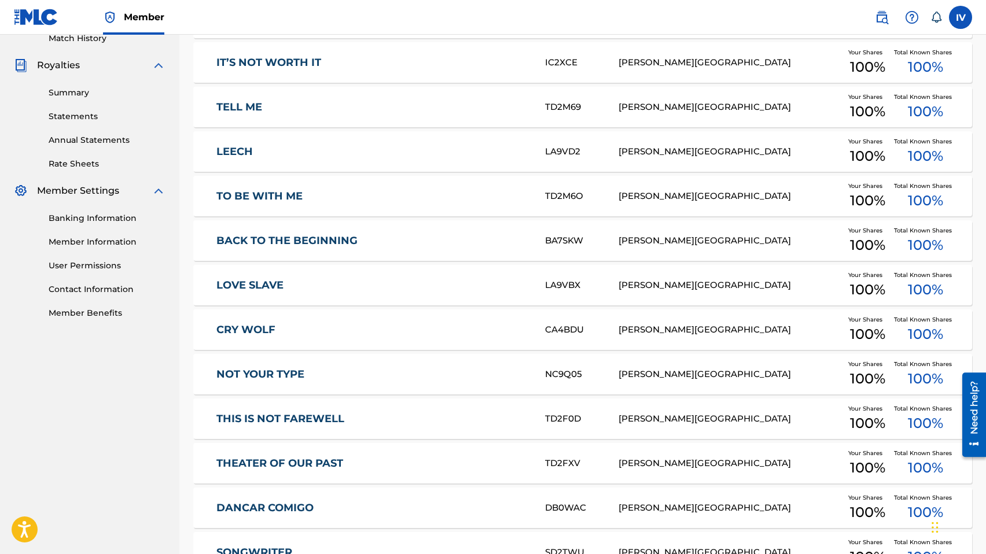
scroll to position [0, 0]
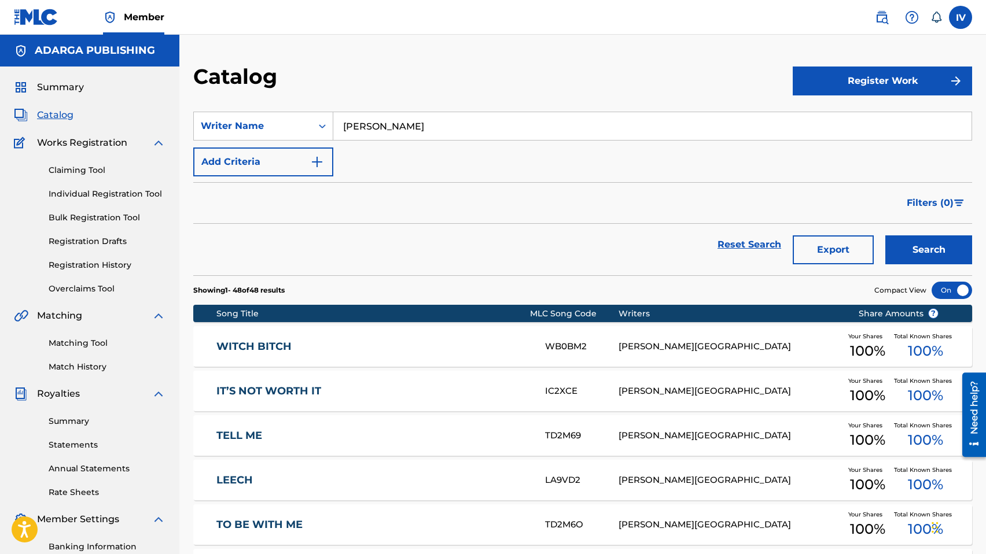
click at [835, 256] on button "Export" at bounding box center [832, 249] width 81 height 29
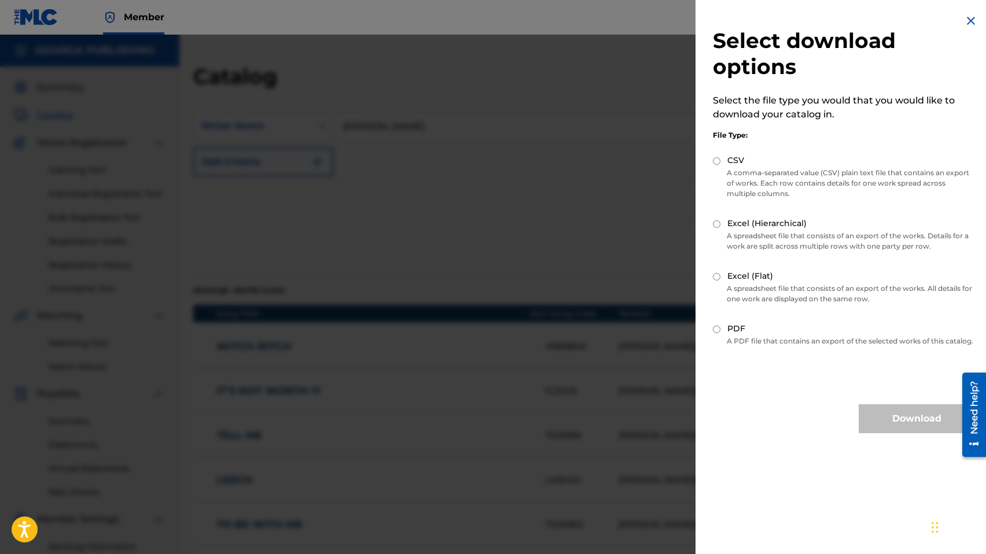
click at [728, 159] on label "CSV" at bounding box center [735, 160] width 17 height 12
click at [720, 159] on input "CSV" at bounding box center [717, 161] width 8 height 8
radio input "true"
click at [892, 433] on button "Download" at bounding box center [916, 418] width 116 height 29
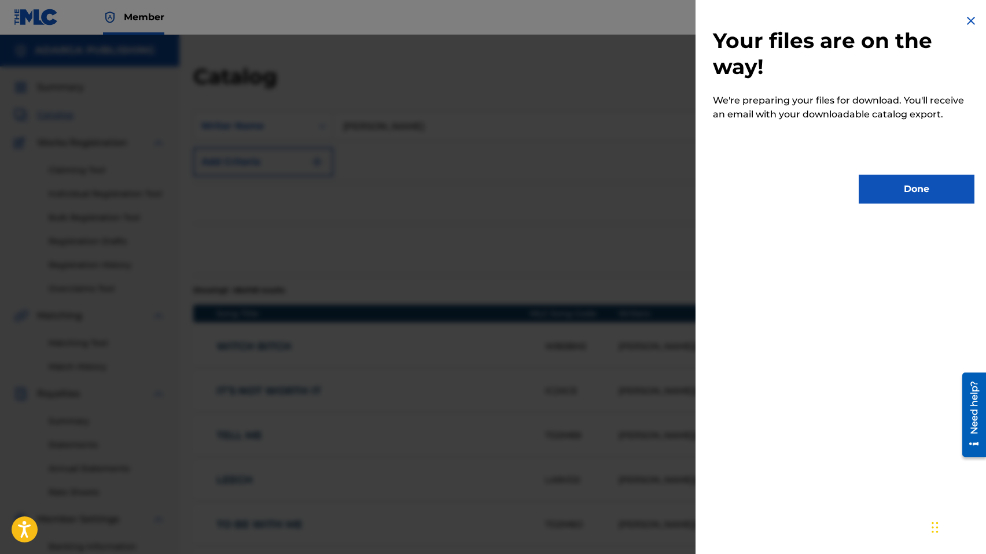
click at [912, 193] on button "Done" at bounding box center [916, 189] width 116 height 29
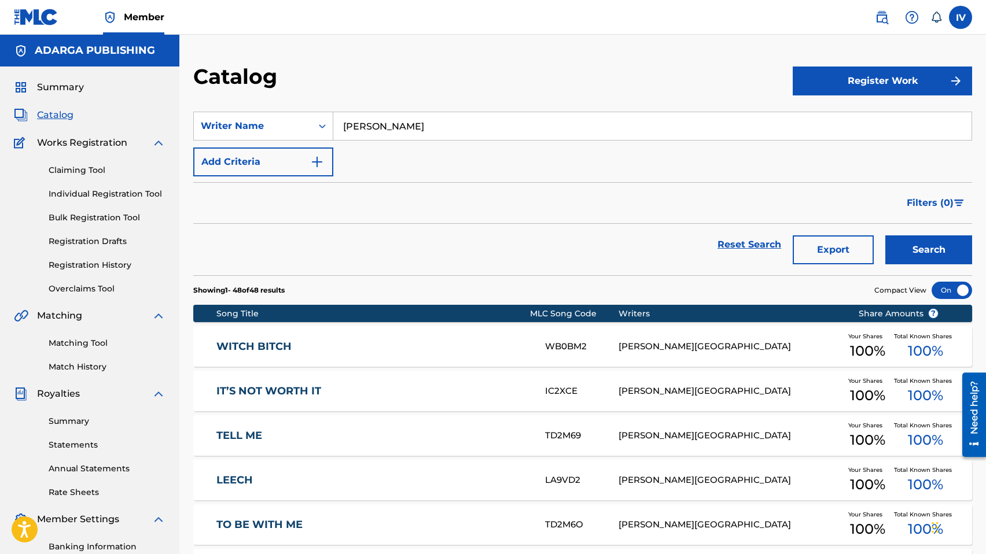
click at [331, 344] on link "WITCH BITCH" at bounding box center [372, 346] width 312 height 13
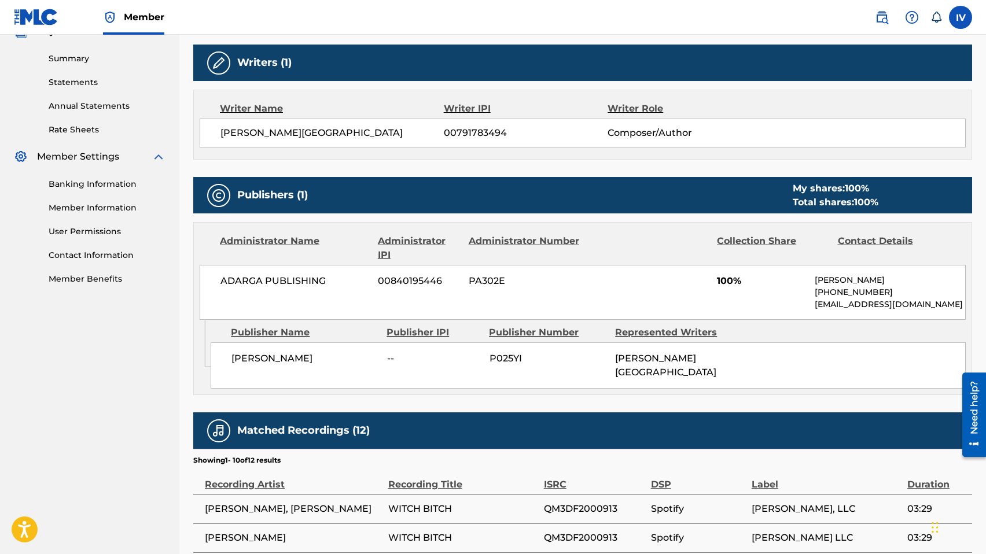
scroll to position [365, 0]
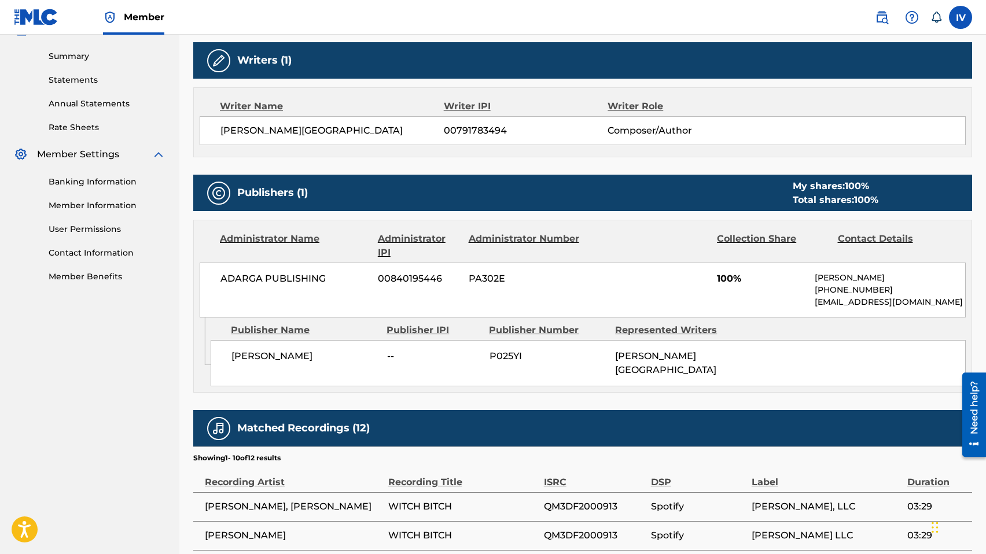
click at [296, 353] on span "[PERSON_NAME]" at bounding box center [304, 356] width 147 height 14
copy div "[PERSON_NAME]"
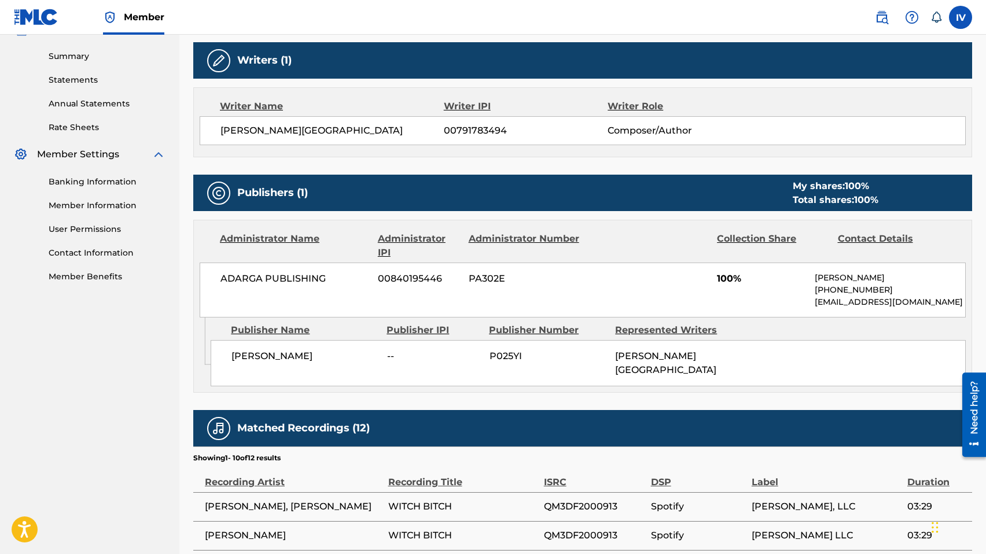
click at [502, 356] on span "P025YI" at bounding box center [547, 356] width 117 height 14
copy span "P025YI"
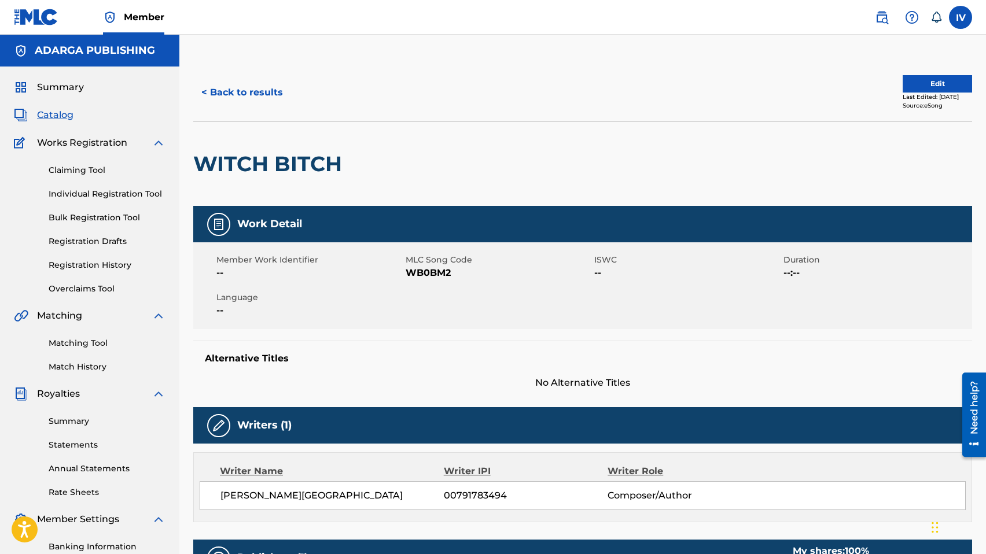
click at [46, 117] on span "Catalog" at bounding box center [55, 115] width 36 height 14
